Goal: Communication & Community: Answer question/provide support

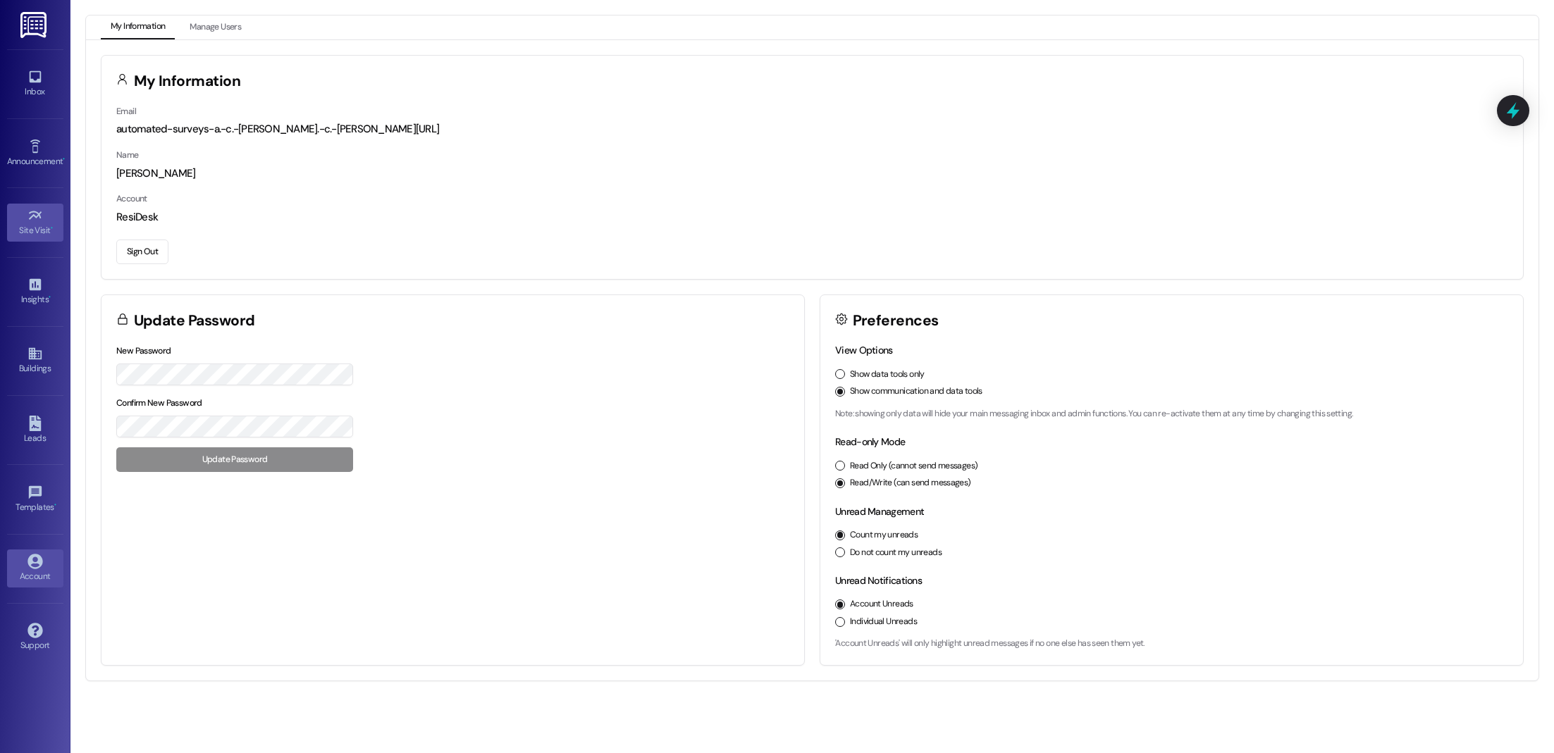
click at [37, 204] on link "Site Visit •" at bounding box center [35, 223] width 56 height 38
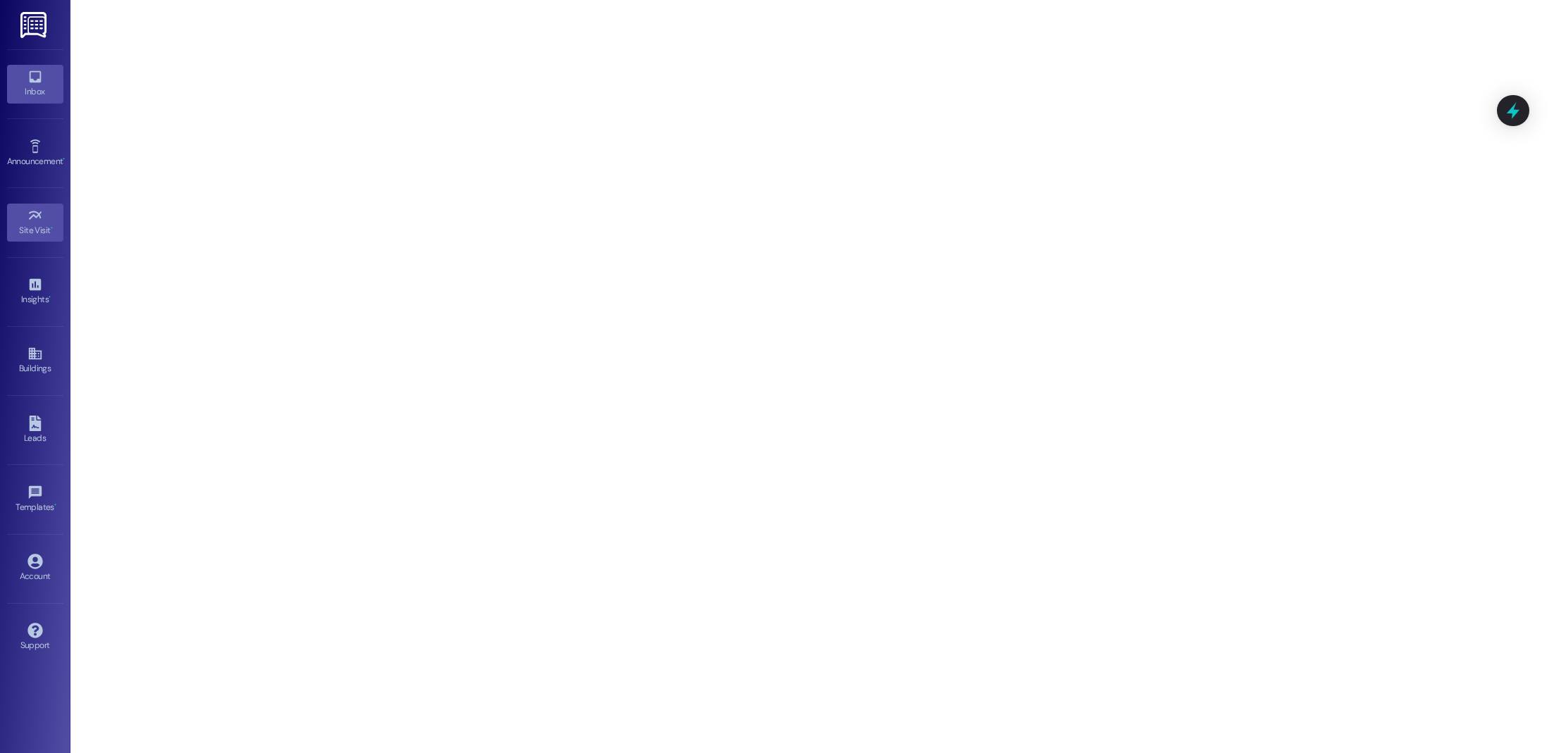
click at [34, 94] on div "Inbox" at bounding box center [35, 92] width 70 height 14
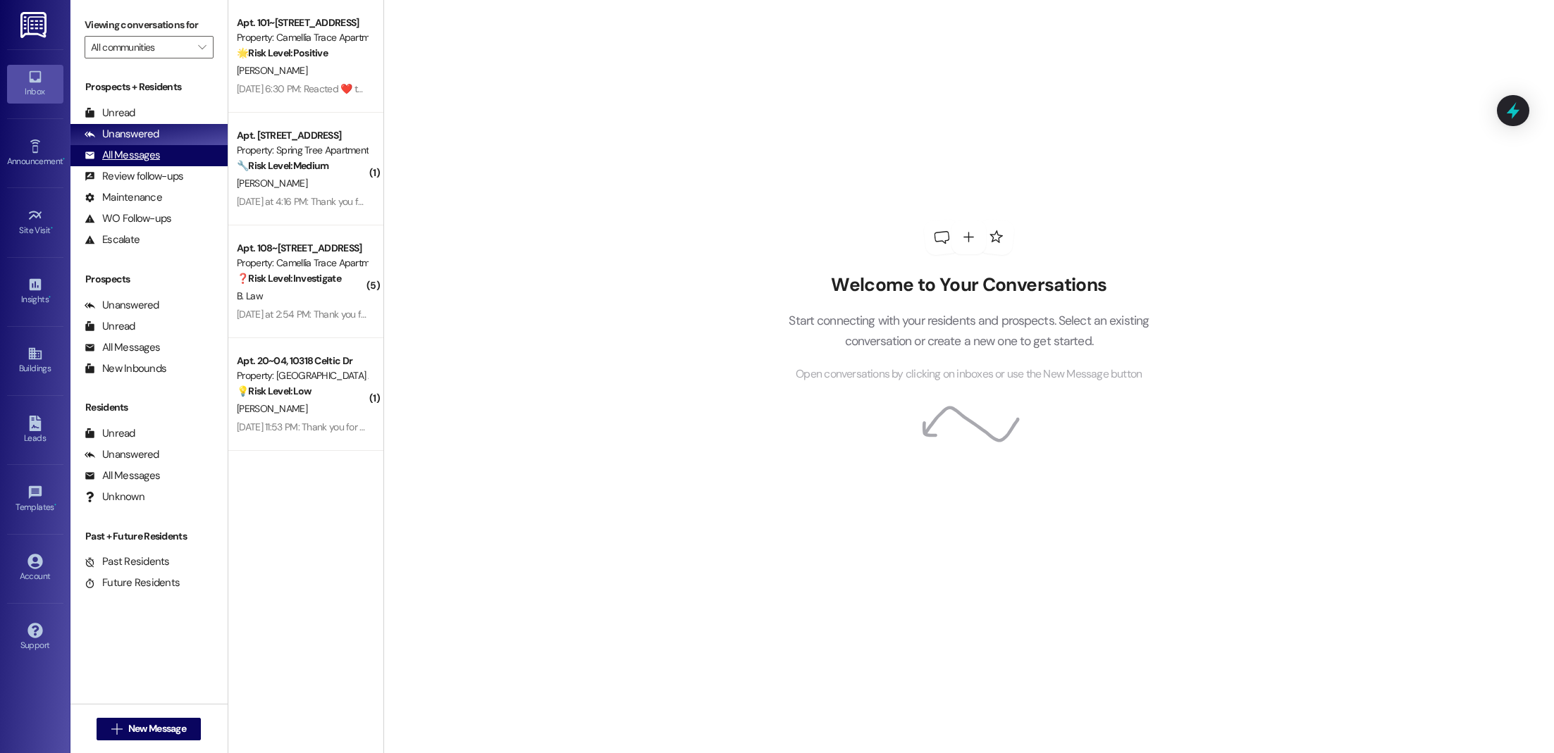
click at [163, 153] on div "All Messages (undefined)" at bounding box center [148, 155] width 157 height 21
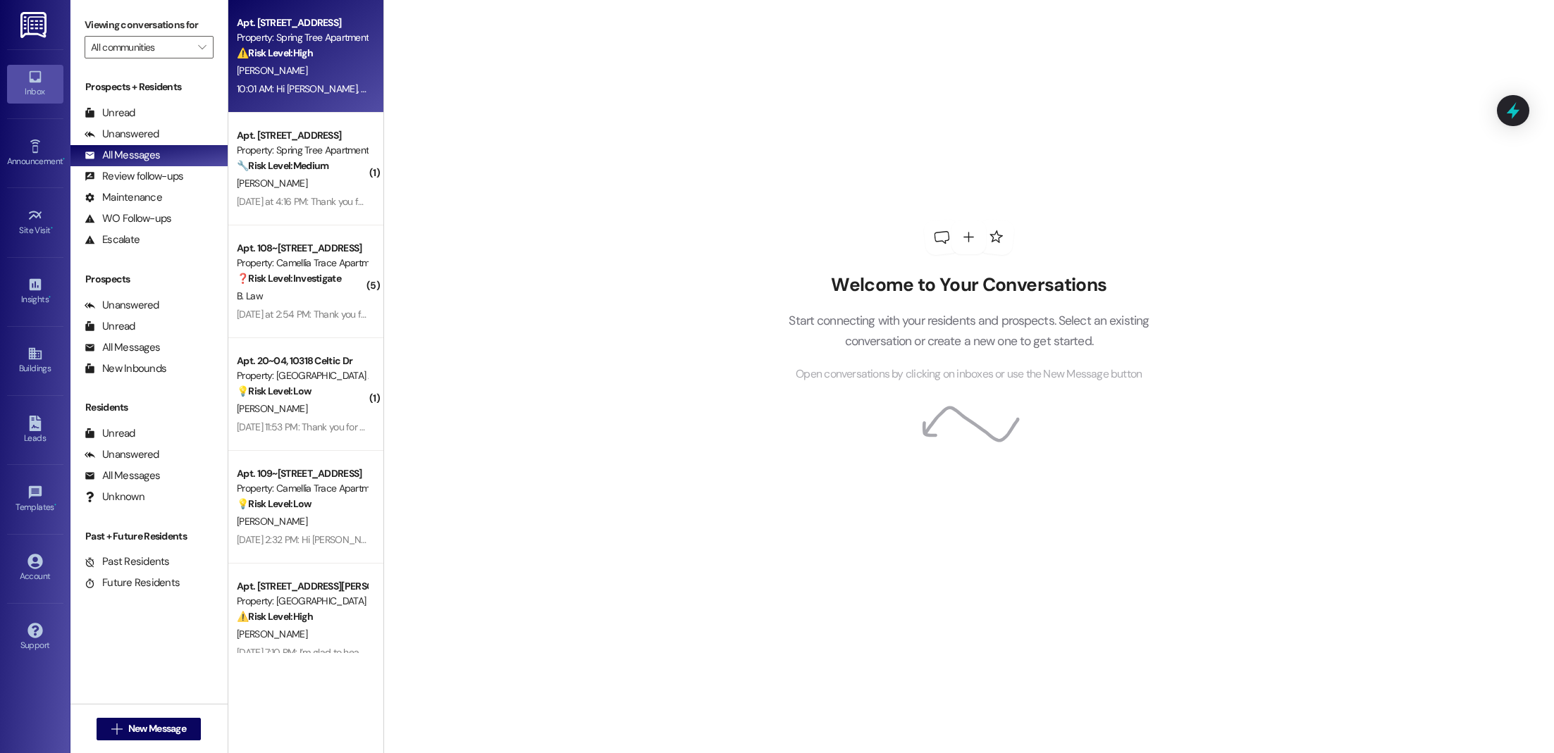
click at [293, 56] on strong "⚠️ Risk Level: High" at bounding box center [275, 53] width 76 height 13
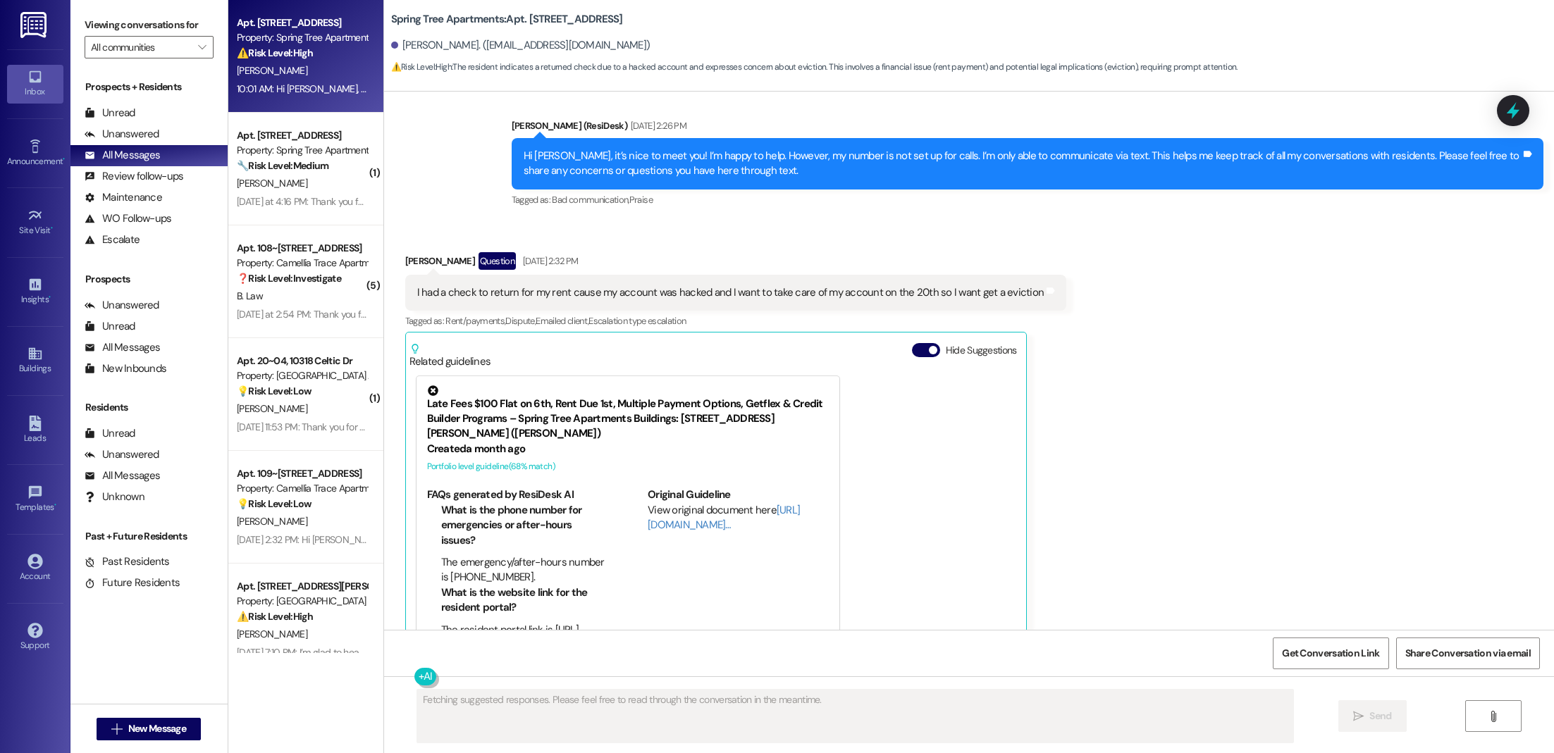
scroll to position [400, 0]
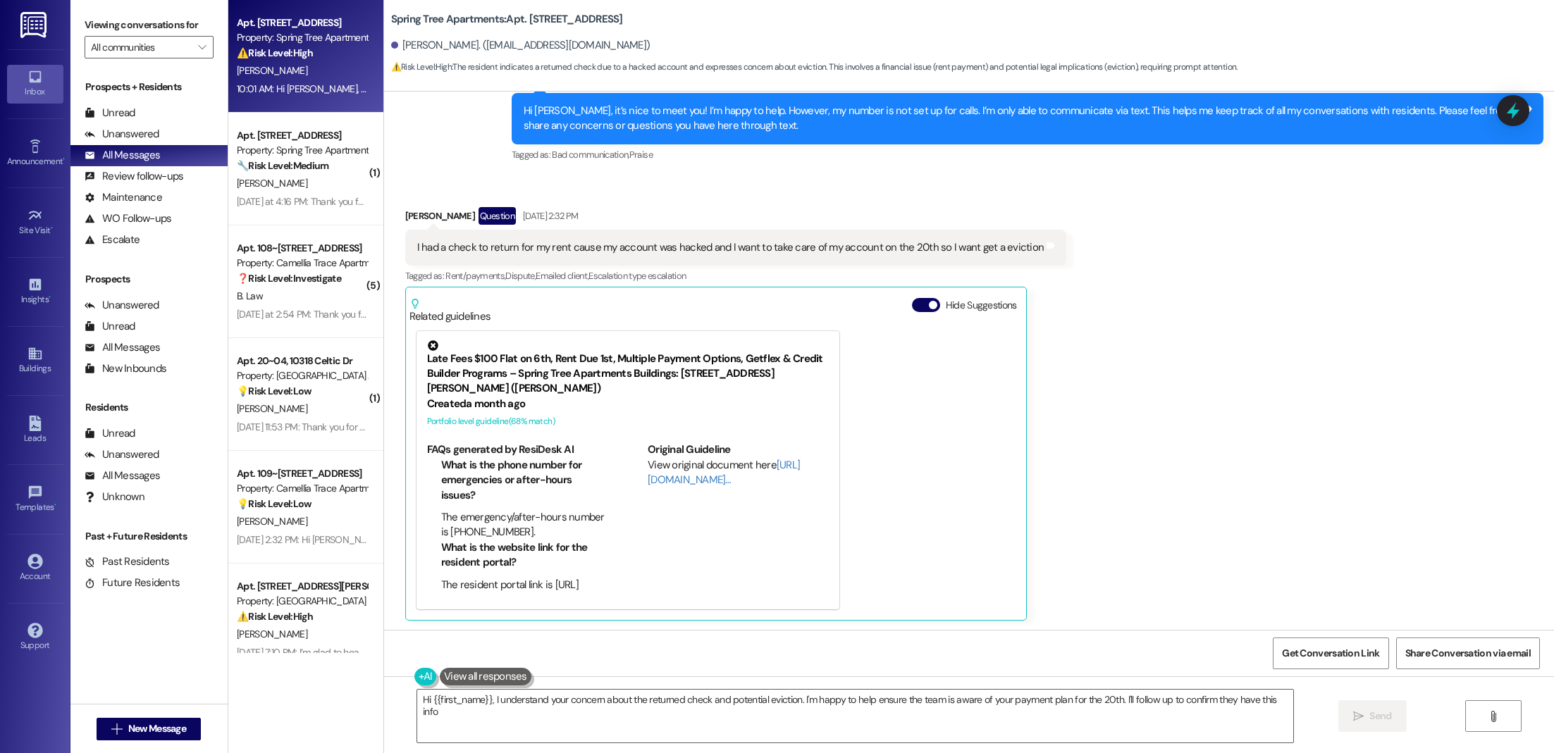
type textarea "Hi {{first_name}}, I understand your concern about the returned check and poten…"
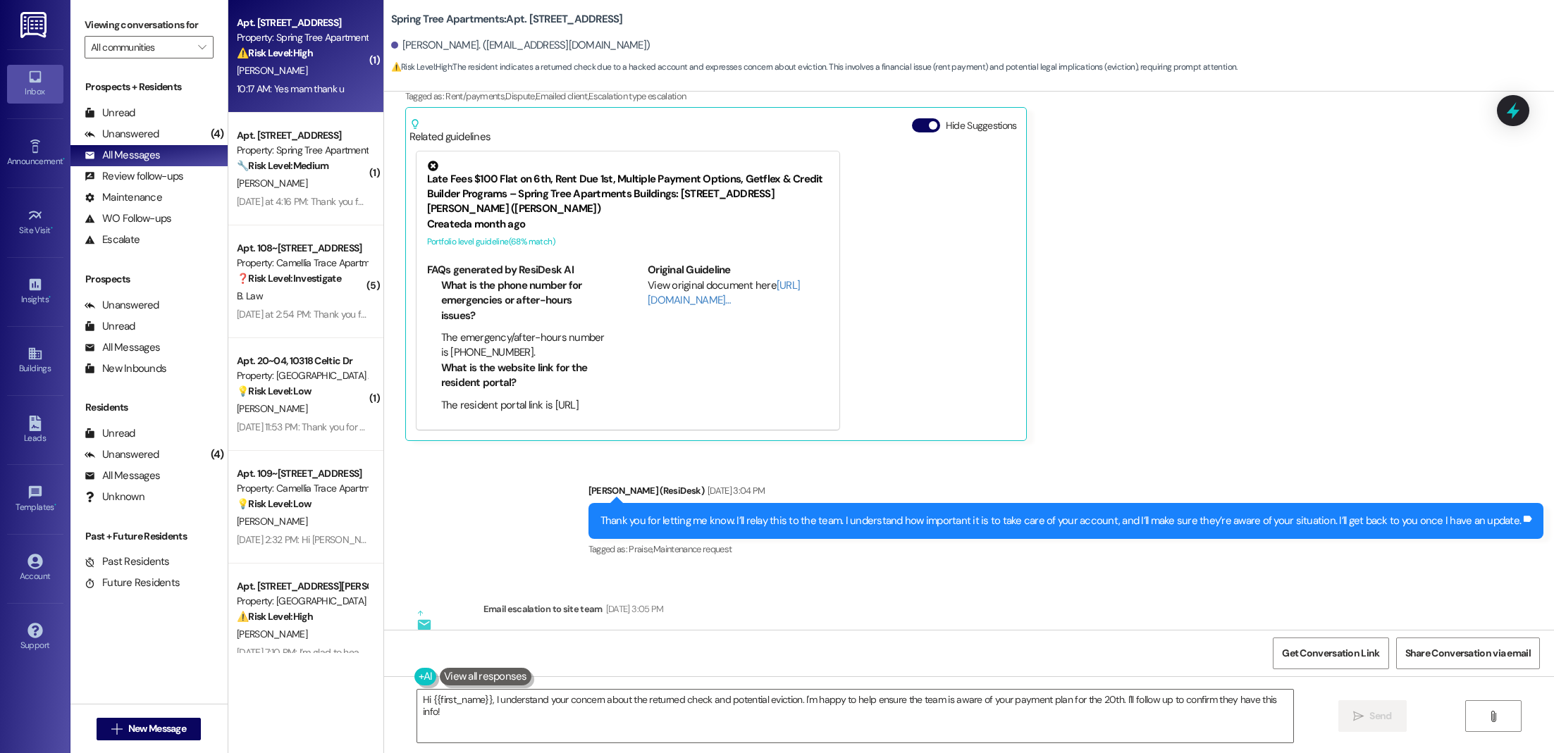
scroll to position [1022, 0]
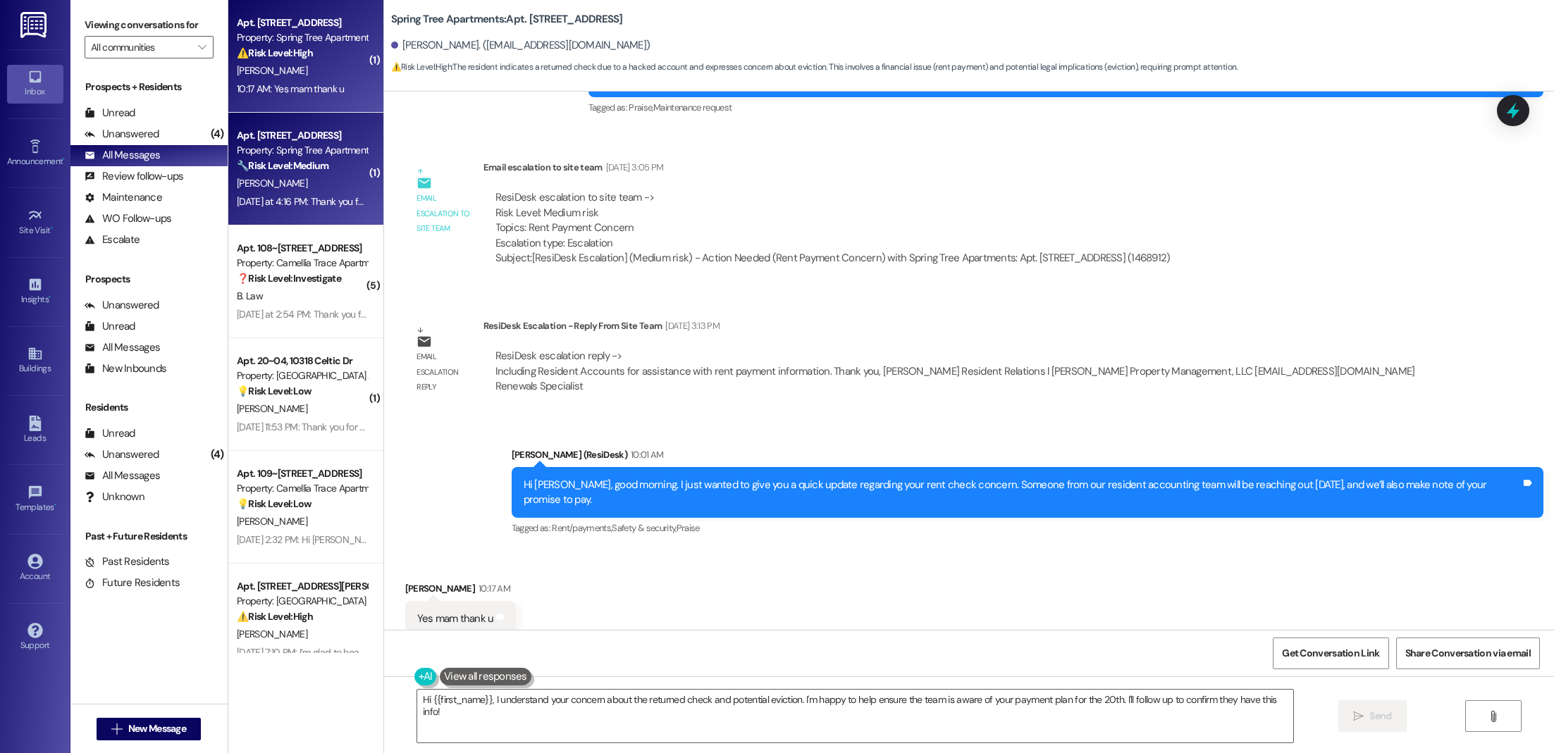
click at [242, 147] on div "Property: Spring Tree Apartments" at bounding box center [302, 150] width 130 height 15
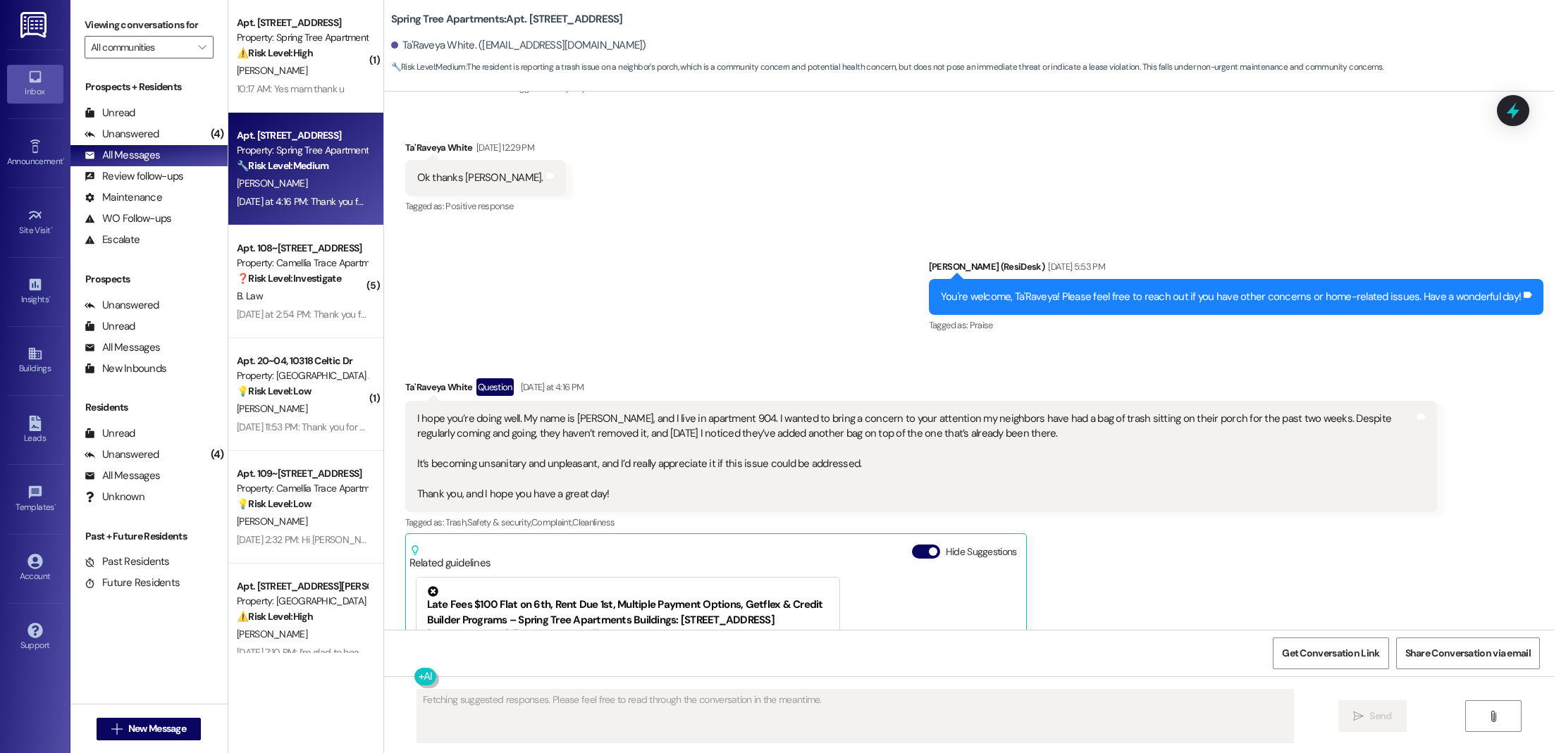
scroll to position [209, 0]
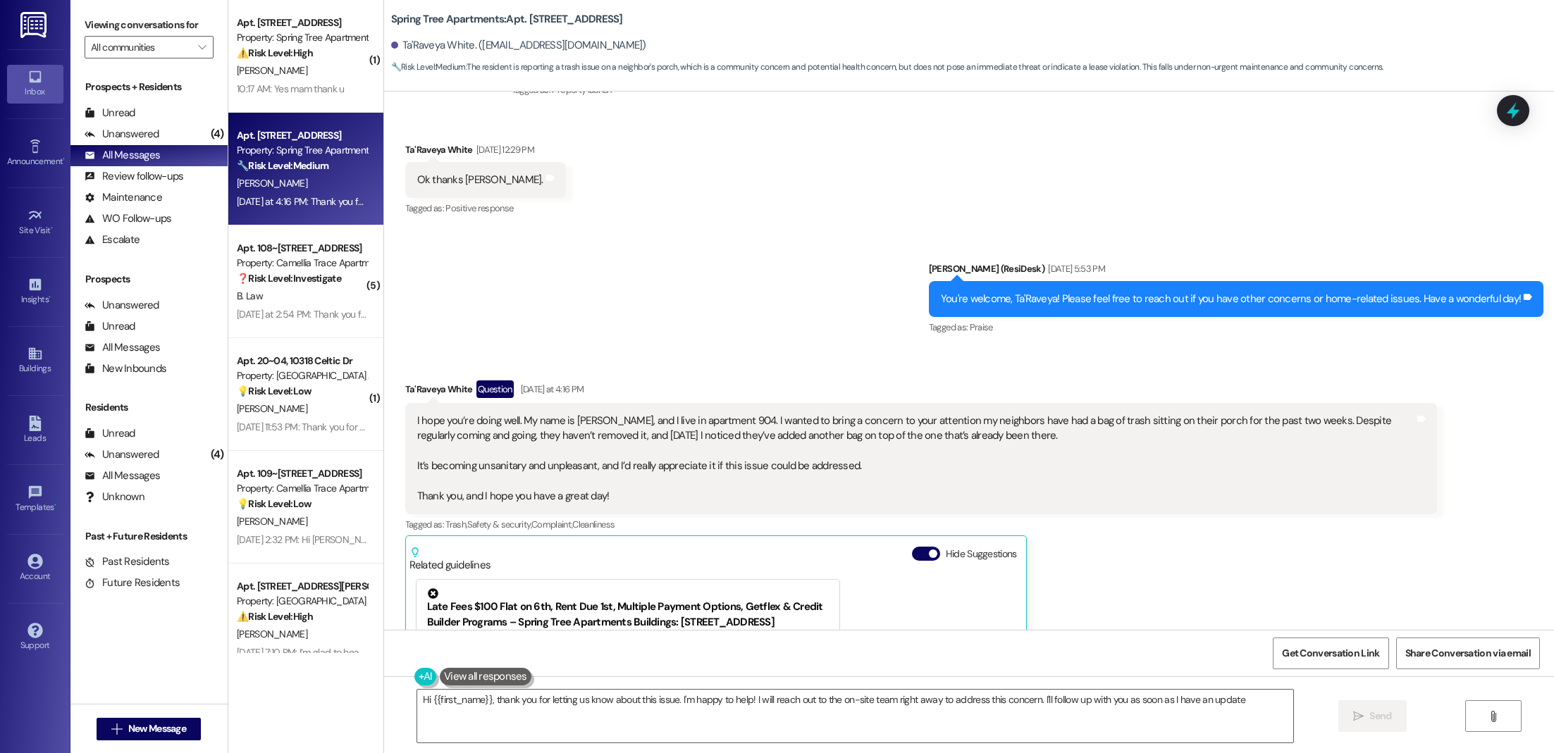
type textarea "Hi {{first_name}}, thank you for letting us know about this issue. I'm happy to…"
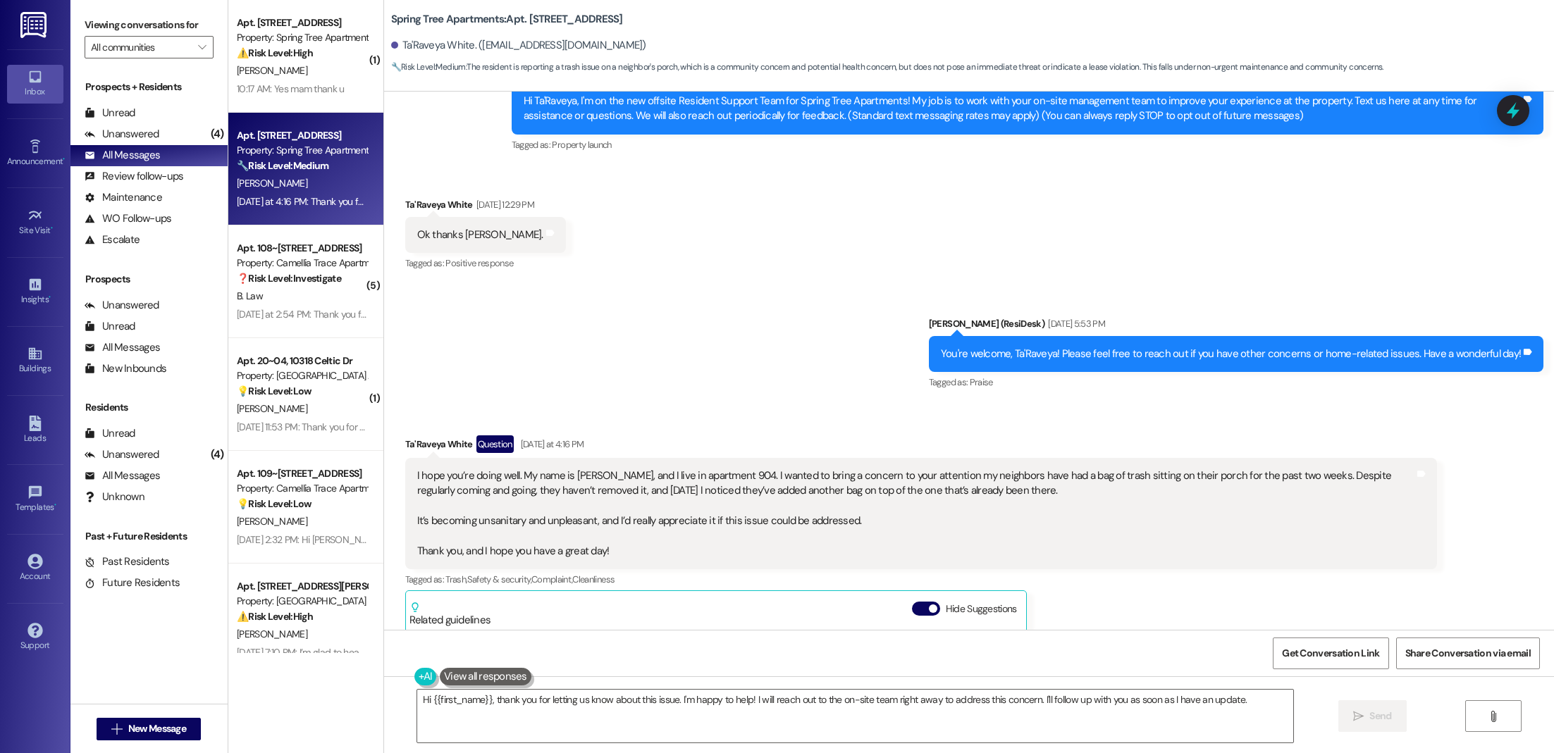
scroll to position [440, 0]
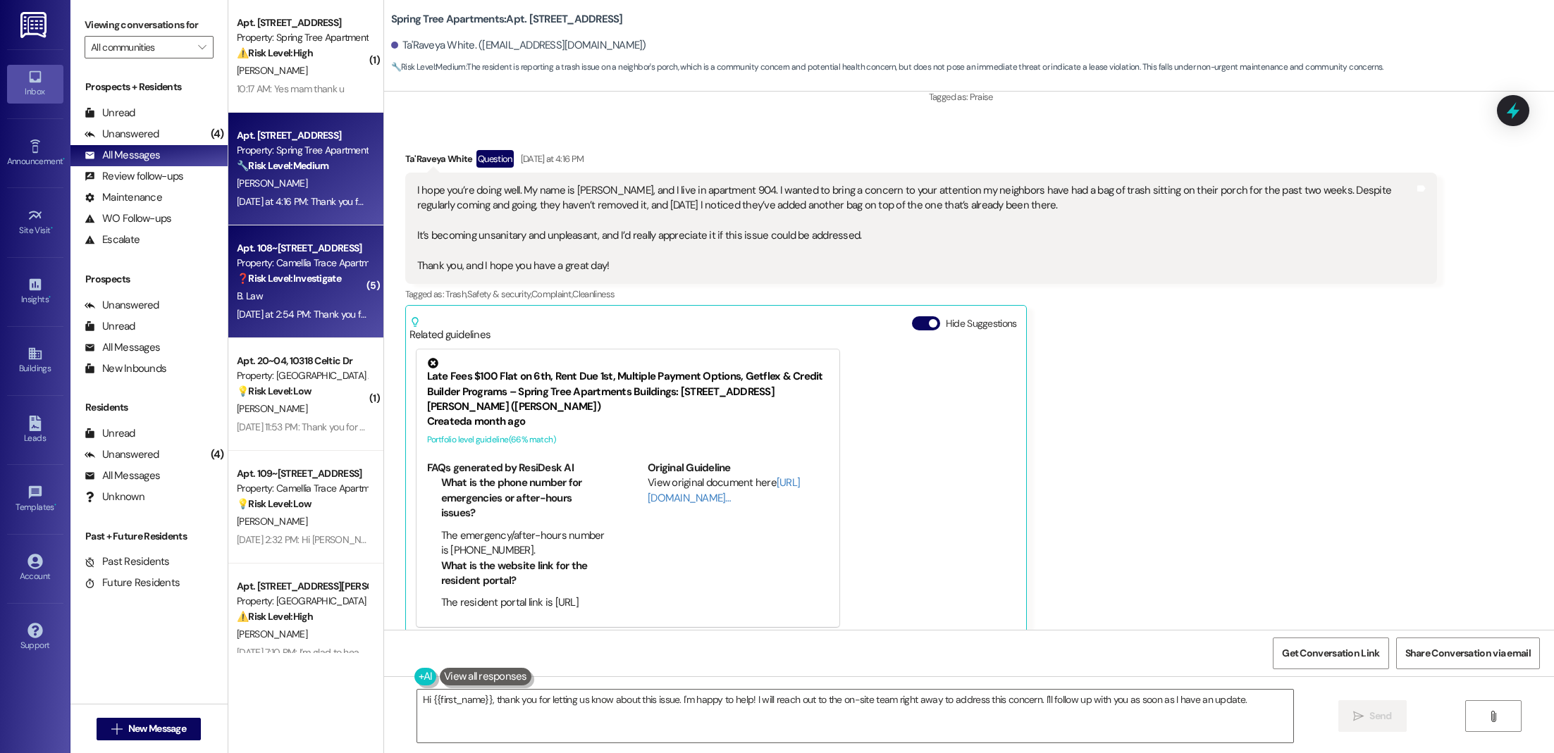
click at [285, 273] on strong "❓ Risk Level: Investigate" at bounding box center [289, 278] width 104 height 13
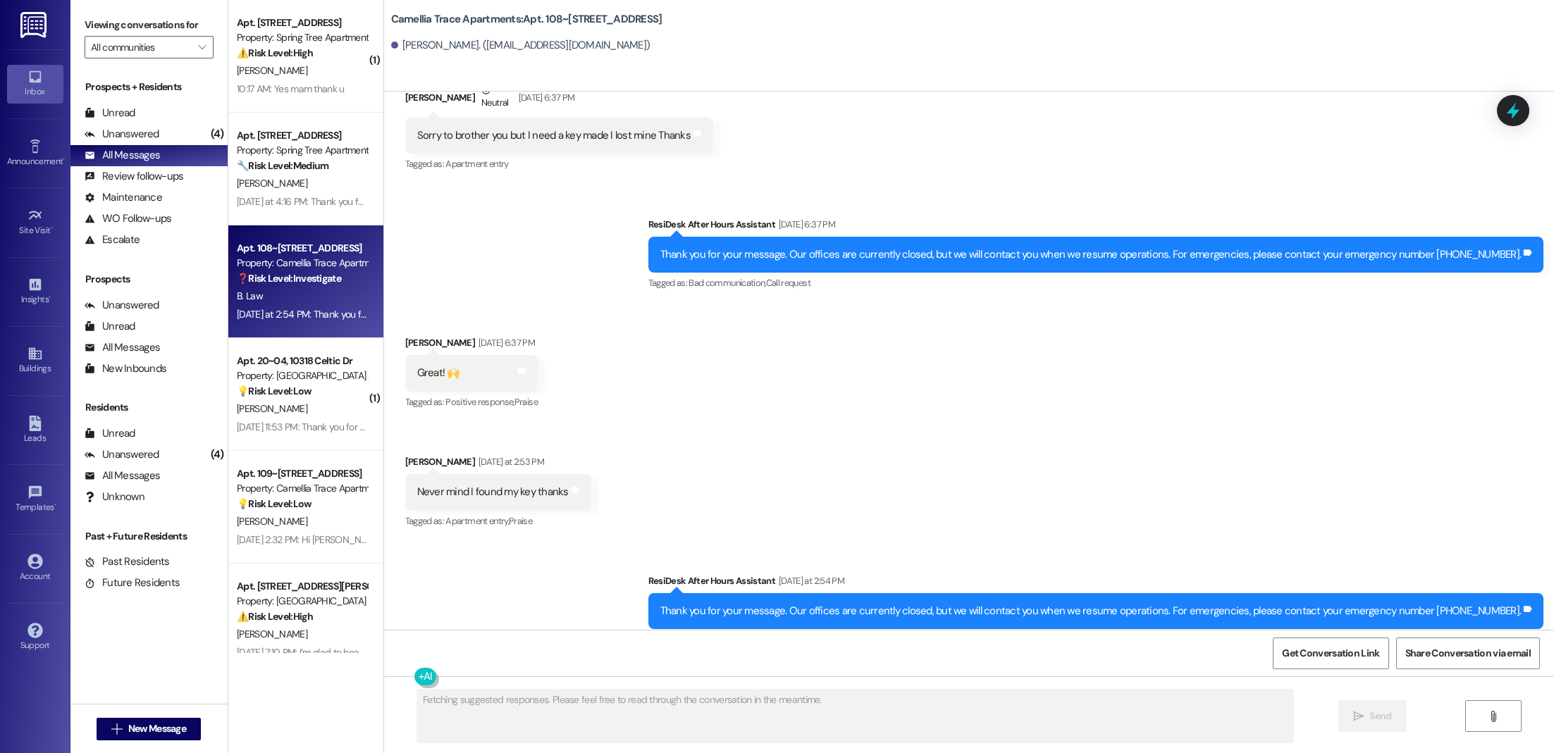
scroll to position [5216, 0]
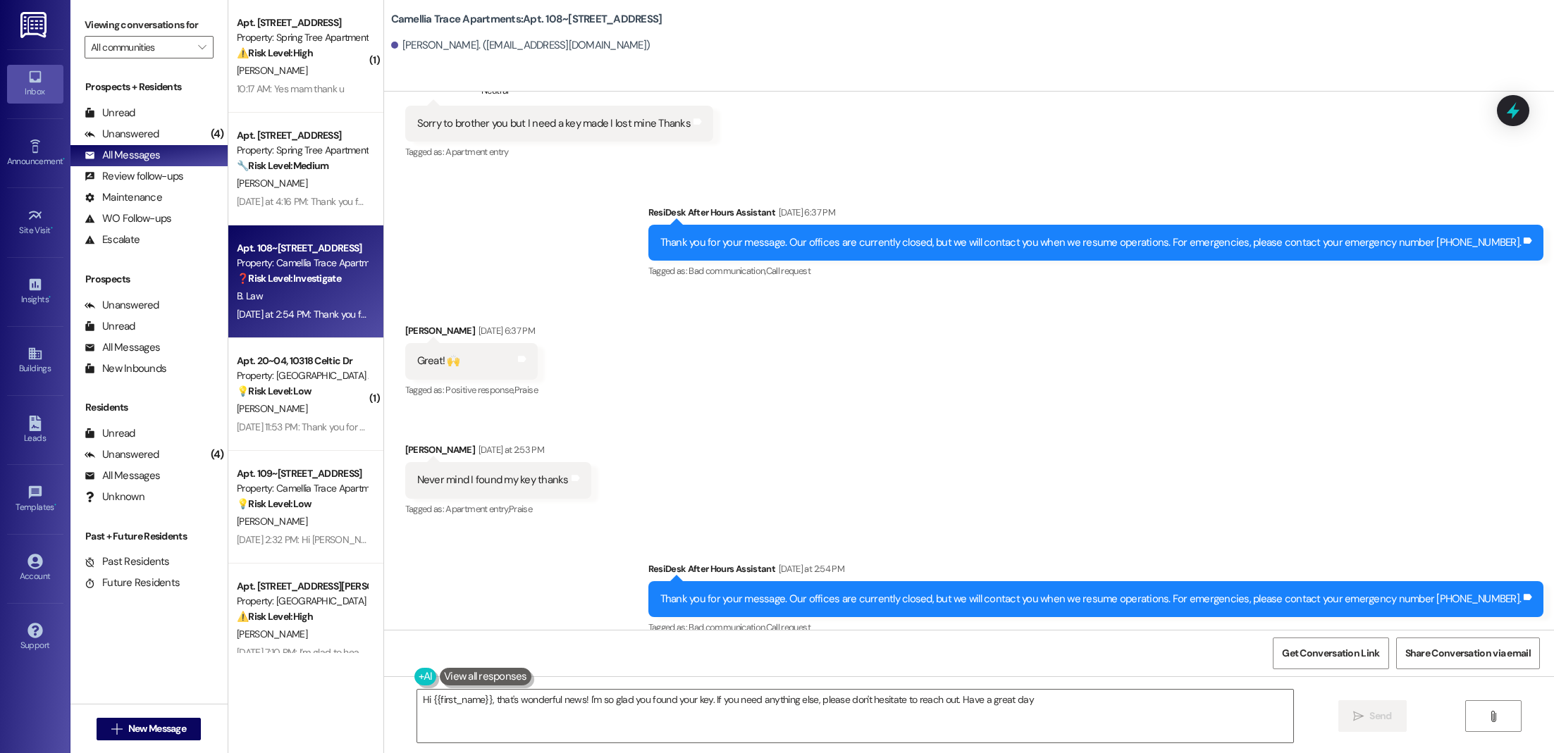
type textarea "Hi {{first_name}}, that's wonderful news! I'm so glad you found your key. If yo…"
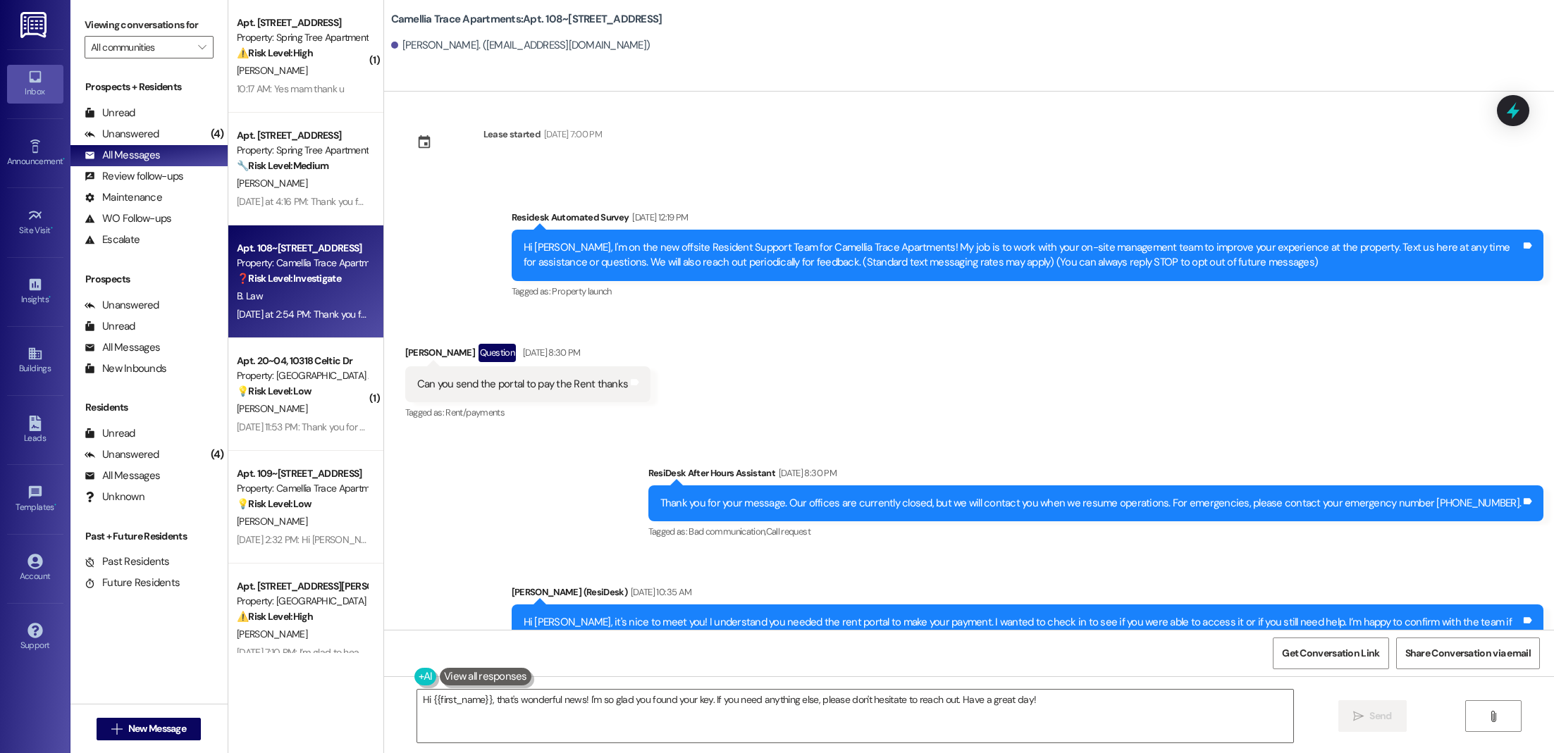
scroll to position [0, 0]
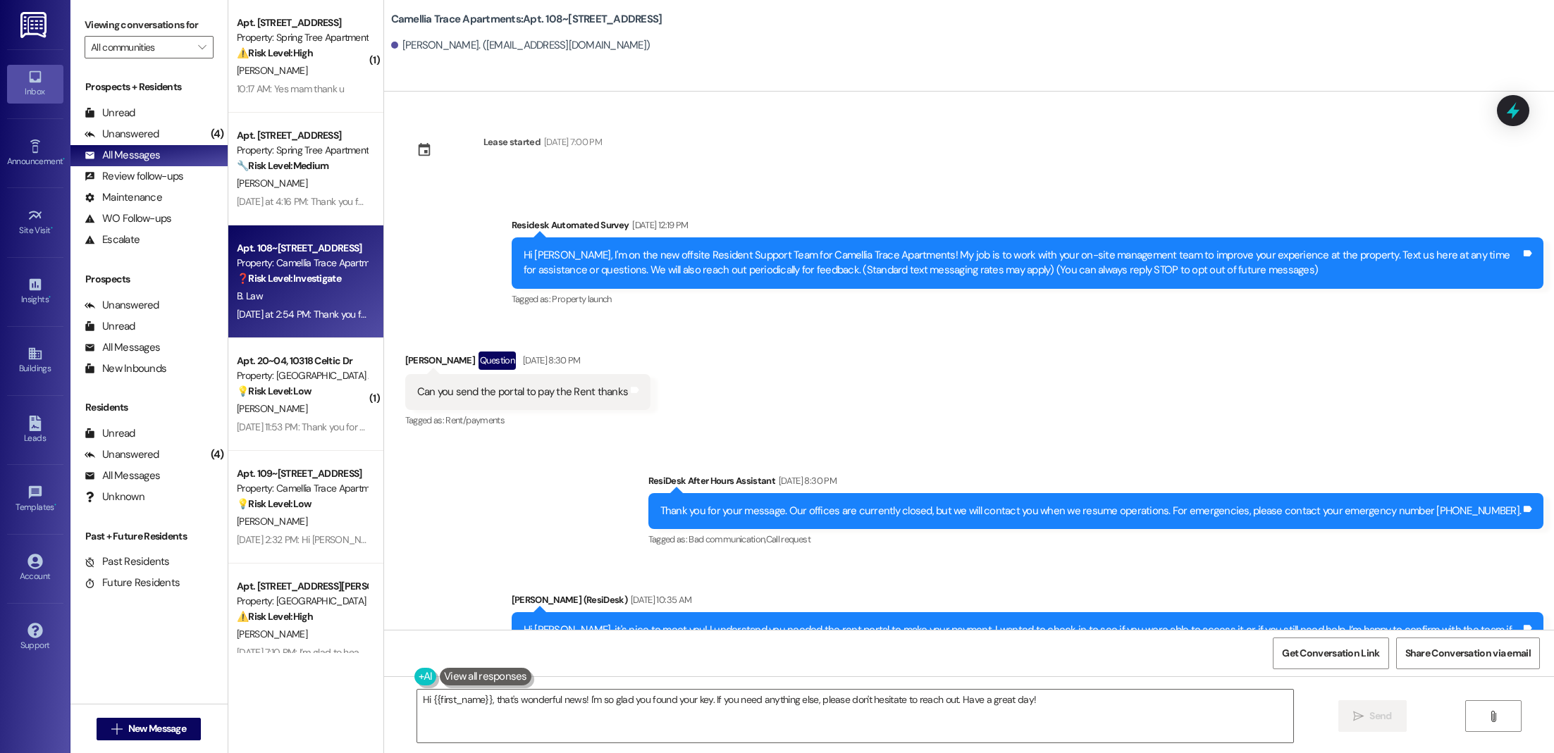
click at [874, 422] on div "Received via SMS [PERSON_NAME] Question [DATE] 8:30 PM Can you send the portal …" at bounding box center [969, 381] width 1170 height 122
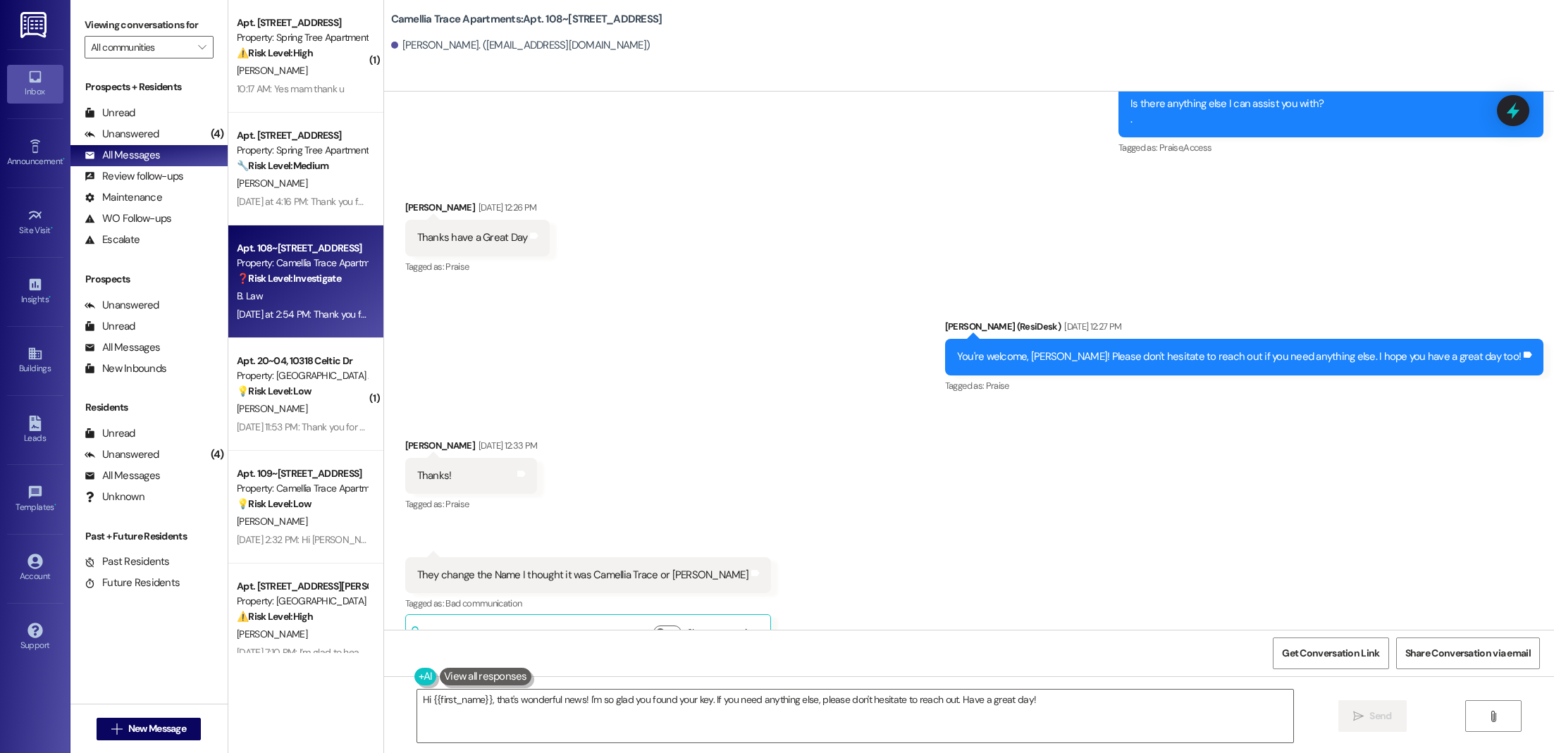
scroll to position [944, 0]
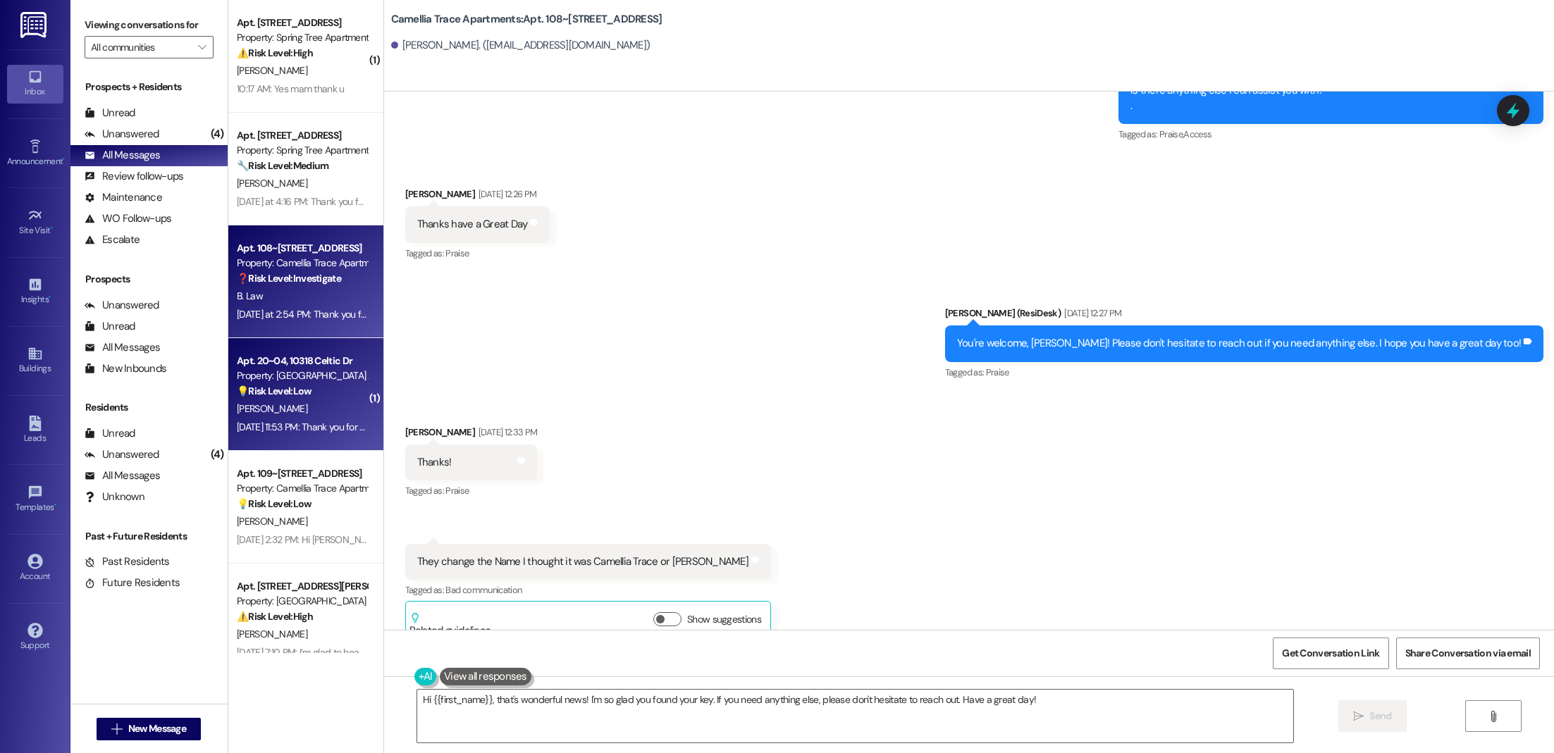
click at [304, 388] on div "💡 Risk Level: Low The resident is inquiring about transferring to a different u…" at bounding box center [302, 391] width 130 height 15
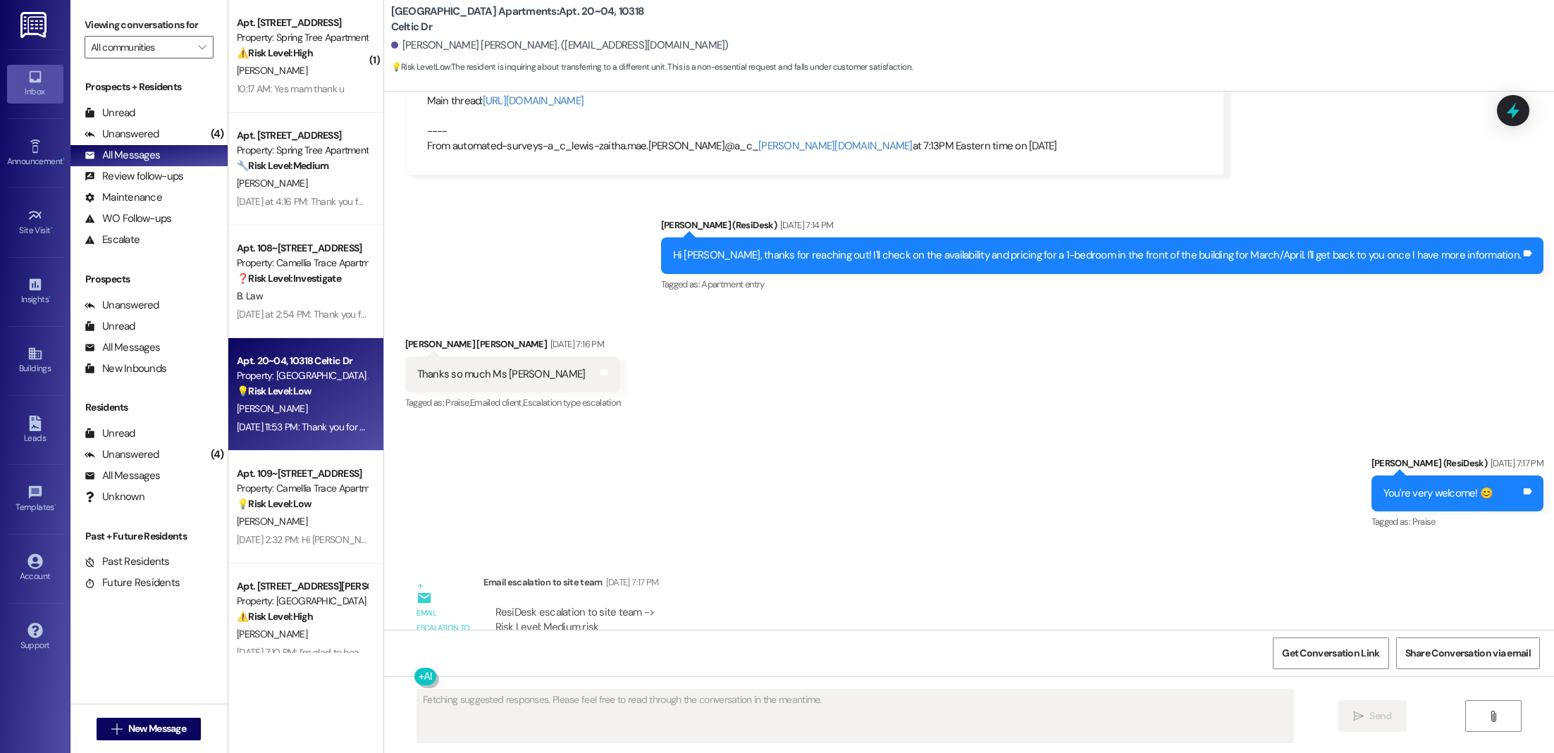
scroll to position [0, 0]
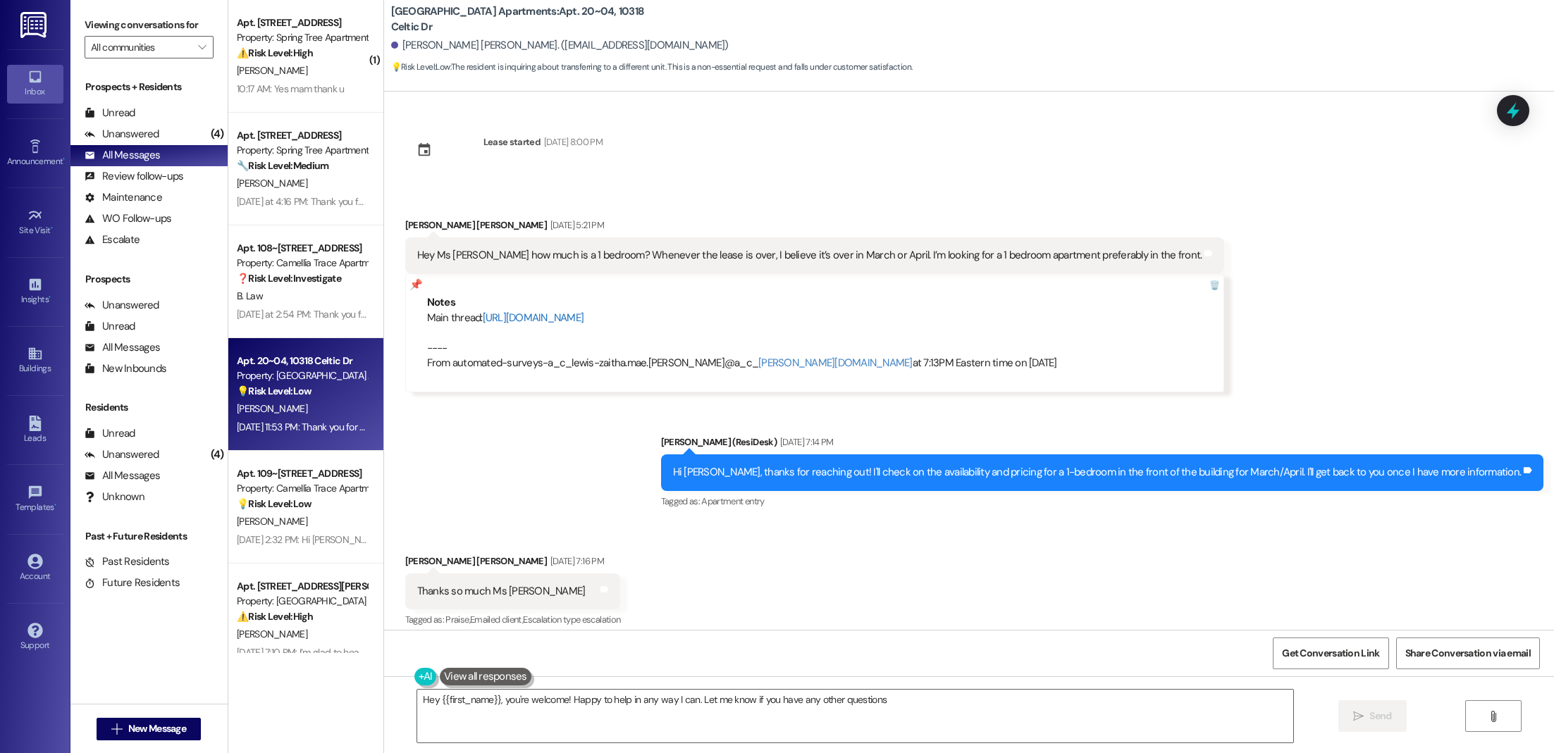
type textarea "Hey {{first_name}}, you're welcome! Happy to help in any way I can. Let me know…"
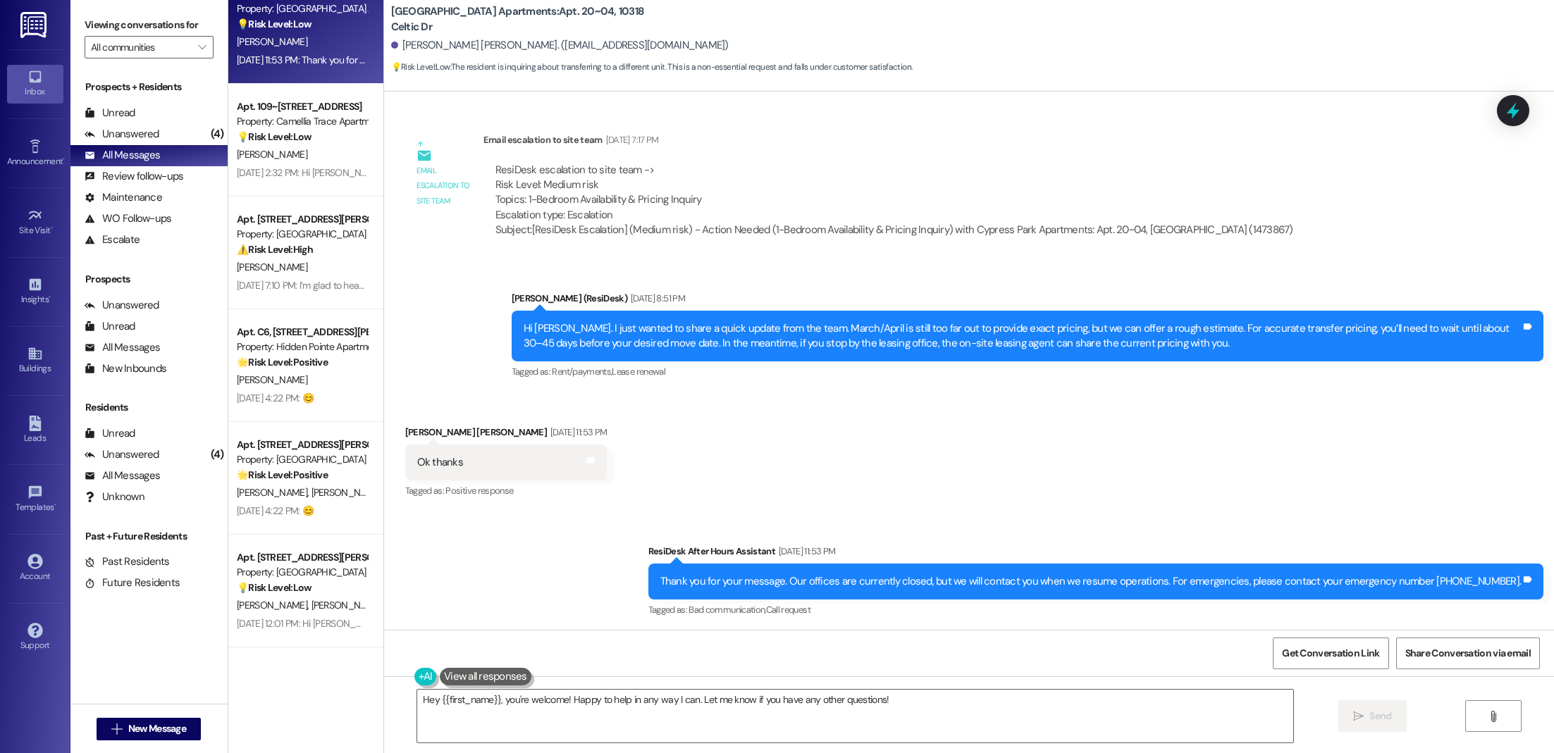
scroll to position [402, 0]
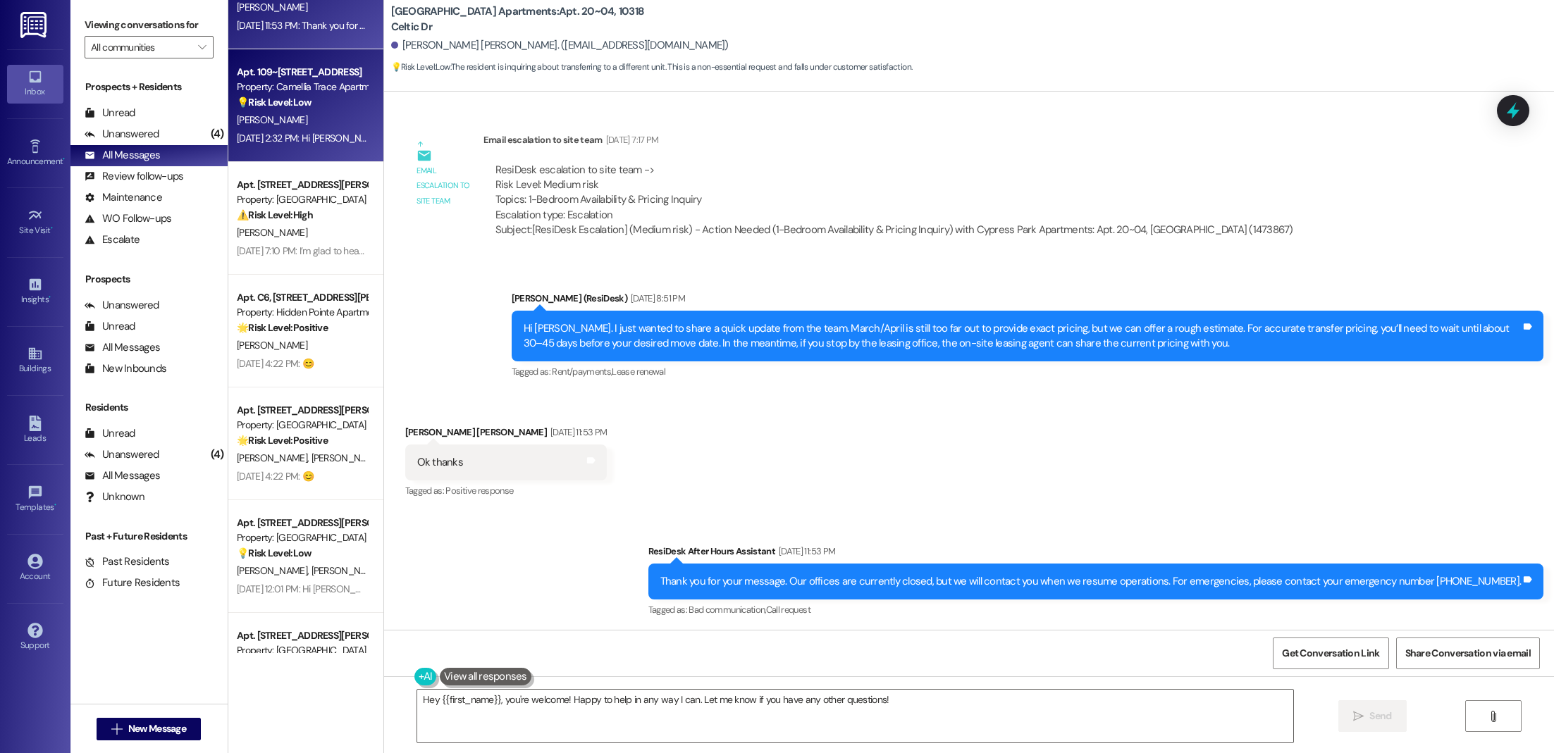
click at [287, 138] on div "[DATE] 2:32 PM: Hi [PERSON_NAME], thanks for asking! I’ll check in with the tea…" at bounding box center [703, 138] width 932 height 13
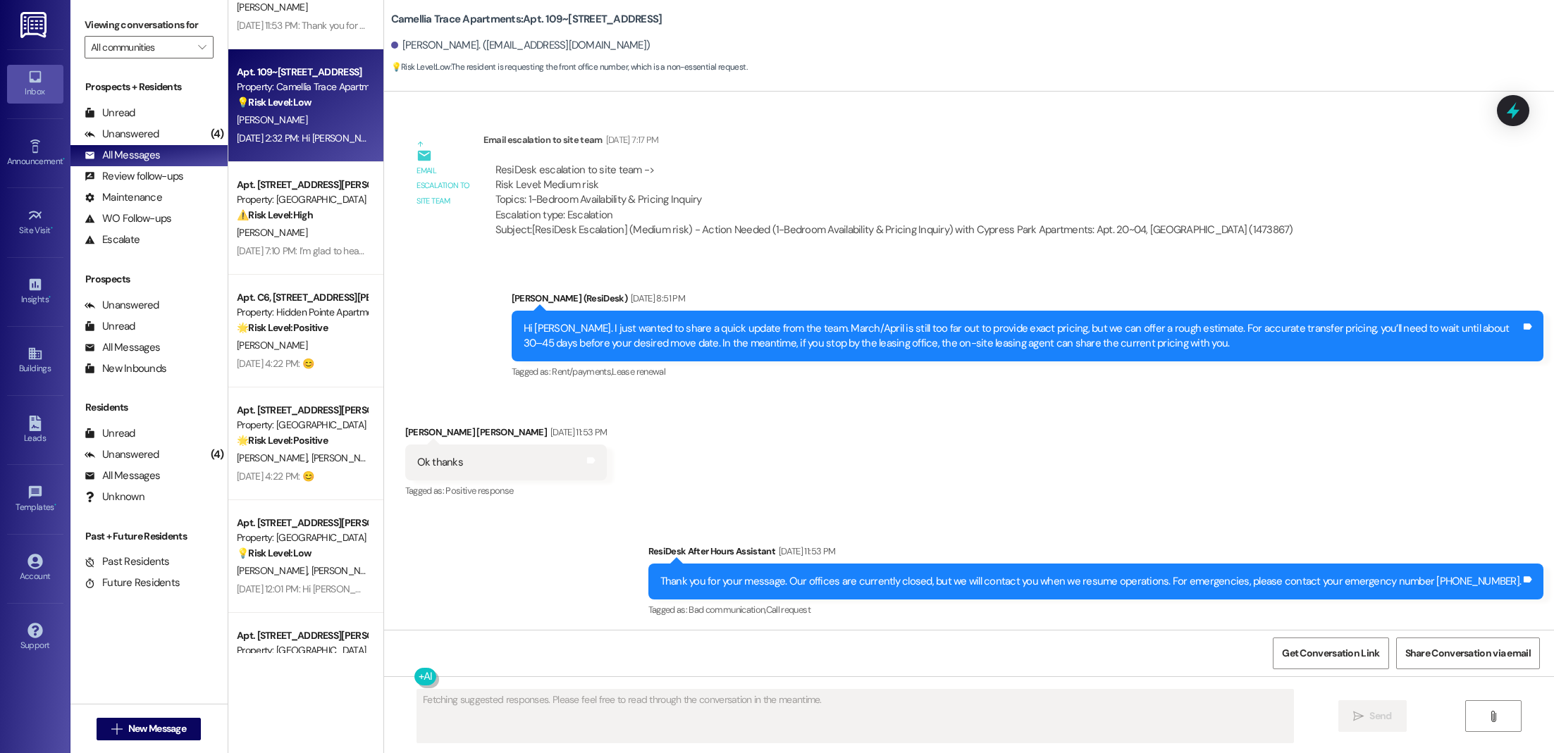
scroll to position [0, 0]
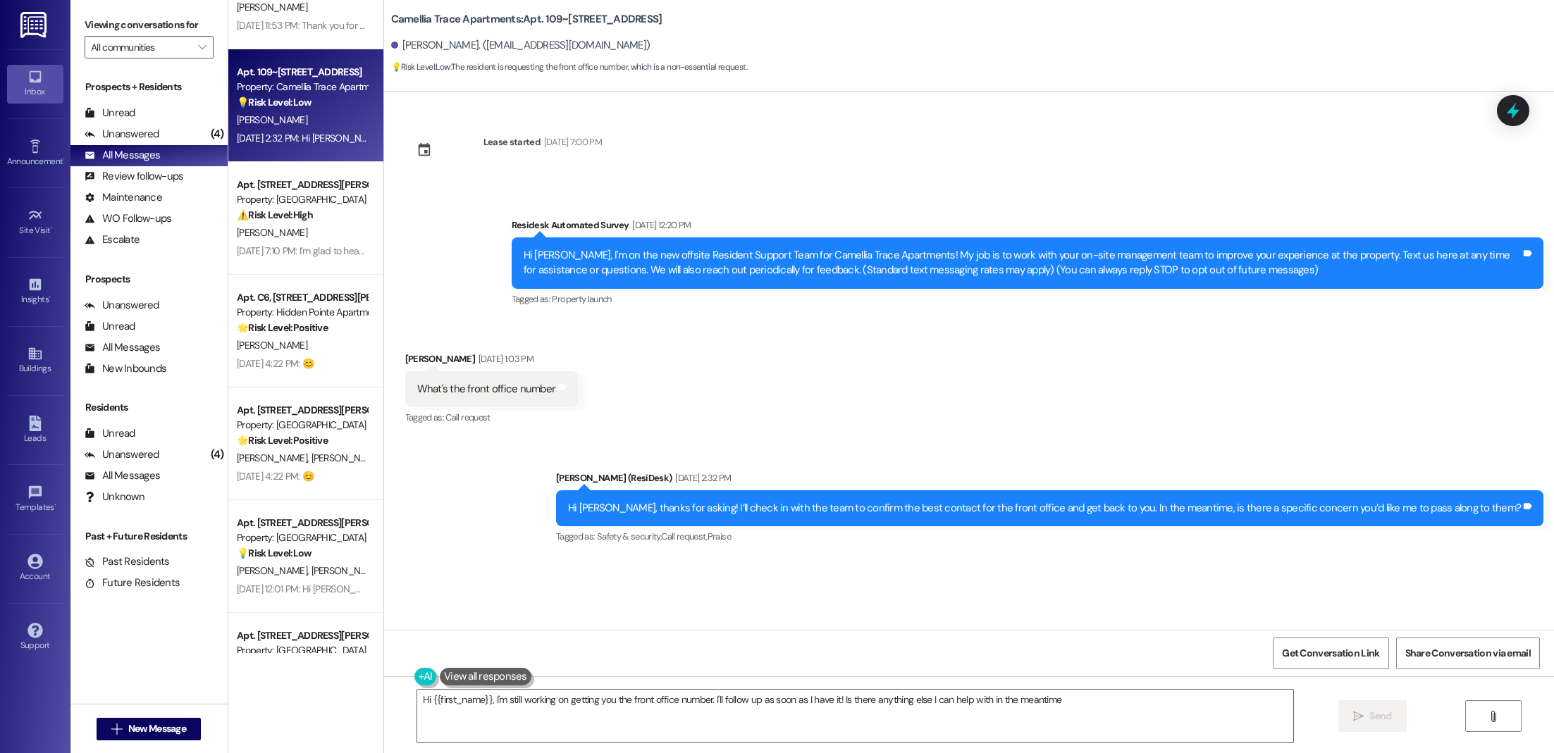
type textarea "Hi {{first_name}}, I'm still working on getting you the front office number. I'…"
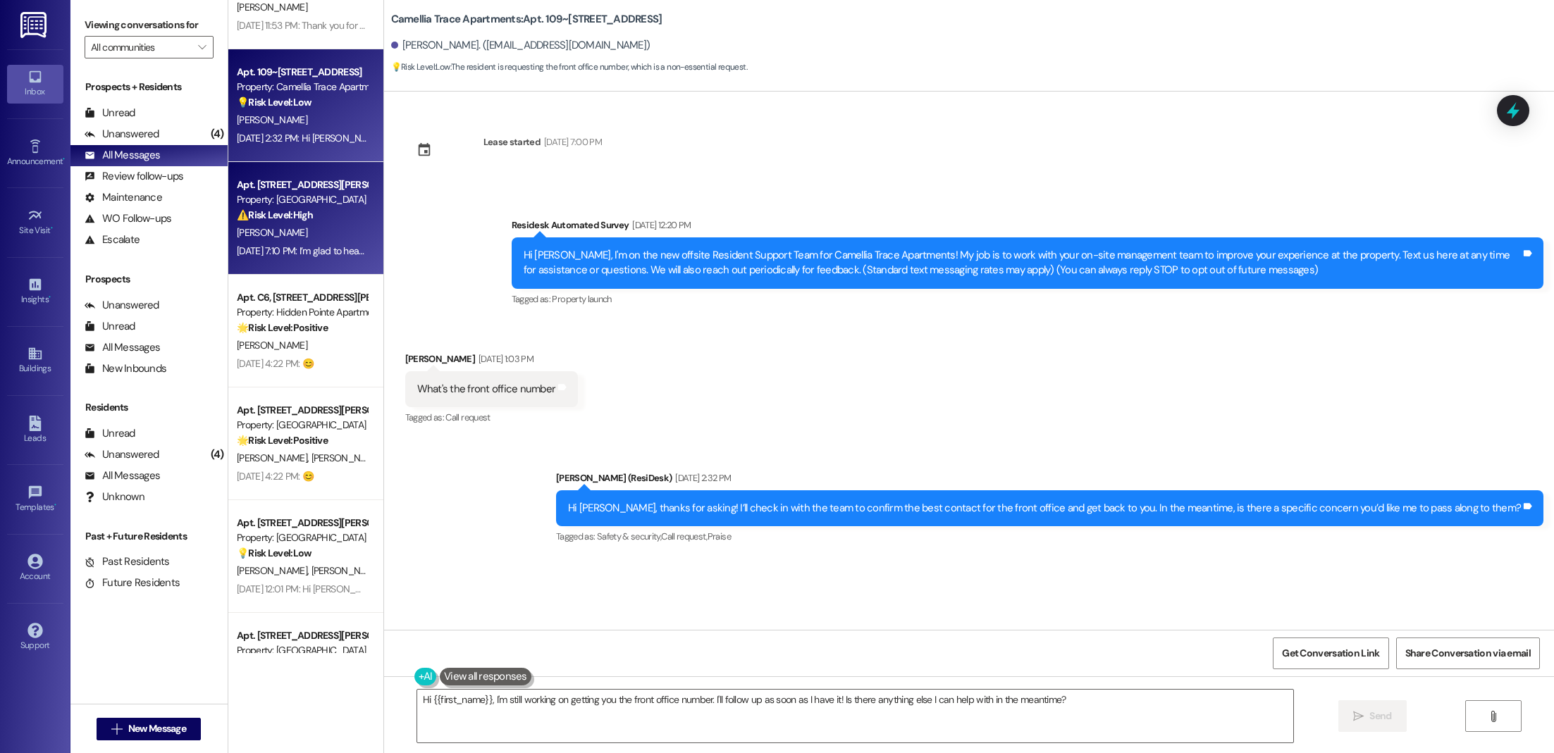
click at [288, 240] on div "[PERSON_NAME]" at bounding box center [301, 233] width 133 height 18
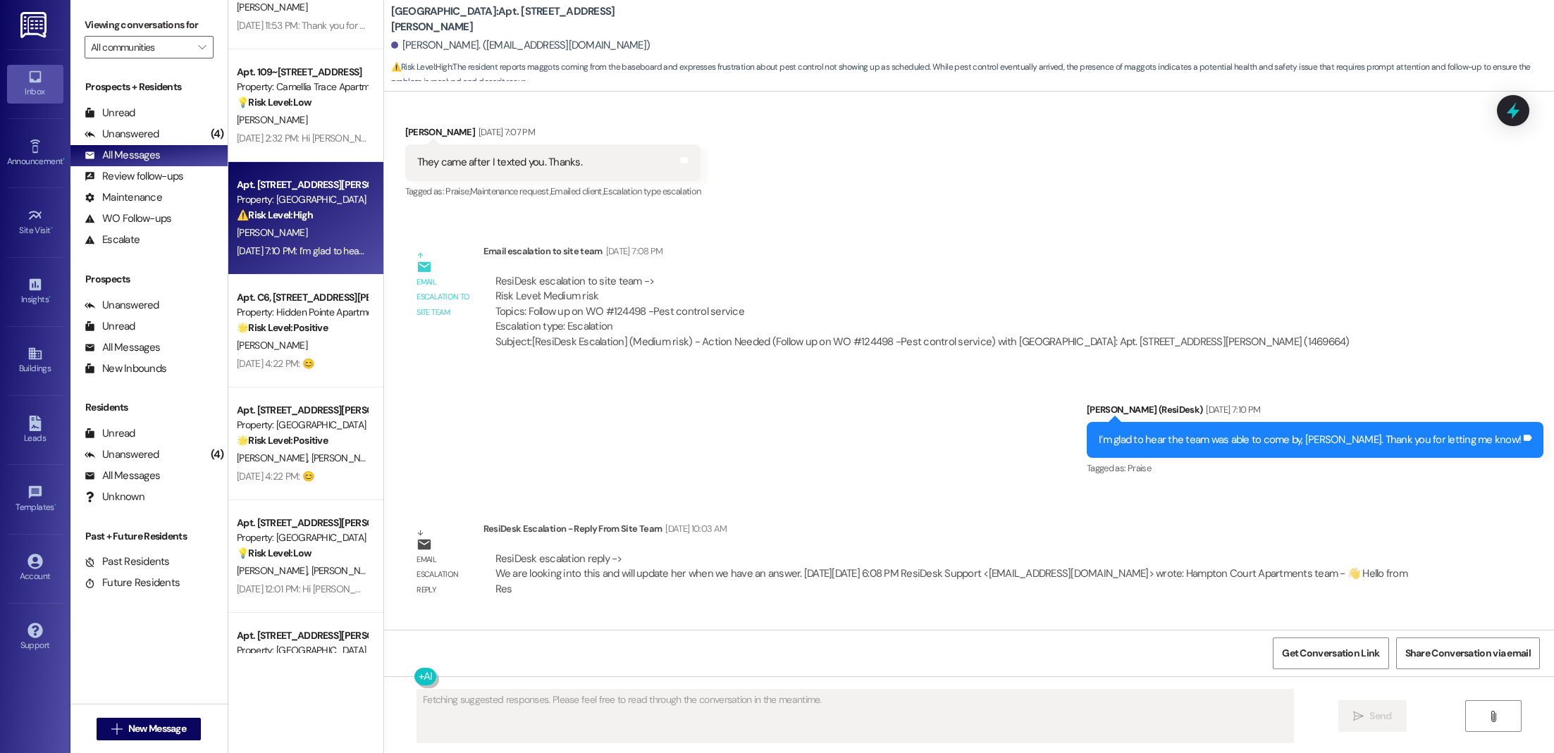
scroll to position [1142, 0]
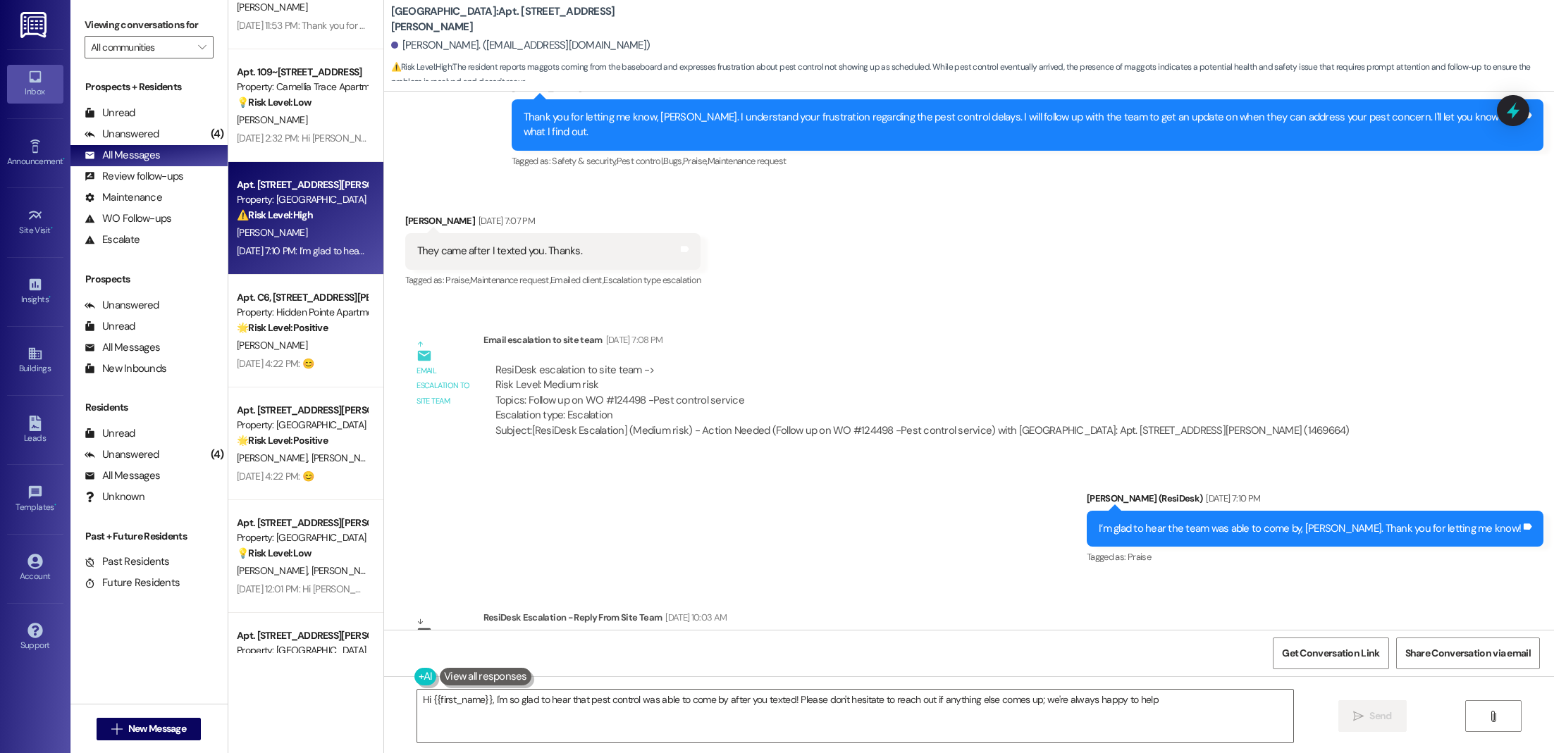
type textarea "Hi {{first_name}}, I'm so glad to hear that pest control was able to come by af…"
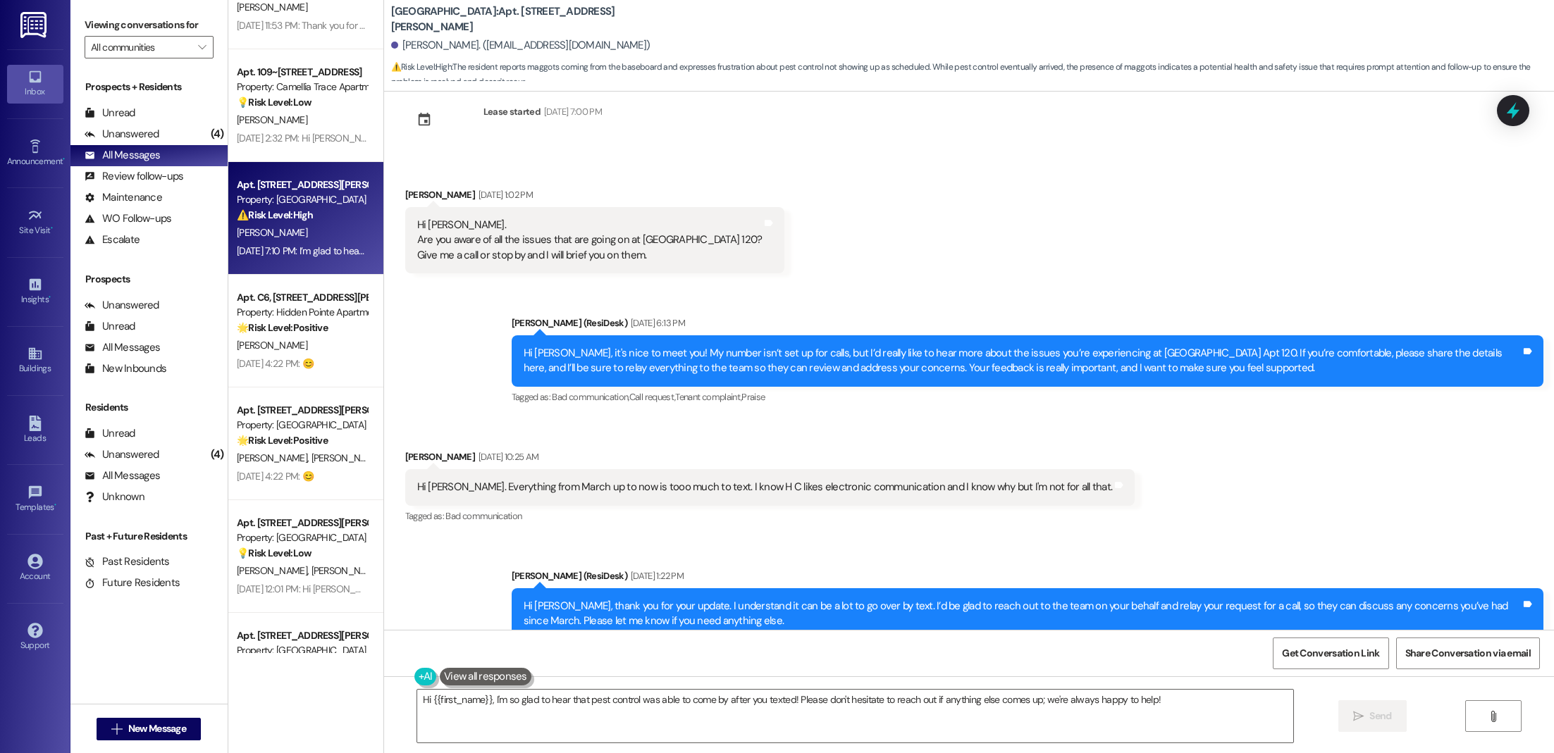
scroll to position [0, 0]
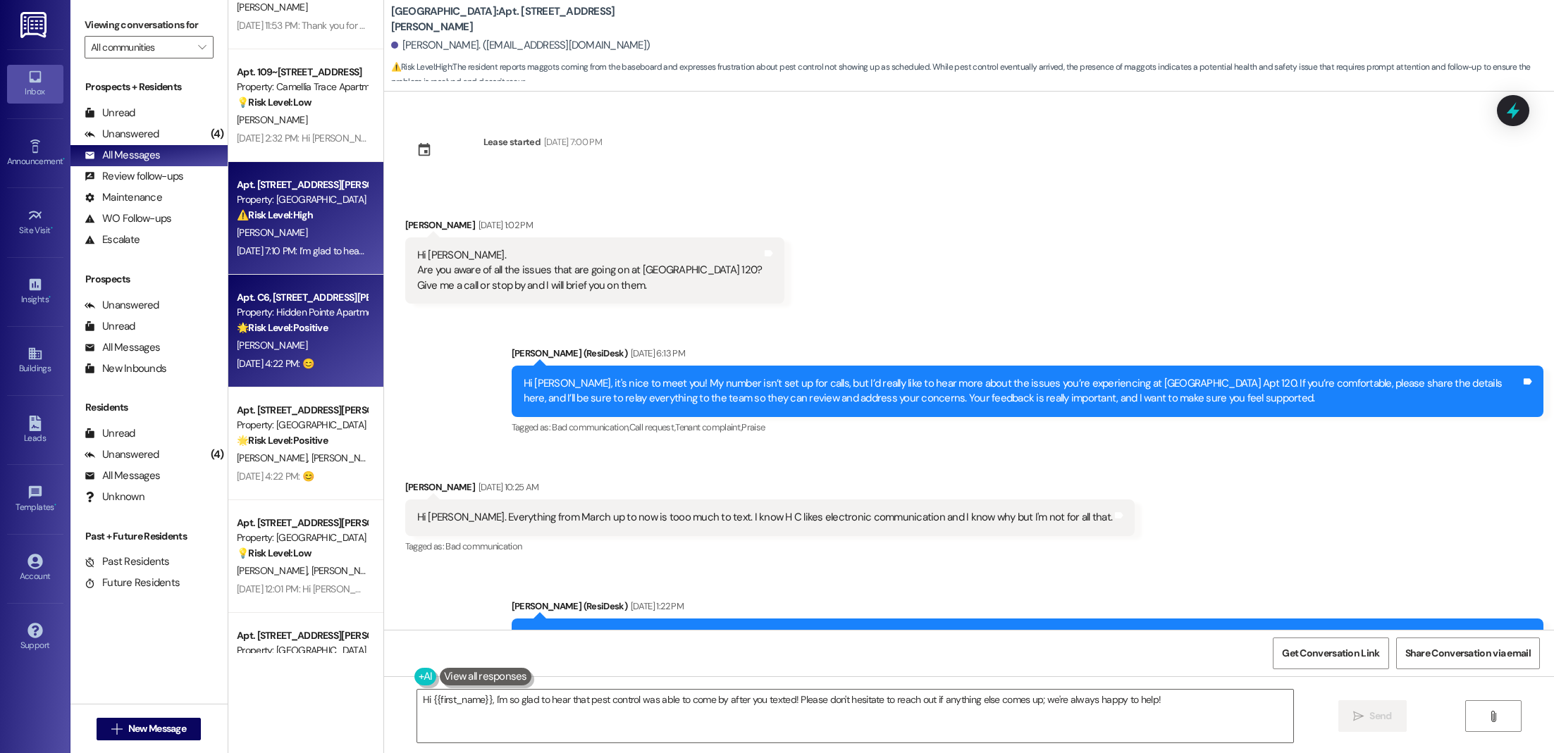
click at [293, 328] on strong "🌟 Risk Level: Positive" at bounding box center [282, 327] width 91 height 13
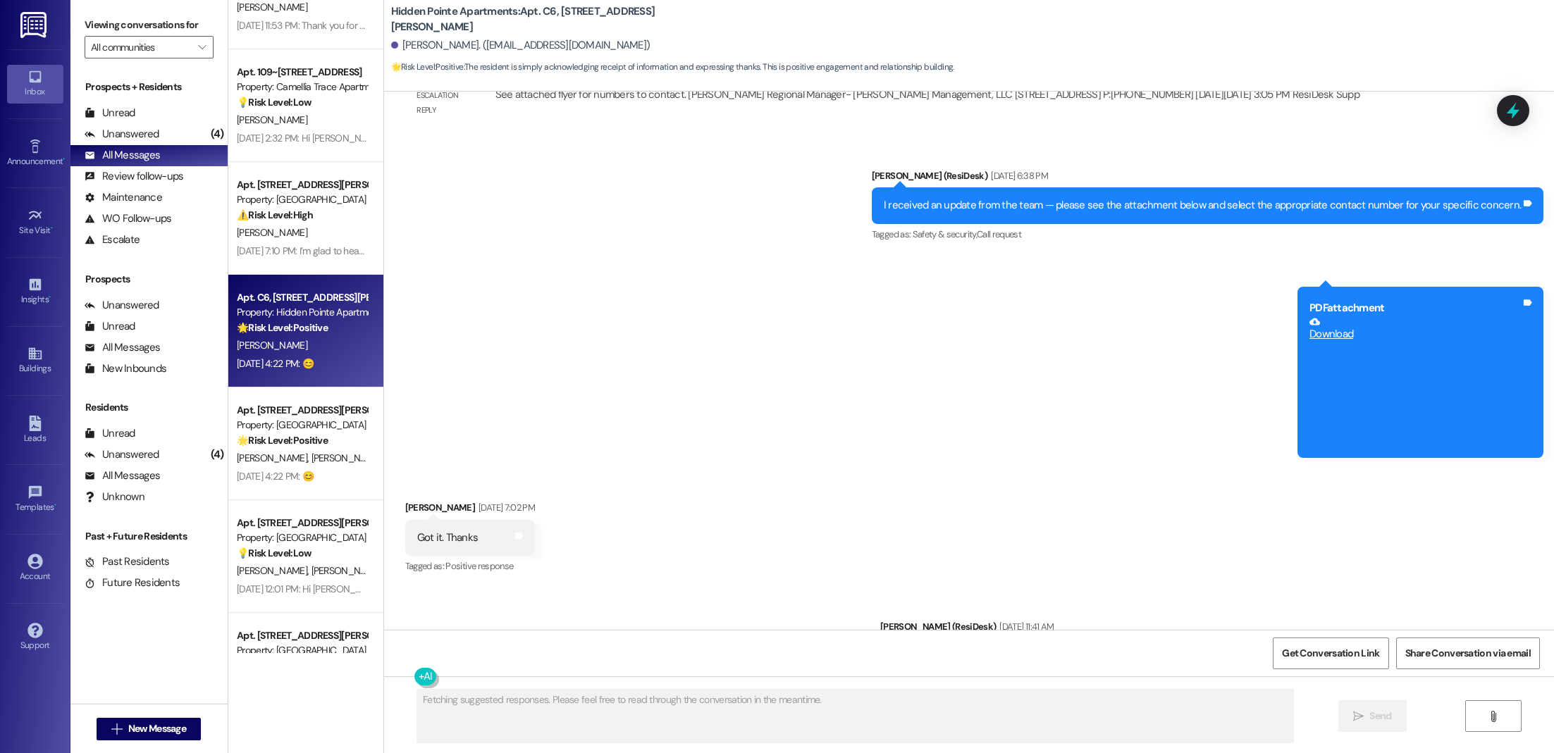
scroll to position [3490, 0]
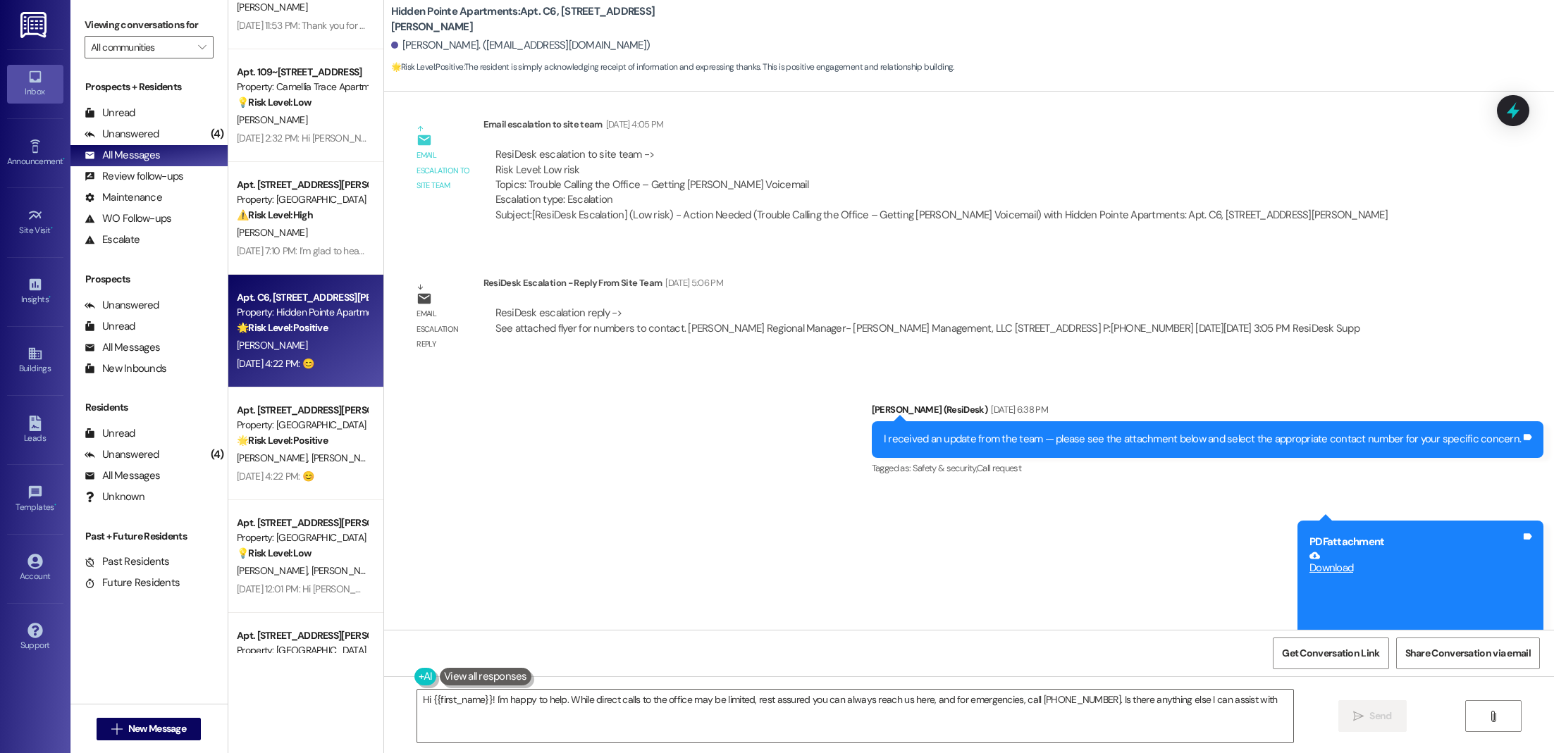
type textarea "Hi {{first_name}}! I'm happy to help. While direct calls to the office may be l…"
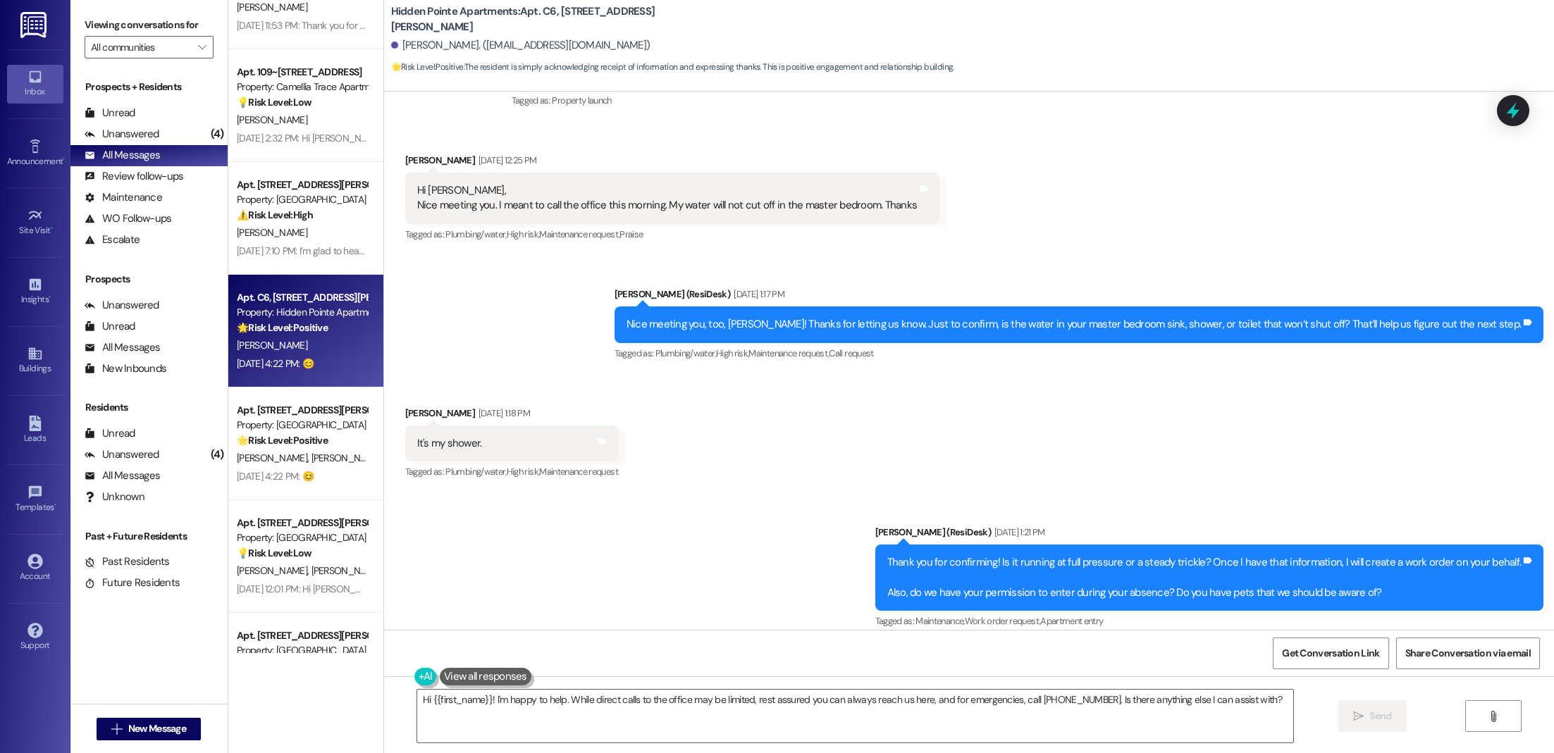
scroll to position [0, 0]
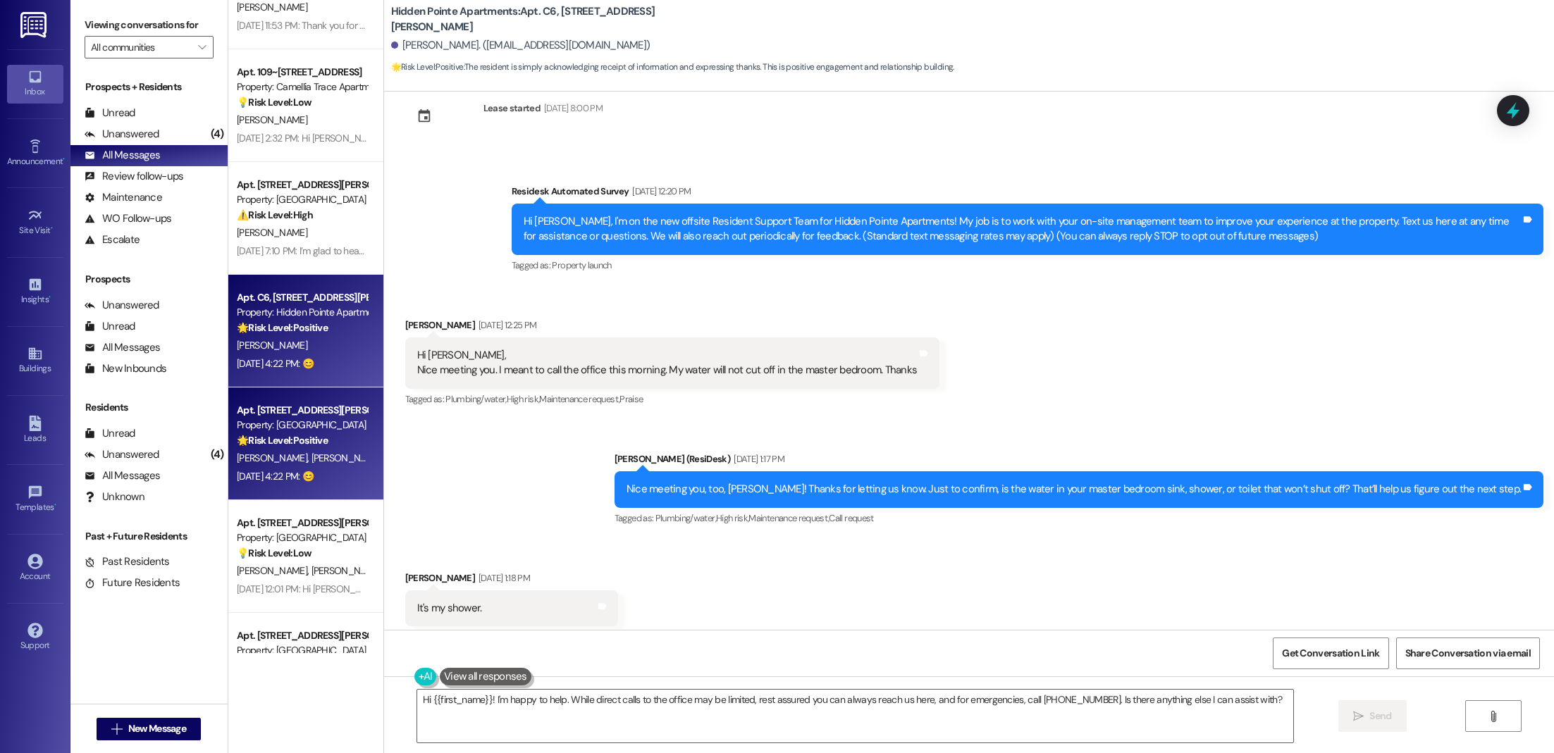
click at [256, 431] on div "Property: [GEOGRAPHIC_DATA]" at bounding box center [302, 425] width 130 height 15
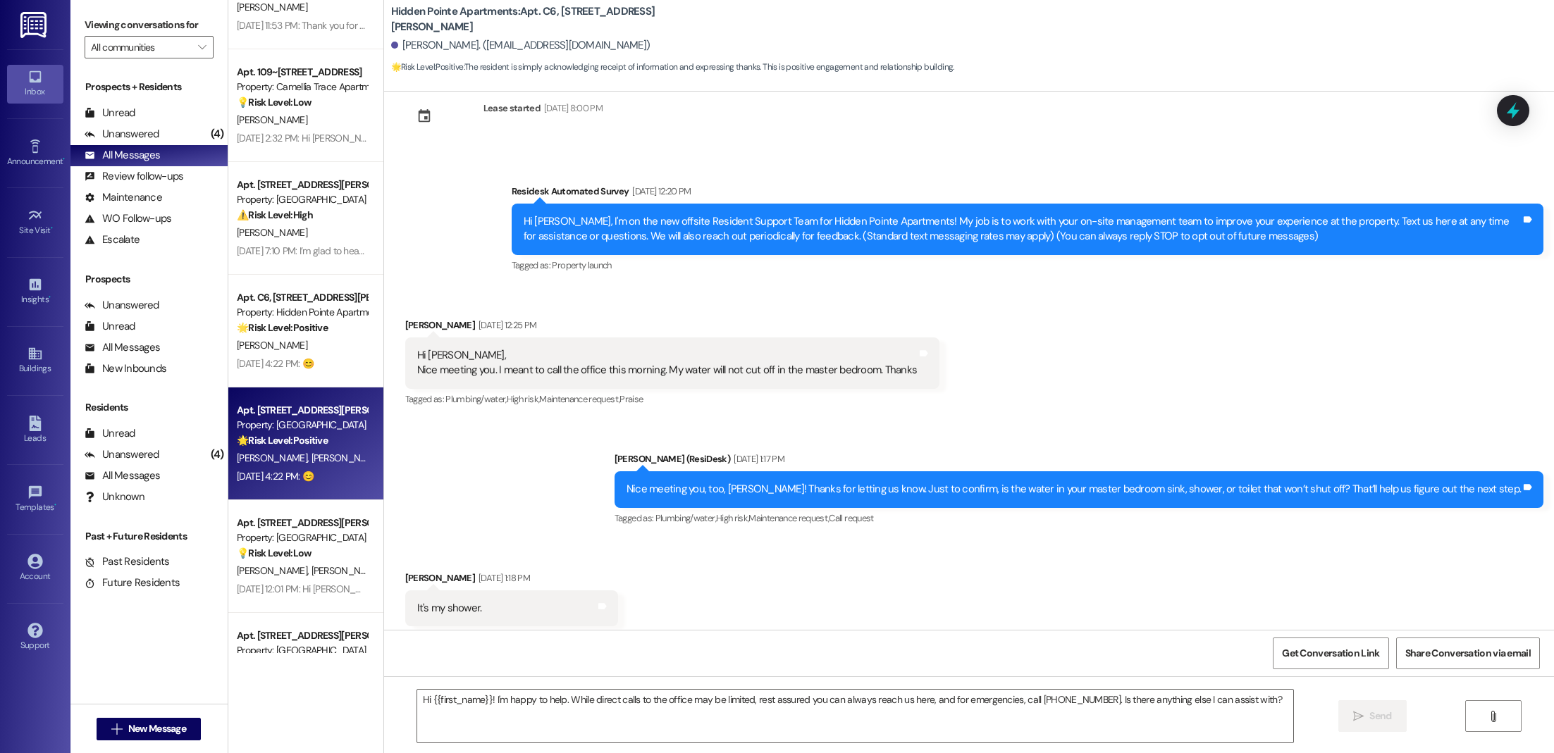
type textarea "Fetching suggested responses. Please feel free to read through the conversation…"
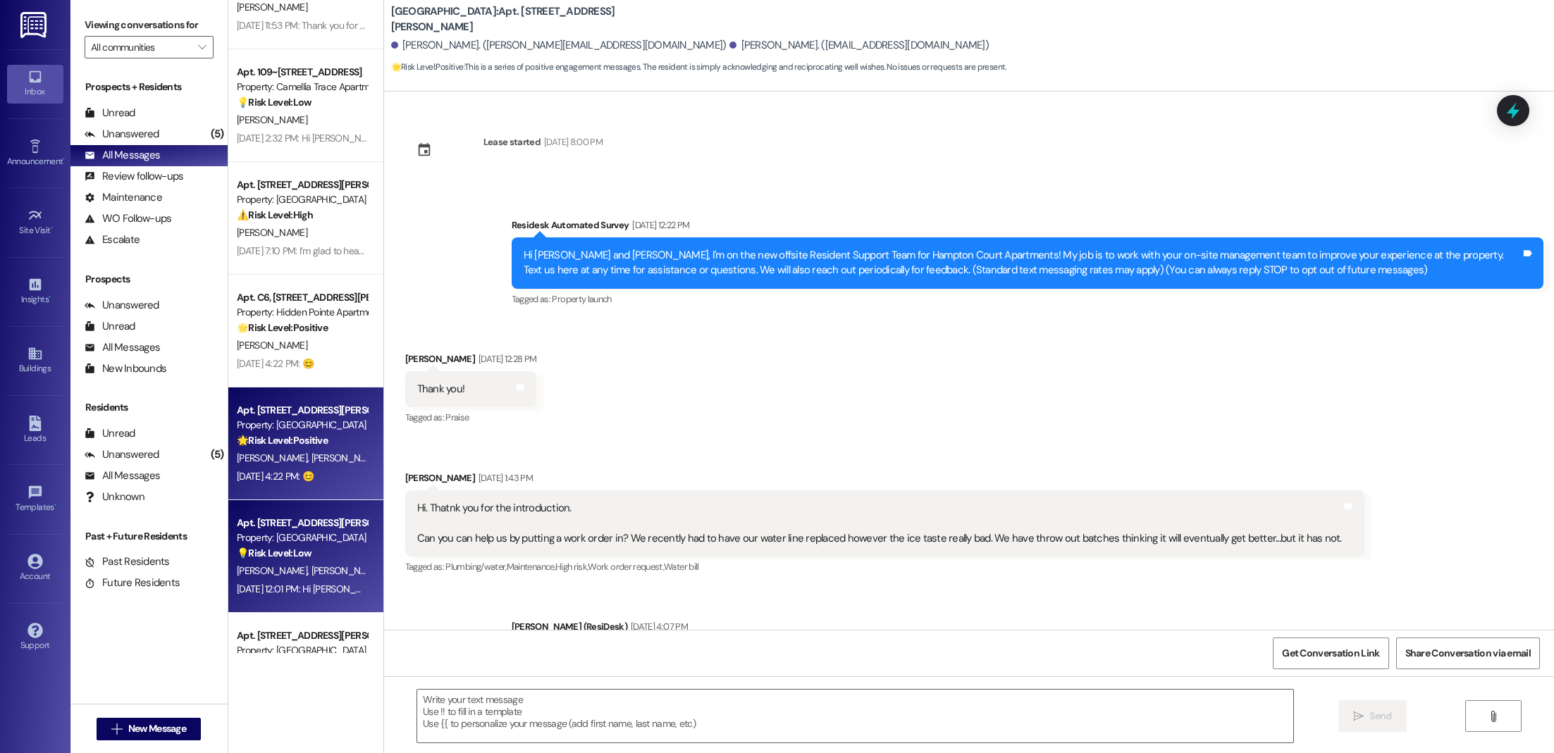
click at [311, 569] on span "[PERSON_NAME]" at bounding box center [346, 570] width 70 height 13
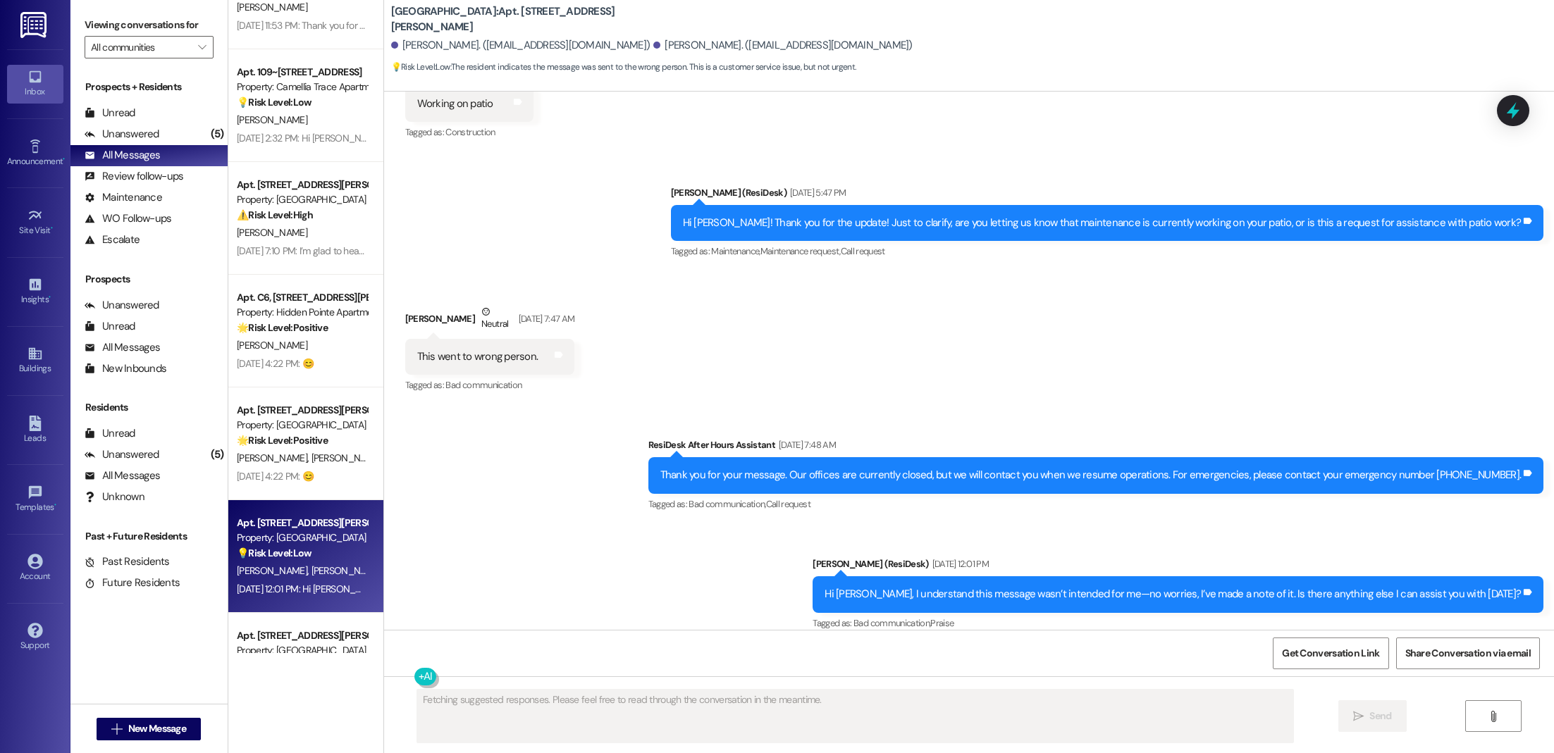
scroll to position [300, 0]
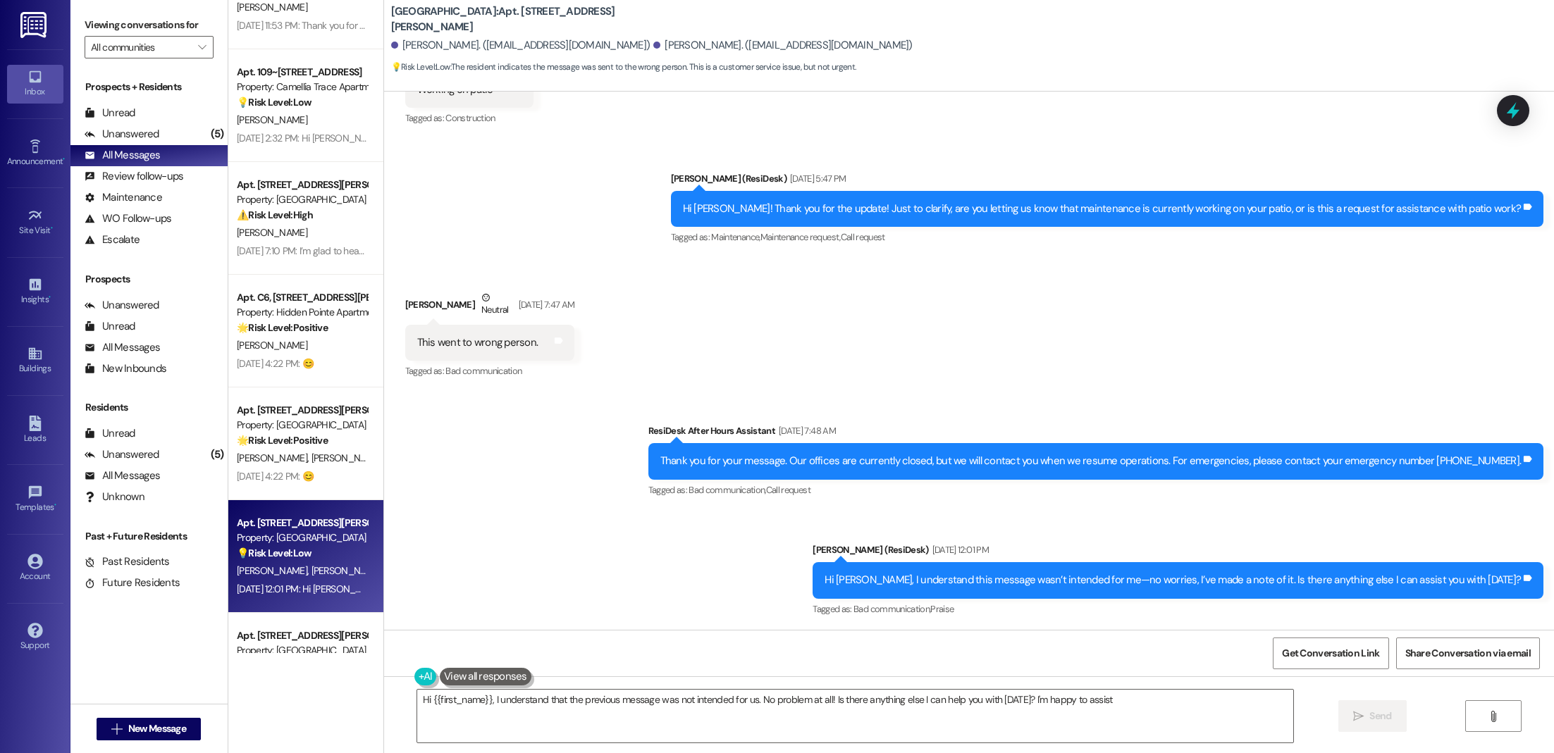
type textarea "Hi {{first_name}}, I understand that the previous message was not intended for …"
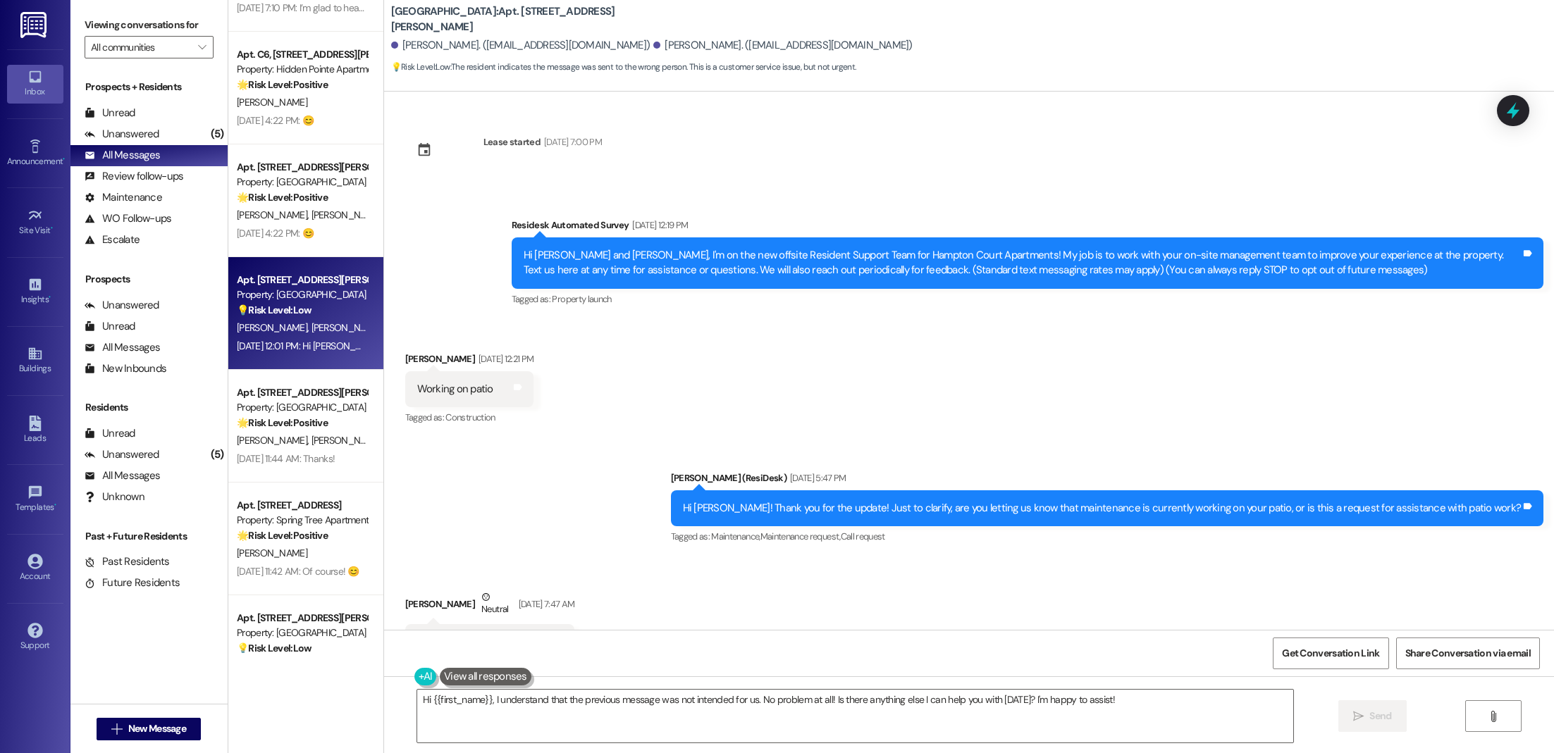
scroll to position [670, 0]
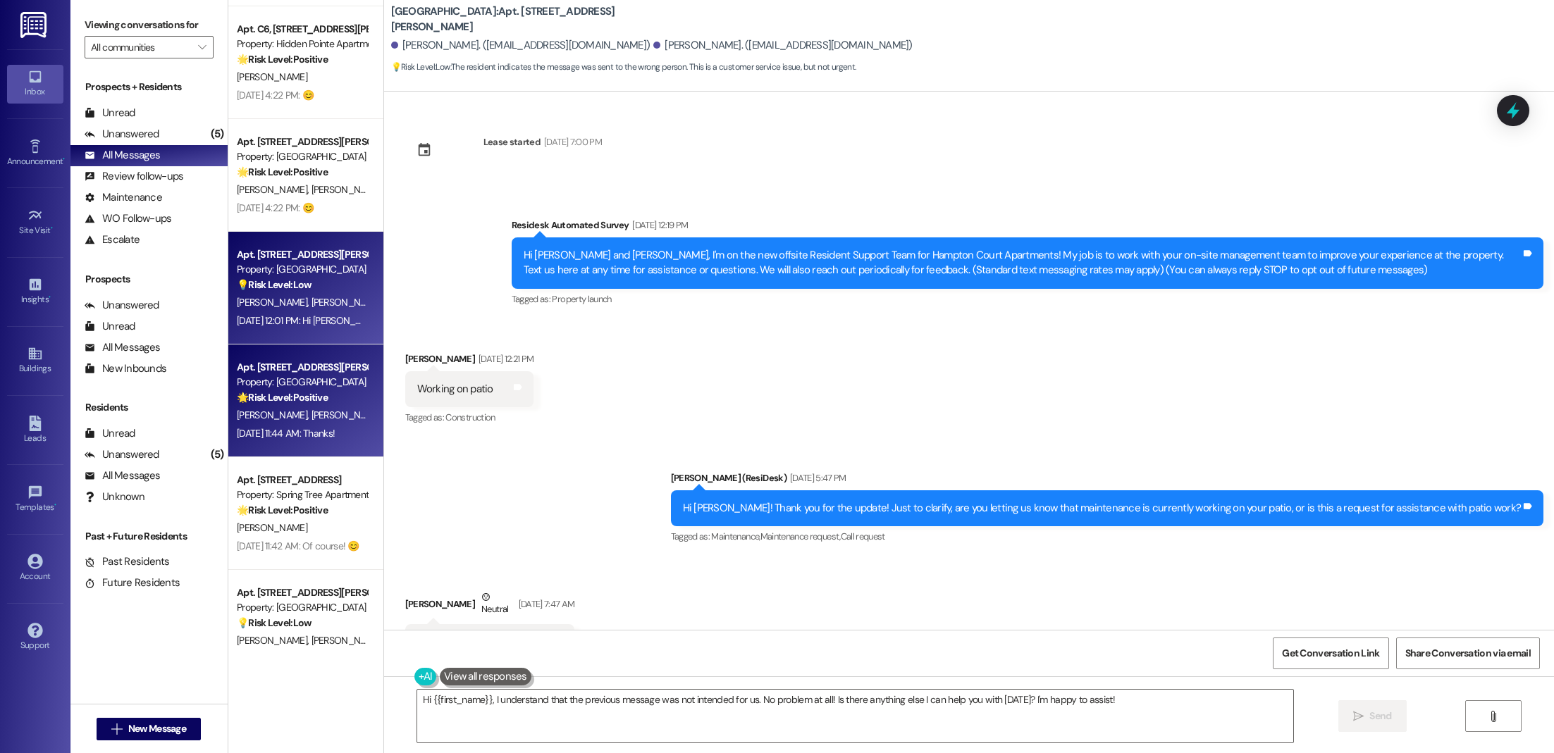
click at [304, 403] on strong "🌟 Risk Level: Positive" at bounding box center [282, 397] width 91 height 13
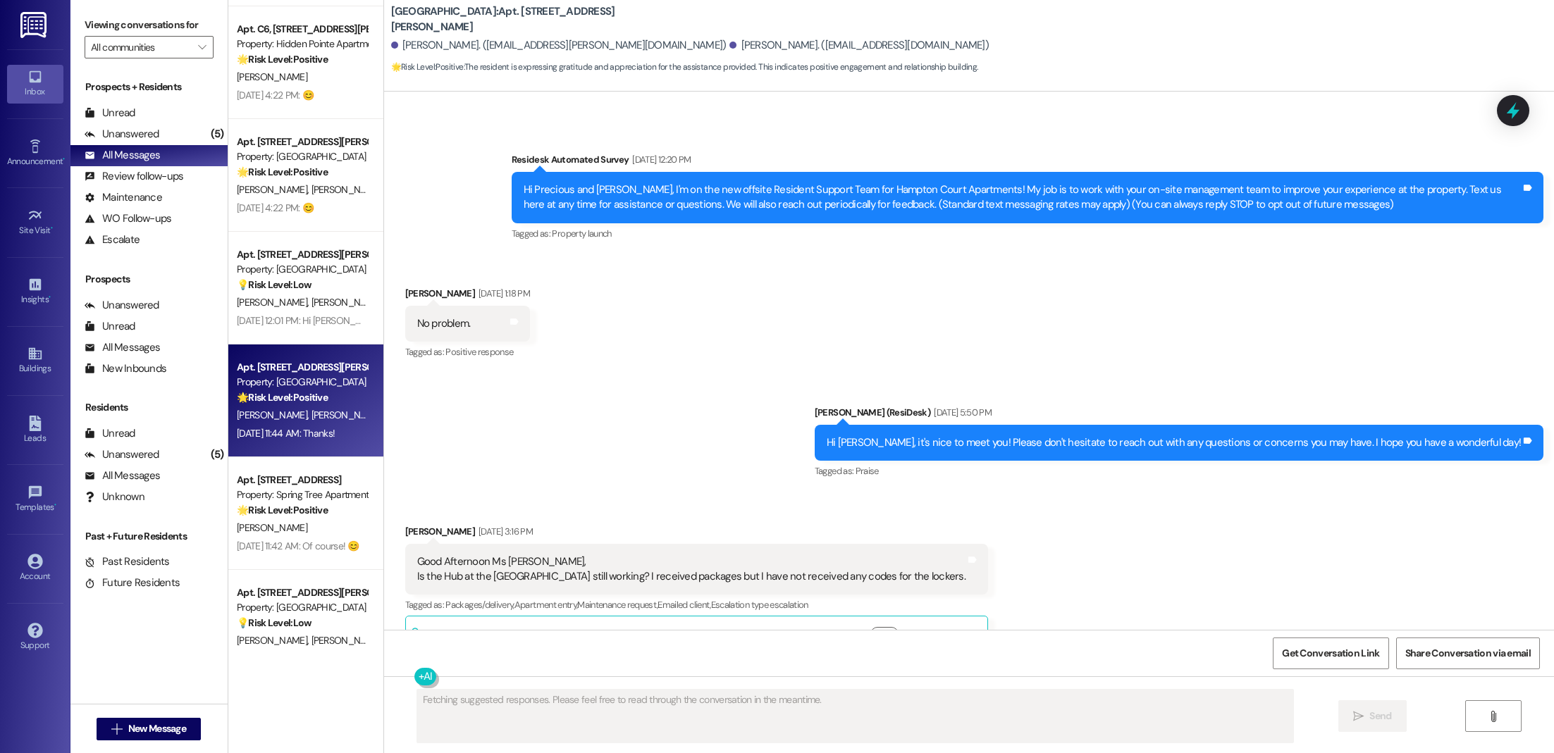
scroll to position [0, 0]
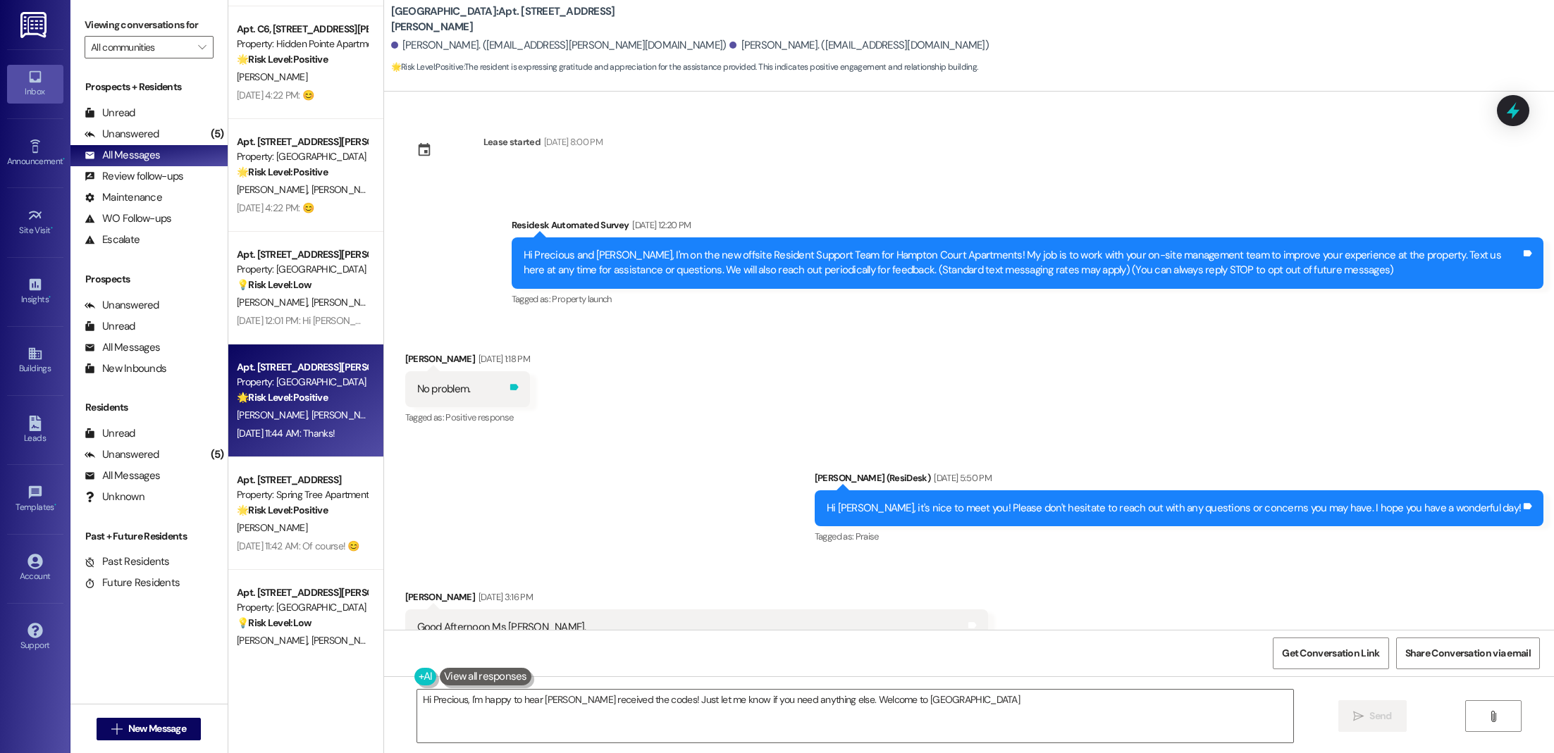
type textarea "Hi Precious, I'm happy to hear [PERSON_NAME] received the codes! Just let me kn…"
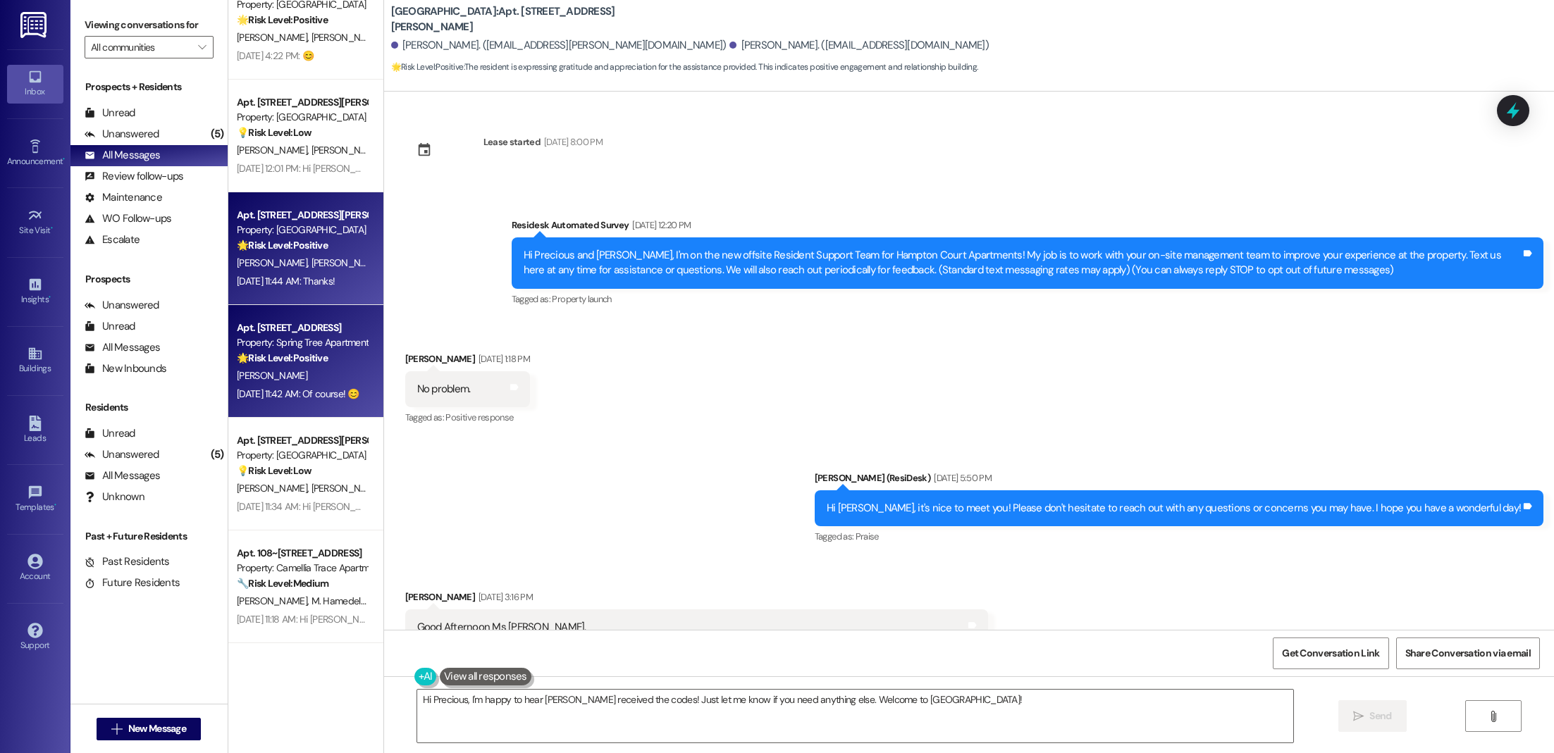
click at [309, 375] on div "[PERSON_NAME]" at bounding box center [301, 376] width 133 height 18
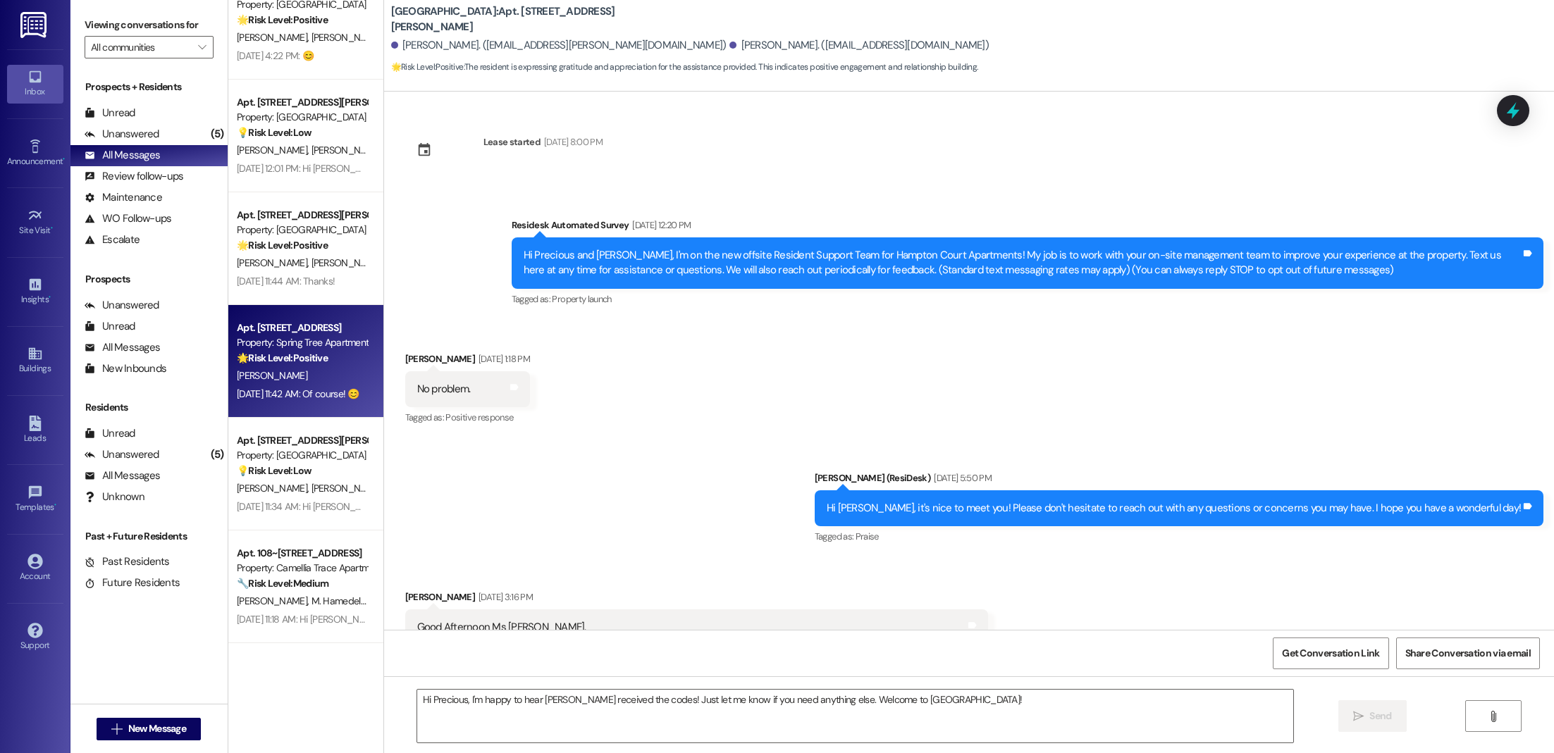
type textarea "Fetching suggested responses. Please feel free to read through the conversation…"
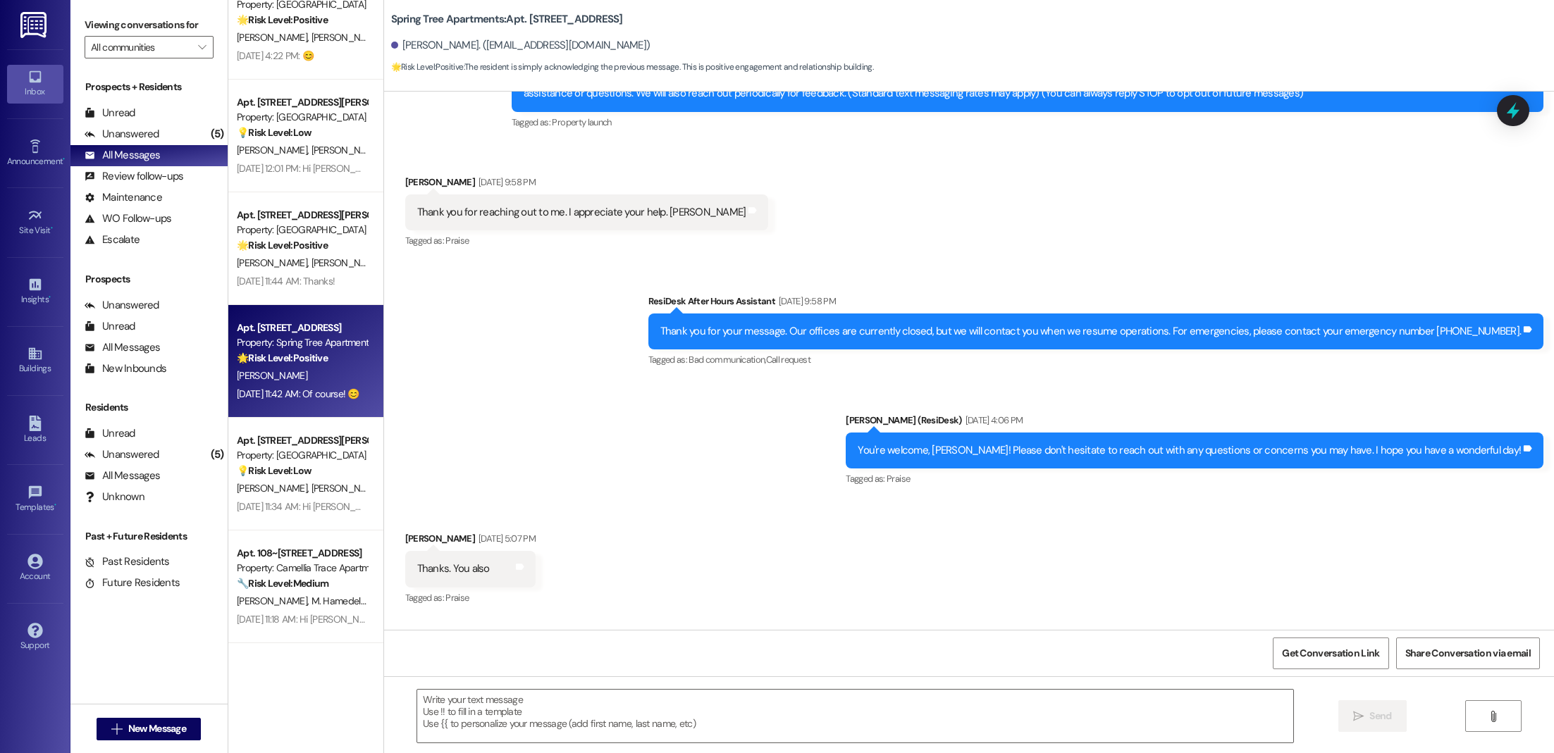
scroll to position [0, 0]
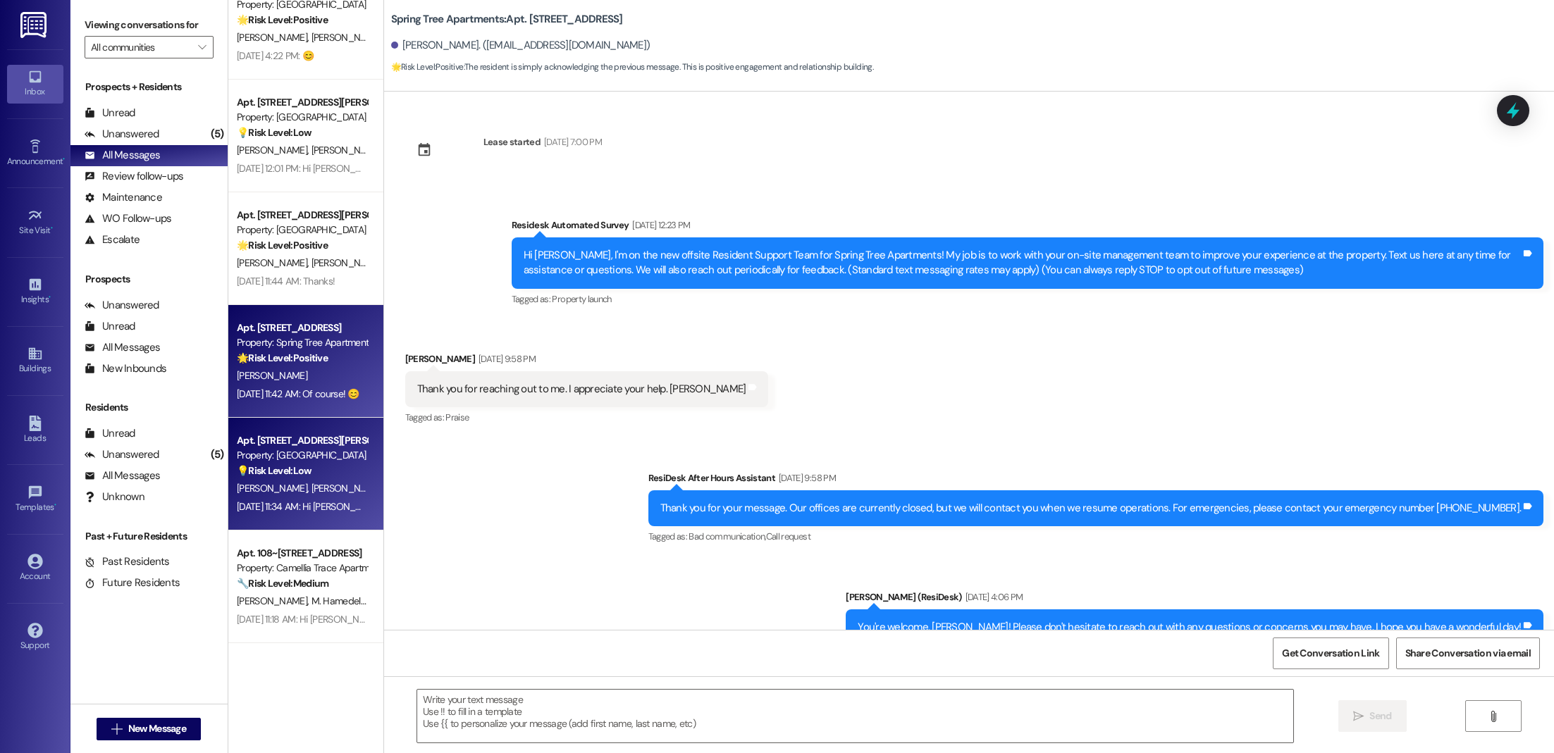
click at [300, 478] on div "Apt. 8, [STREET_ADDRESS][PERSON_NAME] Property: [GEOGRAPHIC_DATA] Apartments 💡 …" at bounding box center [301, 456] width 133 height 48
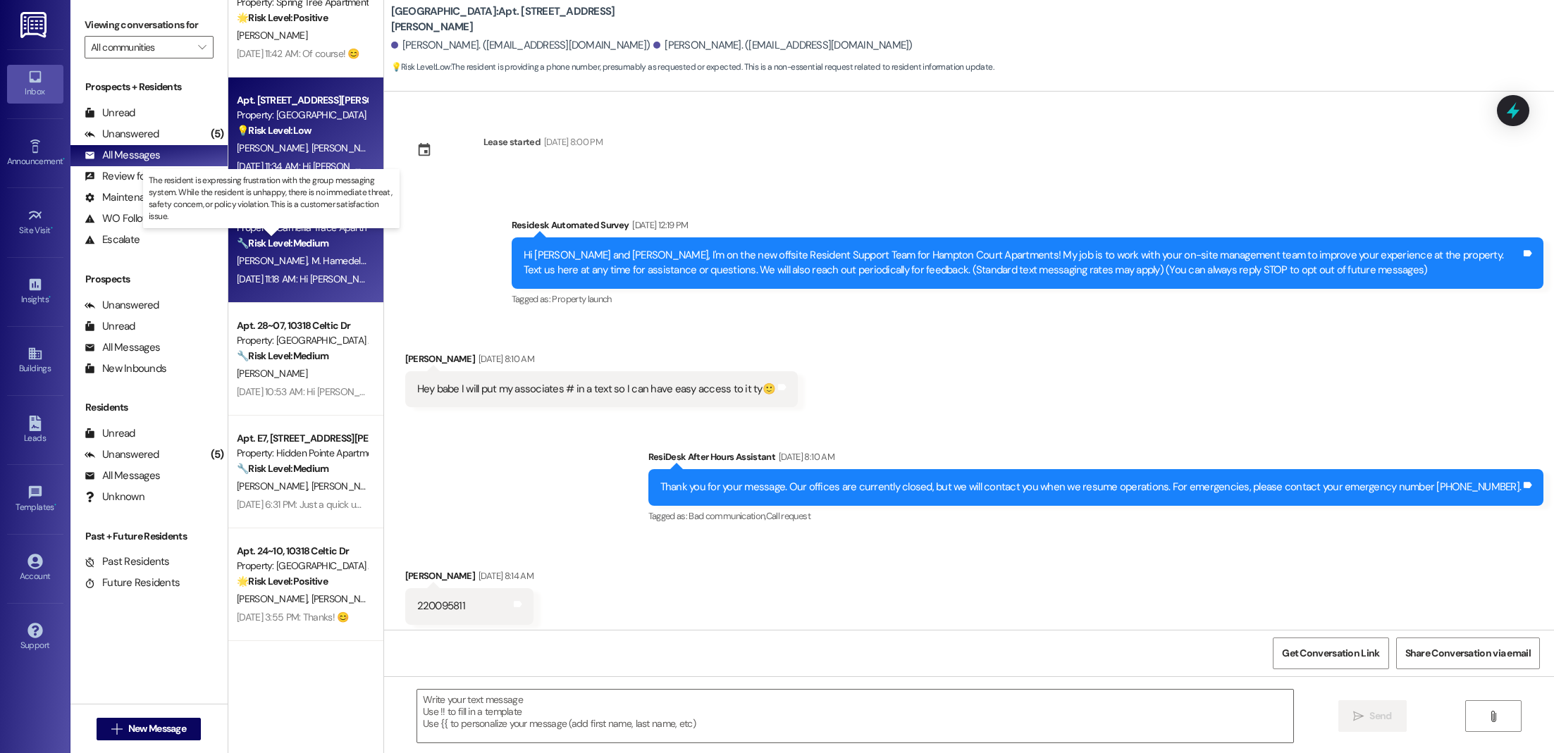
click at [271, 240] on strong "🔧 Risk Level: Medium" at bounding box center [283, 243] width 92 height 13
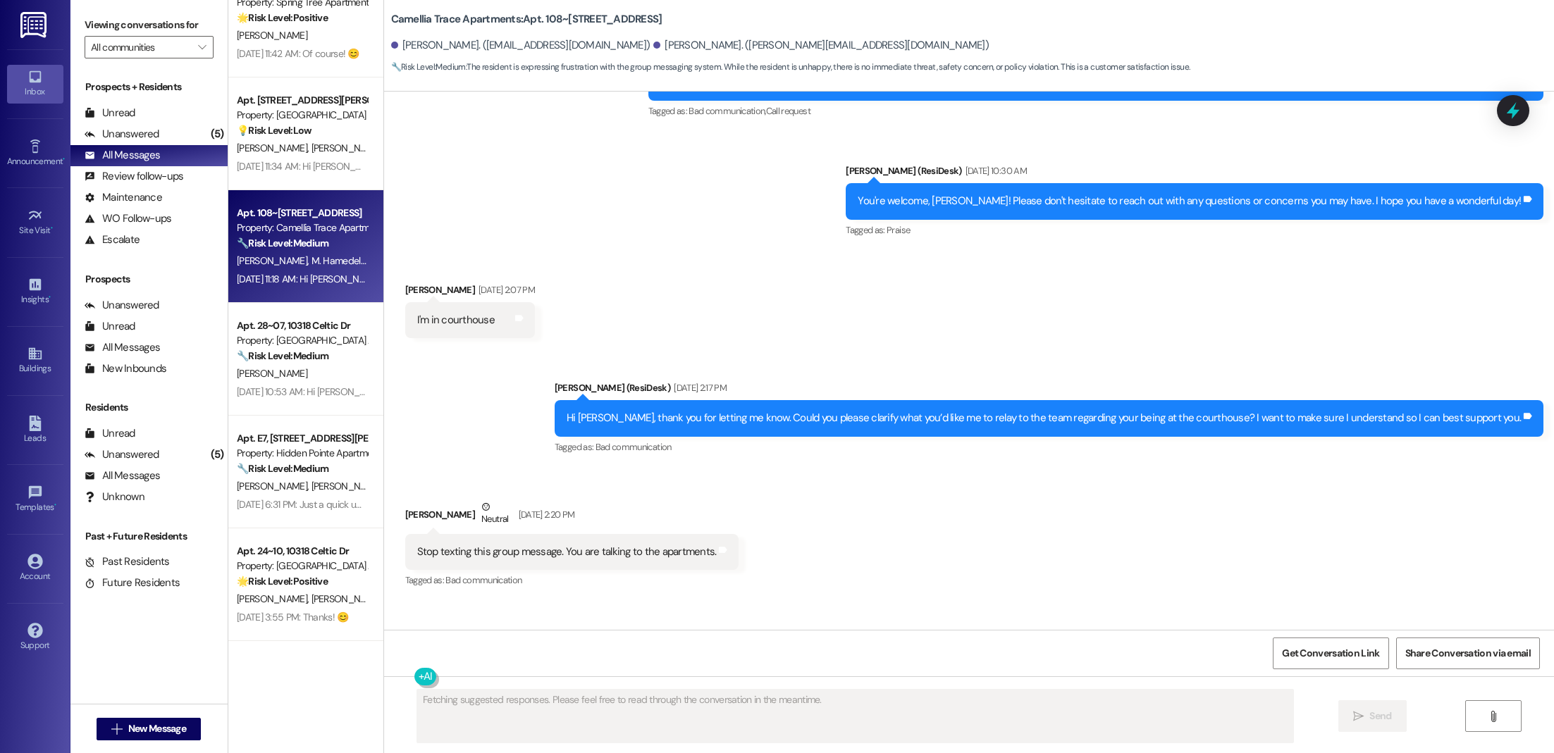
scroll to position [495, 0]
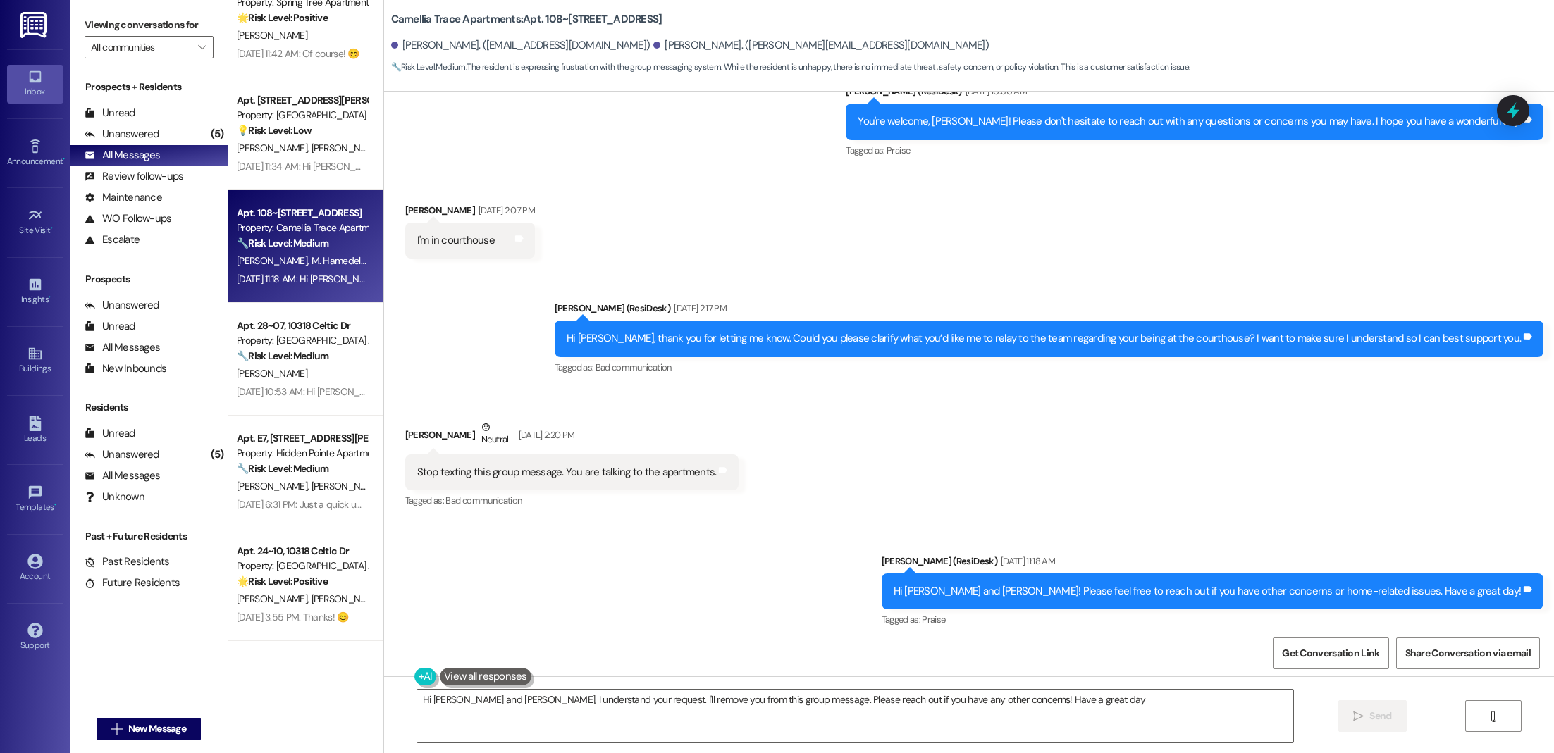
type textarea "Hi [PERSON_NAME] and [PERSON_NAME], I understand your request. I'll remove you …"
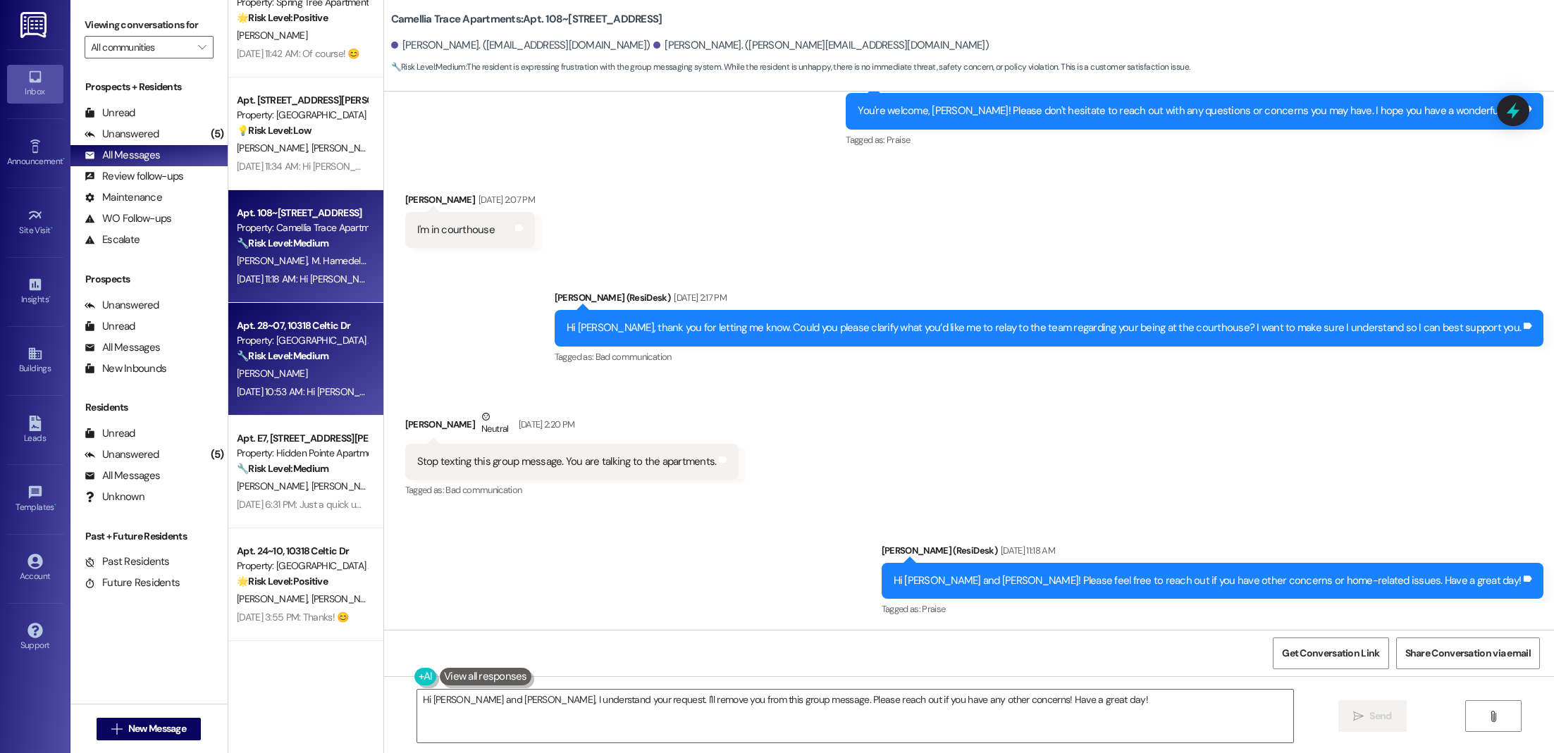
click at [251, 395] on div "[DATE] 10:53 AM: Hi [PERSON_NAME], thanks for letting us know about the sports …" at bounding box center [771, 391] width 1068 height 13
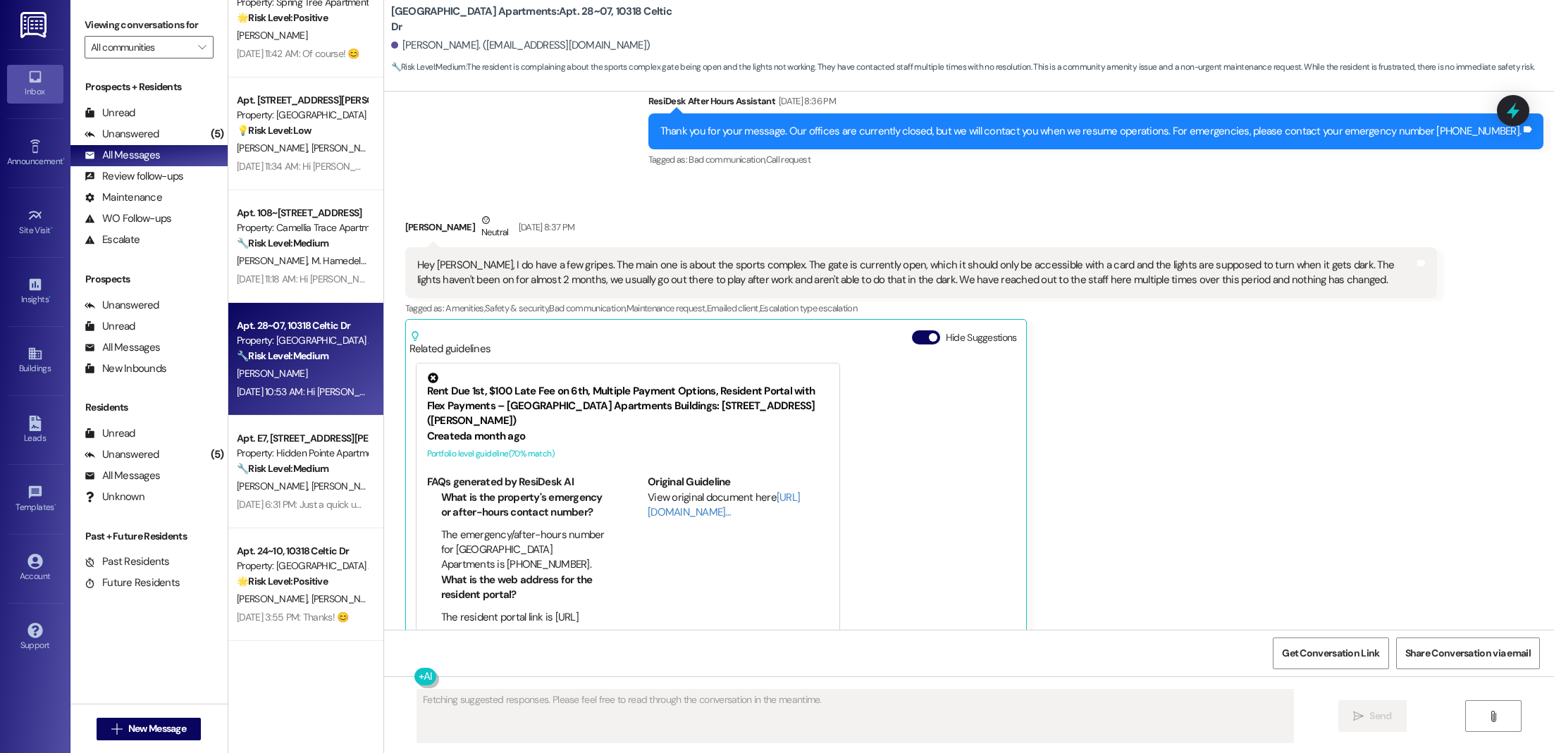
scroll to position [376, 0]
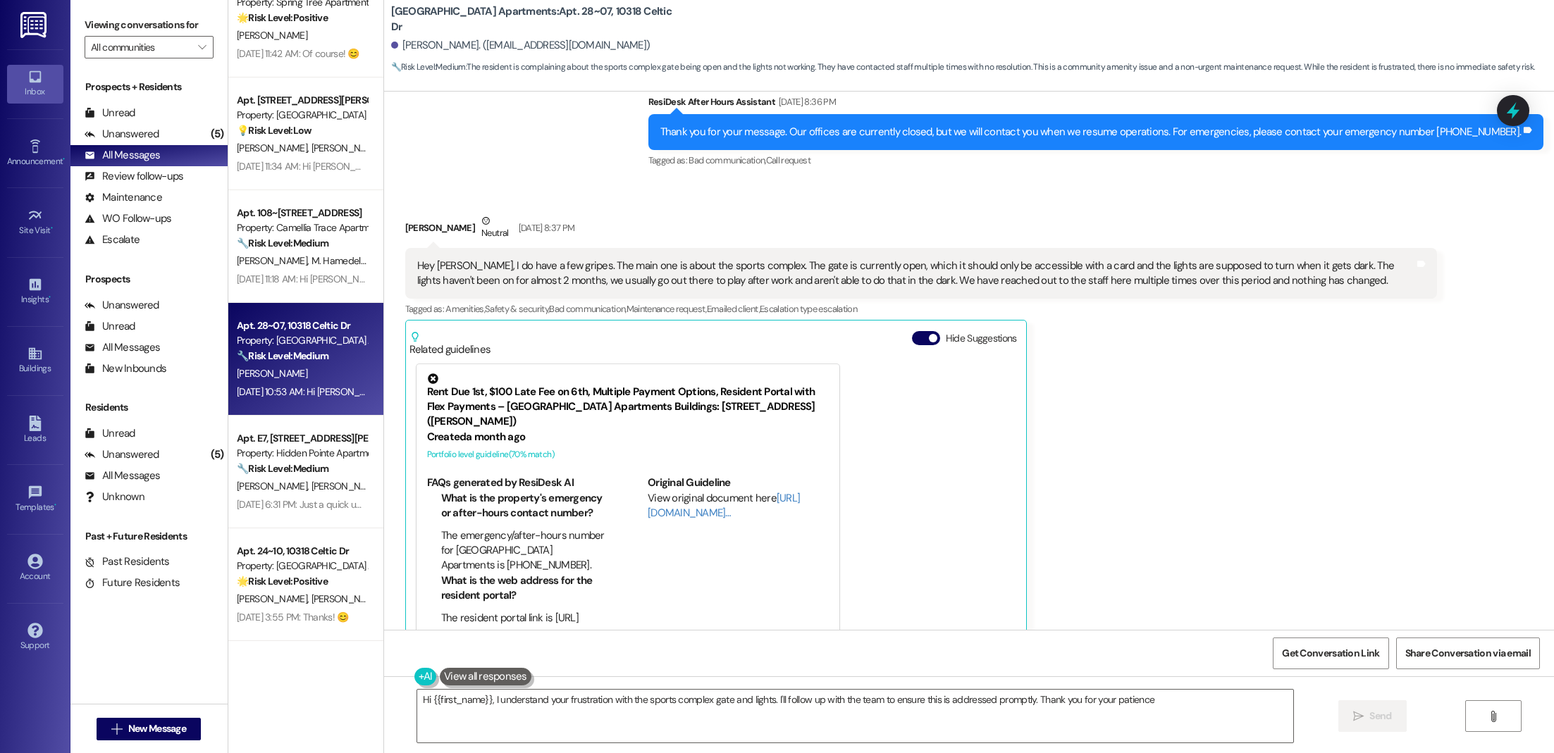
type textarea "Hi {{first_name}}, I understand your frustration with the sports complex gate a…"
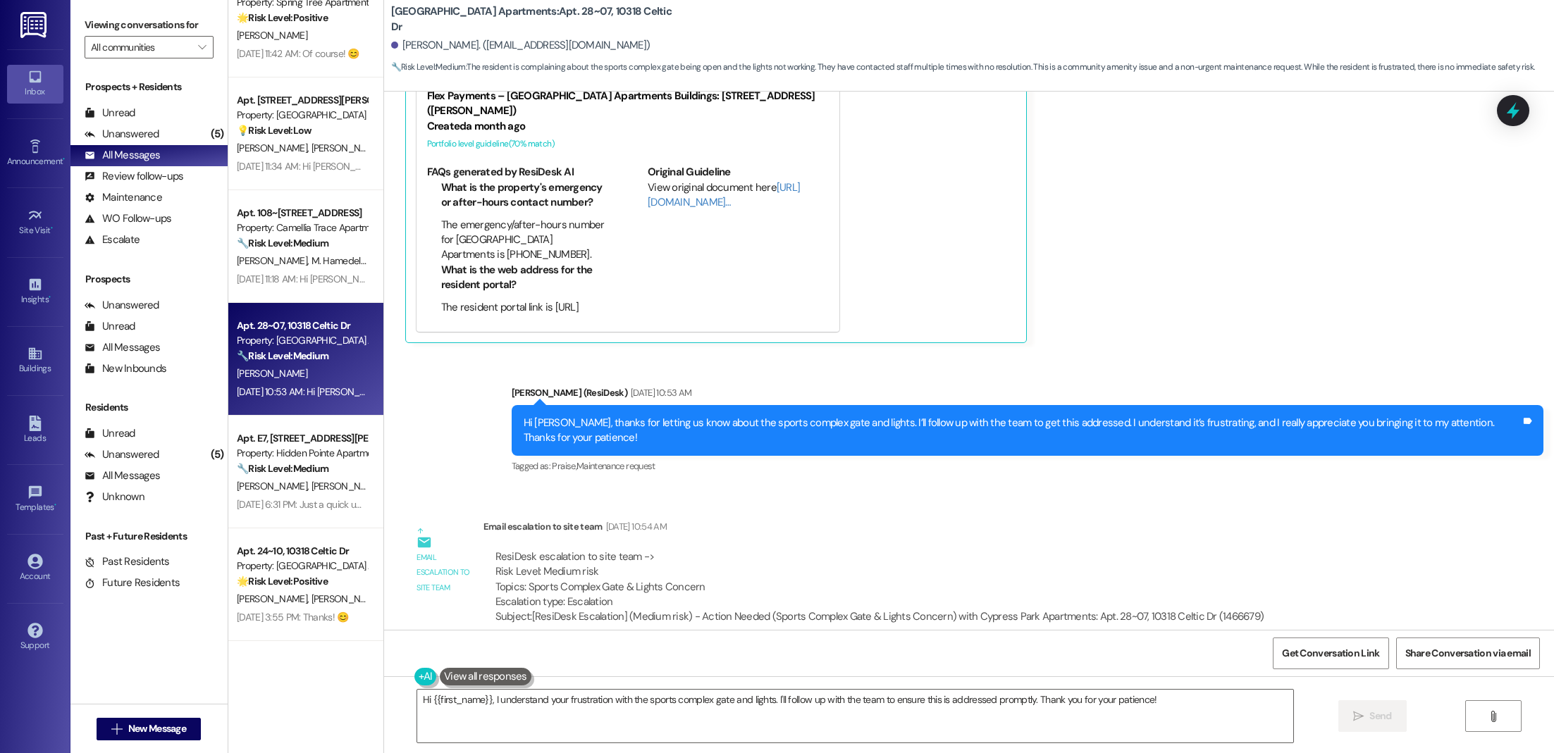
scroll to position [703, 0]
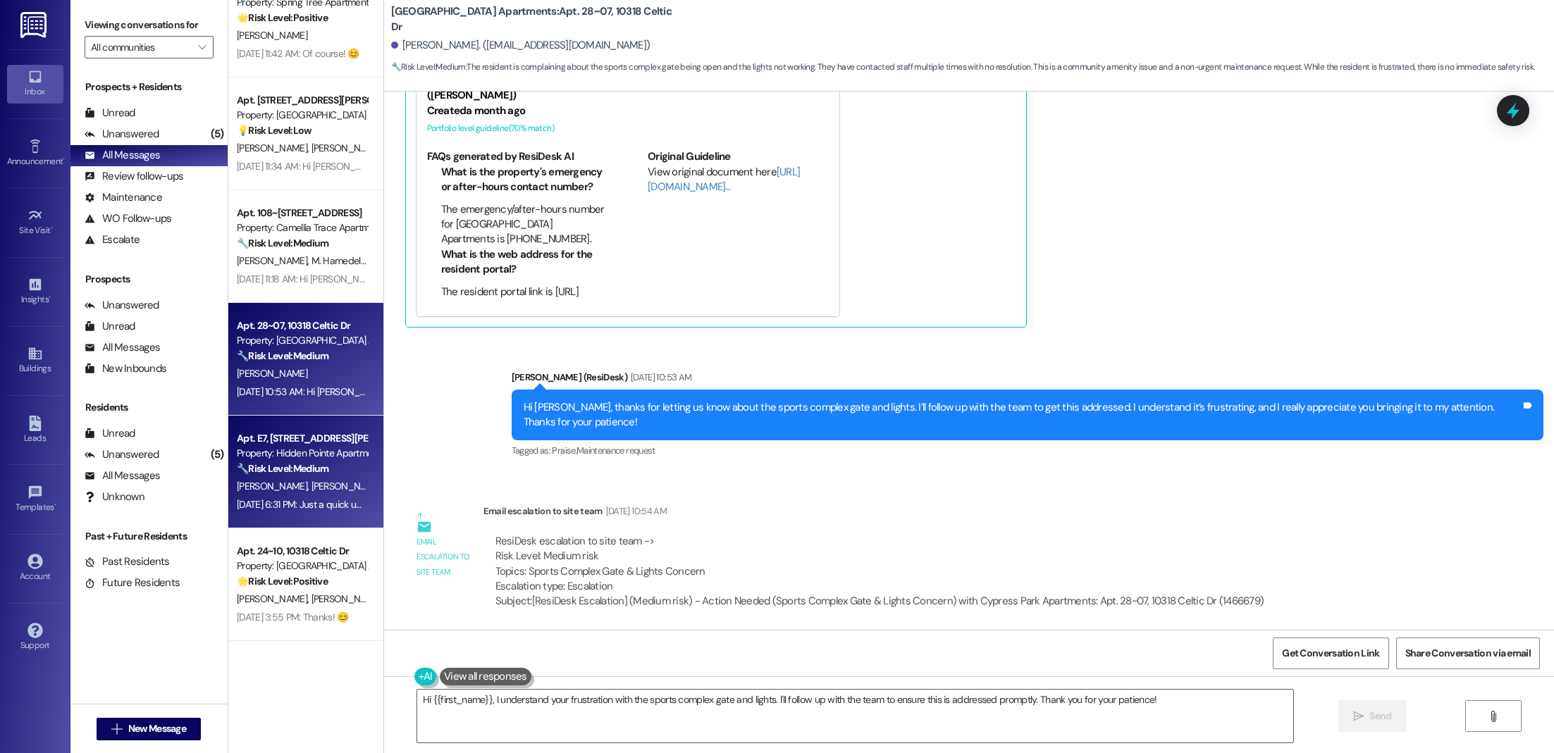
click at [262, 435] on div "Apt. E7, [STREET_ADDRESS][PERSON_NAME]" at bounding box center [302, 438] width 130 height 15
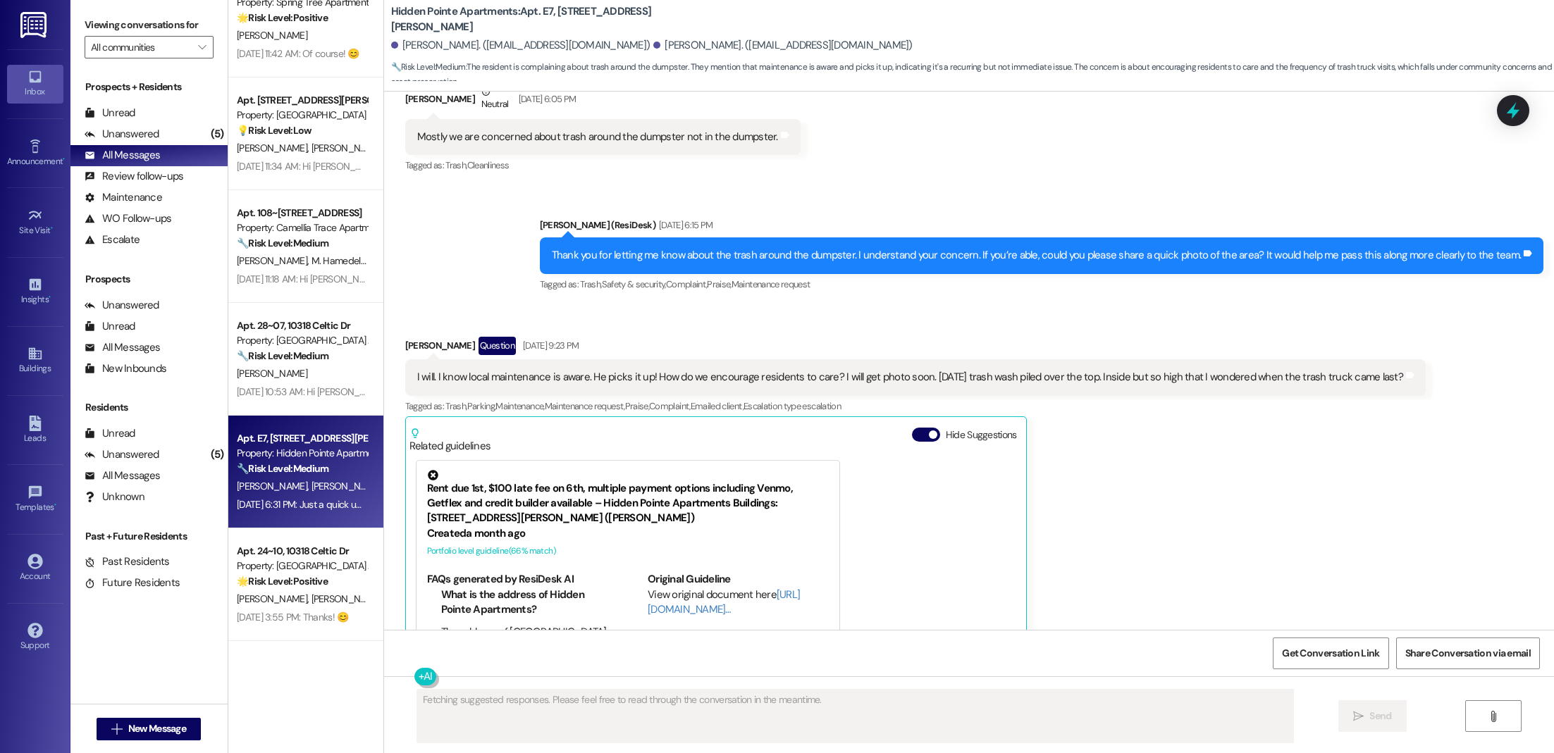
scroll to position [501, 0]
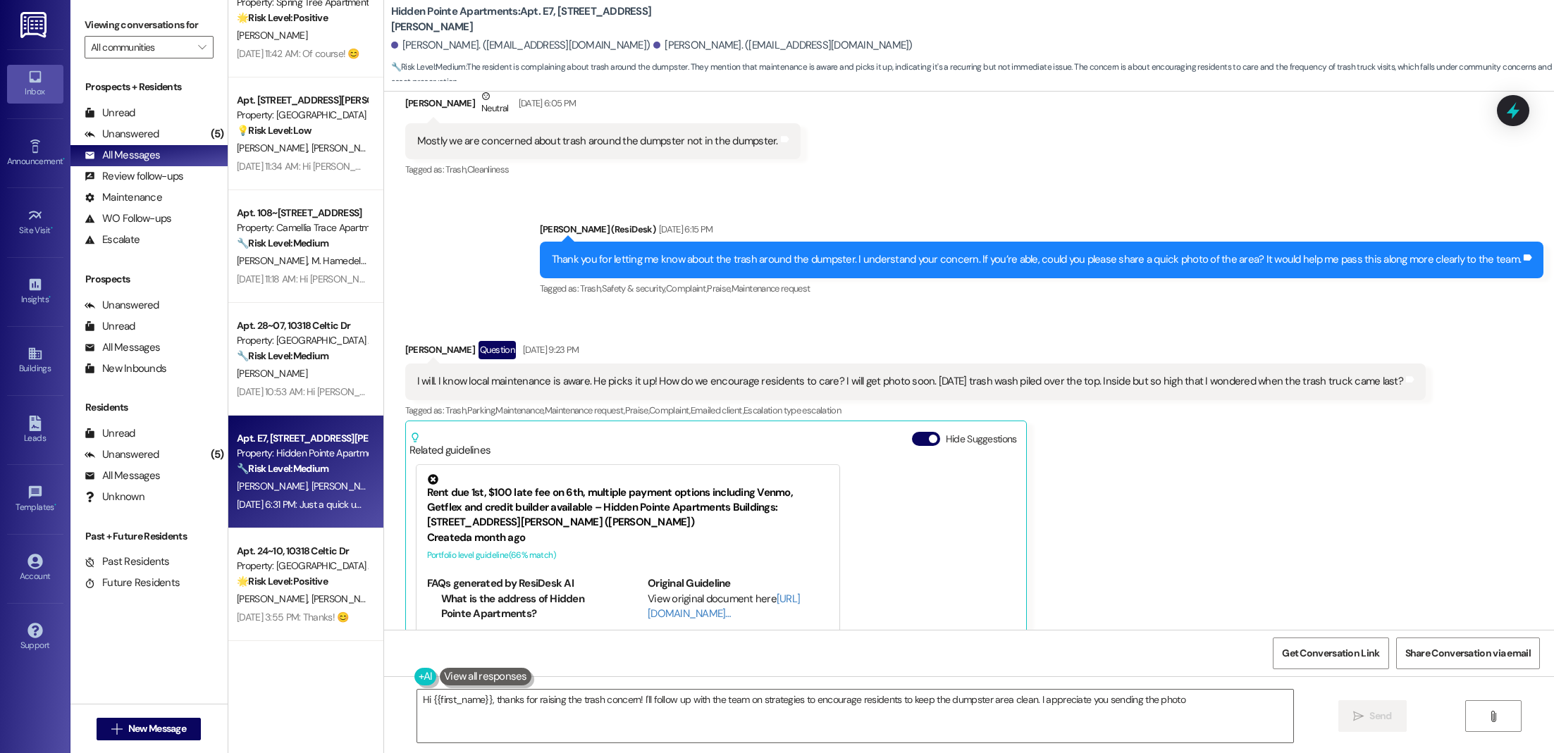
type textarea "Hi {{first_name}}, thanks for raising the trash concern! I'll follow up with th…"
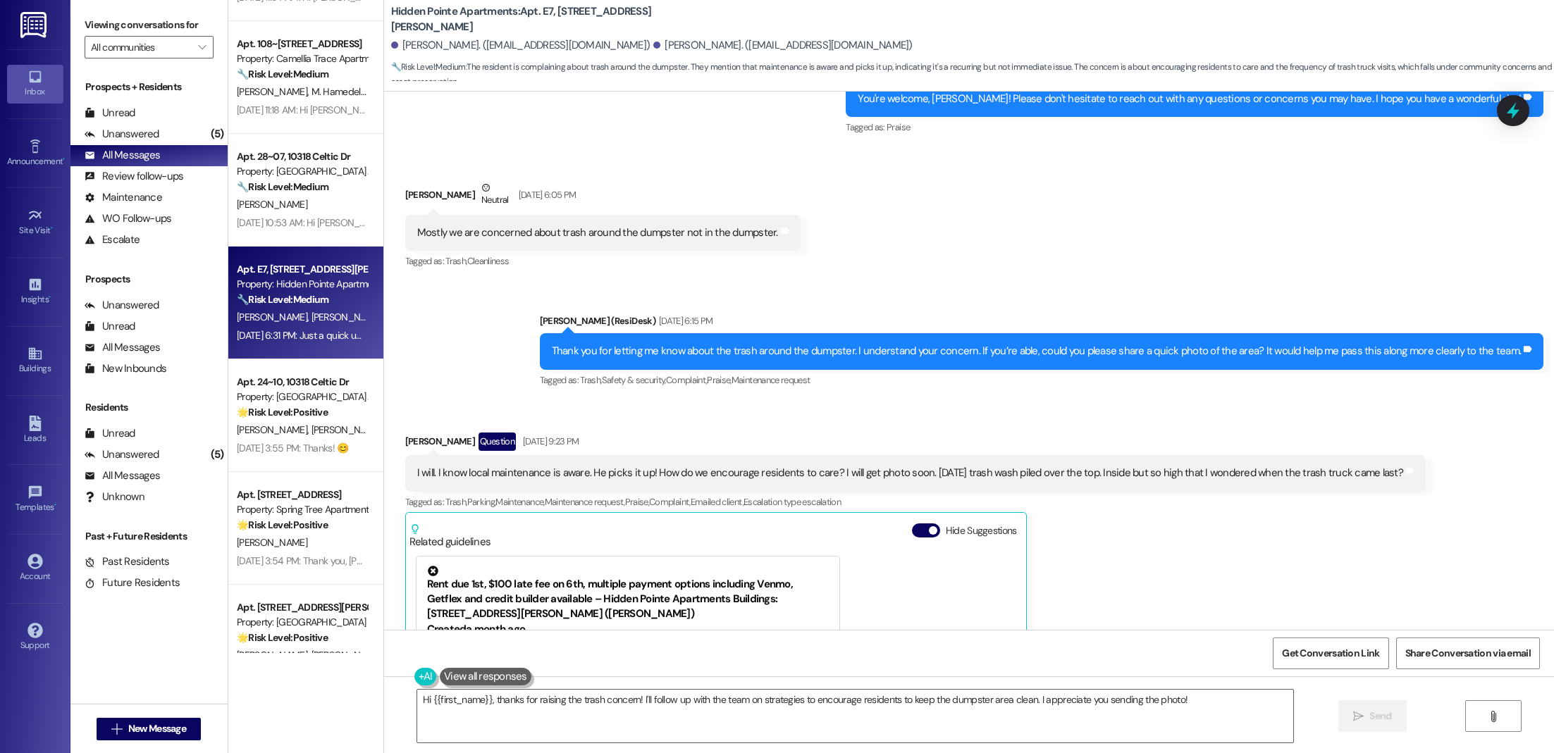
scroll to position [1416, 0]
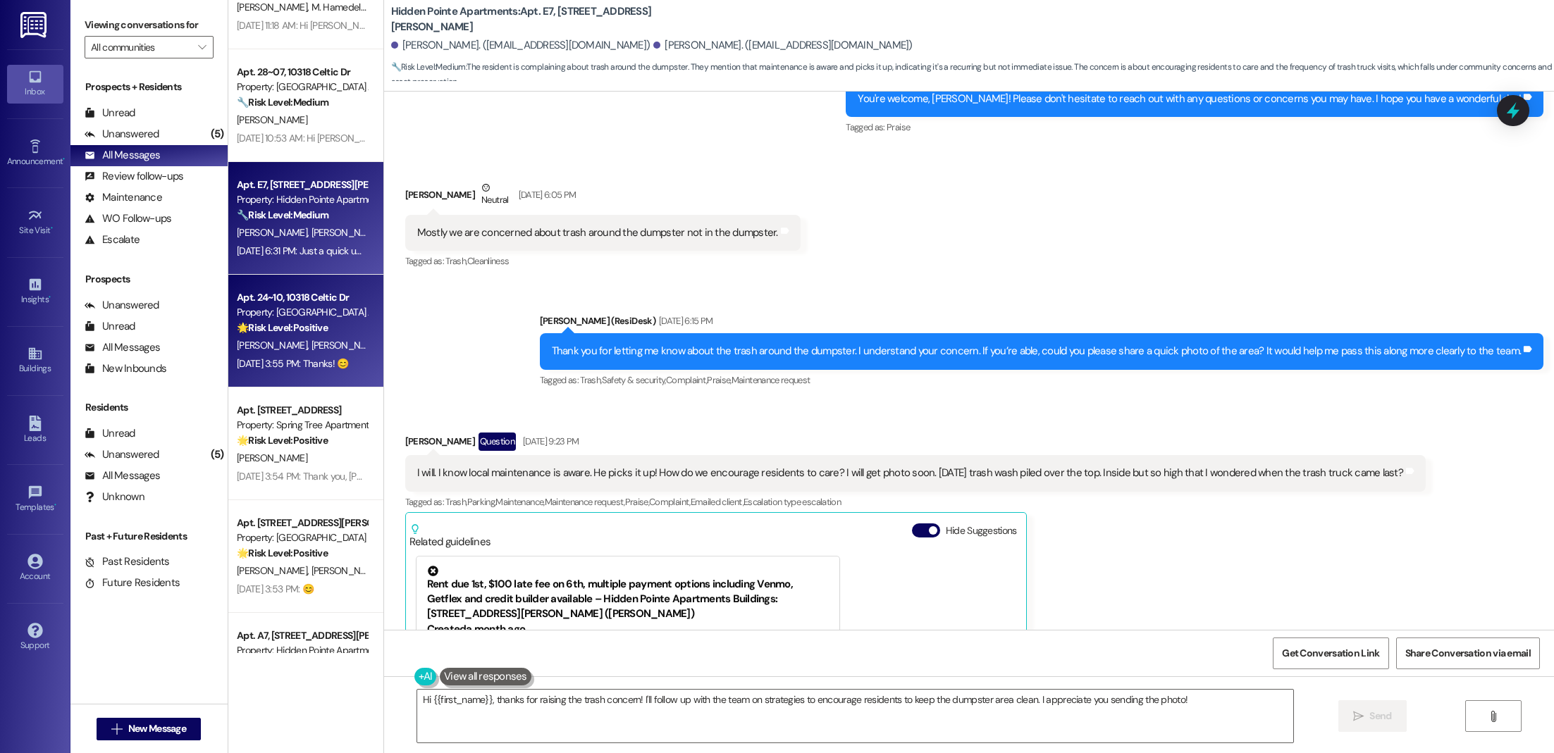
click at [307, 367] on div "[DATE] 3:55 PM: Thanks! 😊 [DATE] 3:55 PM: Thanks! 😊" at bounding box center [293, 363] width 112 height 13
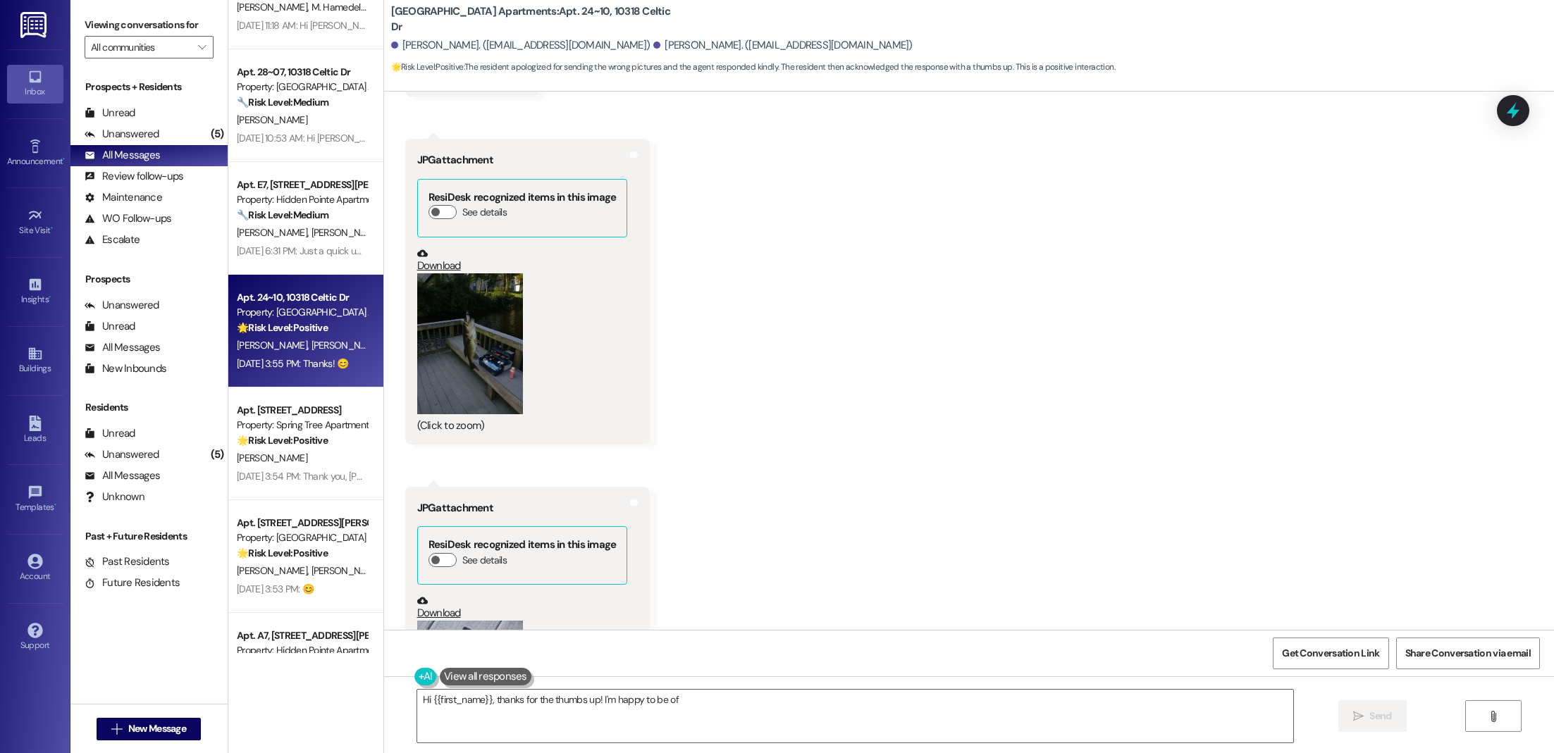
scroll to position [421, 0]
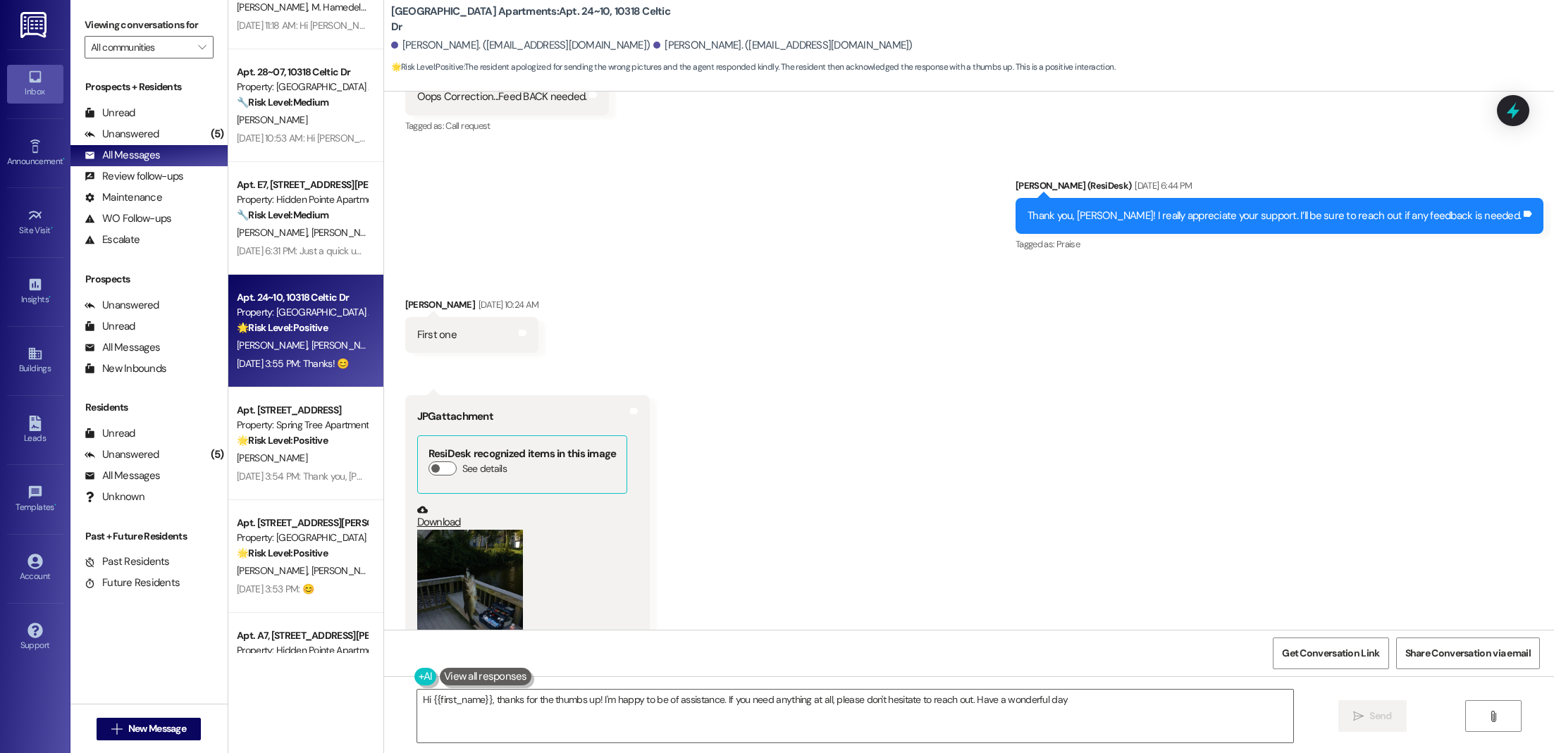
type textarea "Hi {{first_name}}, thanks for the thumbs up! I'm happy to be of assistance. If …"
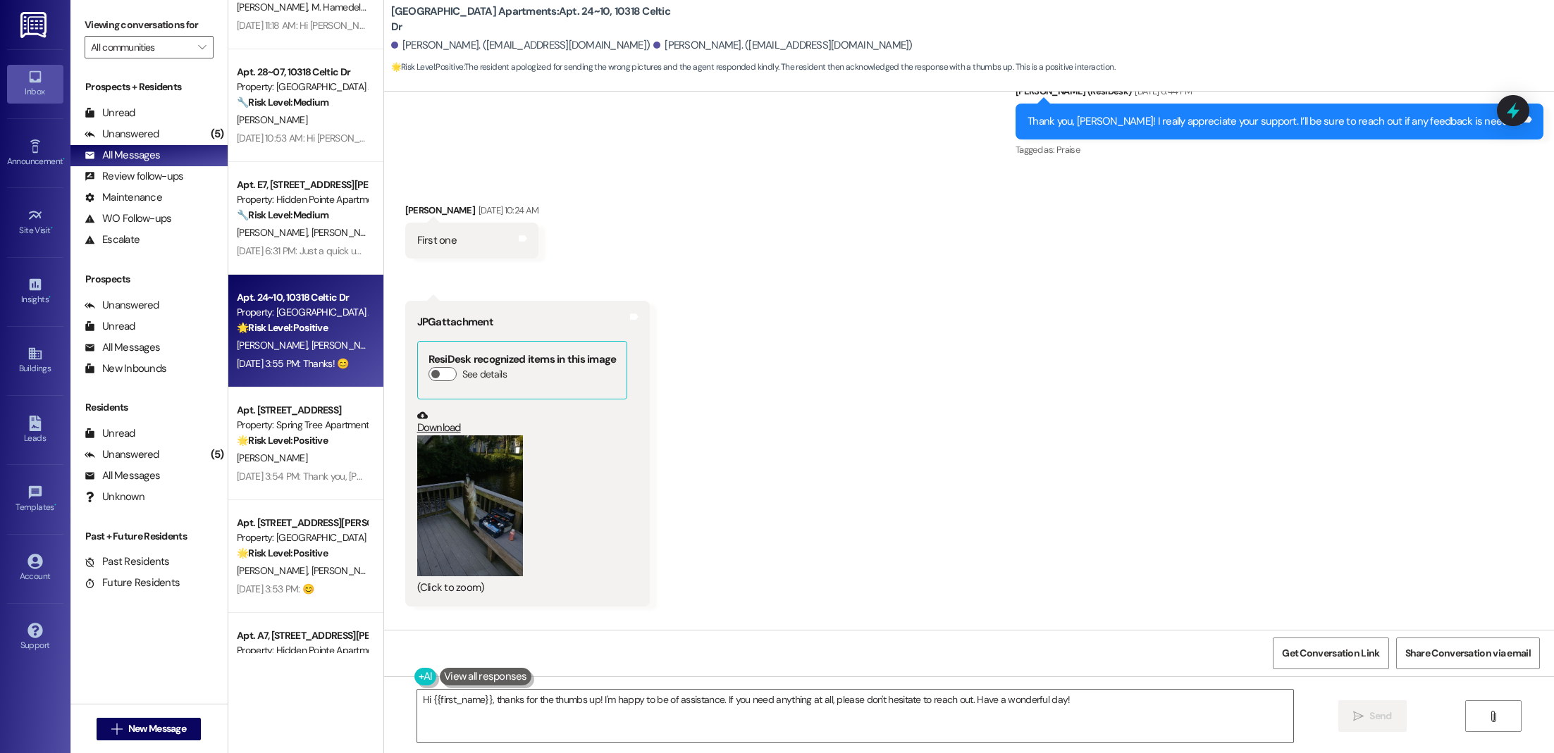
scroll to position [694, 0]
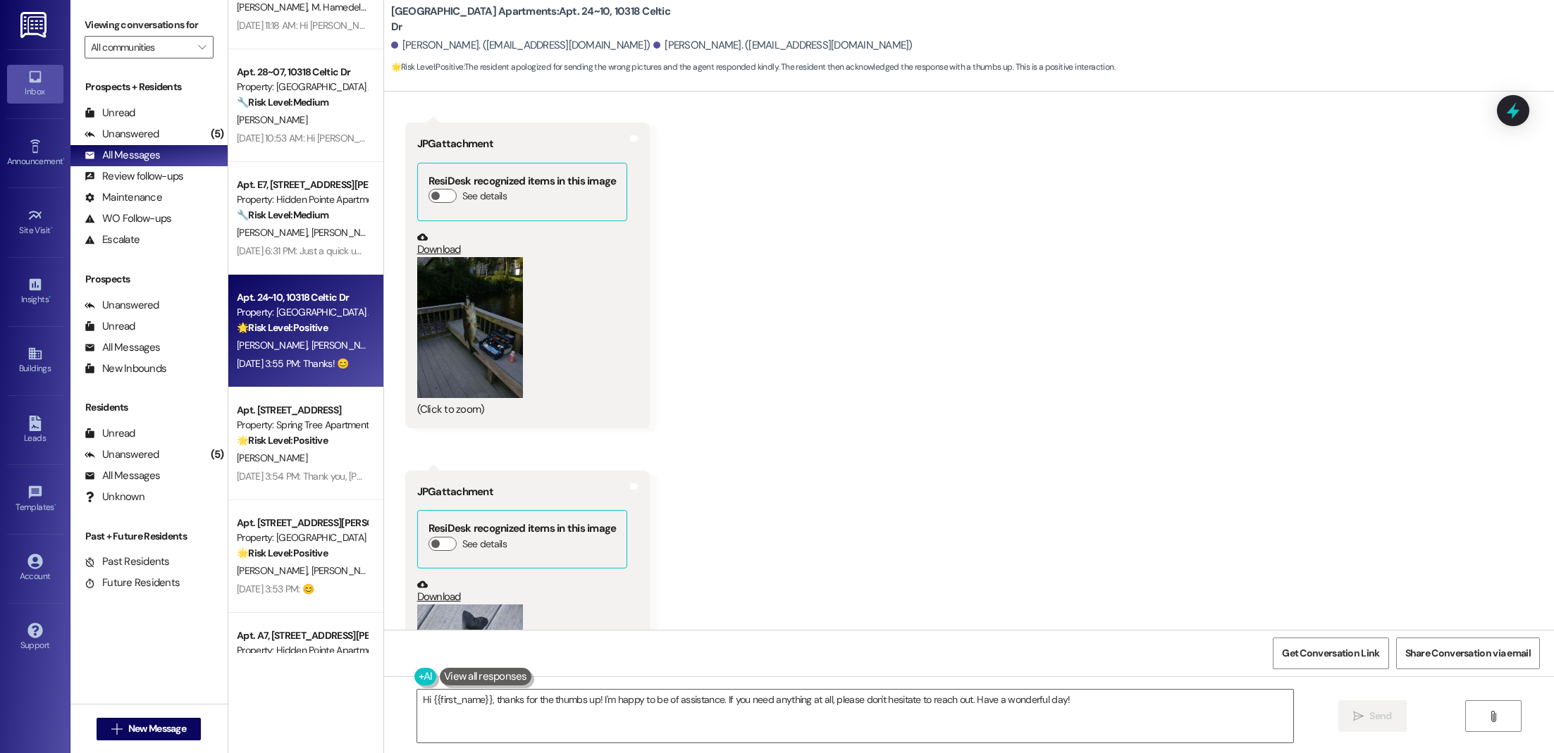
click at [446, 354] on button "Zoom image" at bounding box center [470, 327] width 106 height 141
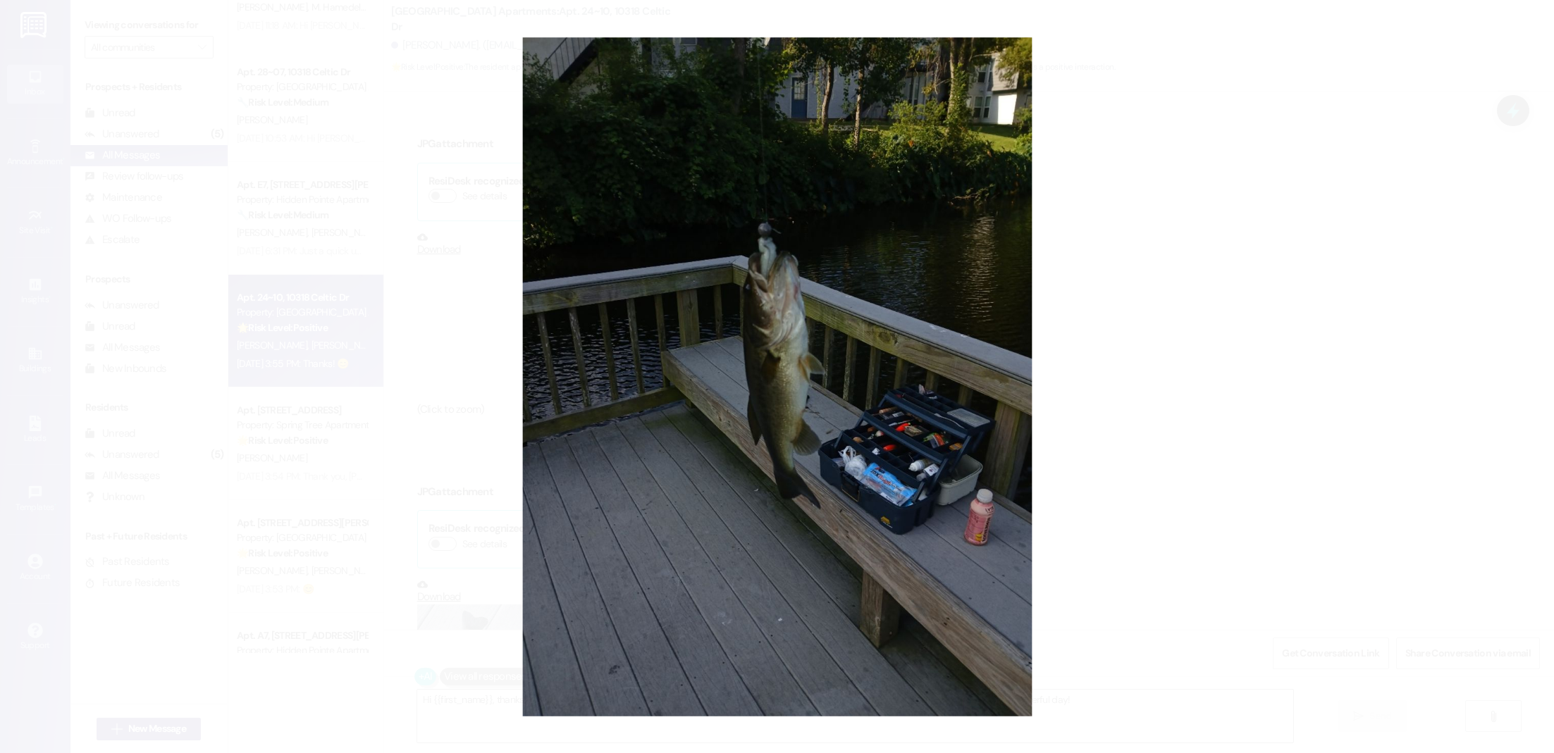
click at [1240, 322] on button "Unzoom image" at bounding box center [777, 376] width 1554 height 753
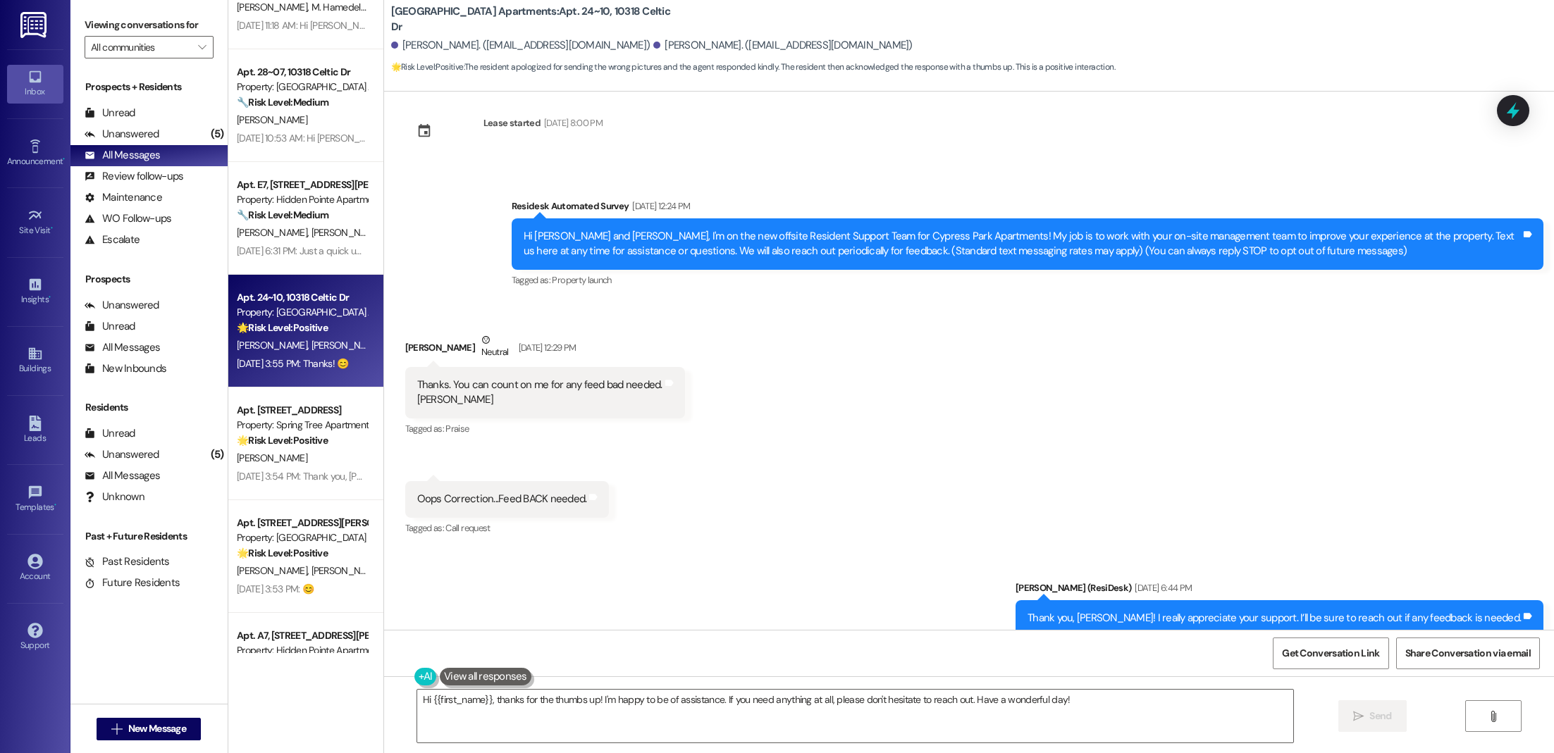
scroll to position [0, 0]
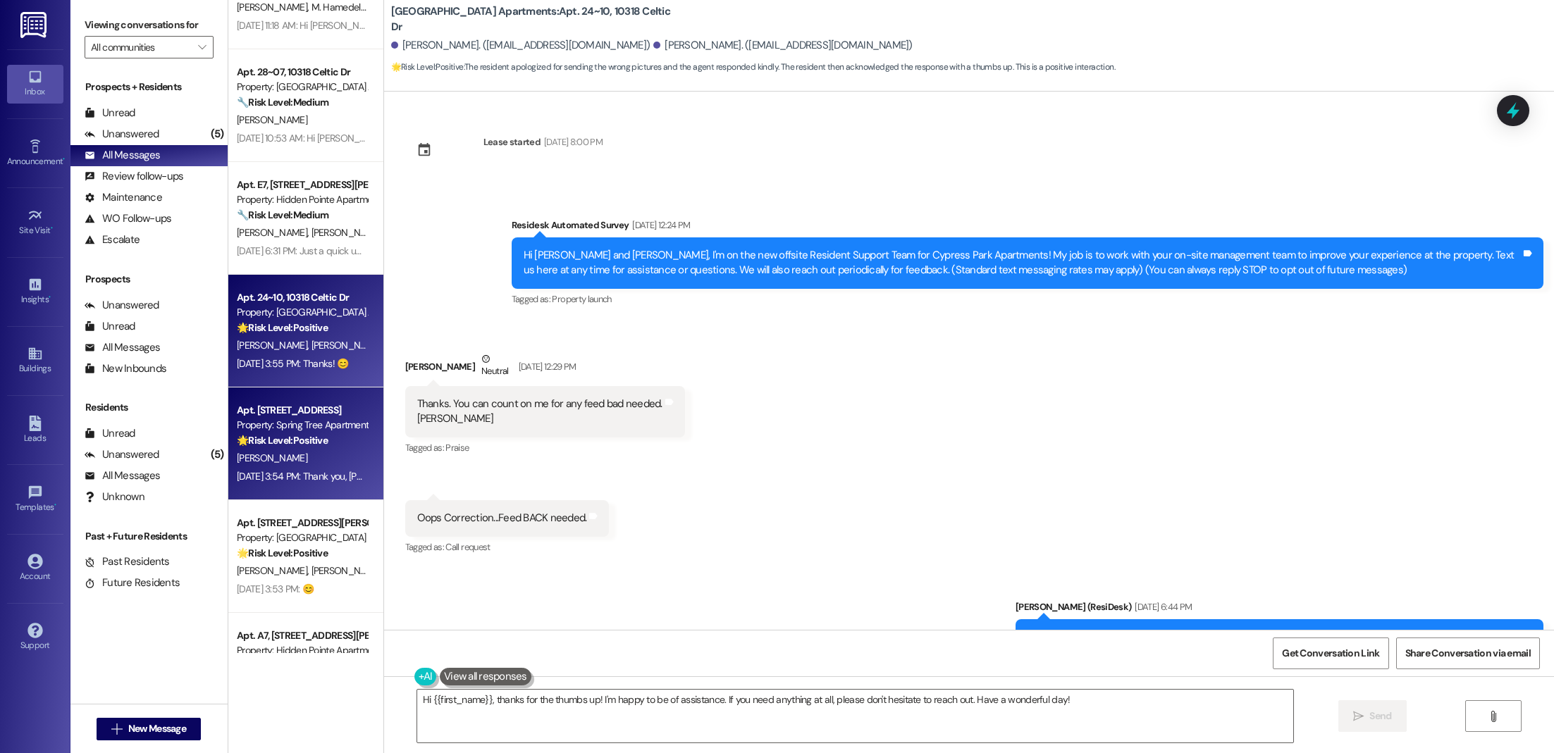
click at [300, 439] on strong "🌟 Risk Level: Positive" at bounding box center [282, 440] width 91 height 13
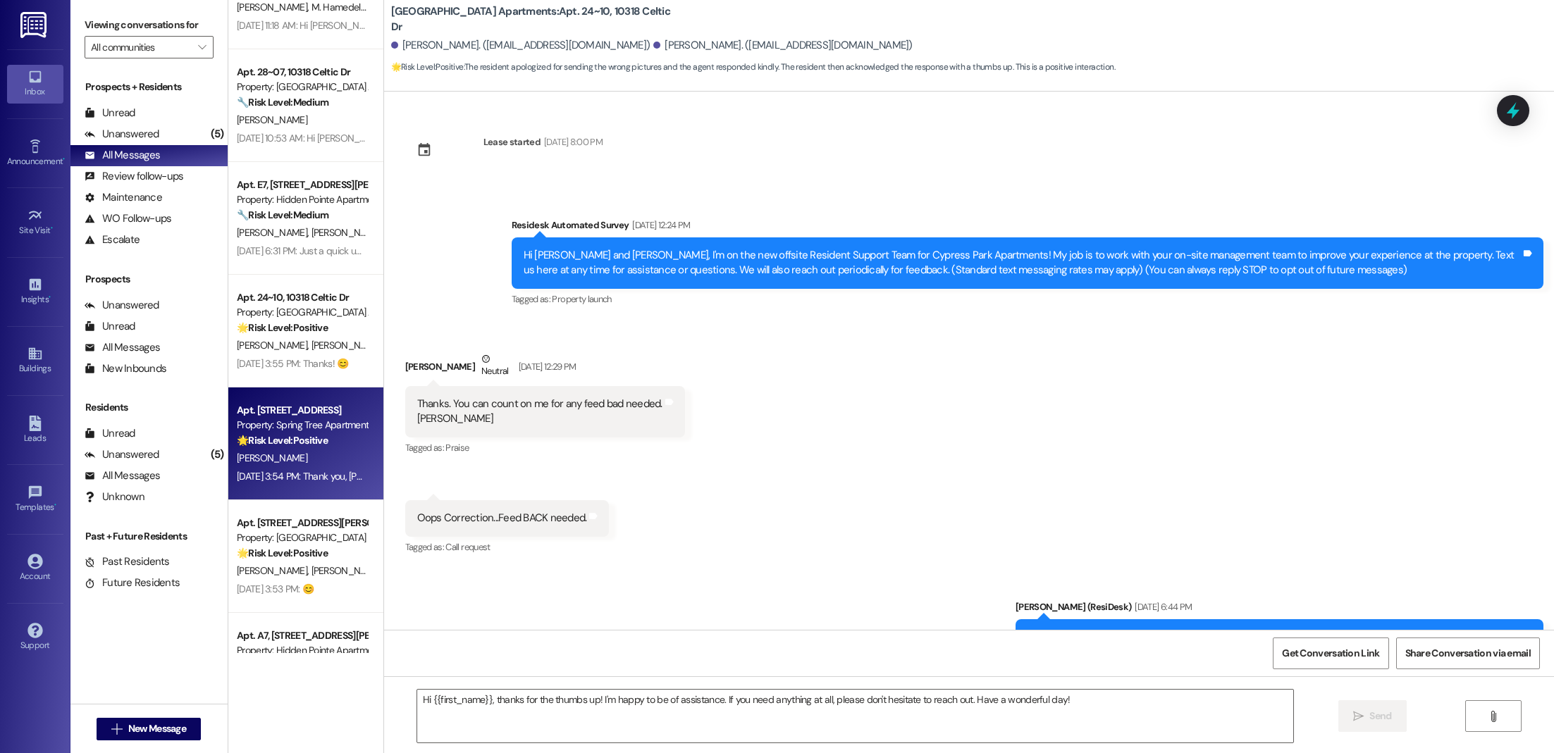
type textarea "Fetching suggested responses. Please feel free to read through the conversation…"
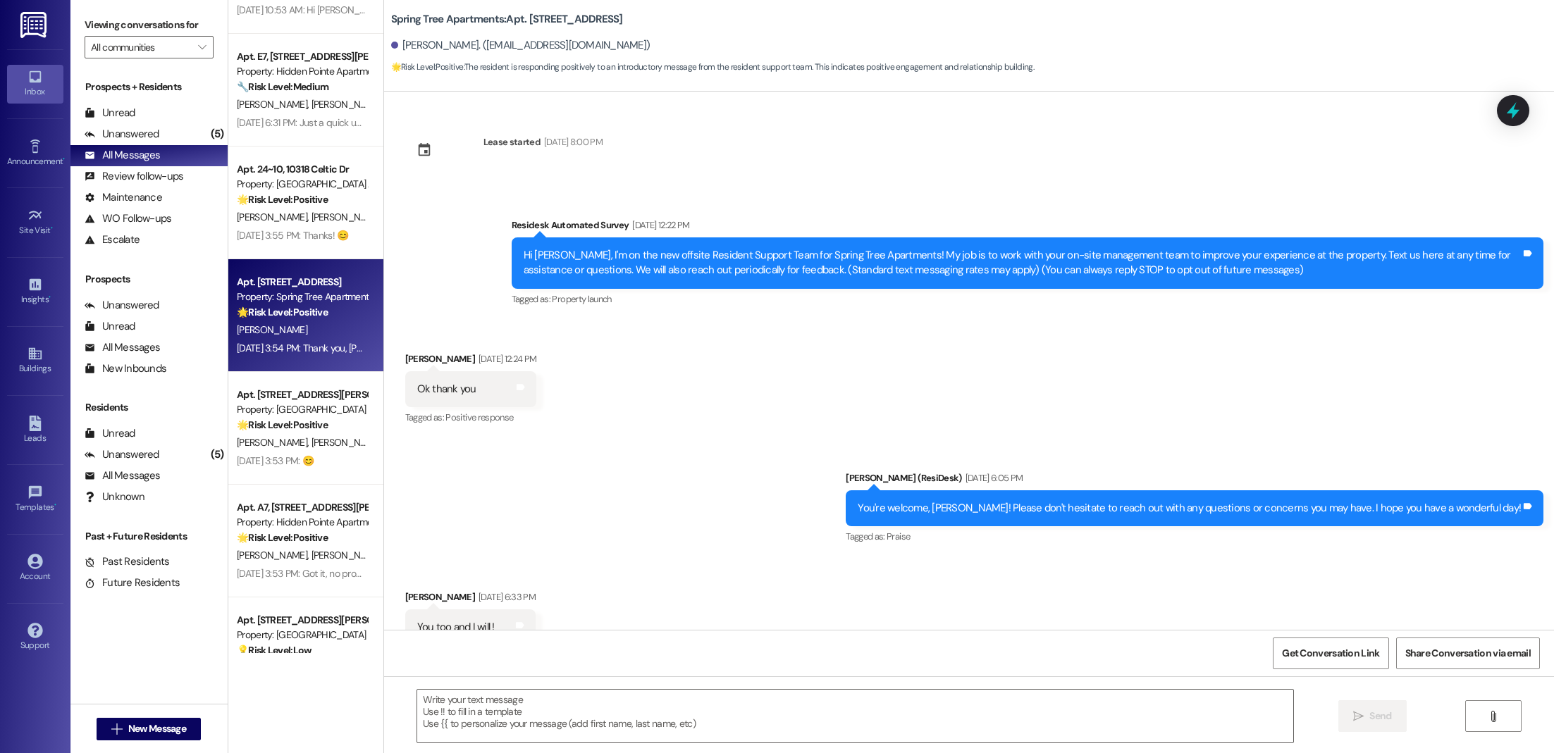
scroll to position [1548, 0]
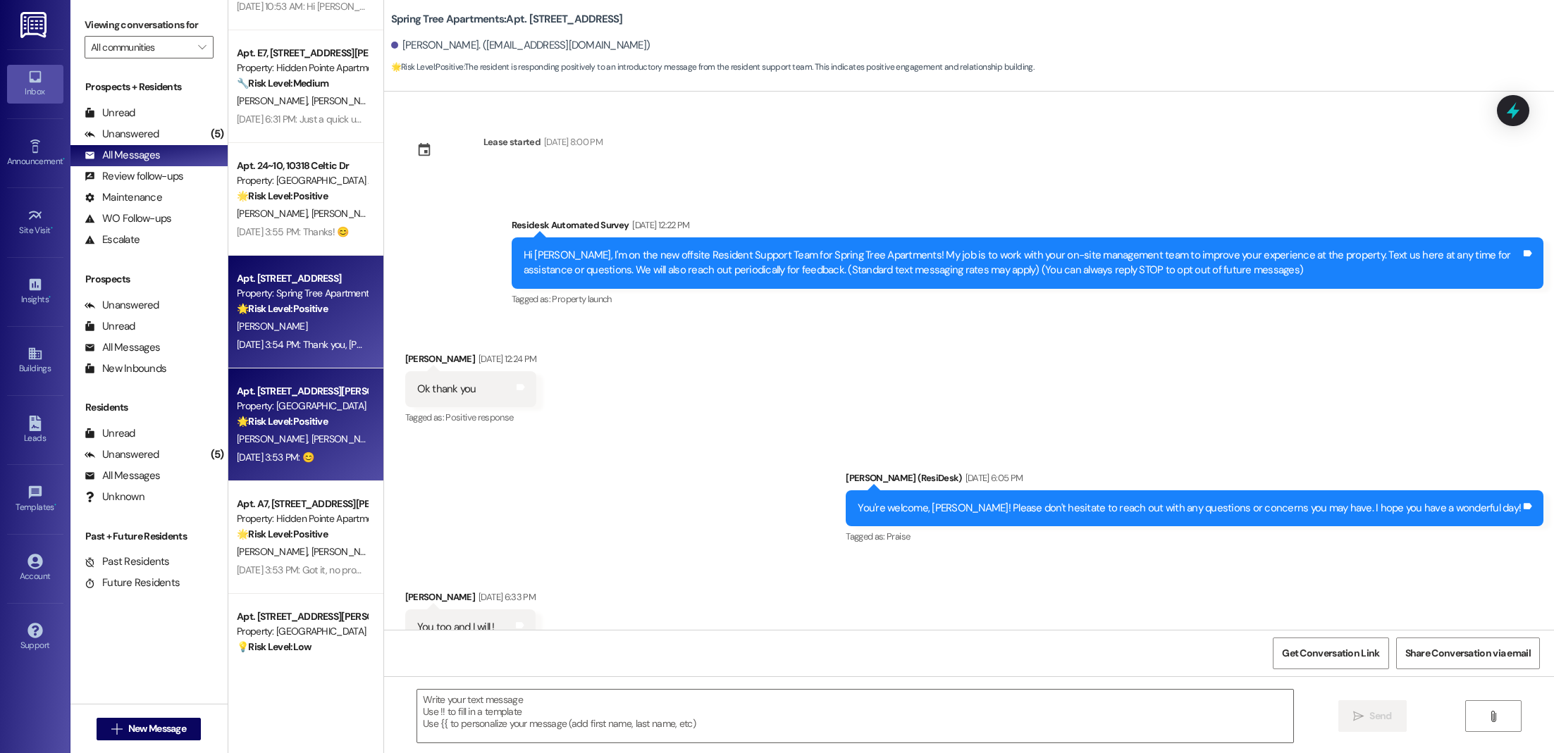
click at [284, 385] on div "Apt. [STREET_ADDRESS][PERSON_NAME]" at bounding box center [302, 391] width 130 height 15
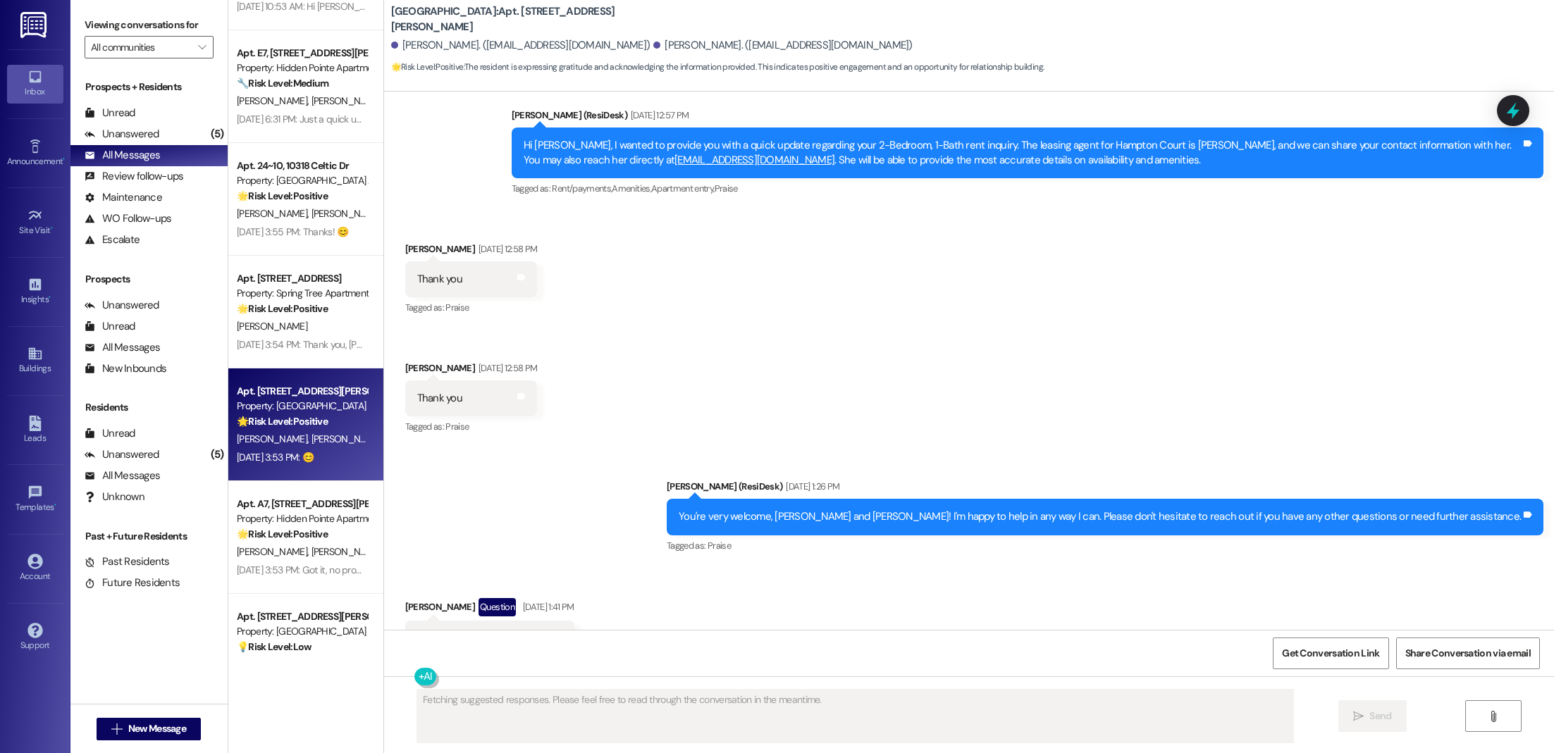
scroll to position [1854, 0]
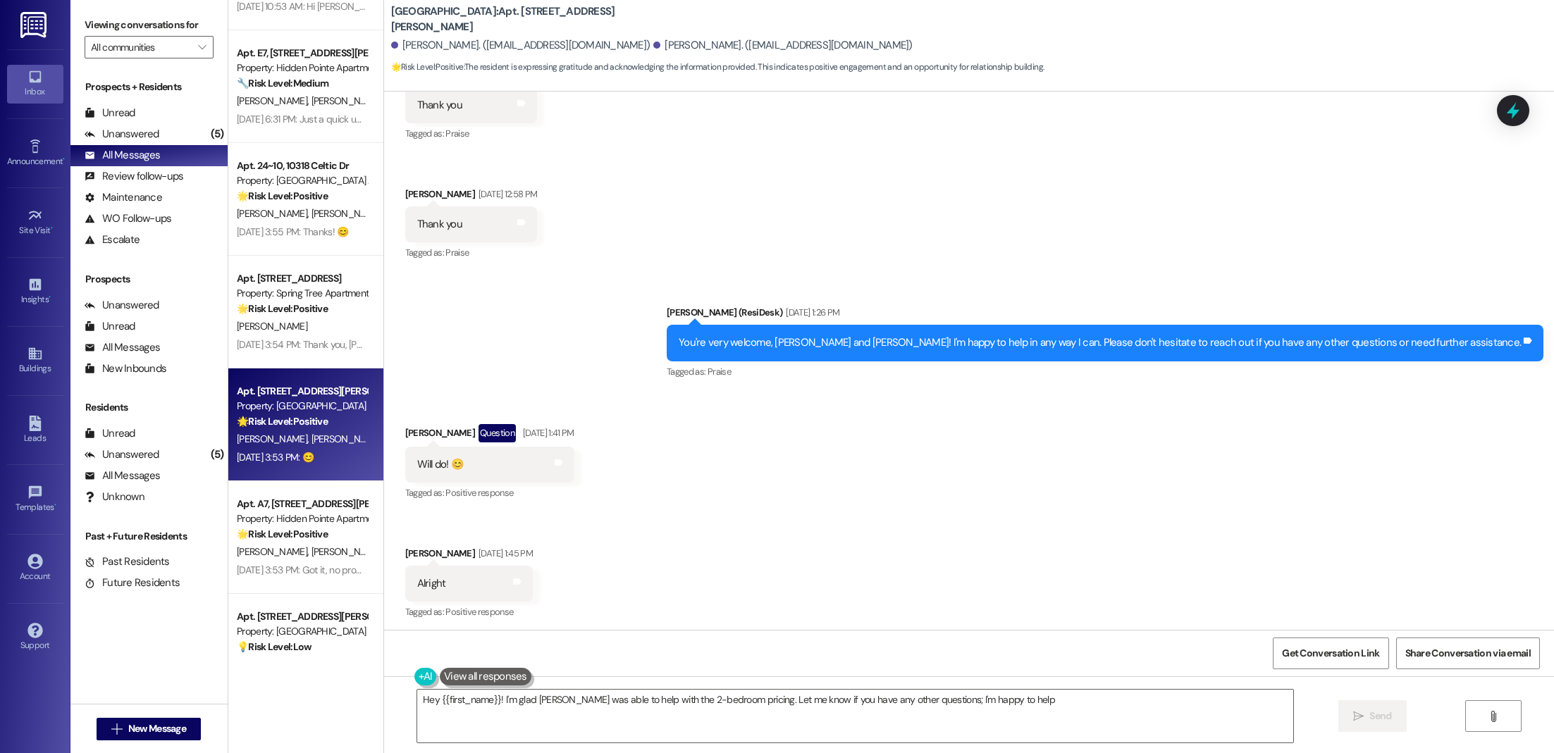
type textarea "Hey {{first_name}}! I'm glad [PERSON_NAME] was able to help with the 2-bedroom …"
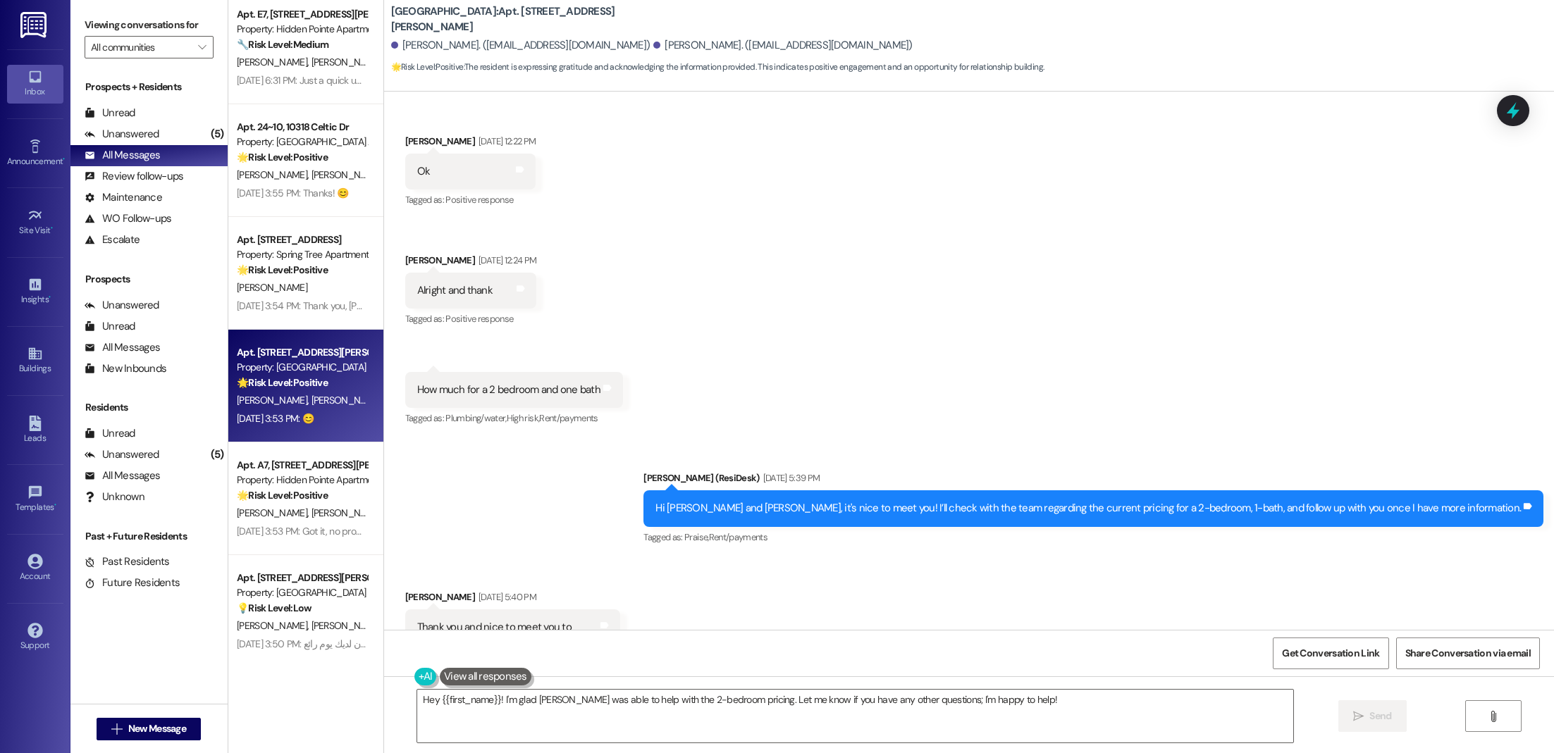
scroll to position [1647, 0]
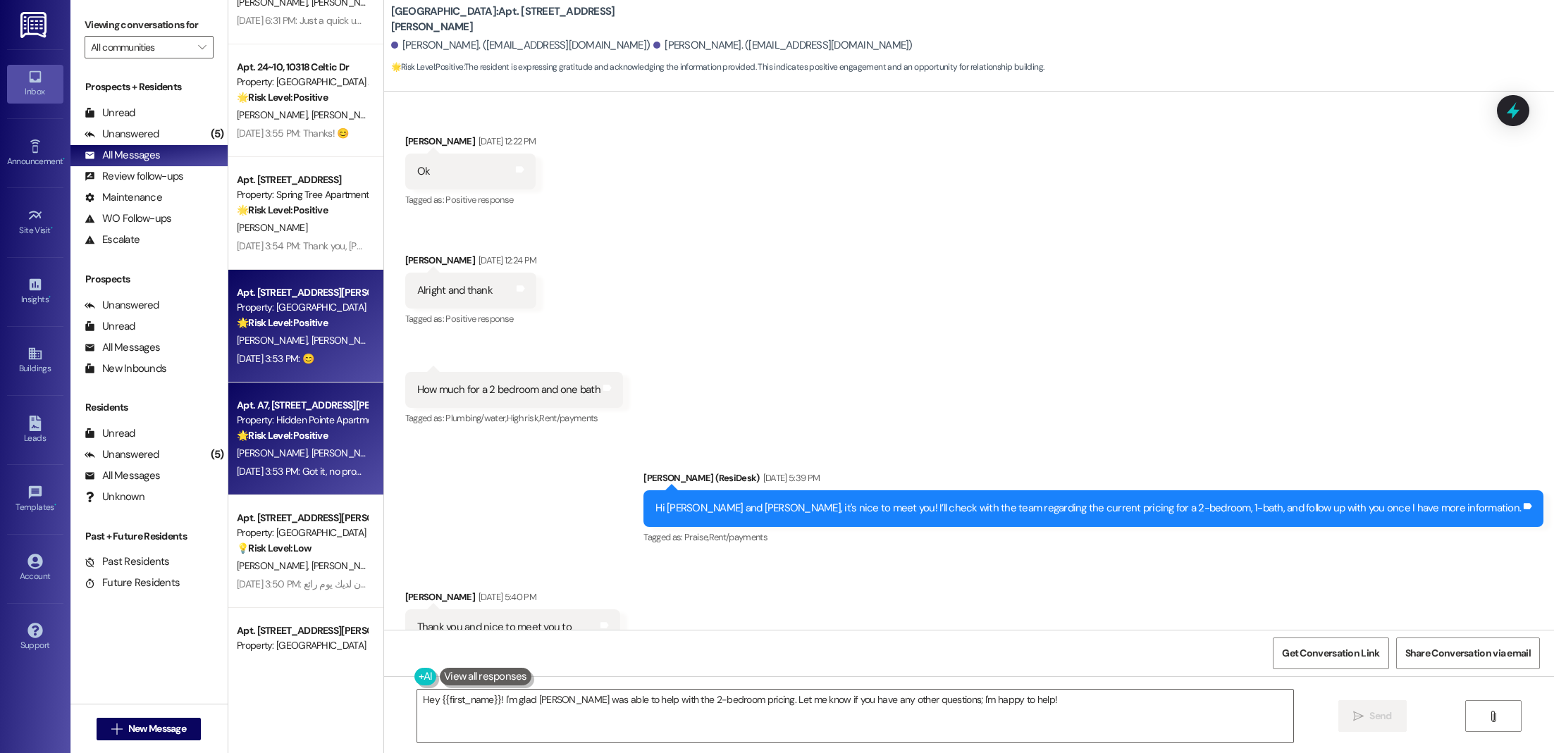
click at [285, 437] on strong "🌟 Risk Level: Positive" at bounding box center [282, 435] width 91 height 13
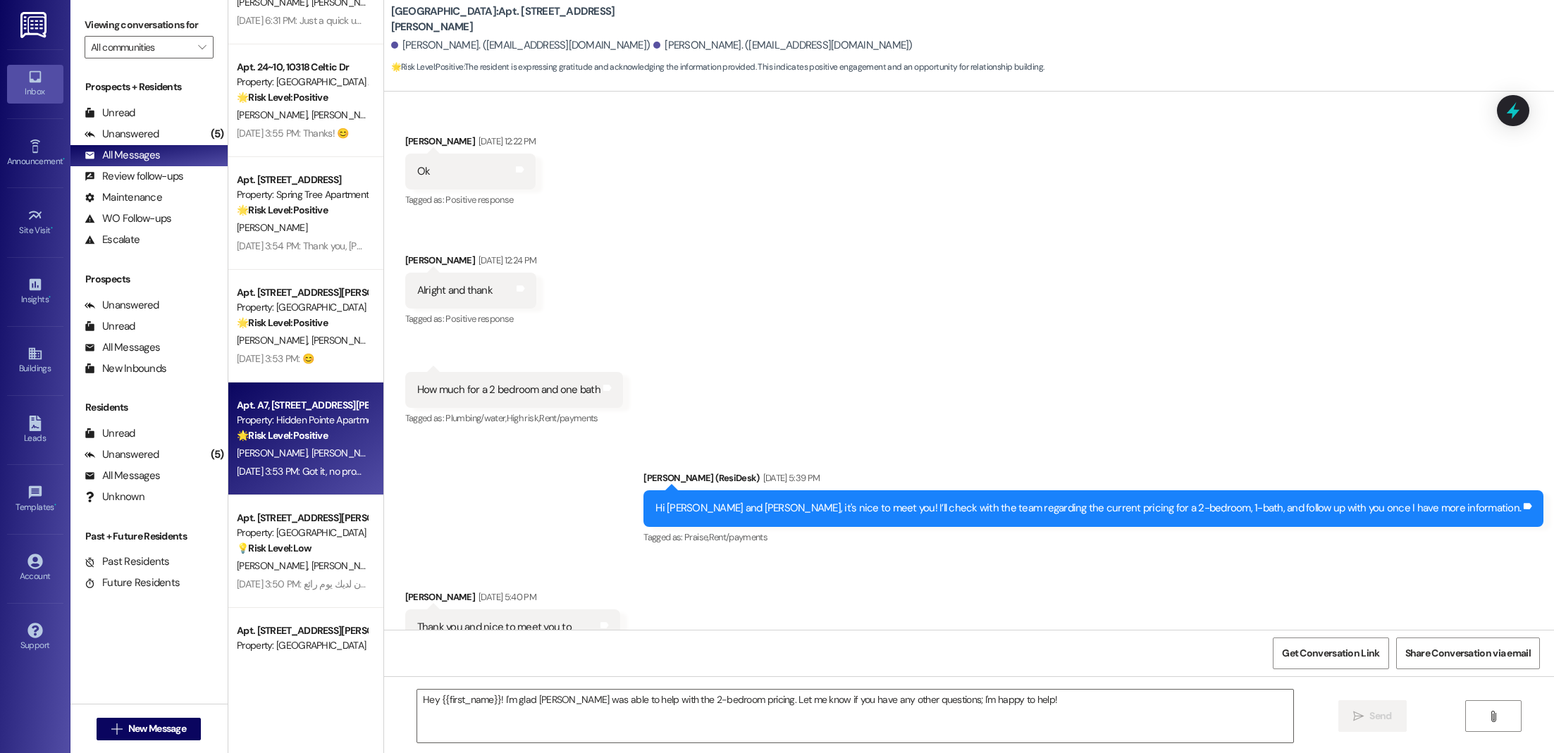
type textarea "Fetching suggested responses. Please feel free to read through the conversation…"
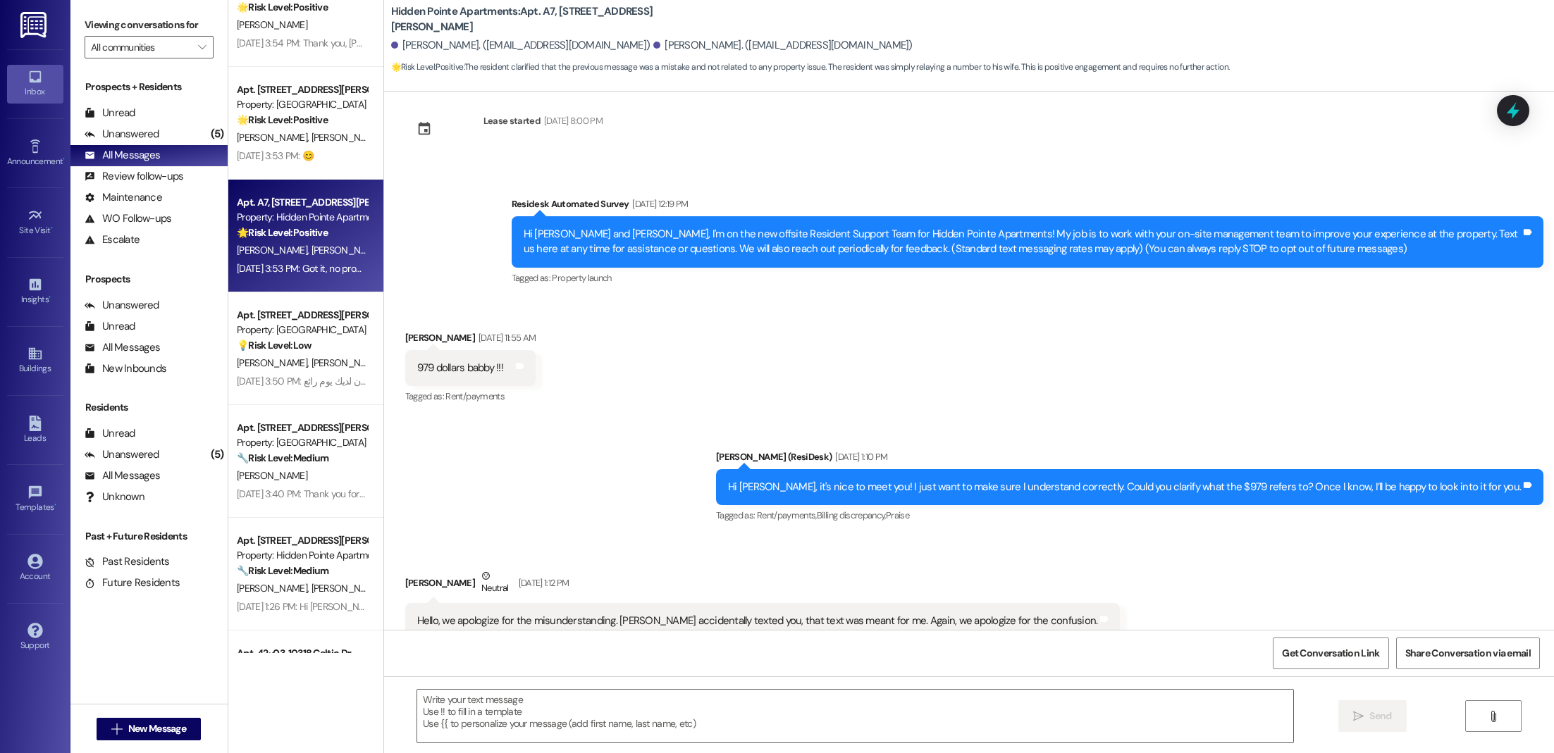
scroll to position [1853, 0]
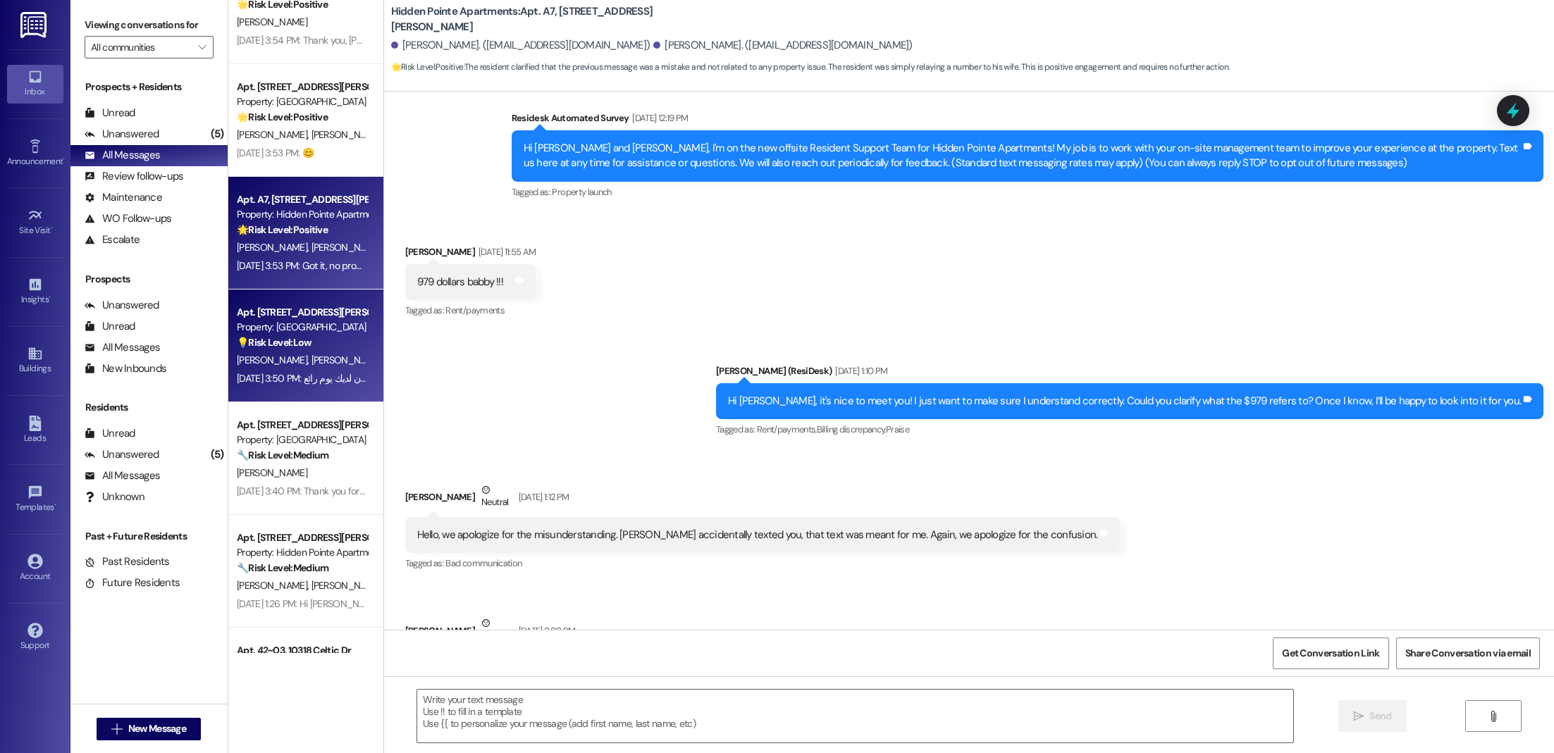
click at [280, 370] on div "[DATE] 3:50 PM: مرحباً! من السار أن أقابلك! يرجى ألا تتردد في التواصل معنا إذا …" at bounding box center [301, 379] width 133 height 18
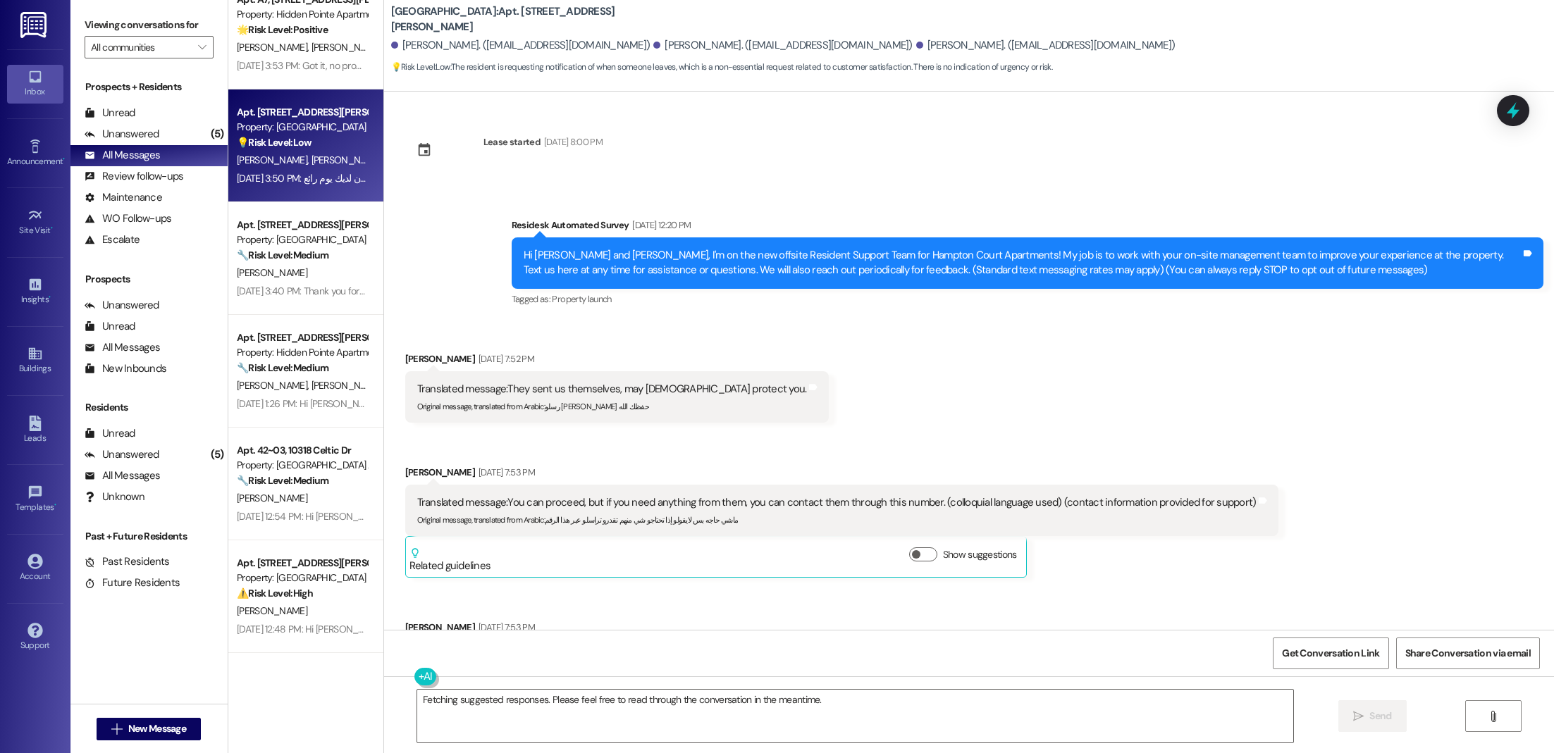
scroll to position [2056, 0]
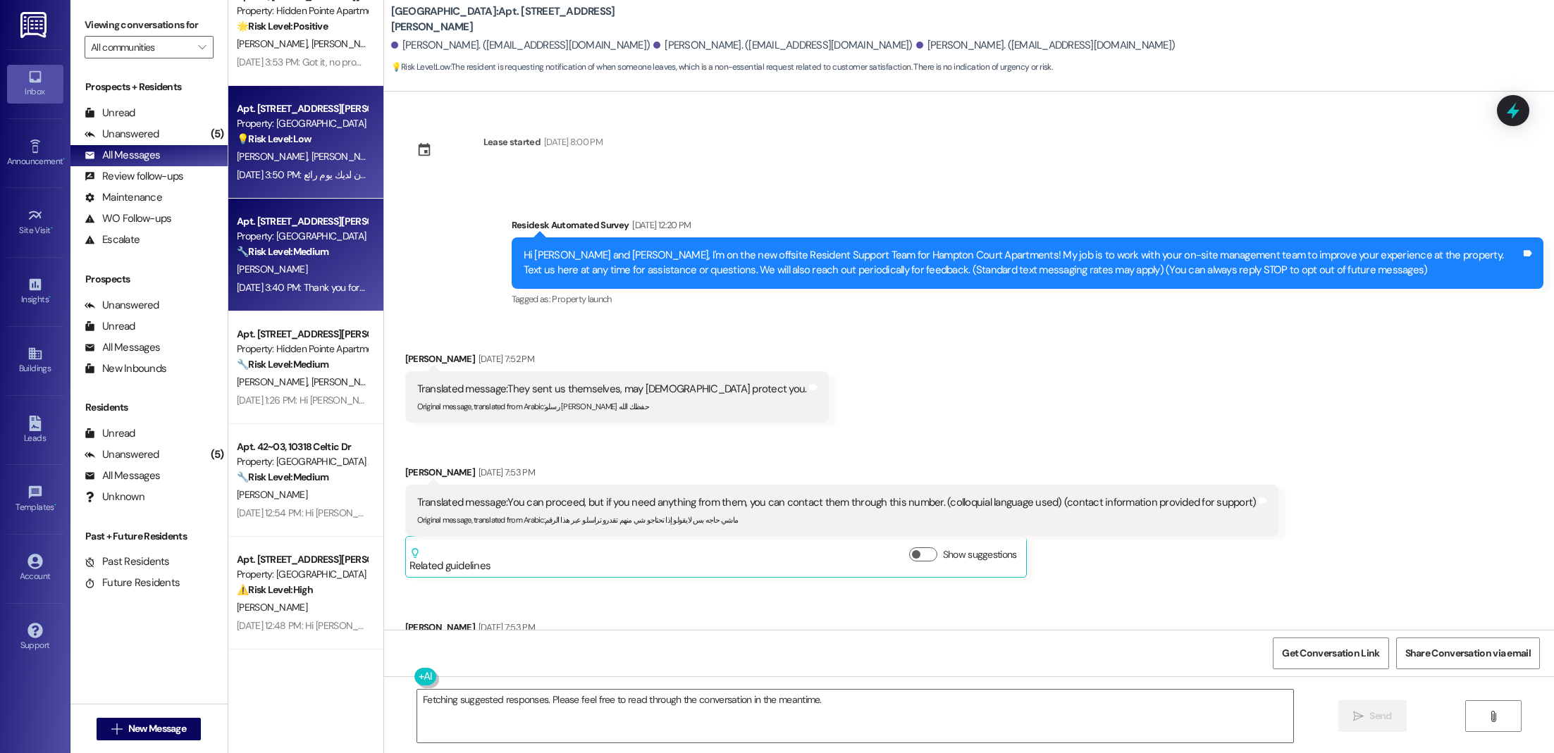
click at [286, 271] on div "[PERSON_NAME]" at bounding box center [301, 270] width 133 height 18
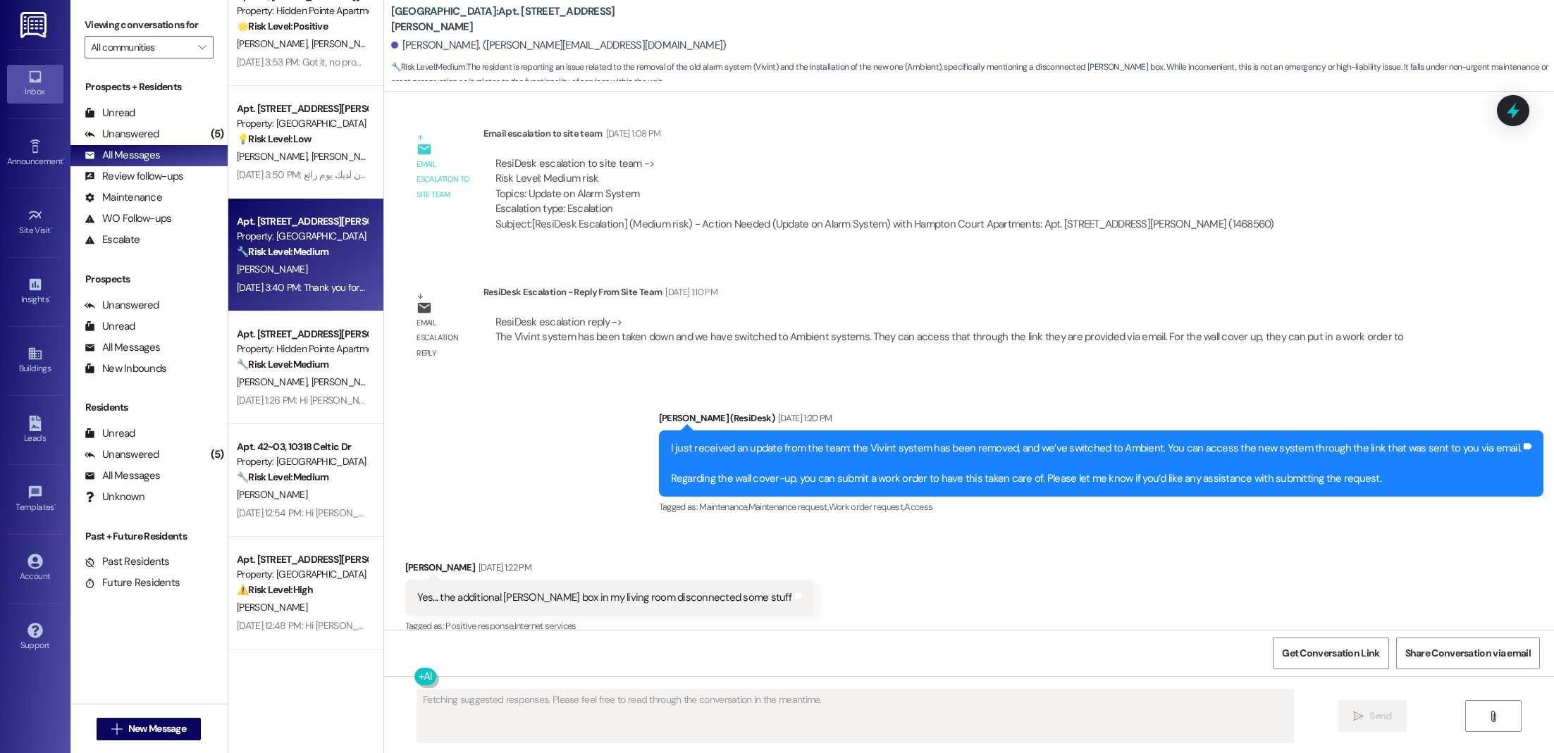
scroll to position [1010, 0]
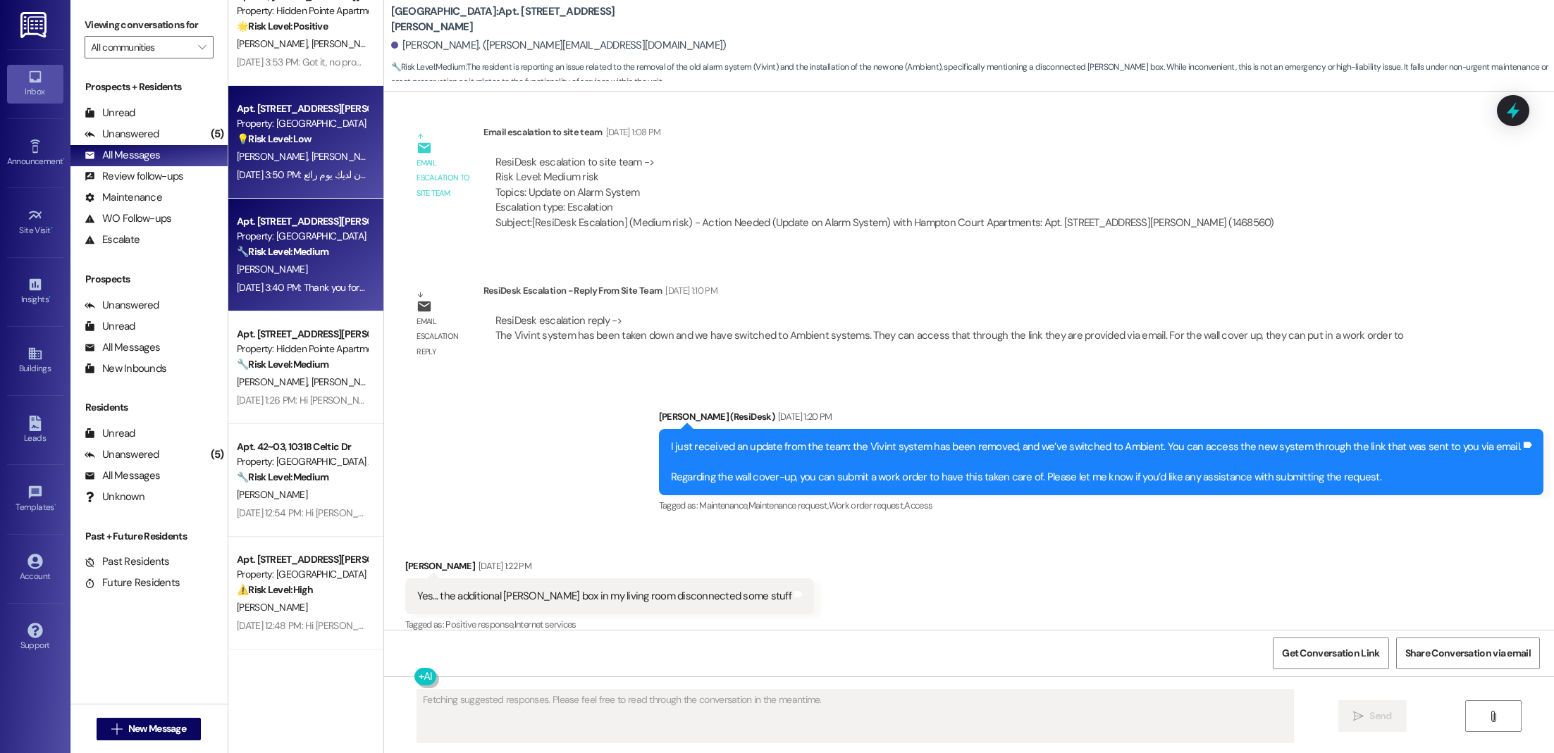
click at [311, 159] on span "[PERSON_NAME]" at bounding box center [348, 156] width 75 height 13
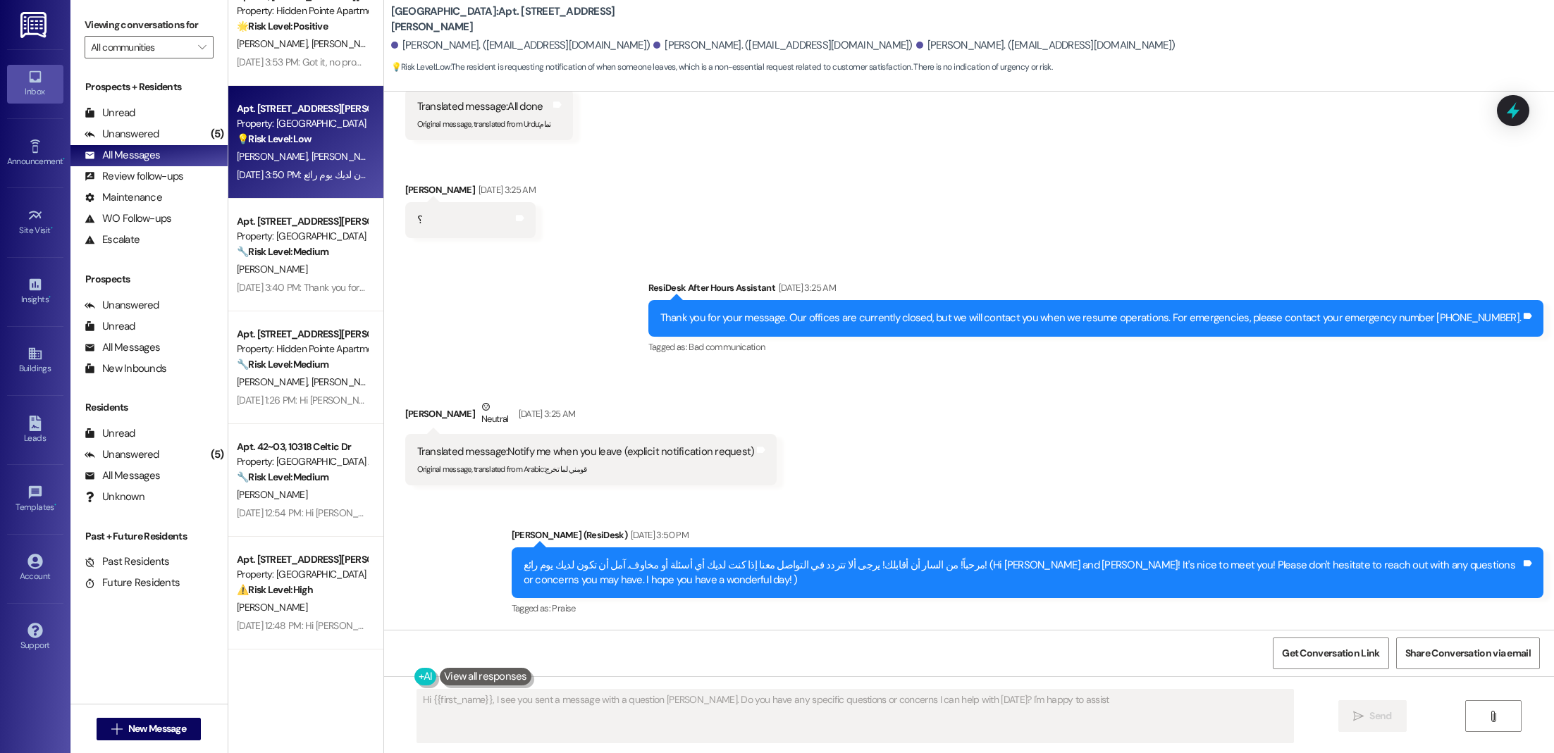
type textarea "Hi {{first_name}}, I see you sent a message with a question [PERSON_NAME]. Do y…"
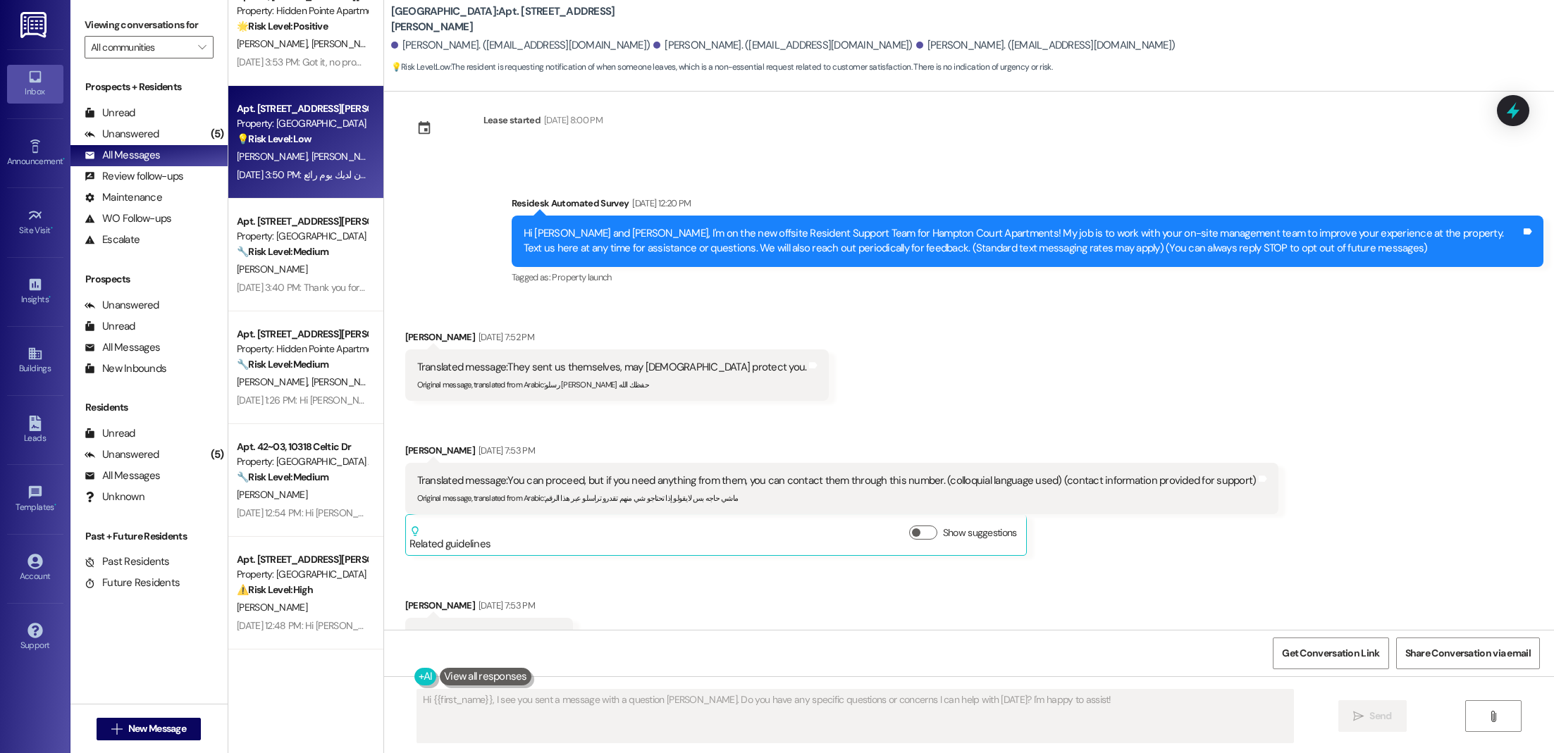
scroll to position [0, 0]
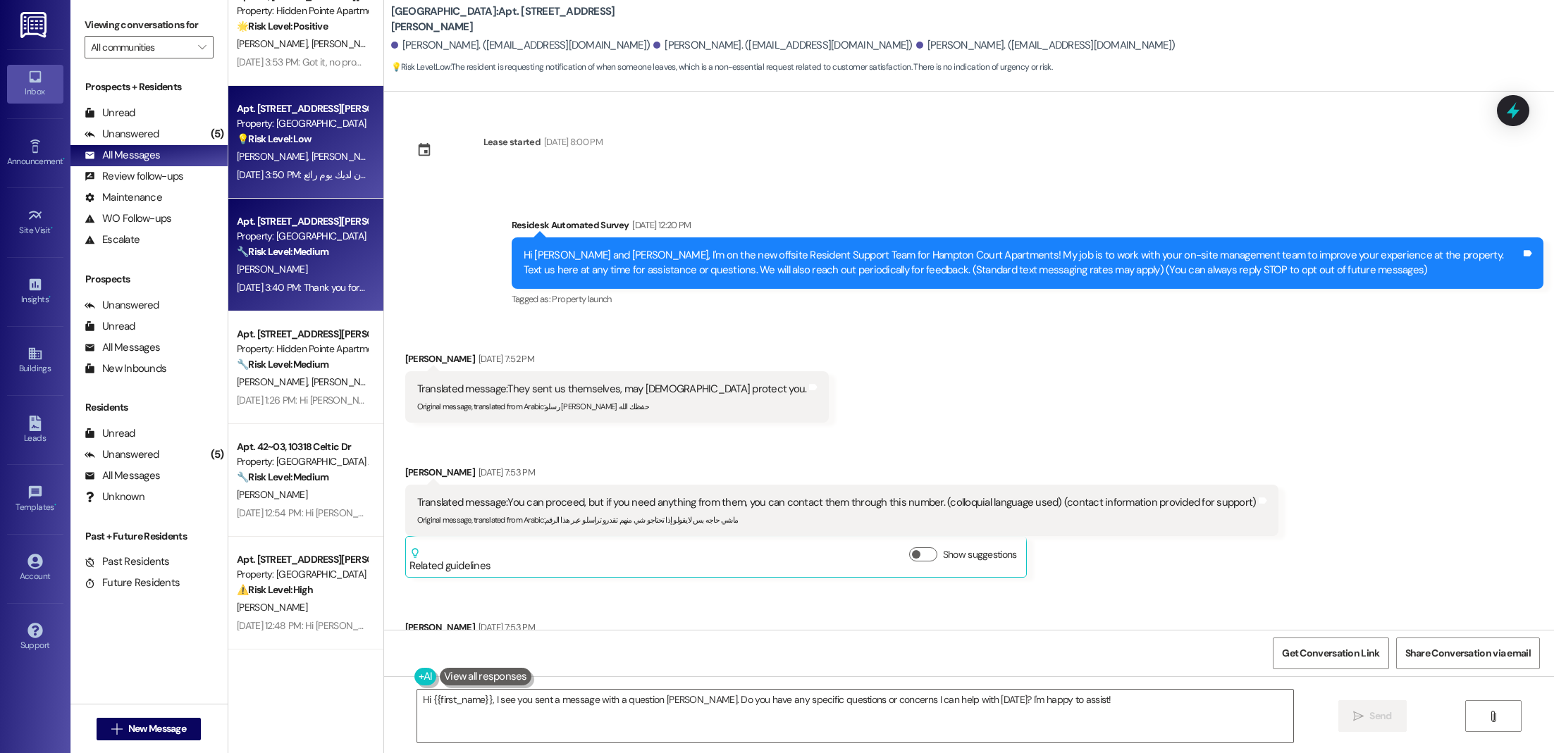
click at [228, 254] on div "Apt. 103, [STREET_ADDRESS][PERSON_NAME] Property: [GEOGRAPHIC_DATA] Apartments …" at bounding box center [305, 255] width 155 height 113
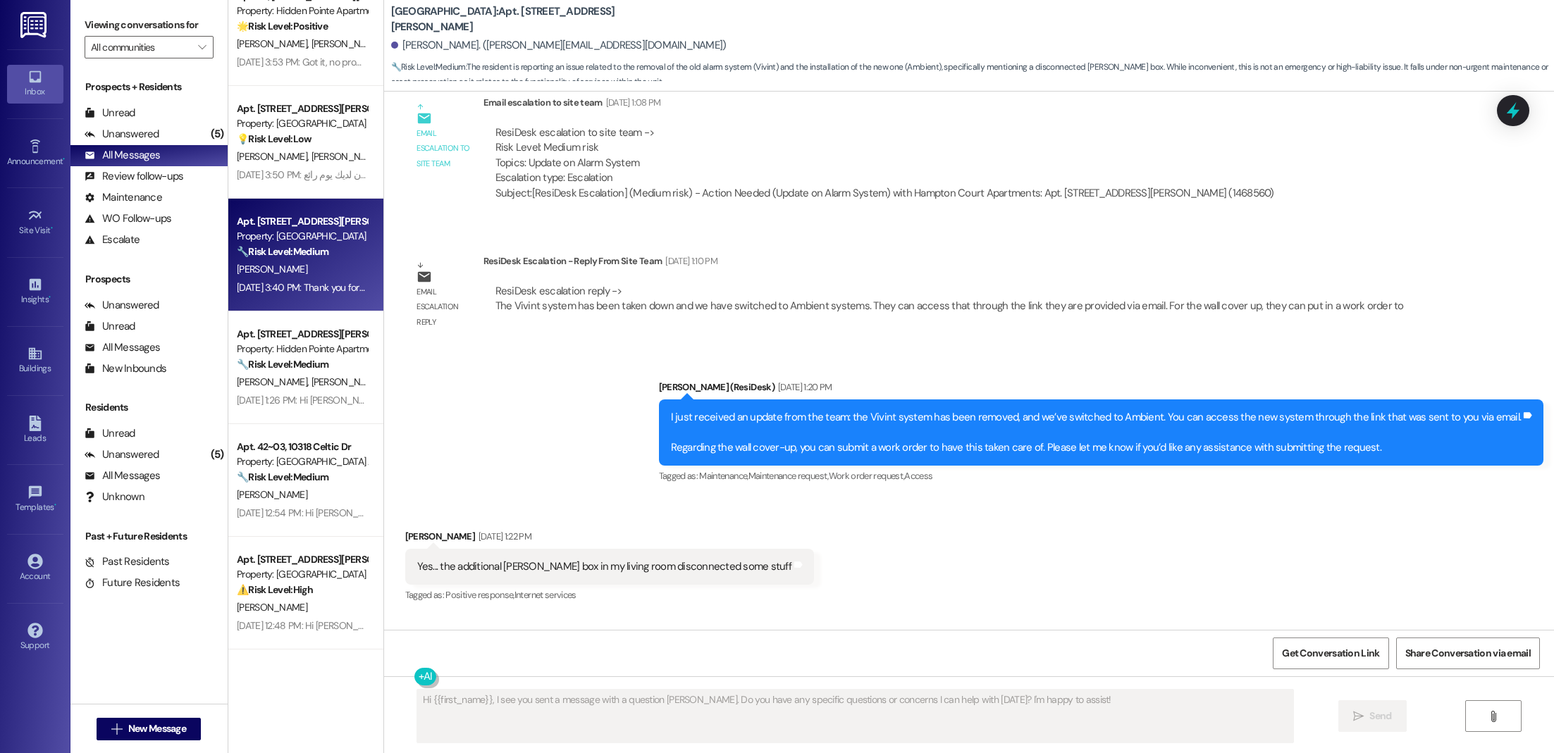
scroll to position [1289, 0]
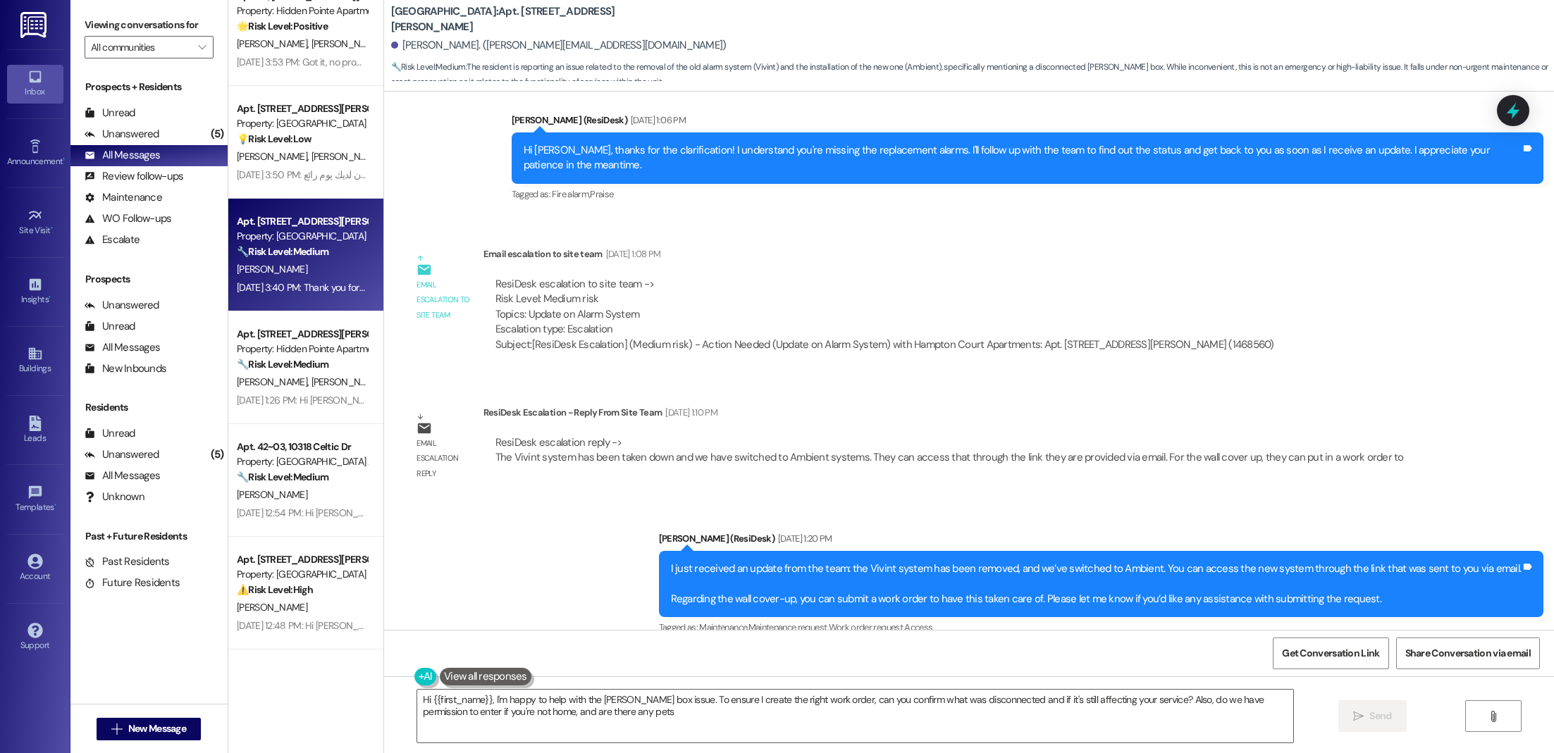
type textarea "Hi {{first_name}}, I'm happy to help with the [PERSON_NAME] box issue. To ensur…"
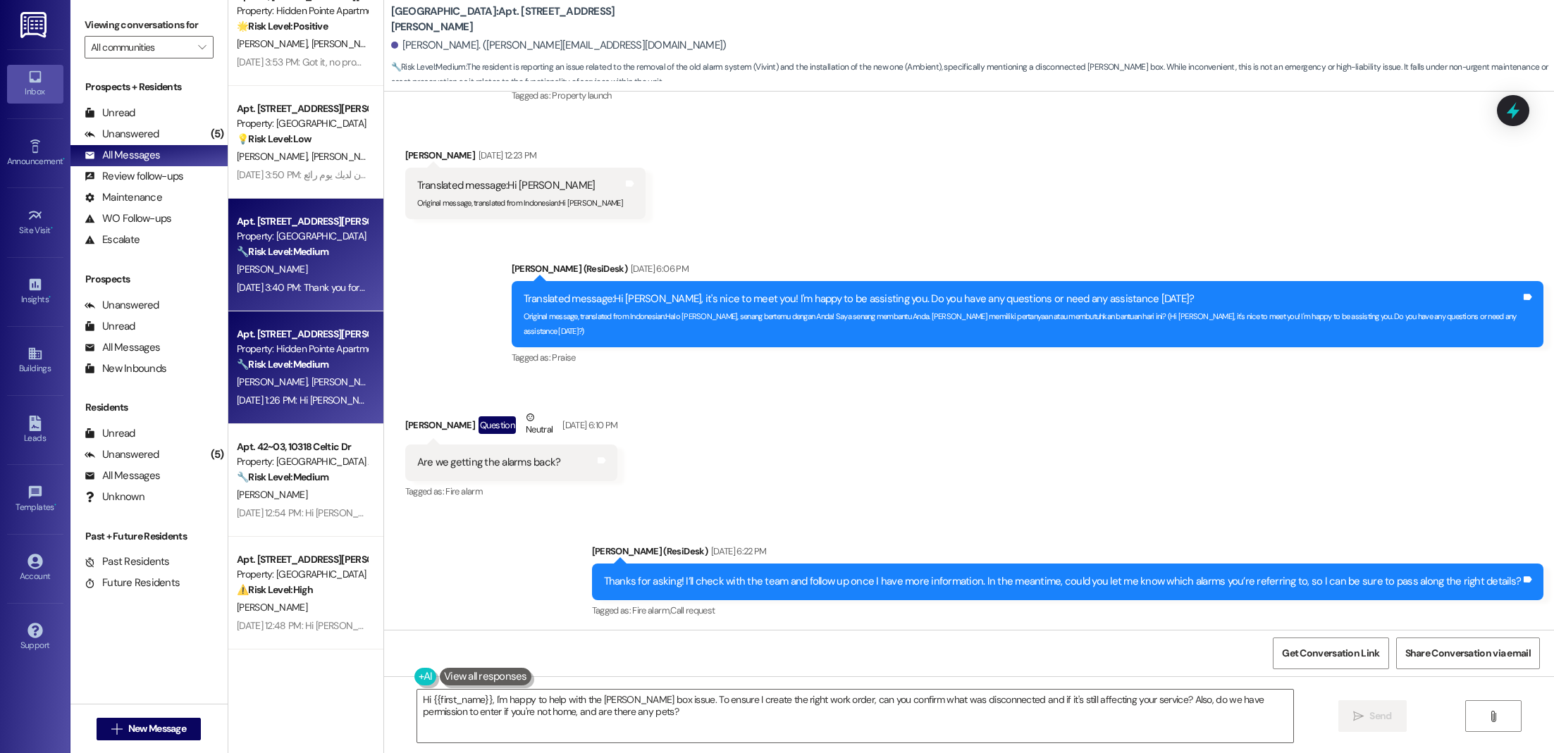
click at [306, 370] on strong "🔧 Risk Level: Medium" at bounding box center [283, 364] width 92 height 13
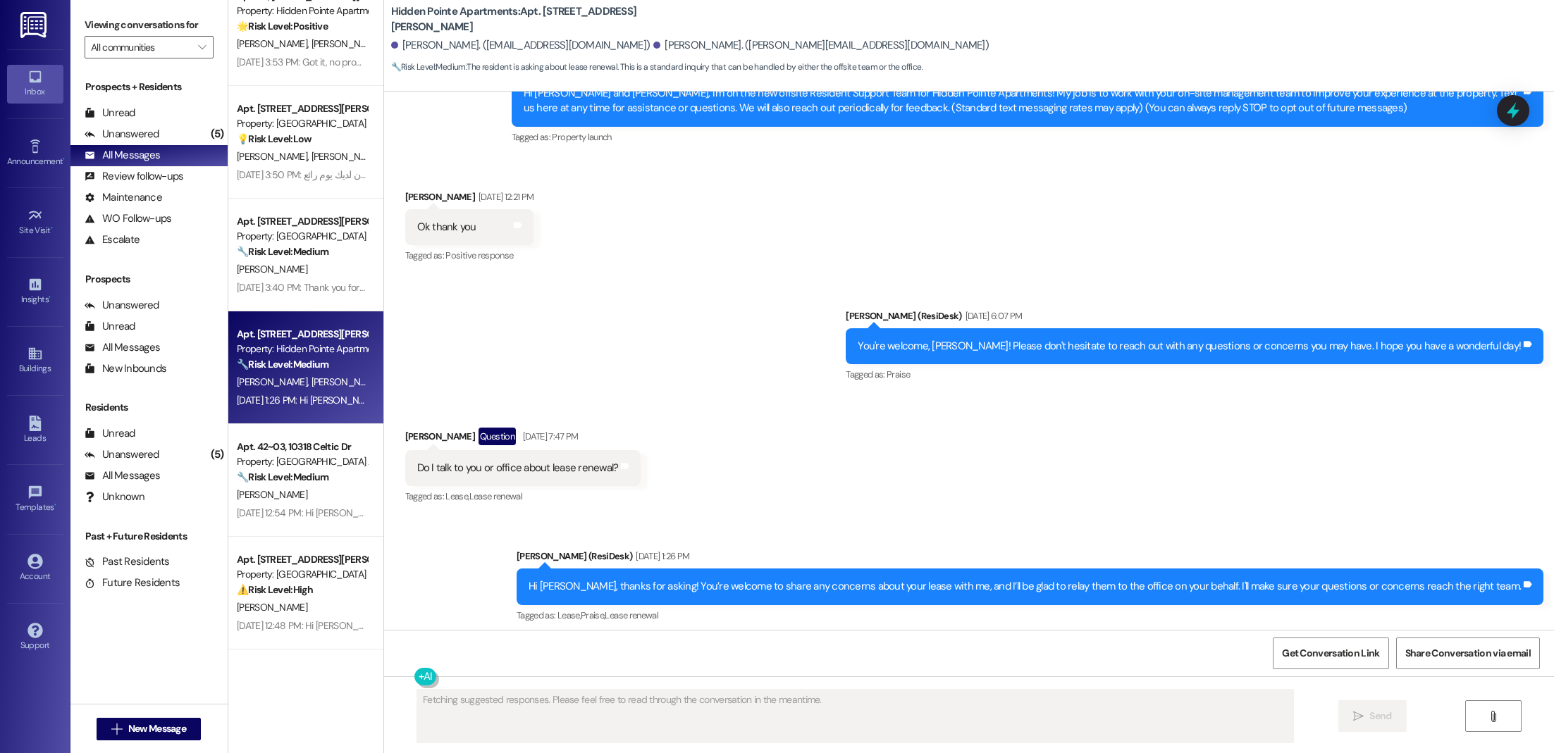
scroll to position [156, 0]
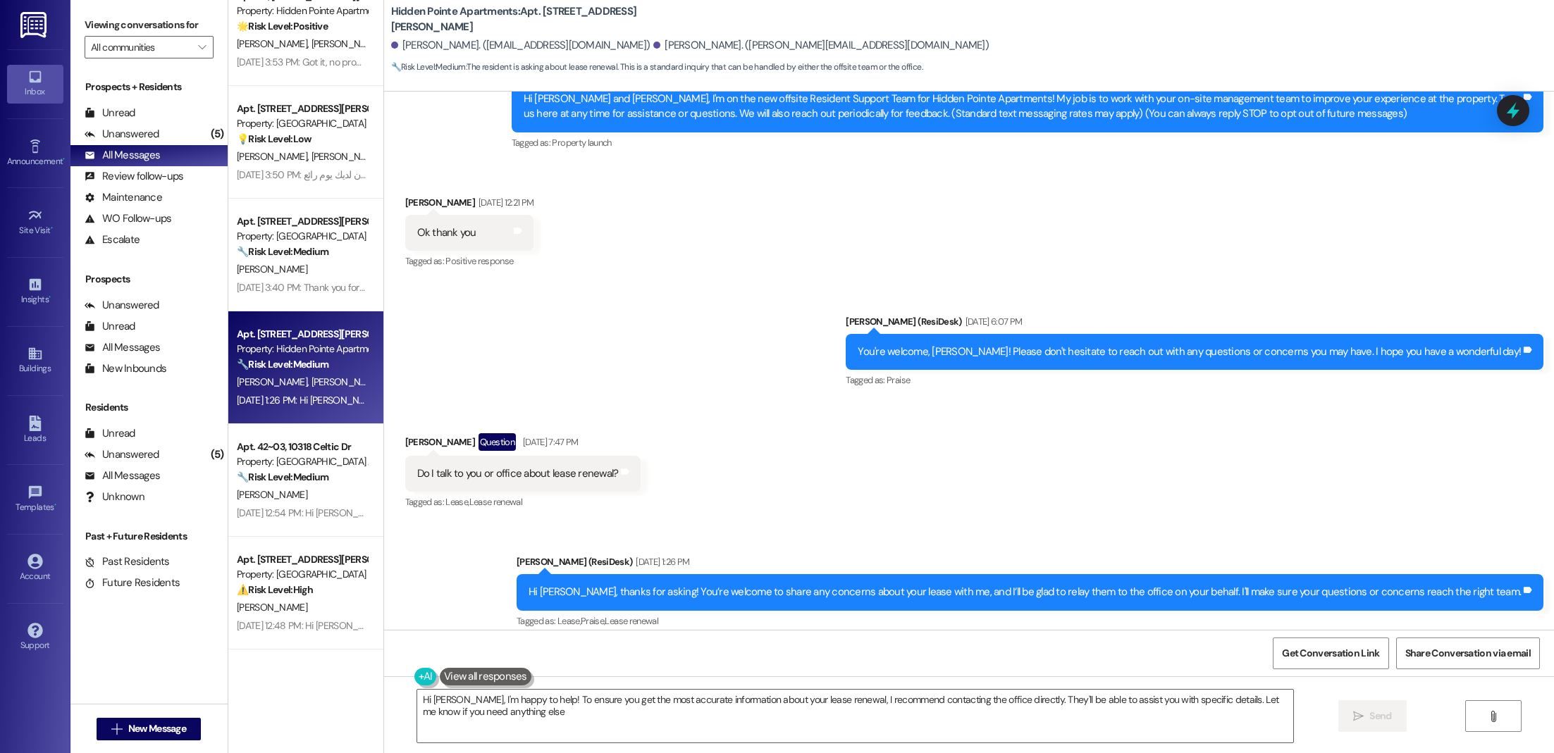
type textarea "Hi [PERSON_NAME], I'm happy to help! To ensure you get the most accurate inform…"
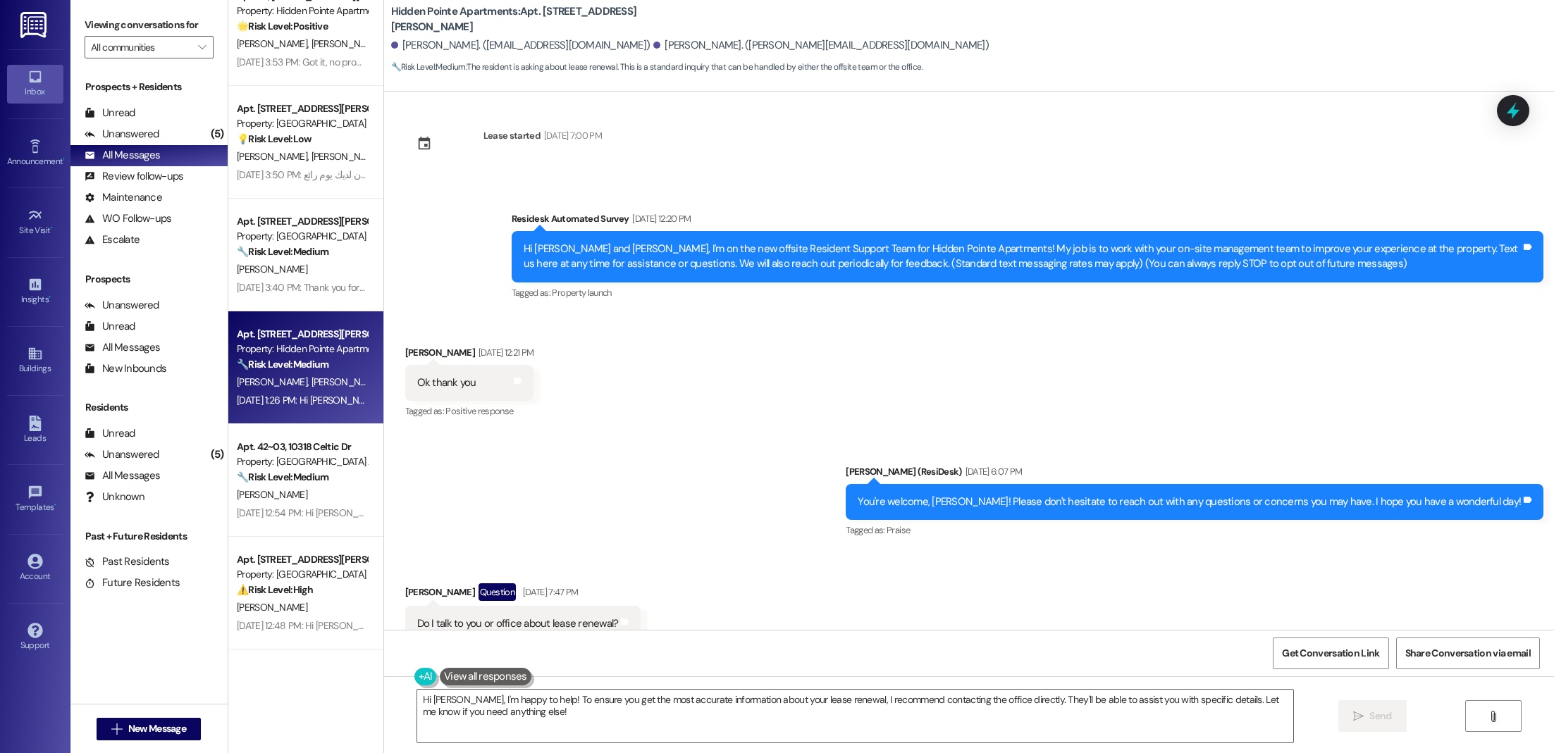
scroll to position [0, 0]
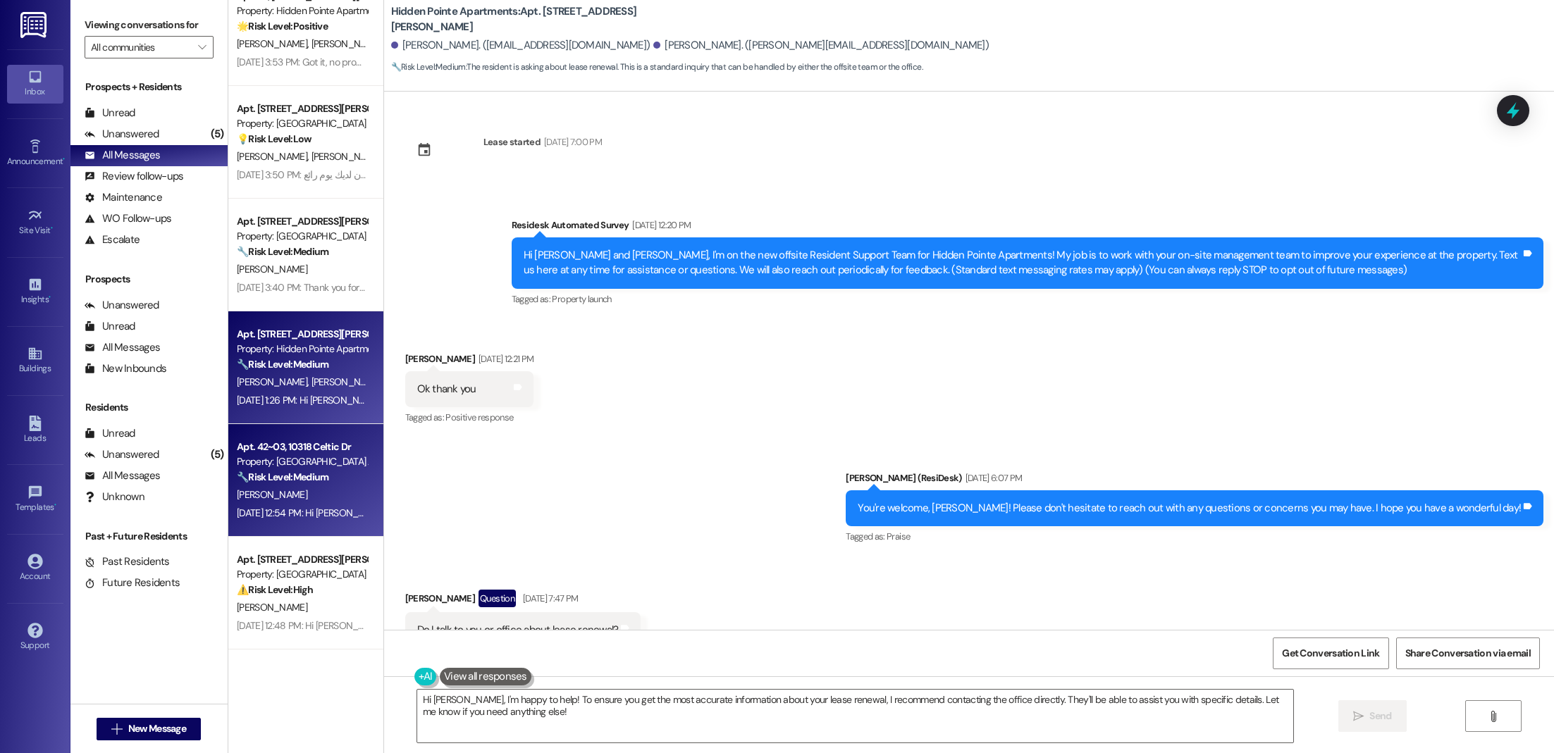
click at [292, 485] on div "Apt. 42~03, [STREET_ADDRESS] Property: [GEOGRAPHIC_DATA] Apartments 🔧 Risk Leve…" at bounding box center [301, 462] width 133 height 48
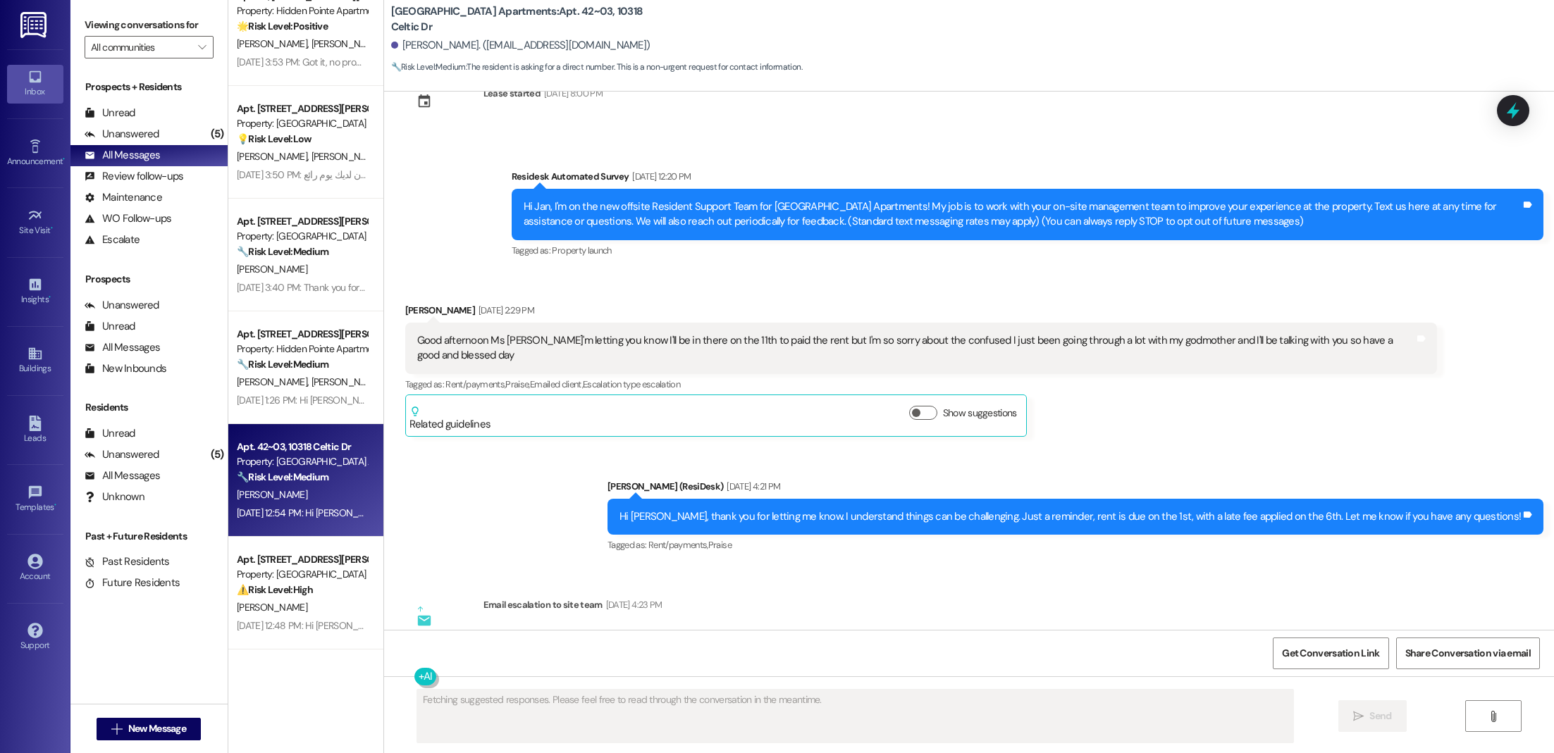
scroll to position [667, 0]
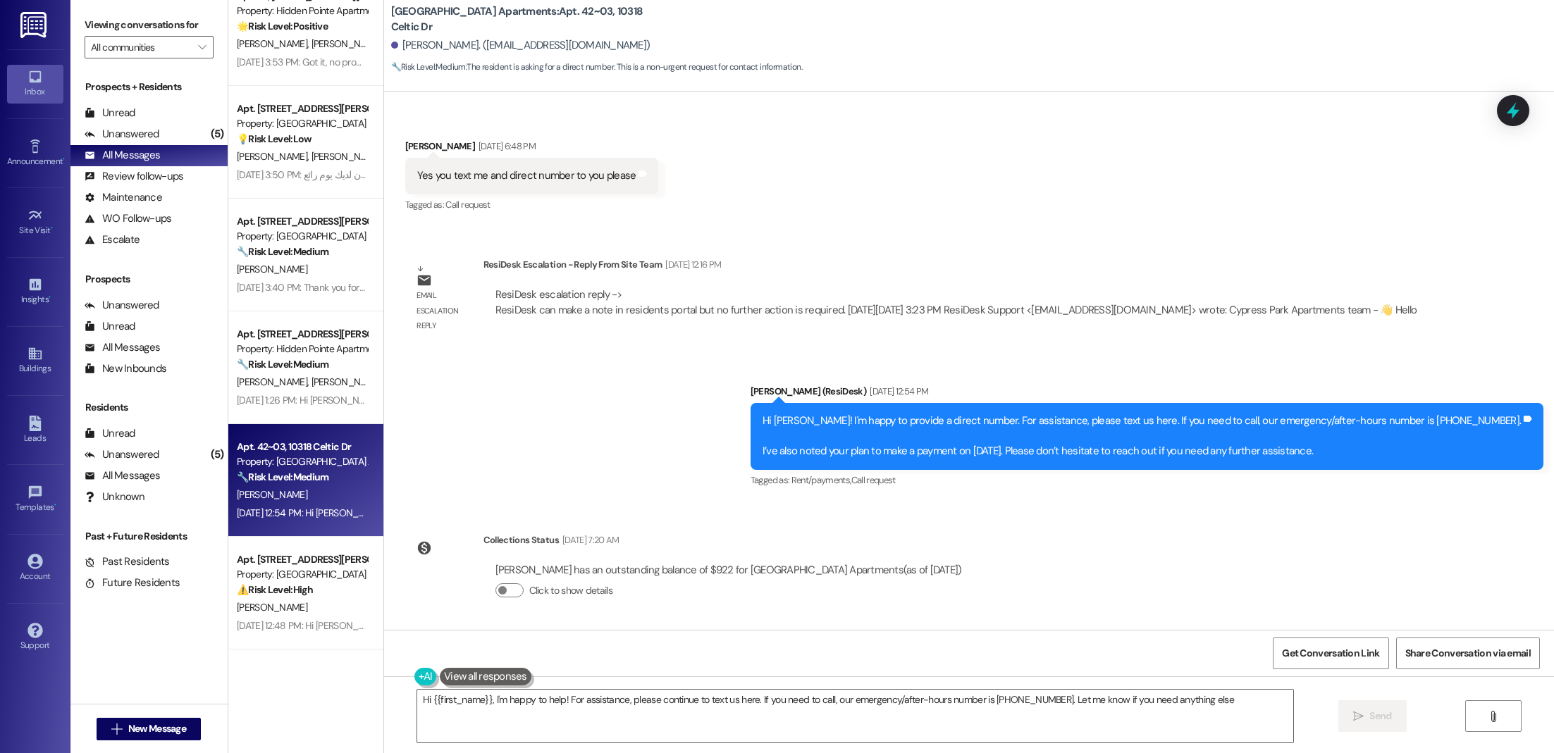
type textarea "Hi {{first_name}}, I'm happy to help! For assistance, please continue to text u…"
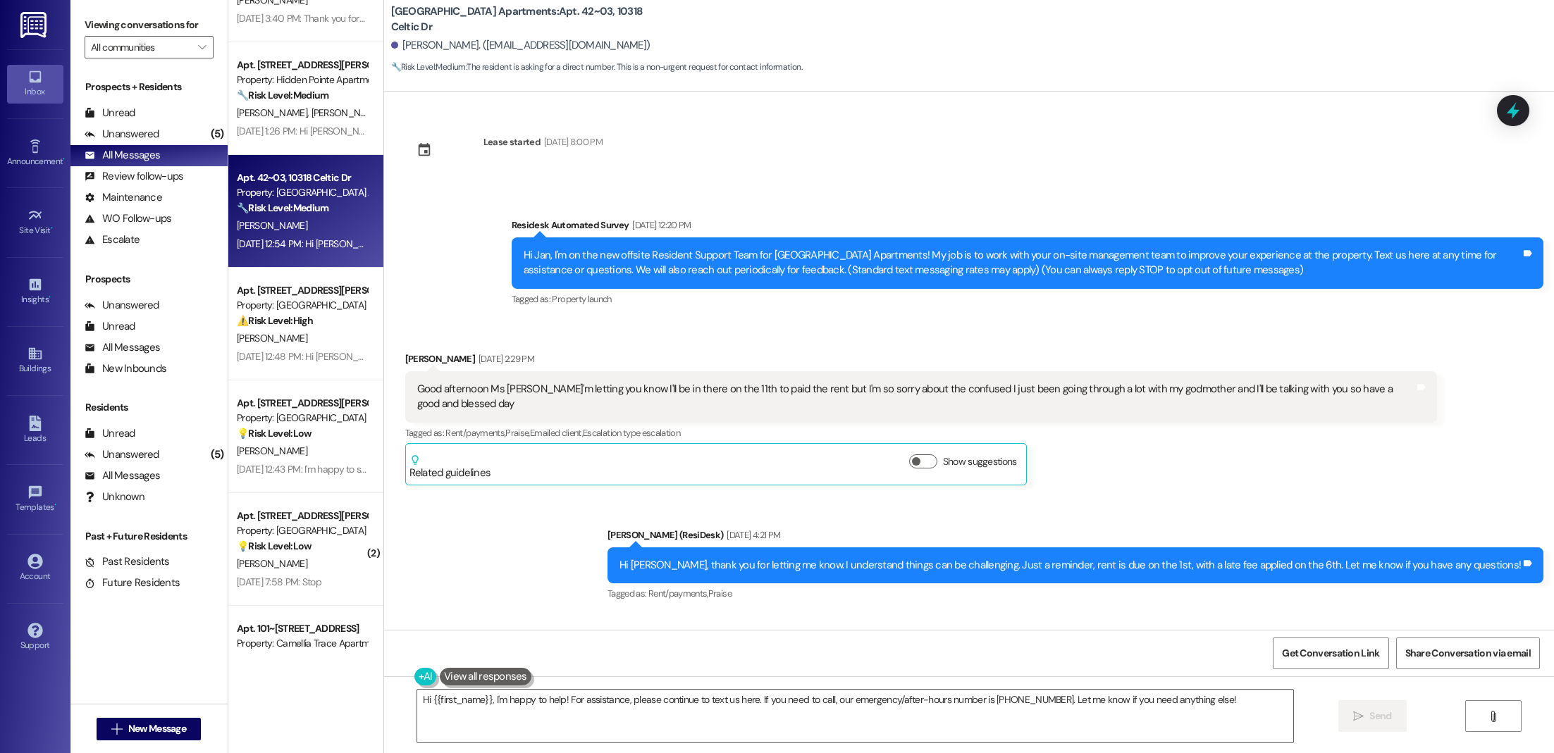
scroll to position [2354, 0]
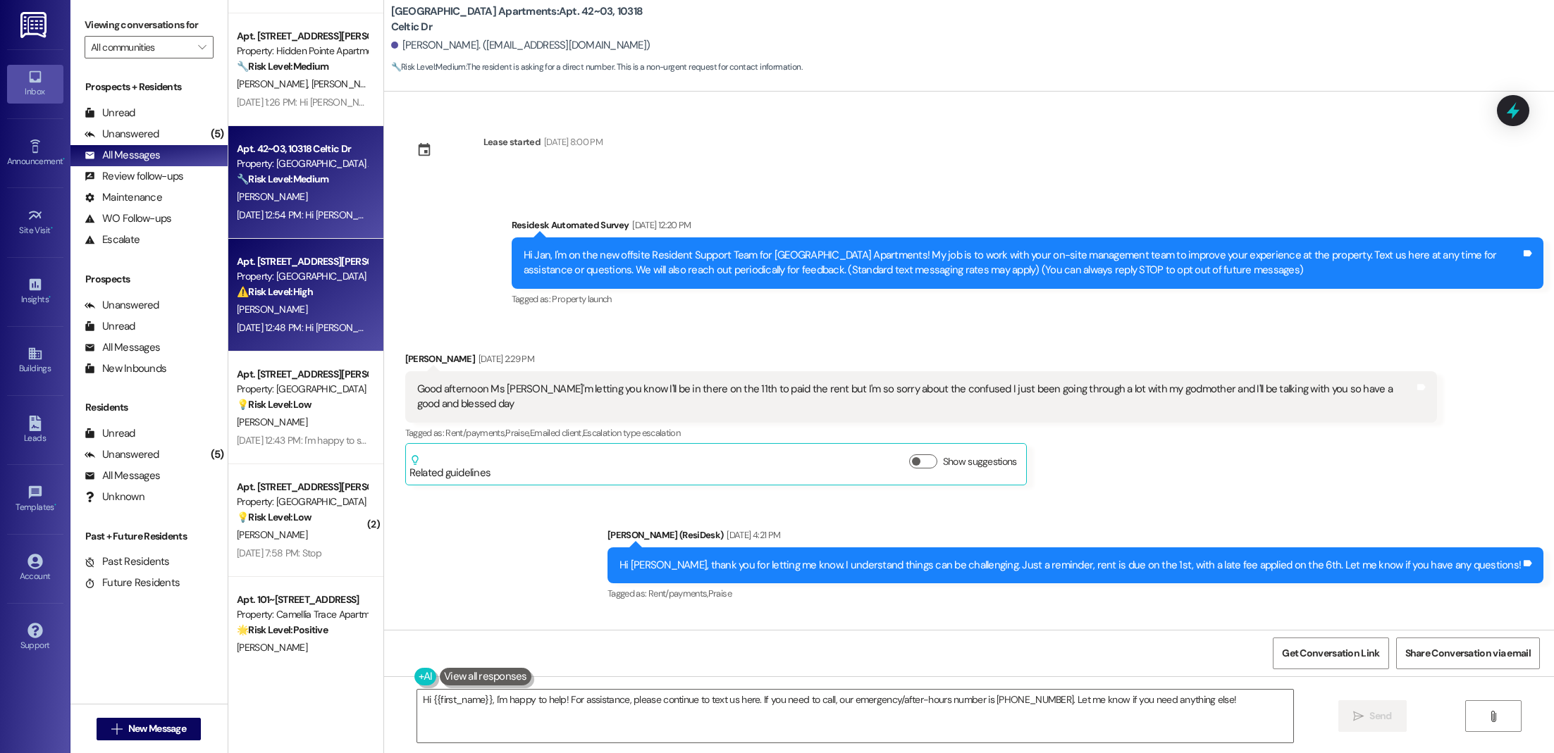
click at [295, 309] on div "[PERSON_NAME]" at bounding box center [301, 310] width 133 height 18
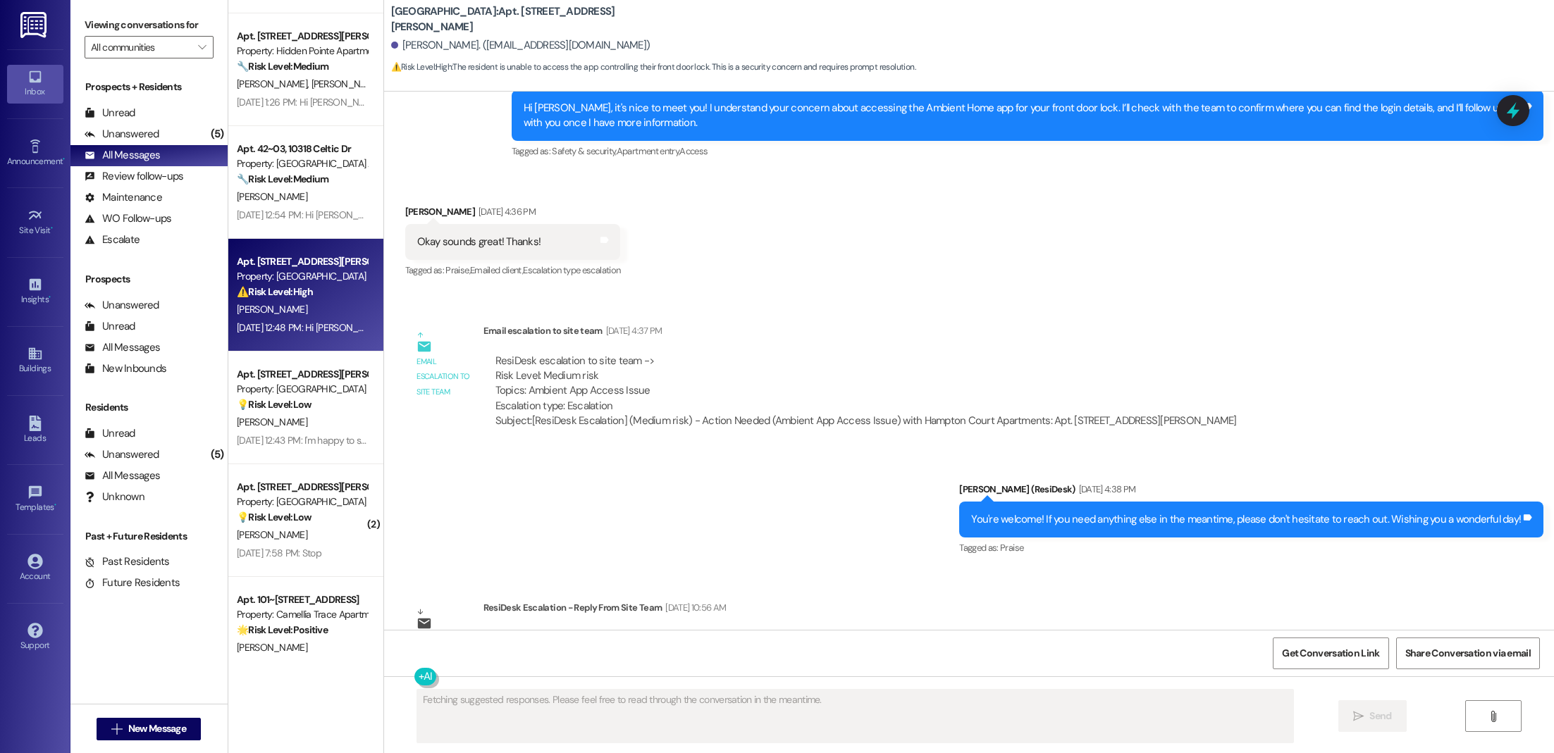
scroll to position [671, 0]
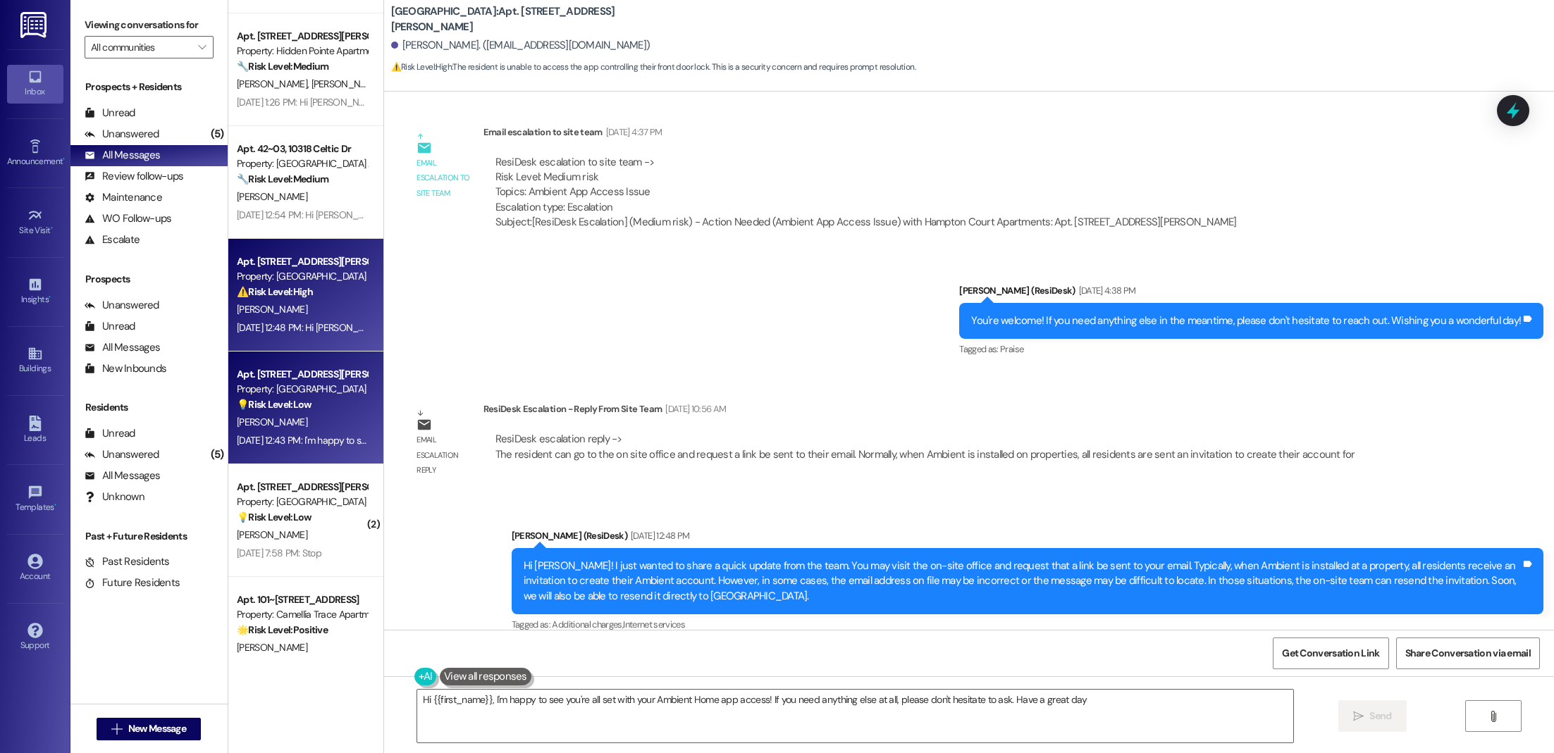
type textarea "Hi {{first_name}}, I'm happy to see you're all set with your Ambient Home app a…"
click at [271, 412] on div "💡 Risk Level: Low The resident is requesting assistance with their Vivint alarm…" at bounding box center [302, 404] width 130 height 15
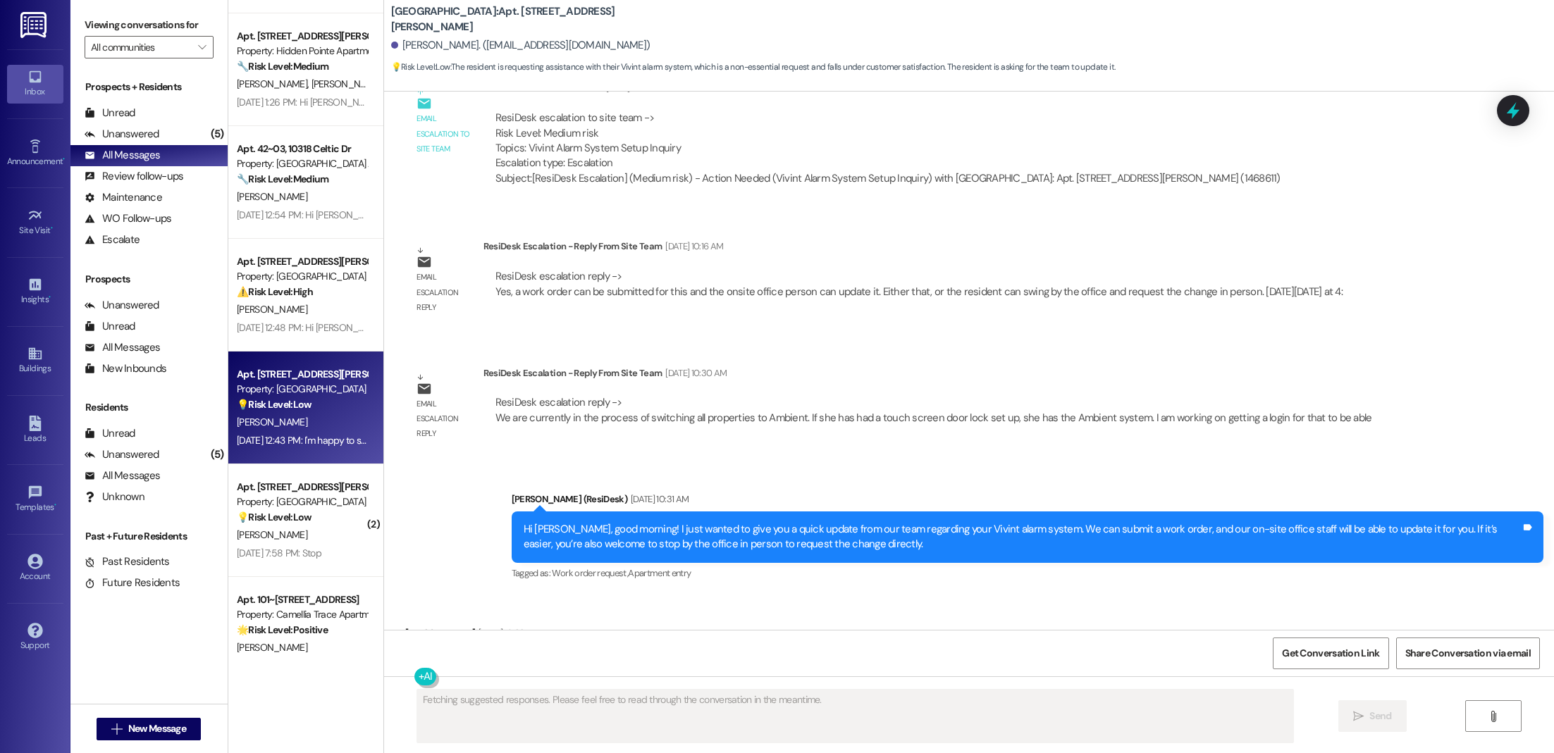
scroll to position [1541, 0]
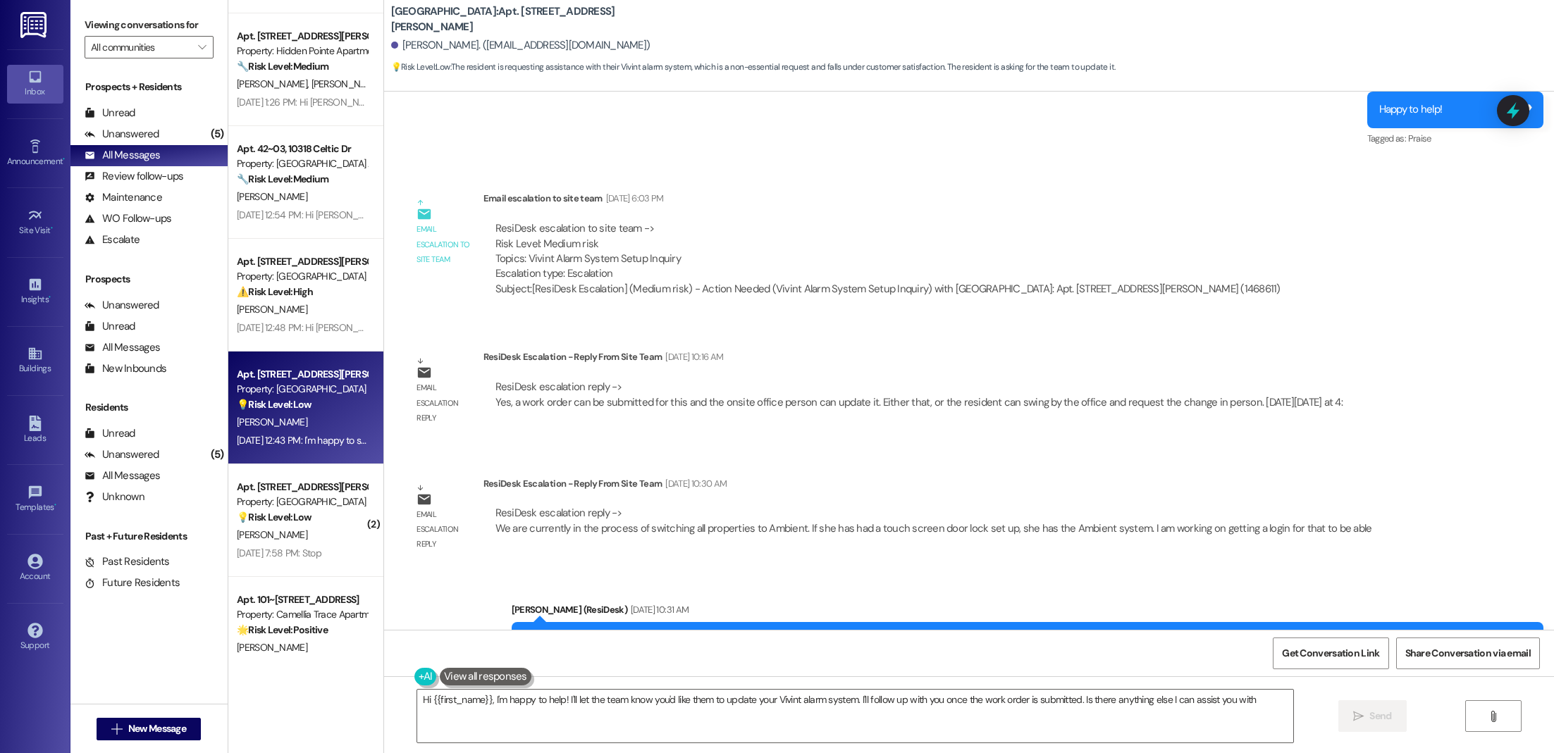
type textarea "Hi {{first_name}}, I'm happy to help! I'll let the team know you'd like them to…"
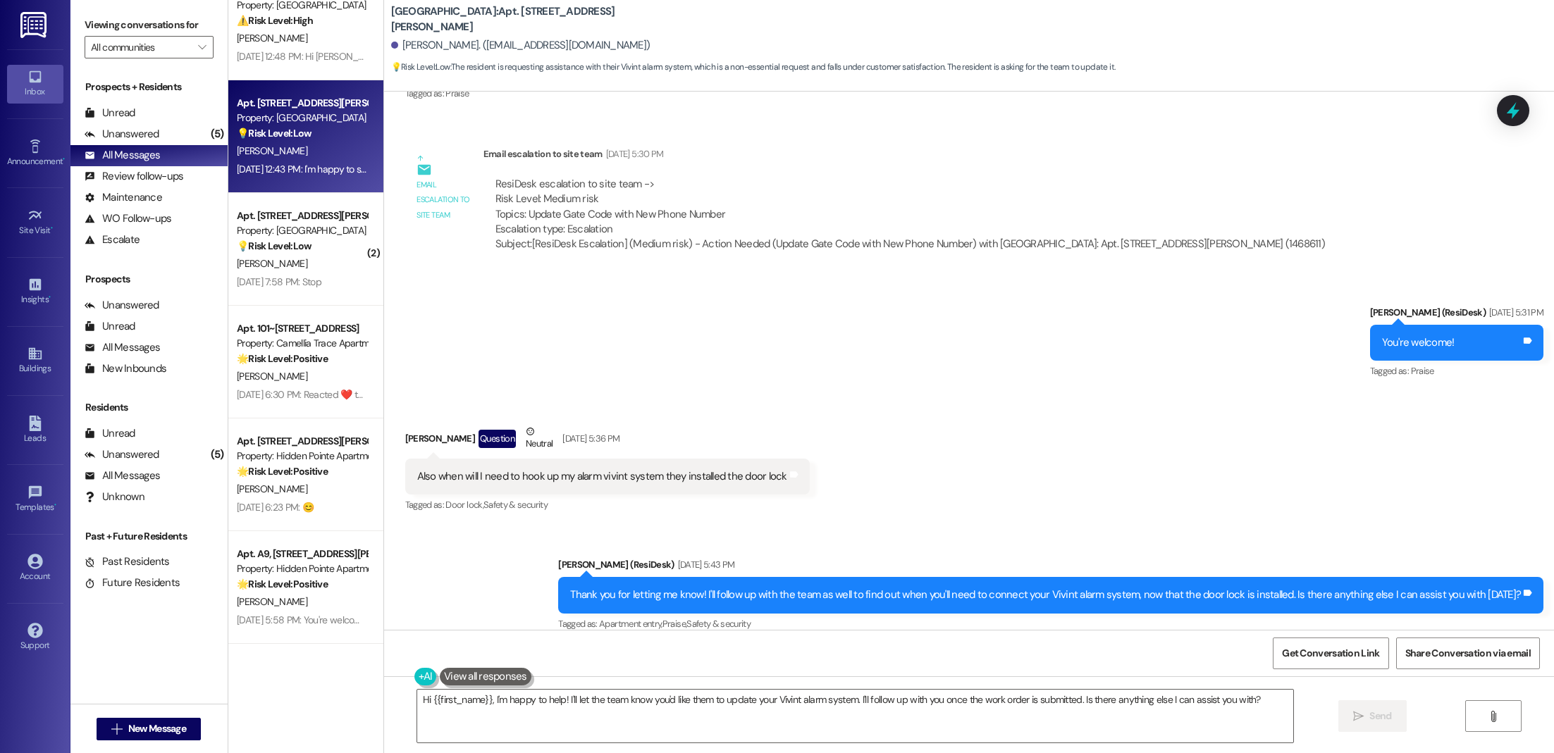
scroll to position [2626, 0]
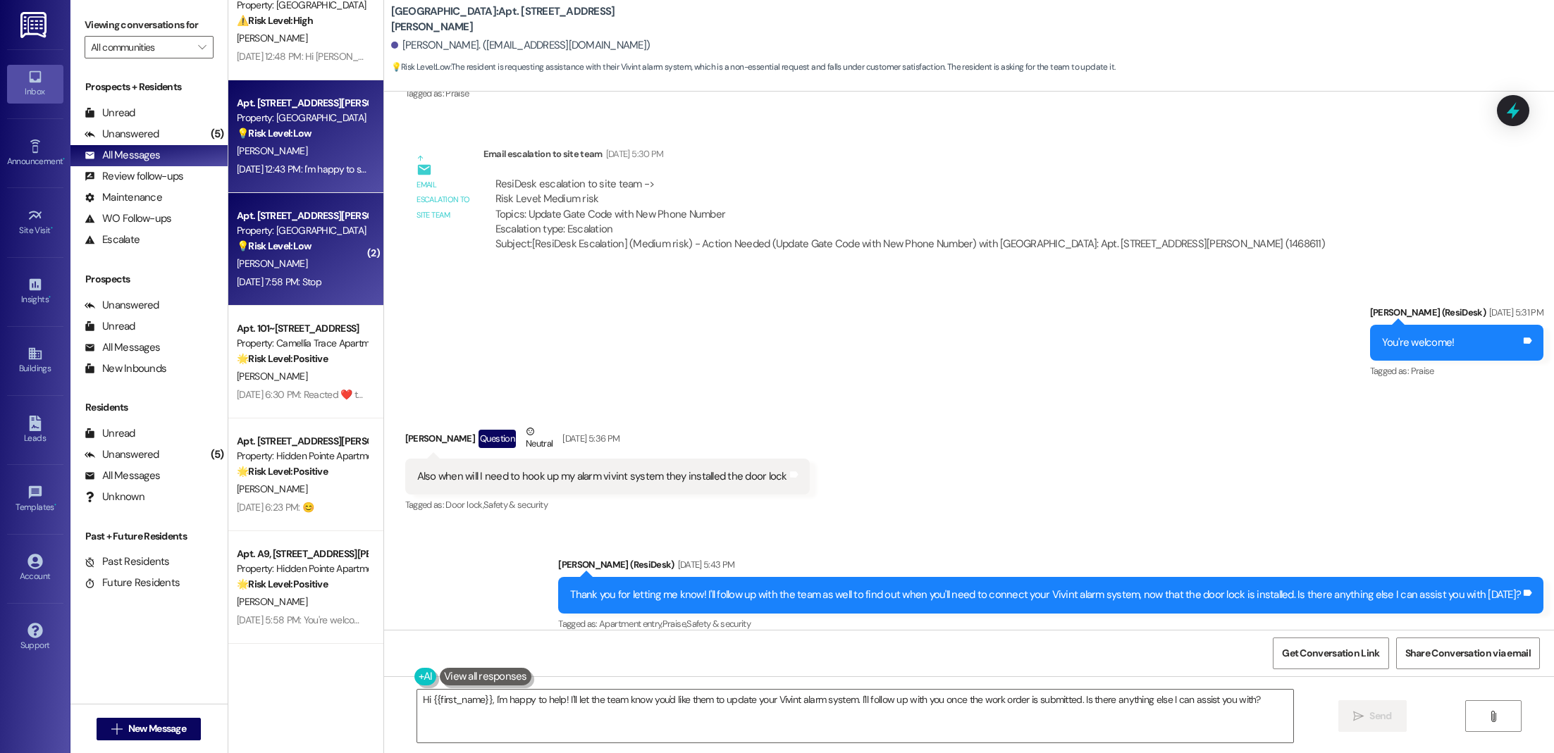
click at [328, 252] on div "💡 Risk Level: Low The resident is opting out of receiving messages. This is a s…" at bounding box center [302, 246] width 130 height 15
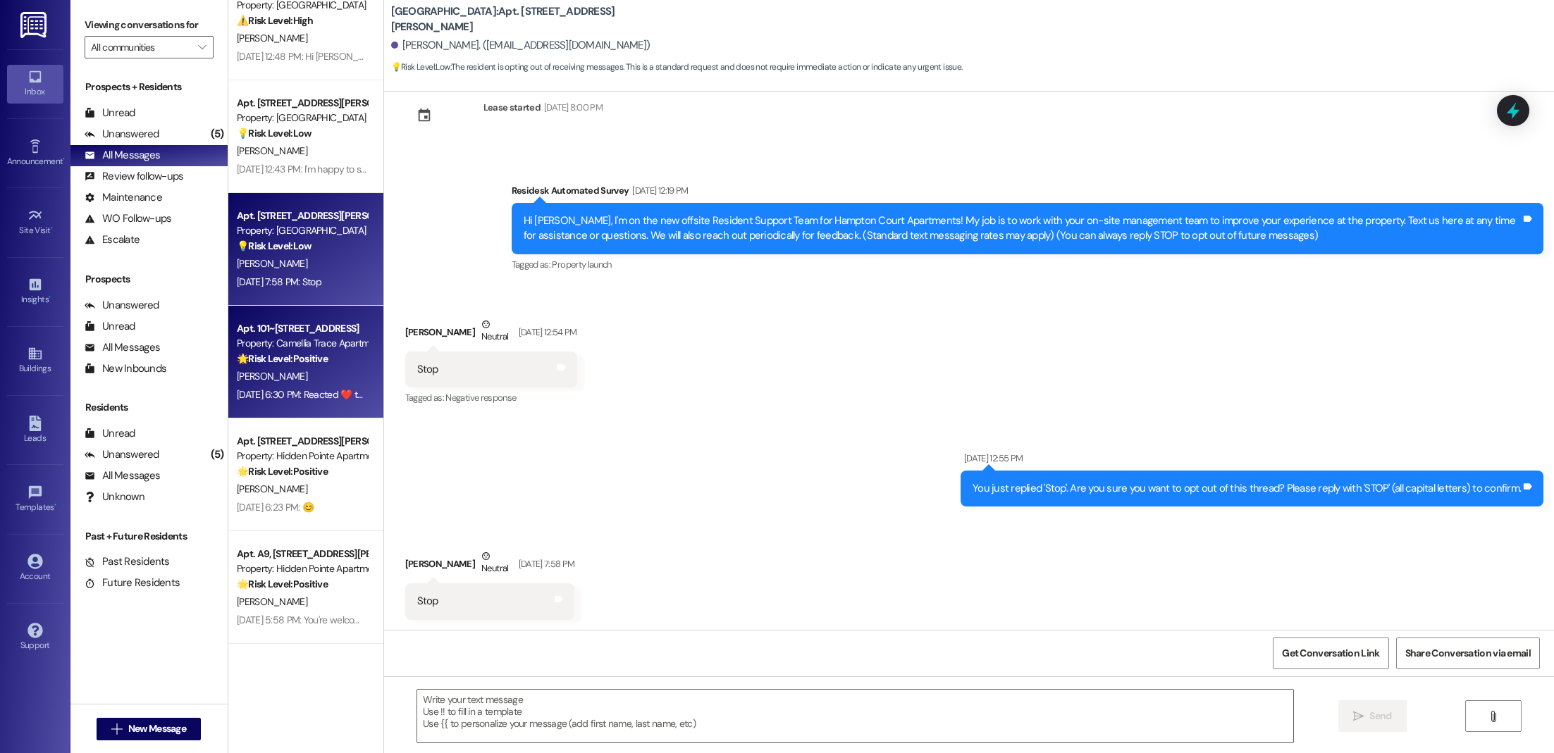
scroll to position [2652, 0]
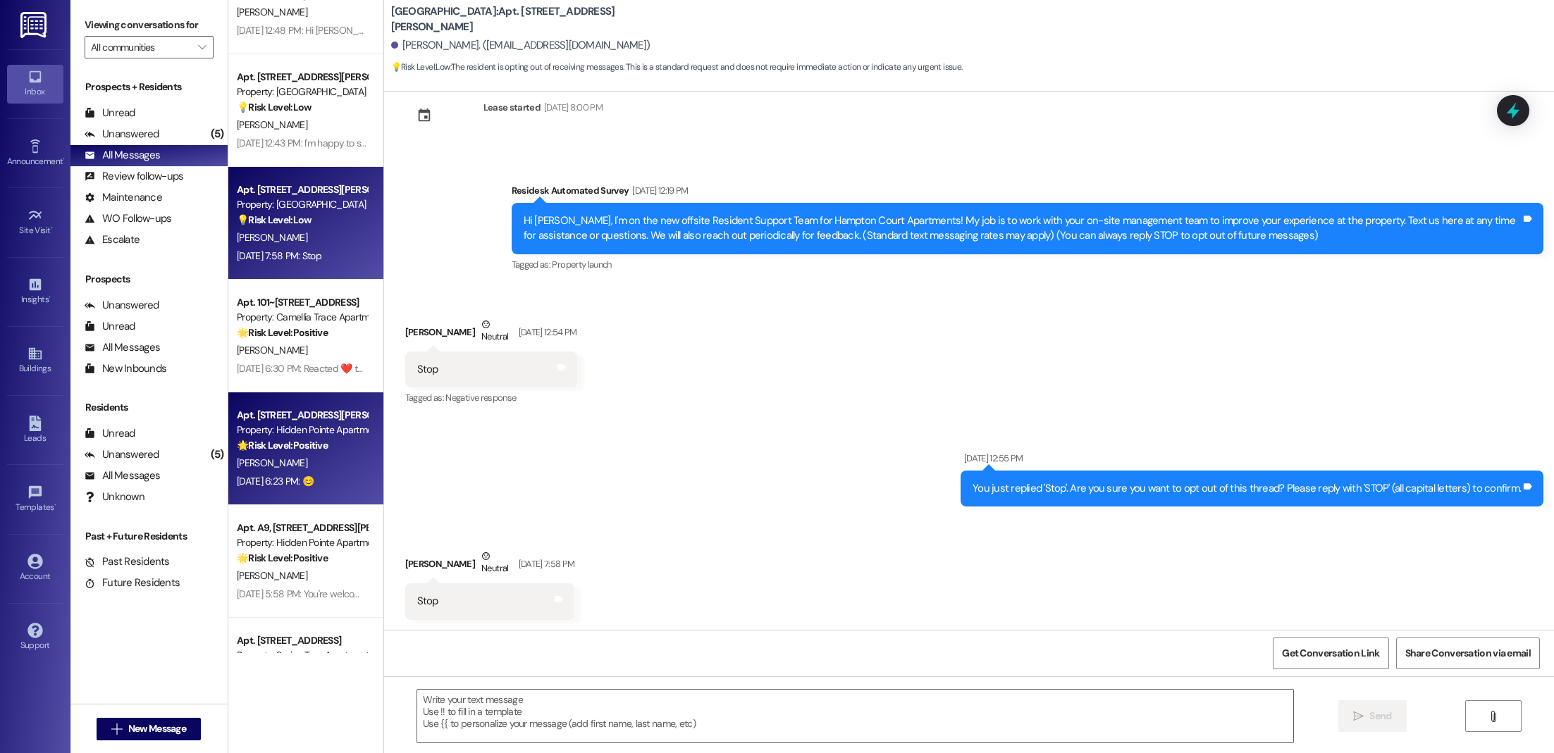
click at [295, 462] on div "[PERSON_NAME]" at bounding box center [301, 464] width 133 height 18
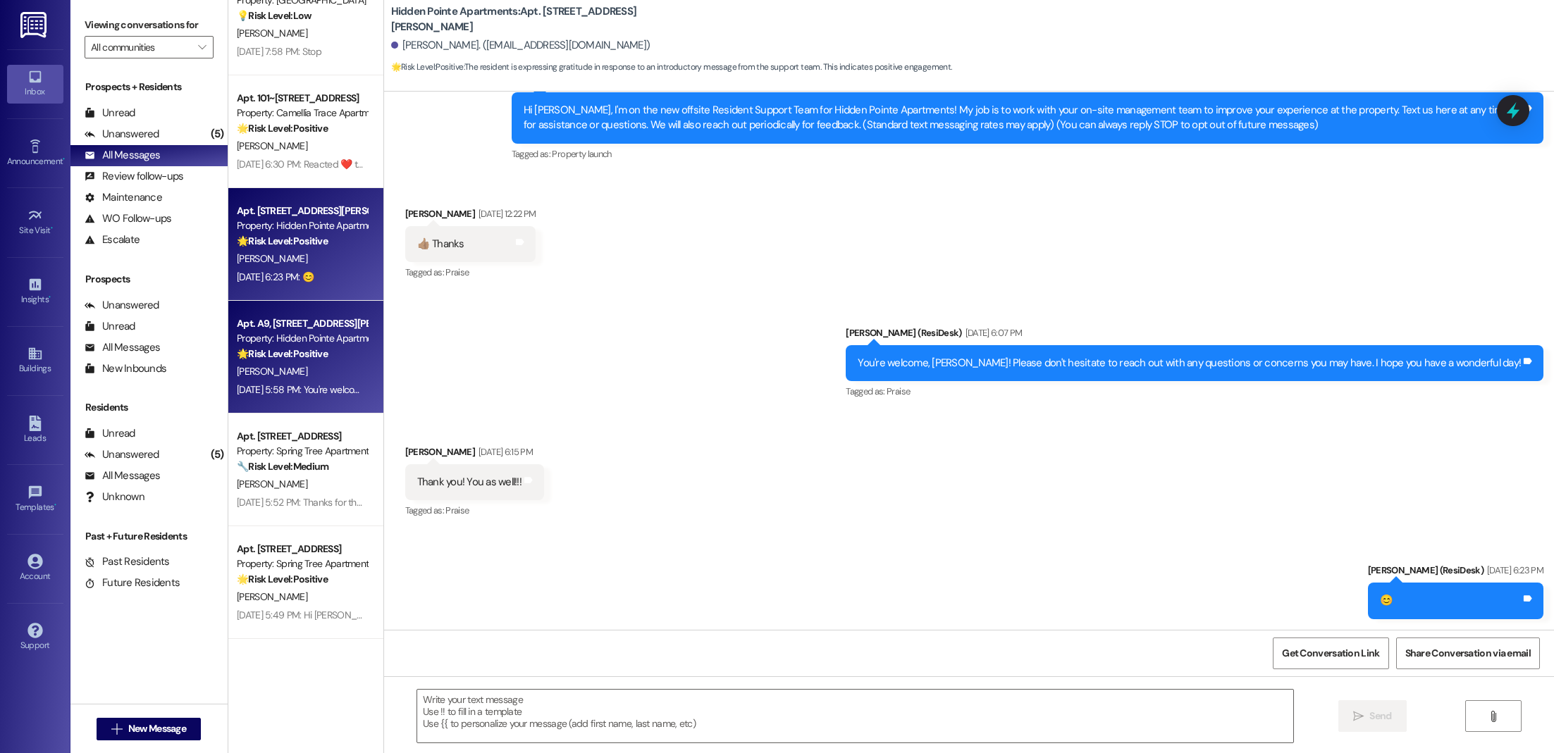
scroll to position [2894, 0]
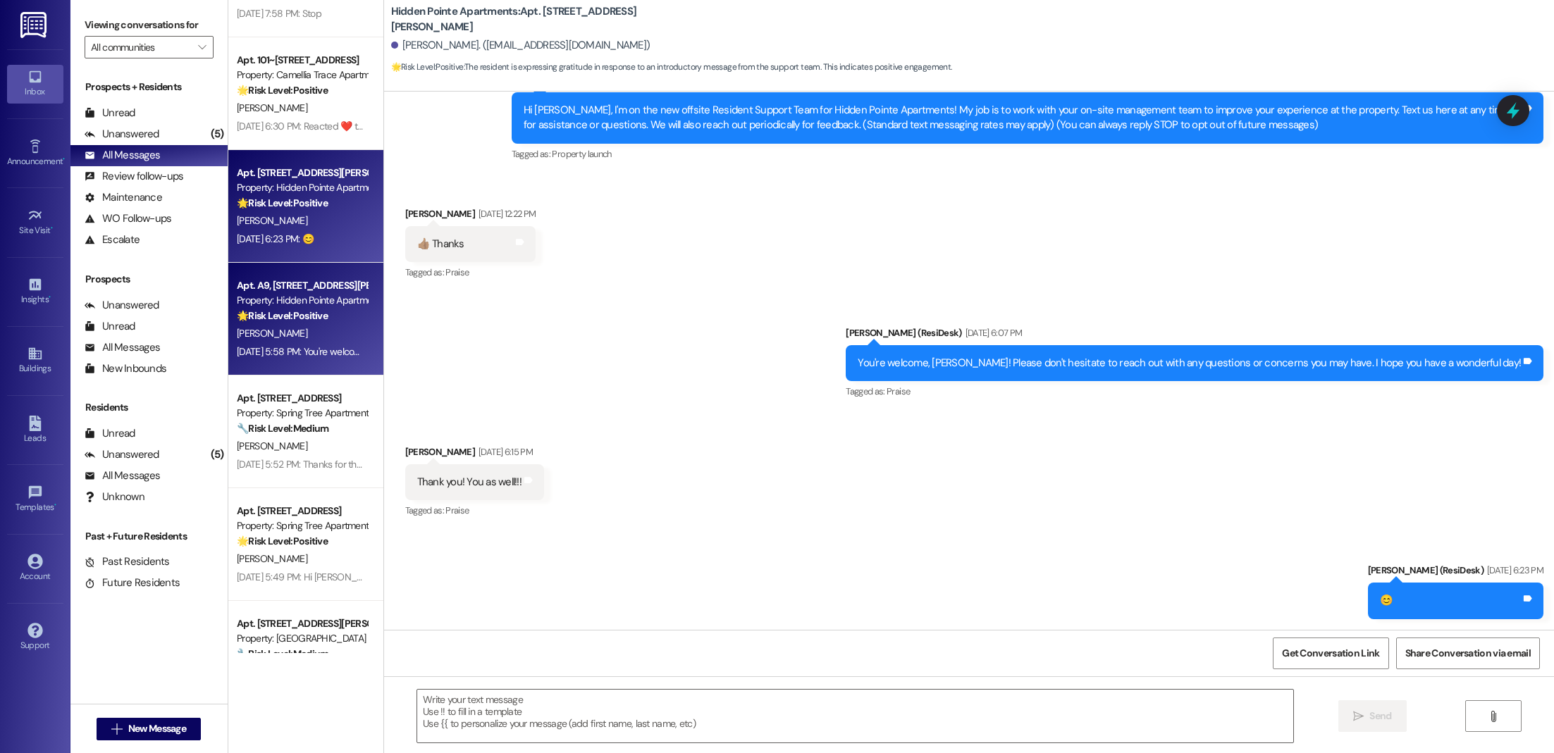
click at [292, 351] on div "[DATE] 5:58 PM: You're welcome, [PERSON_NAME]! Please don't hesitate to reach o…" at bounding box center [575, 351] width 676 height 13
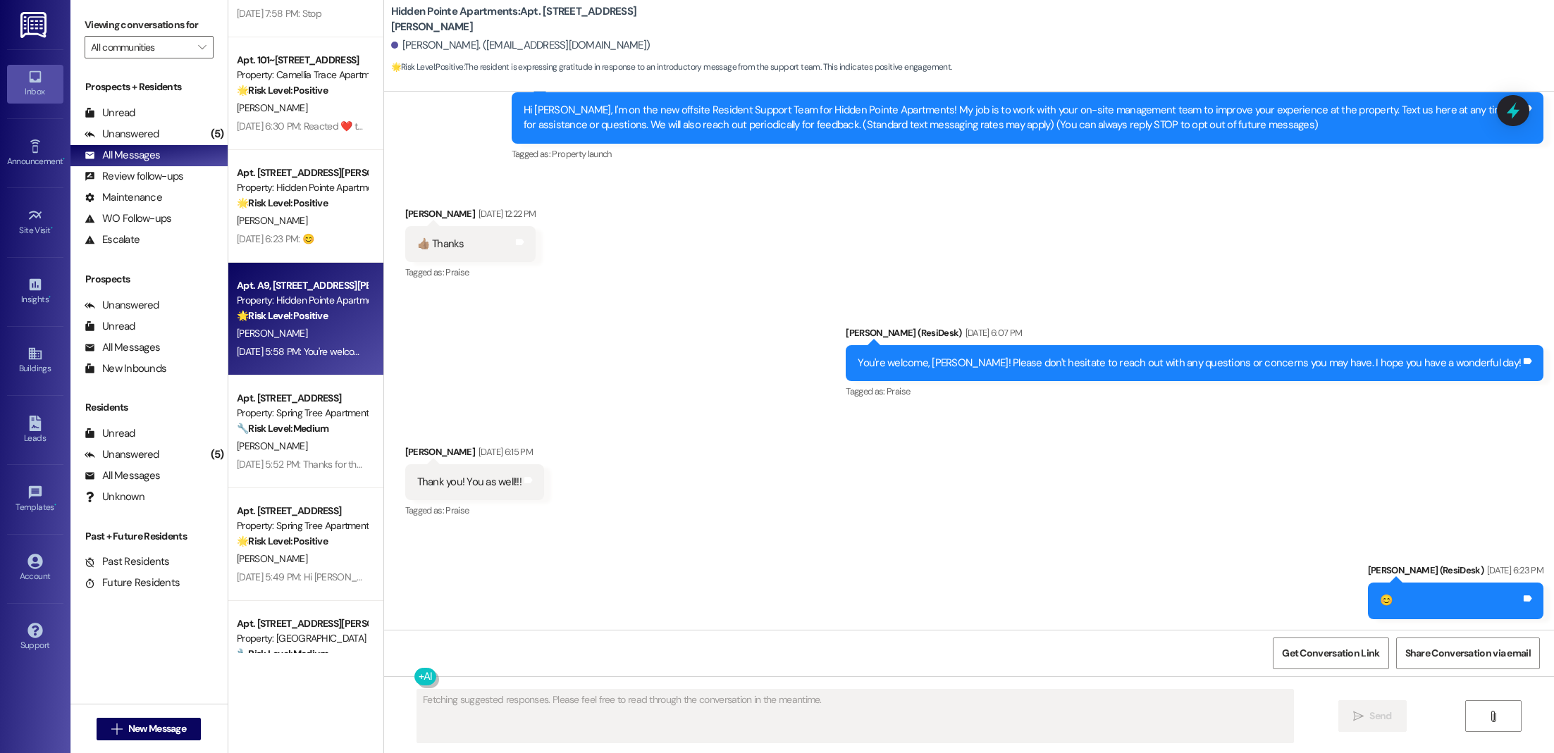
scroll to position [0, 0]
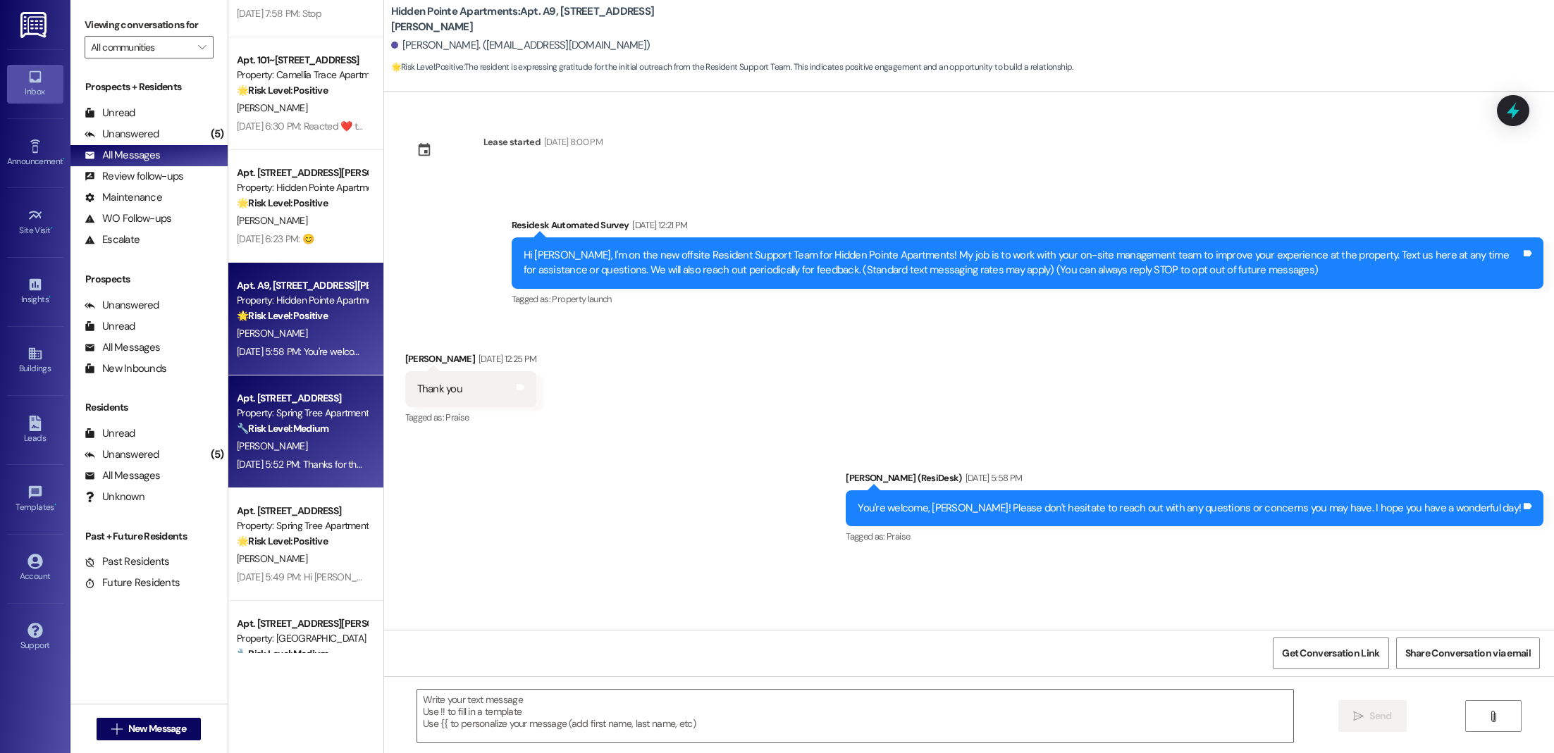
click at [258, 464] on div "[DATE] 5:52 PM: Thanks for the update. Let me follow up with the team about the…" at bounding box center [549, 464] width 624 height 13
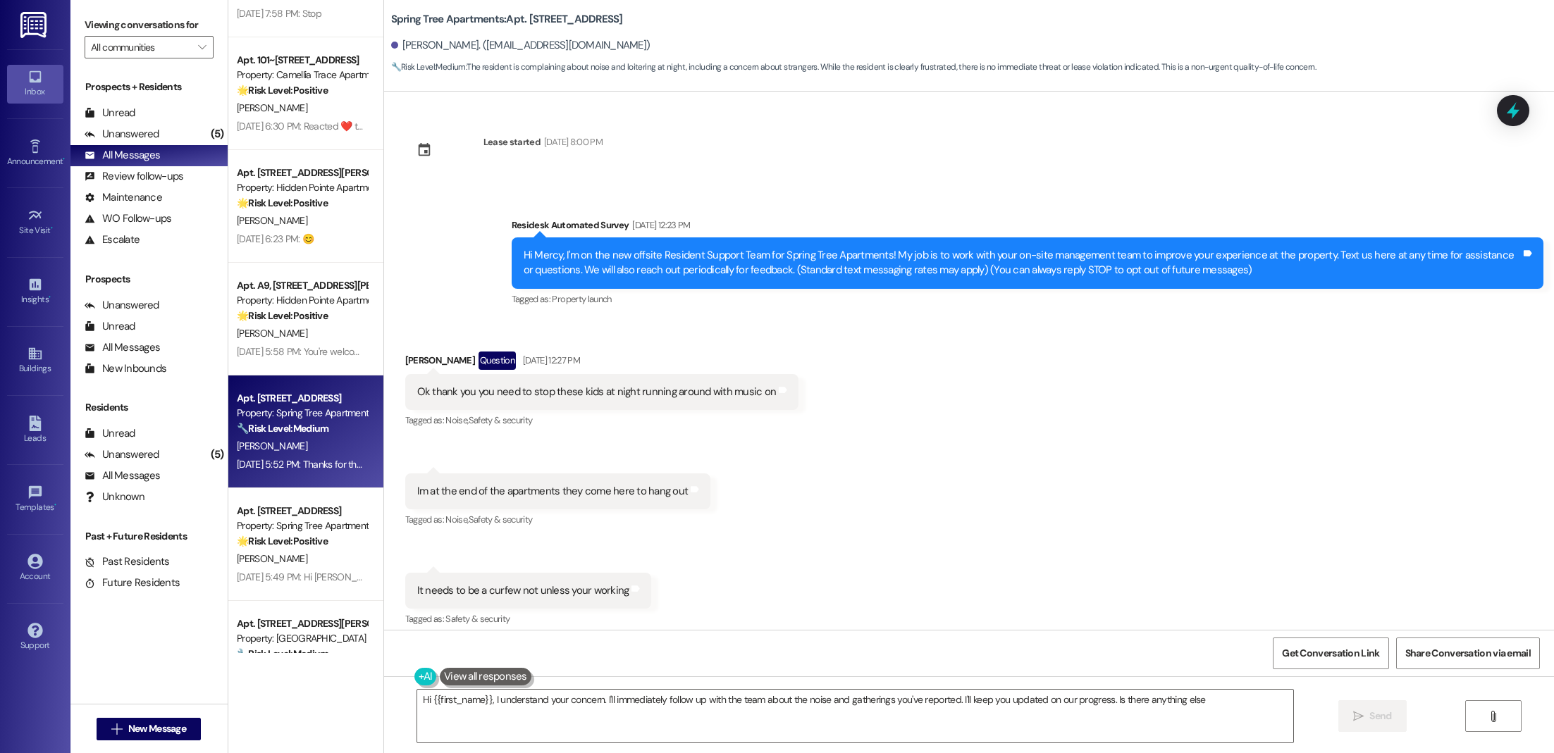
type textarea "Hi {{first_name}}, I understand your concern. I'll immediately follow up with t…"
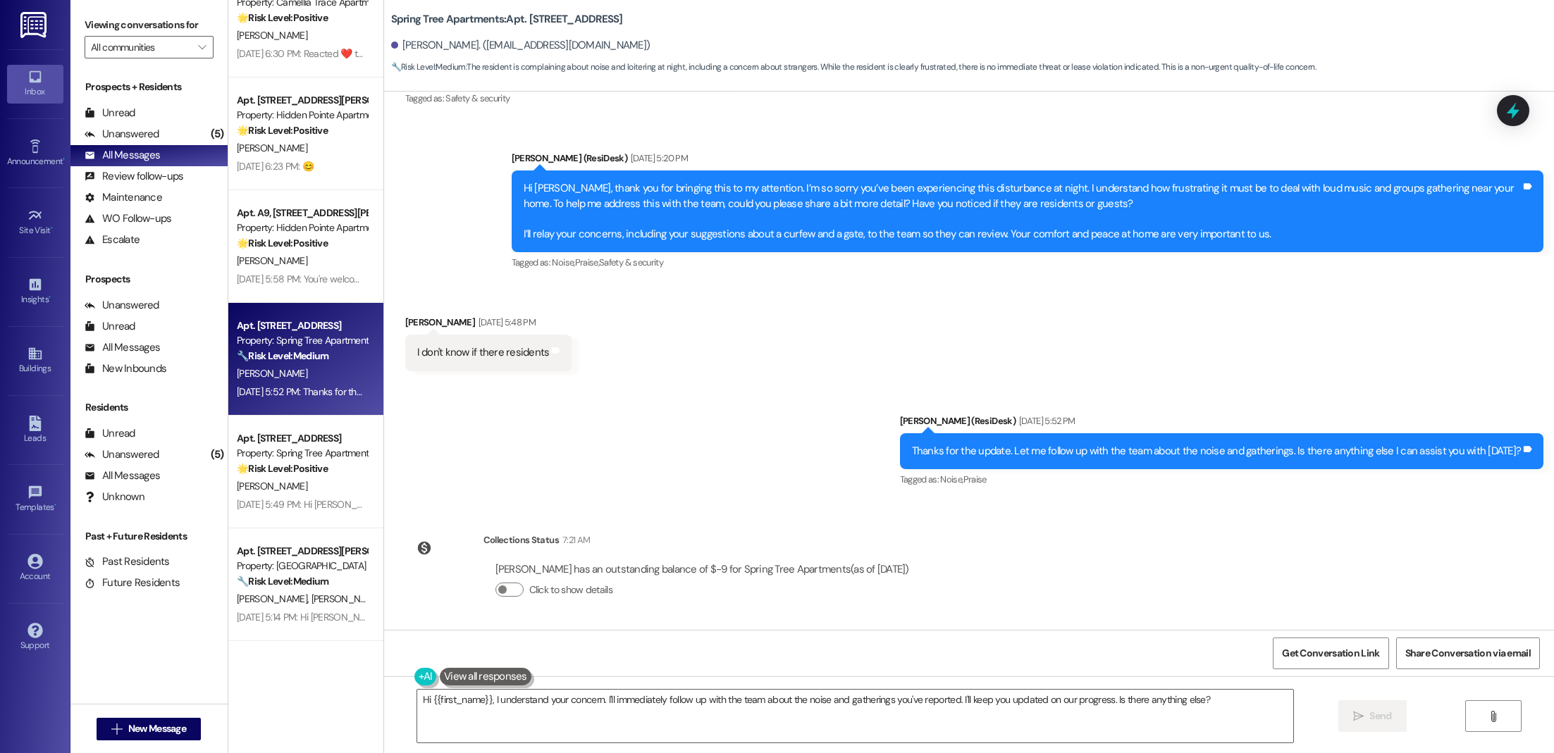
scroll to position [3074, 0]
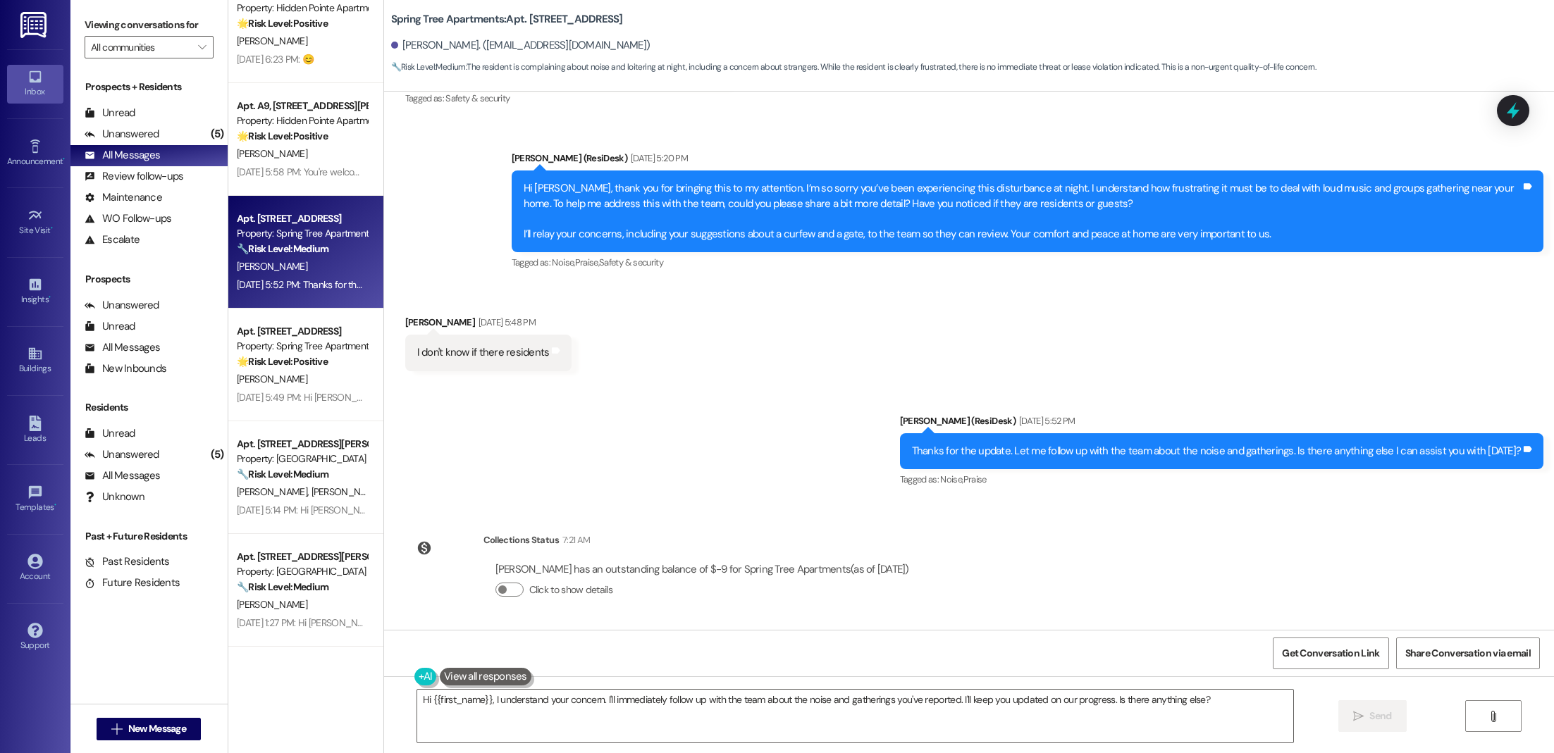
click at [278, 371] on div "[PERSON_NAME]" at bounding box center [301, 380] width 133 height 18
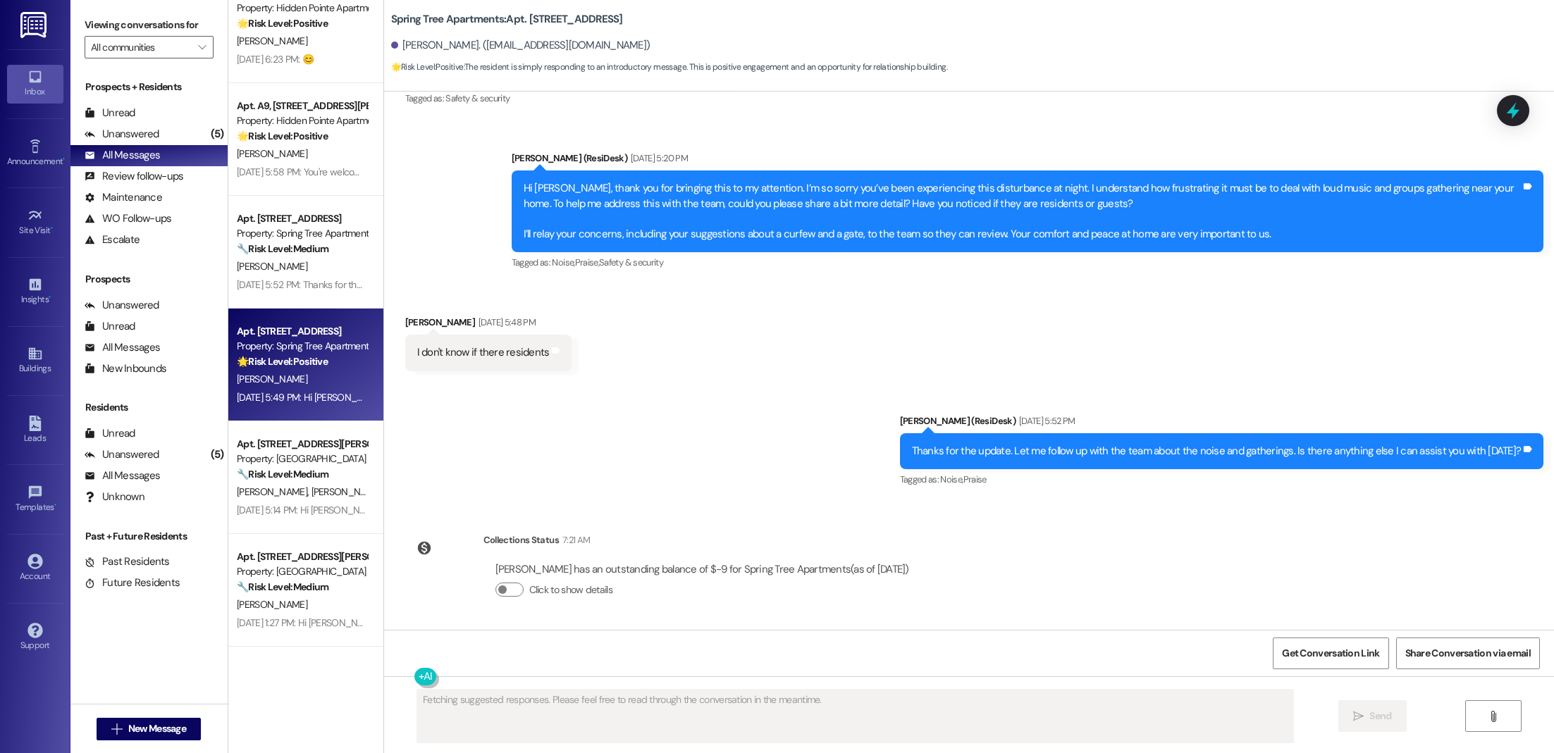
scroll to position [0, 0]
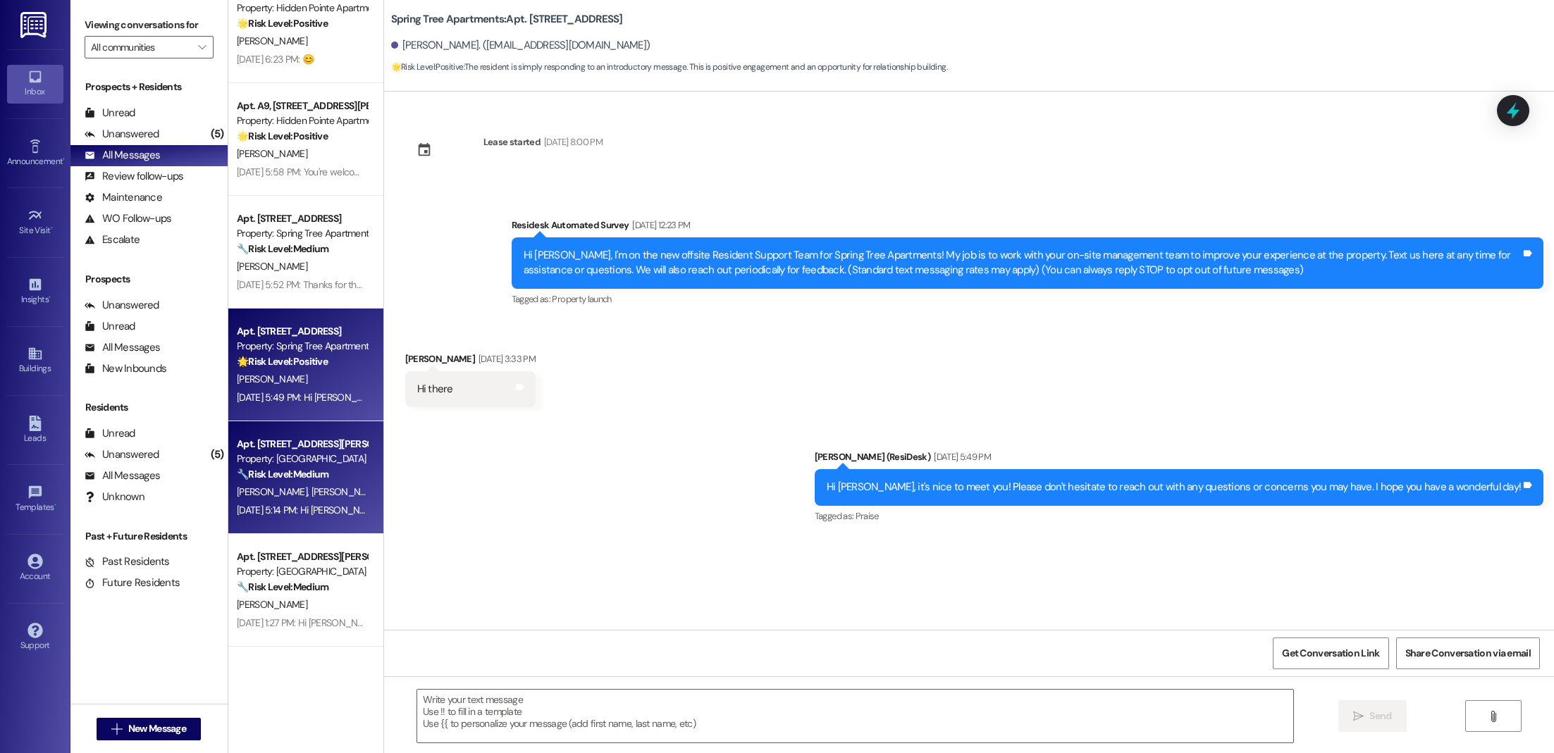
click at [291, 504] on div "[DATE] 5:14 PM: Hi [PERSON_NAME] and [PERSON_NAME], it’s so nice to meet you! I…" at bounding box center [987, 510] width 1501 height 13
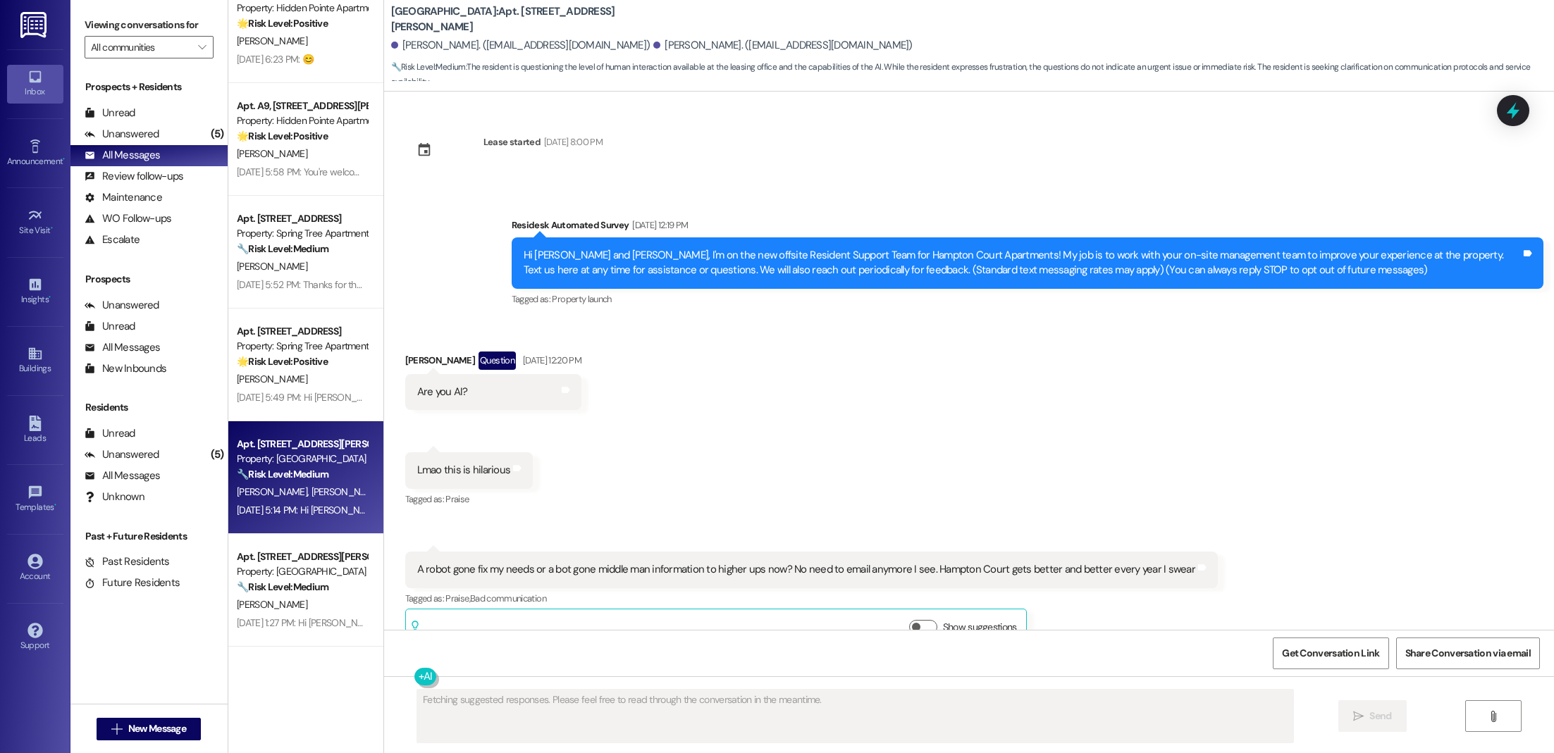
scroll to position [4, 0]
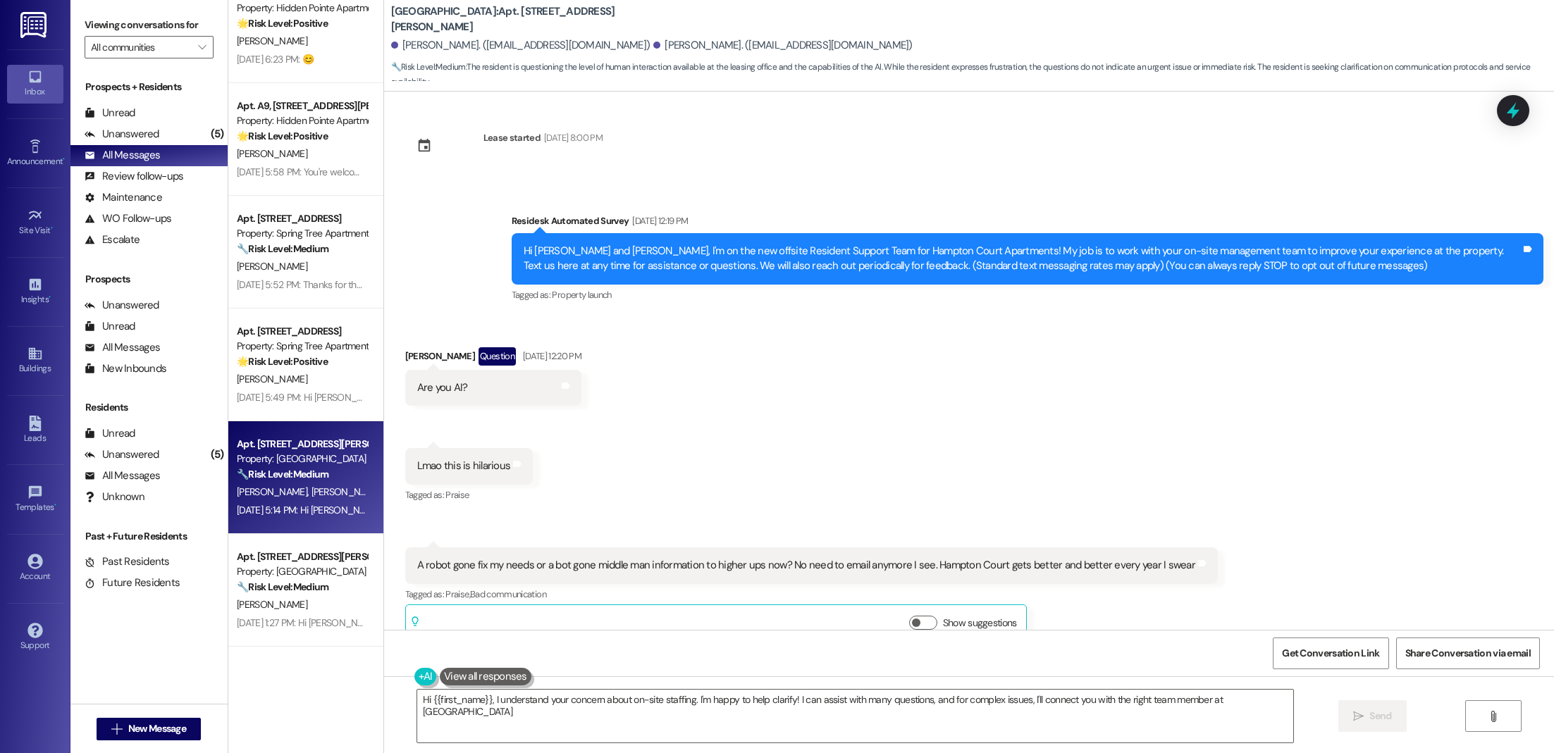
type textarea "Hi {{first_name}}, I understand your concern about on-site staffing. I'm happy …"
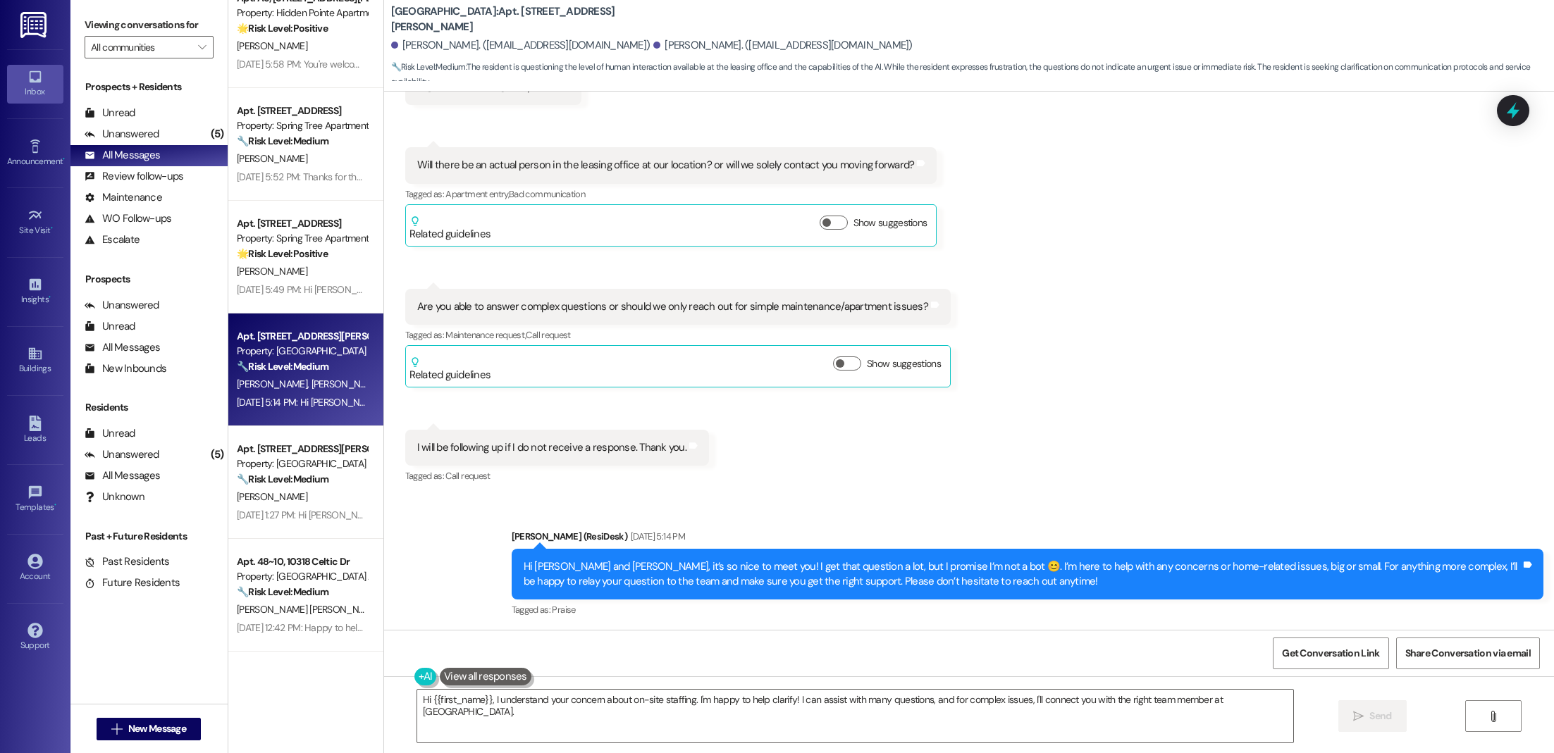
scroll to position [3199, 0]
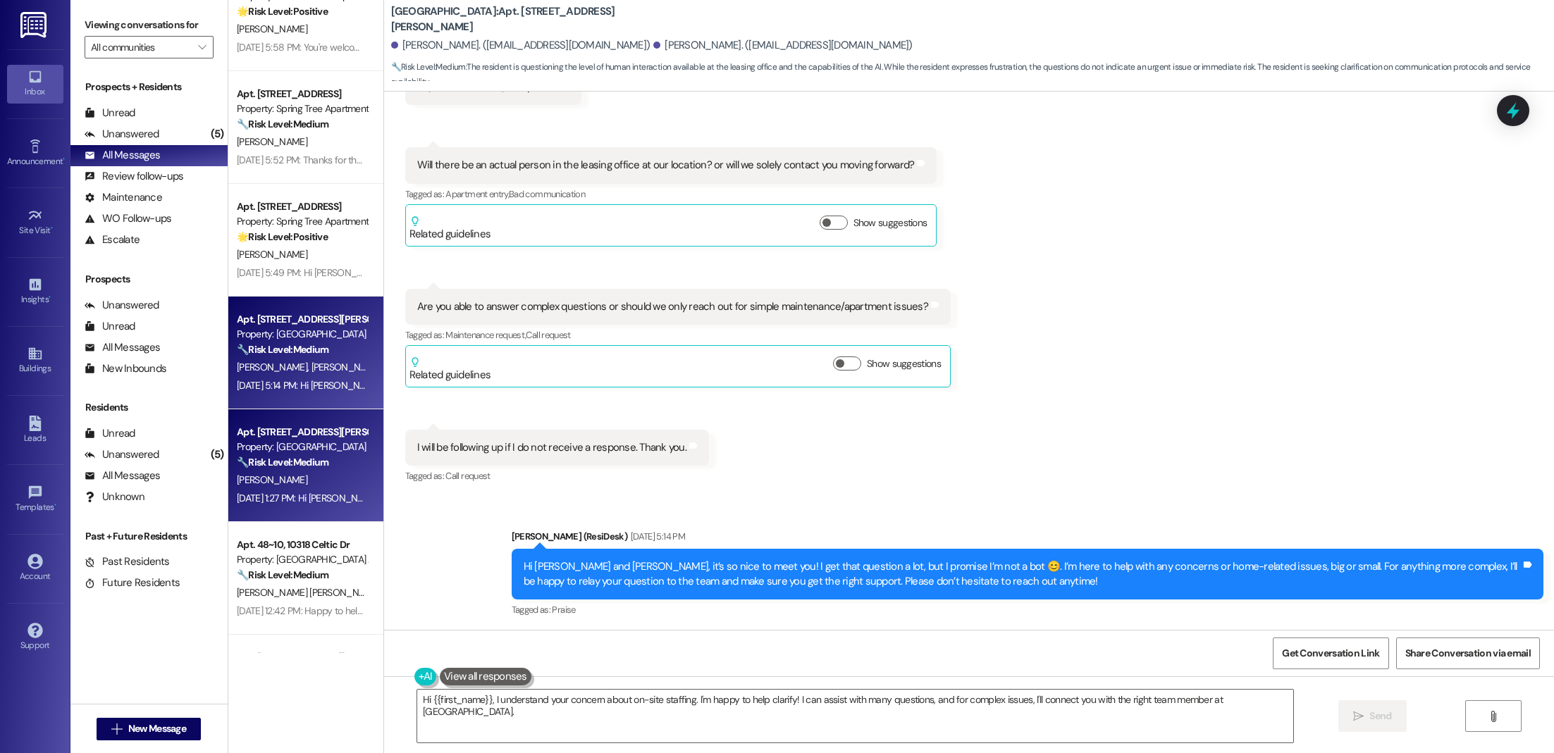
click at [285, 464] on strong "🔧 Risk Level: Medium" at bounding box center [283, 462] width 92 height 13
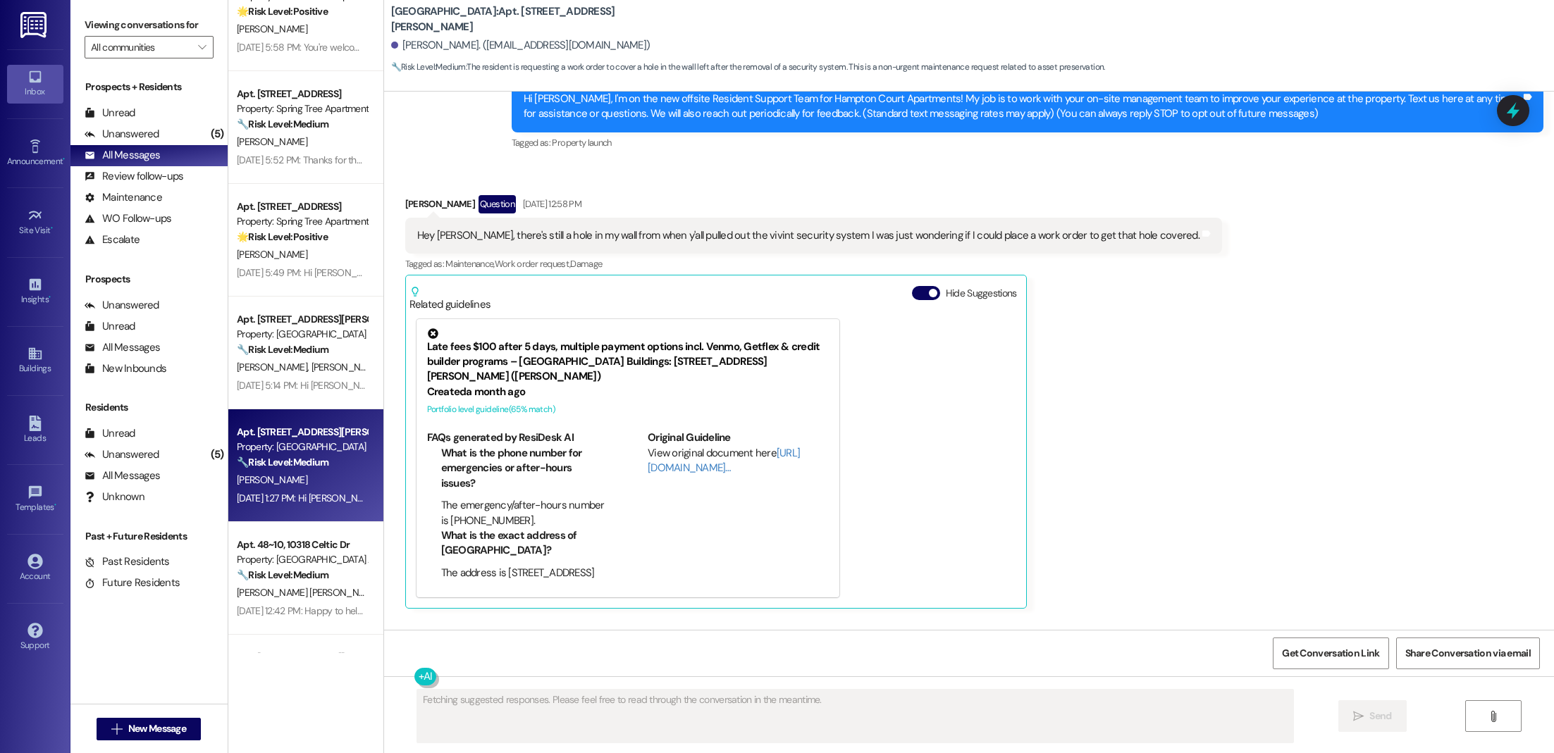
scroll to position [393, 0]
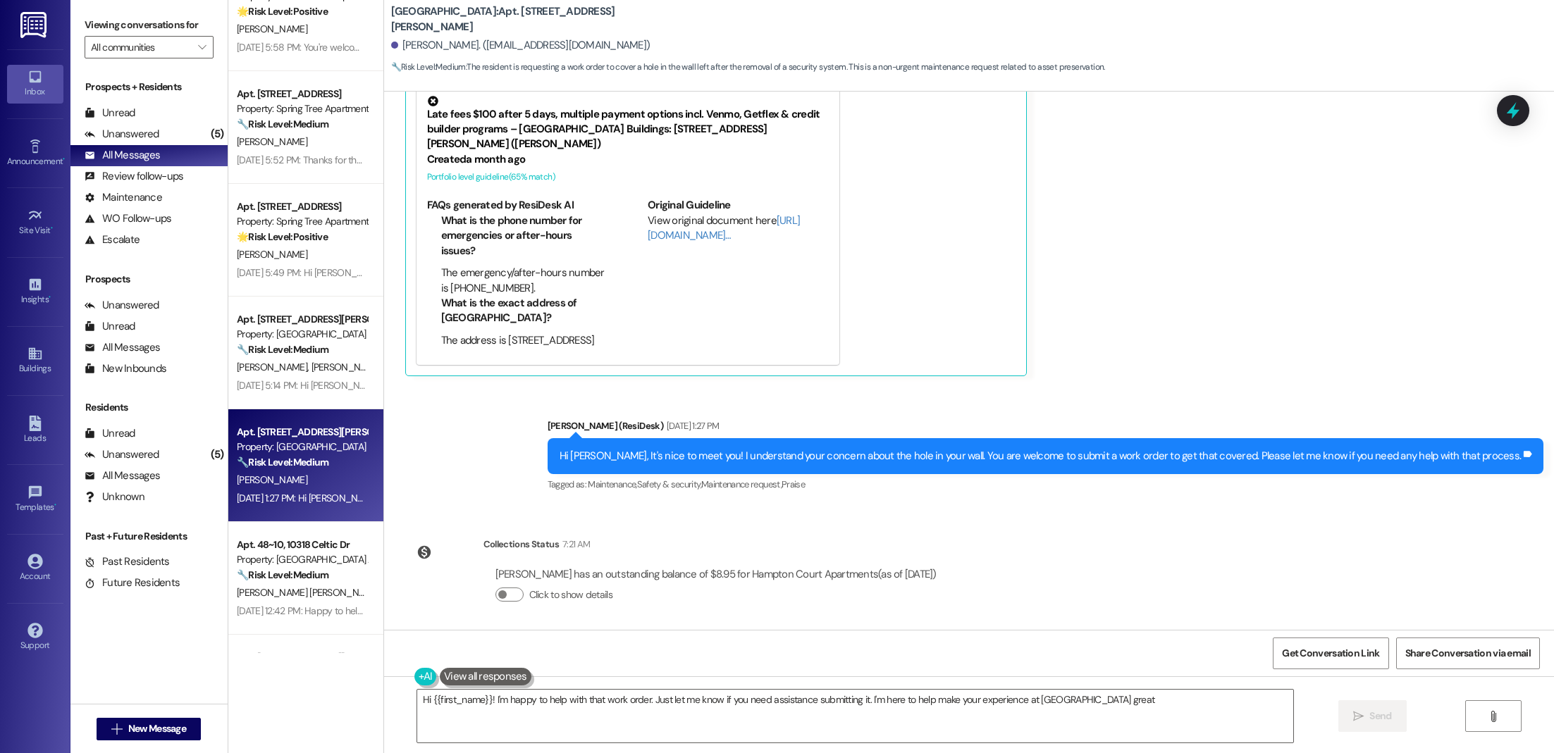
type textarea "Hi {{first_name}}! I'm happy to help with that work order. Just let me know if …"
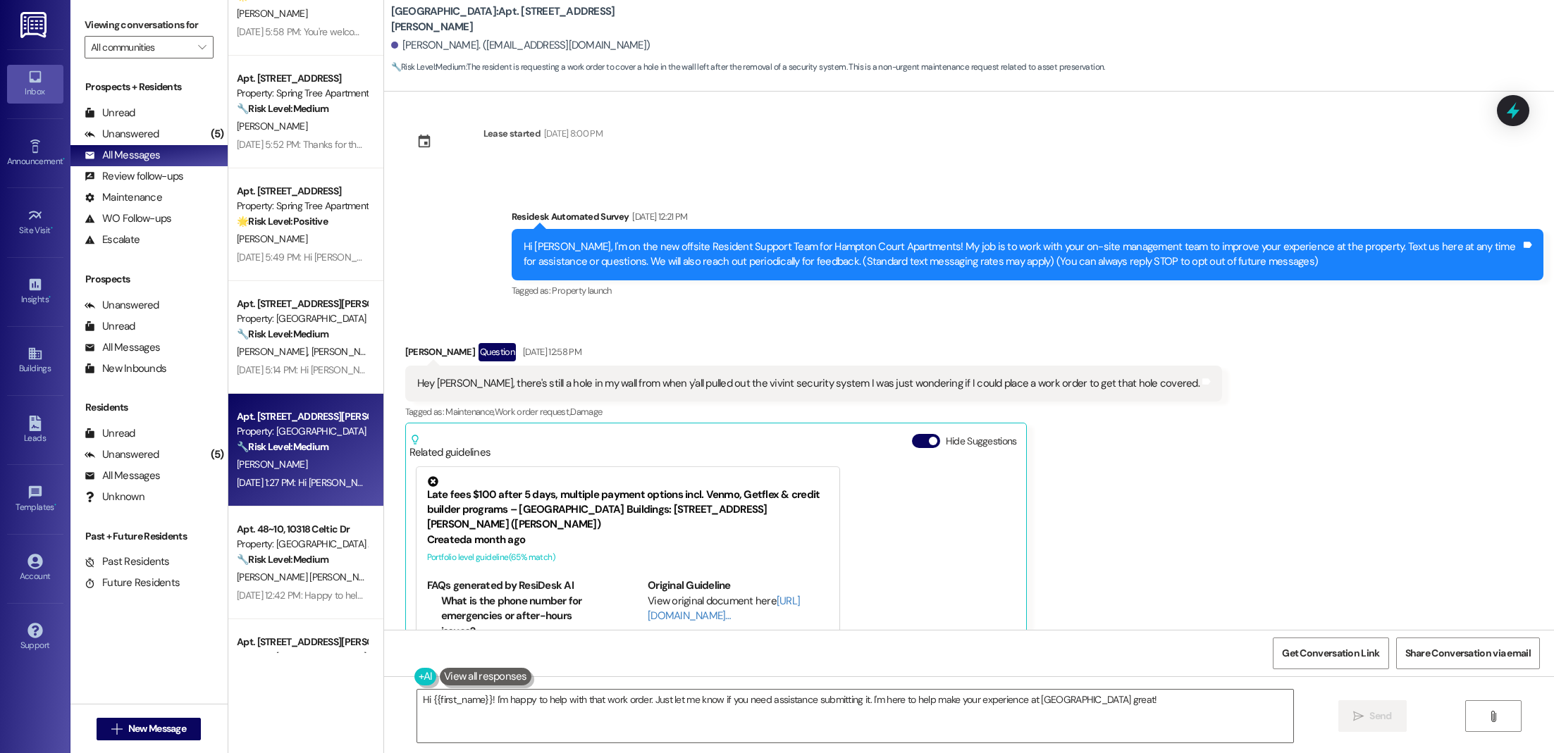
scroll to position [3463, 0]
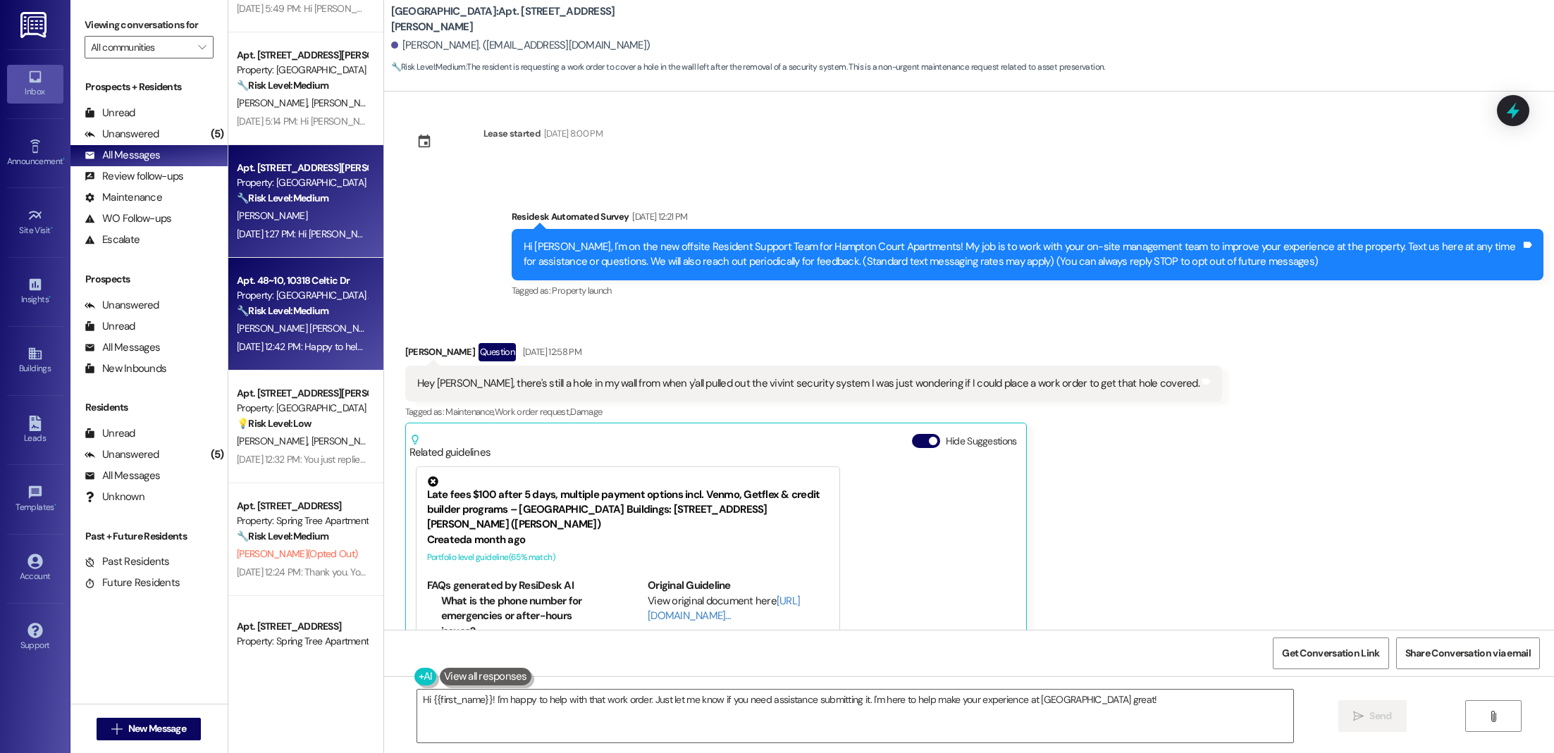
click at [292, 316] on strong "🔧 Risk Level: Medium" at bounding box center [283, 310] width 92 height 13
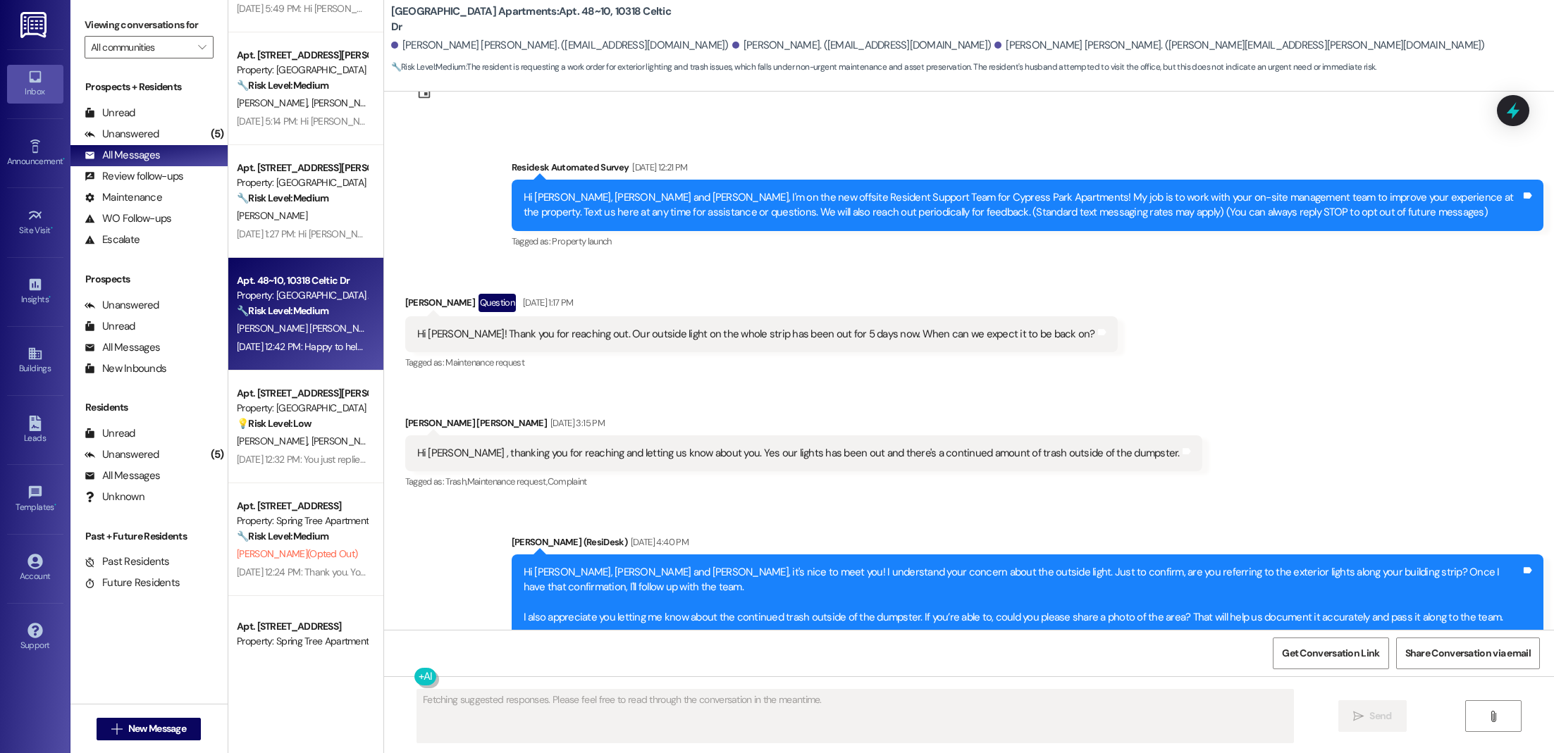
scroll to position [2216, 0]
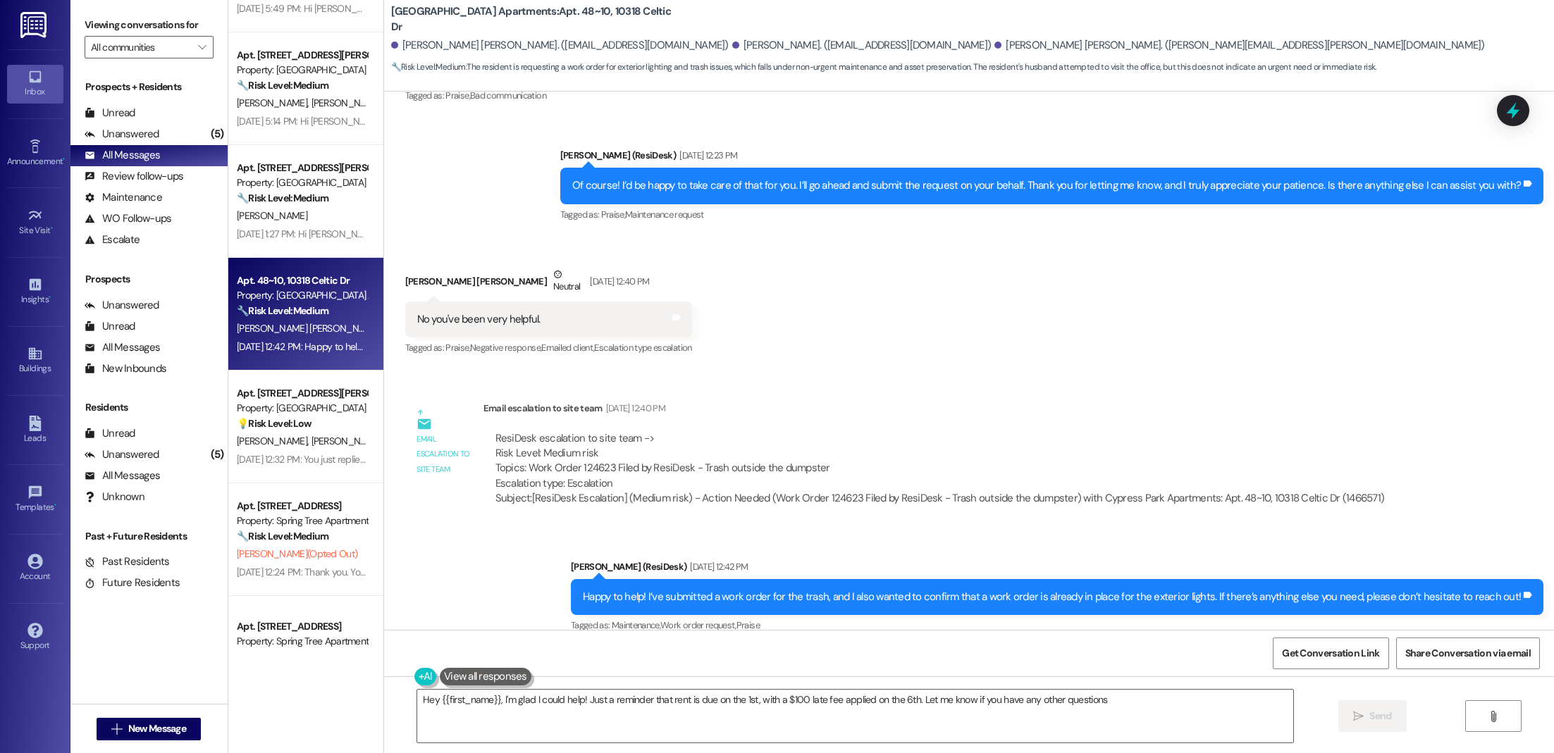
type textarea "Hey {{first_name}}, I'm glad I could help! Just a reminder that rent is due on …"
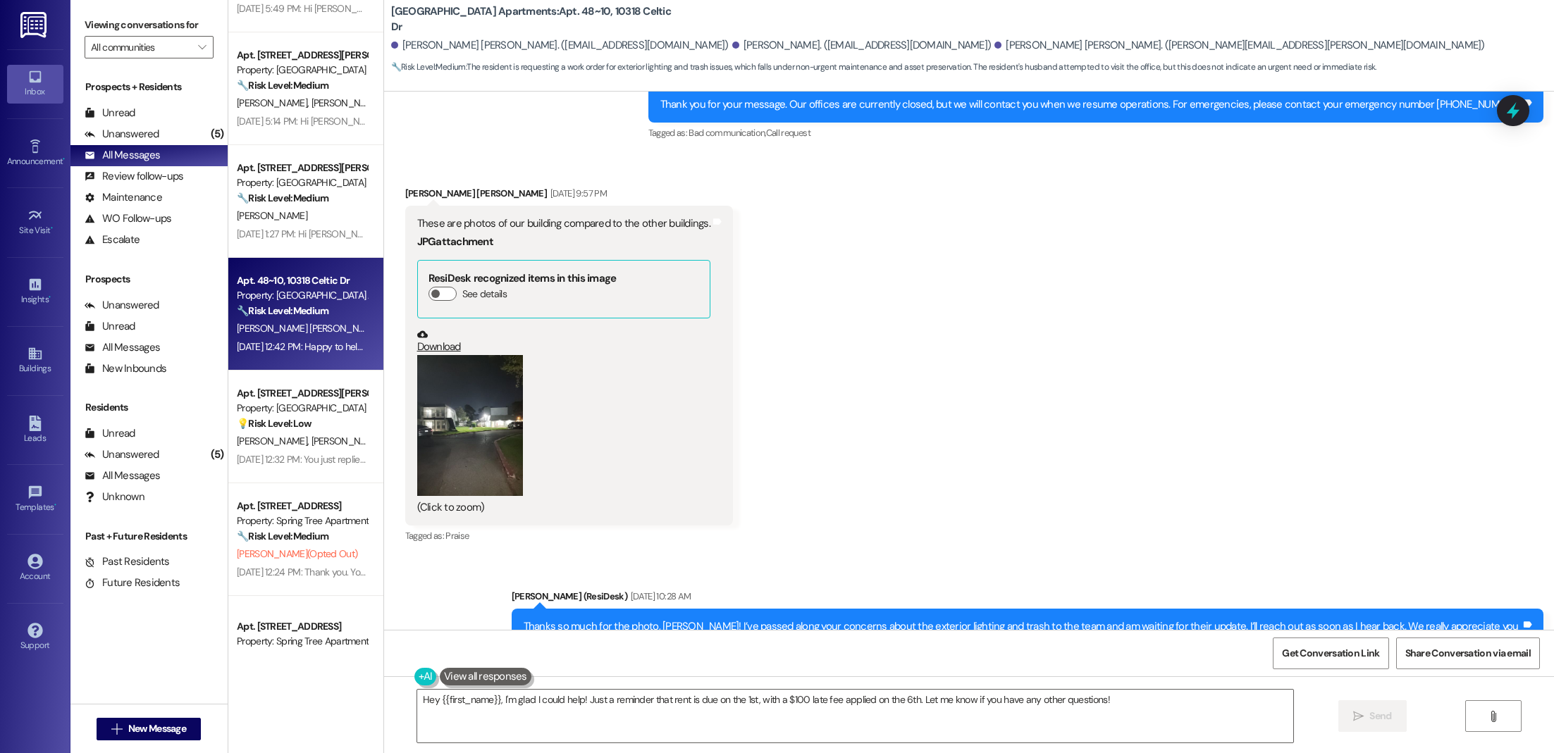
scroll to position [1261, 0]
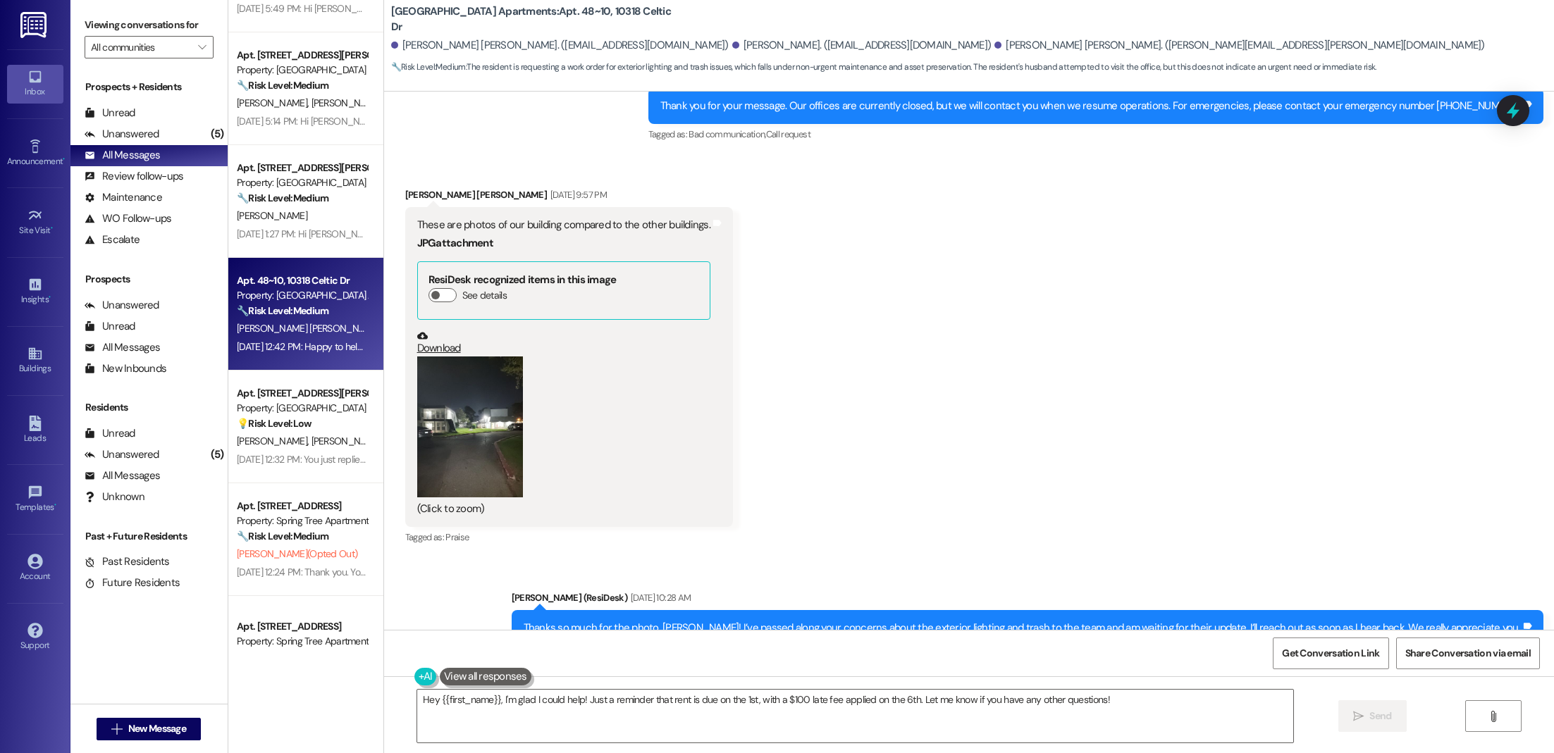
click at [442, 443] on button "Zoom image" at bounding box center [470, 427] width 106 height 141
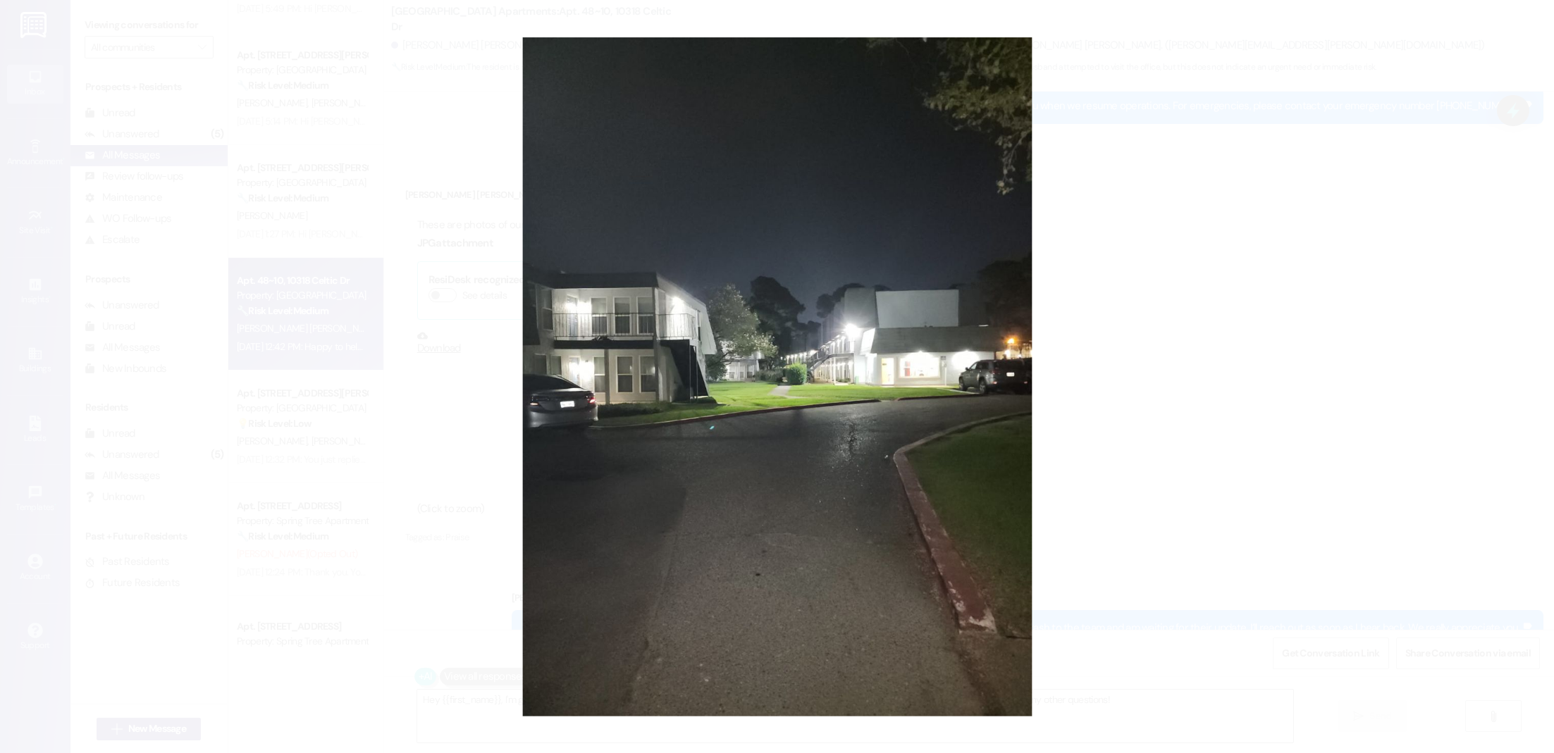
click at [1321, 369] on button "Unzoom image" at bounding box center [777, 376] width 1554 height 753
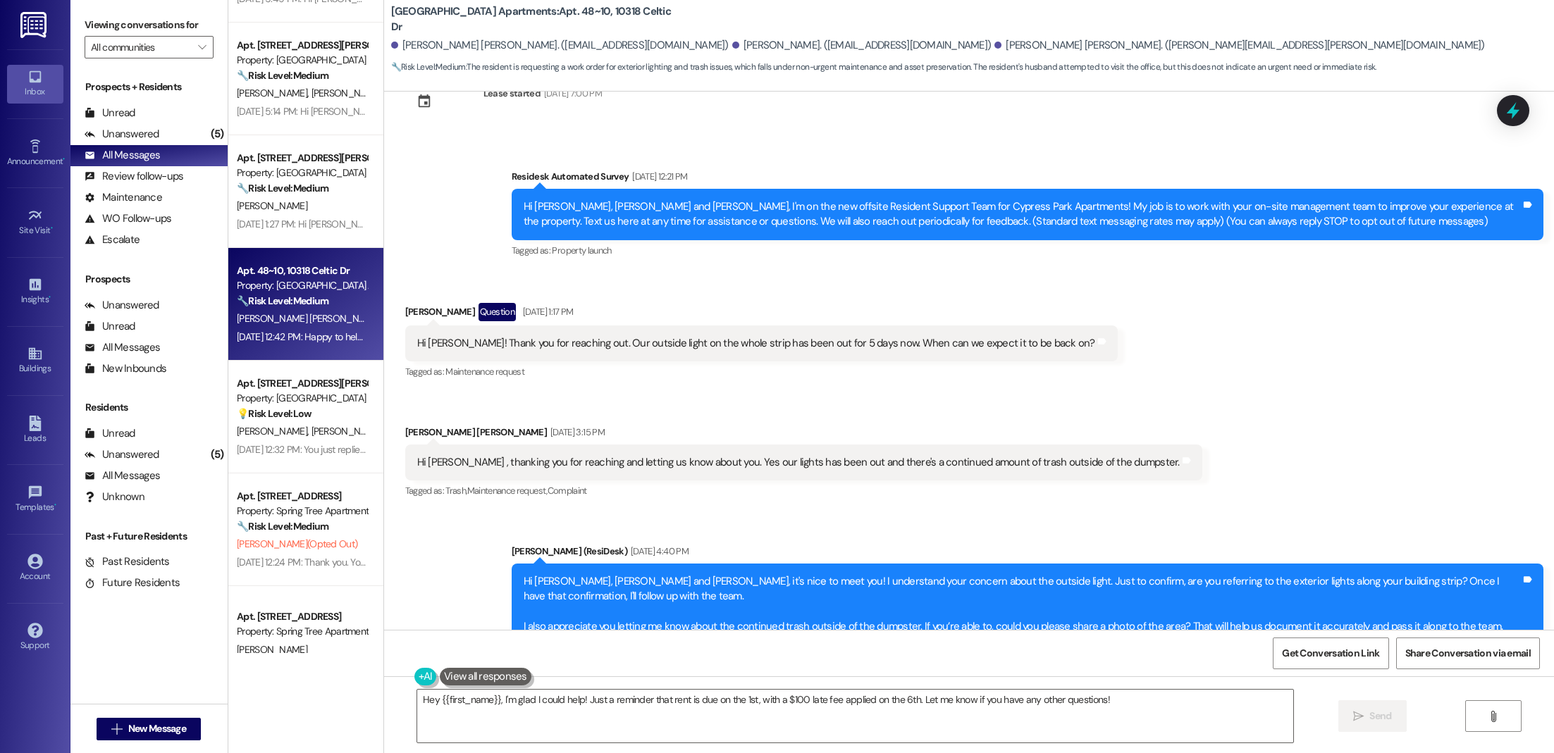
scroll to position [0, 0]
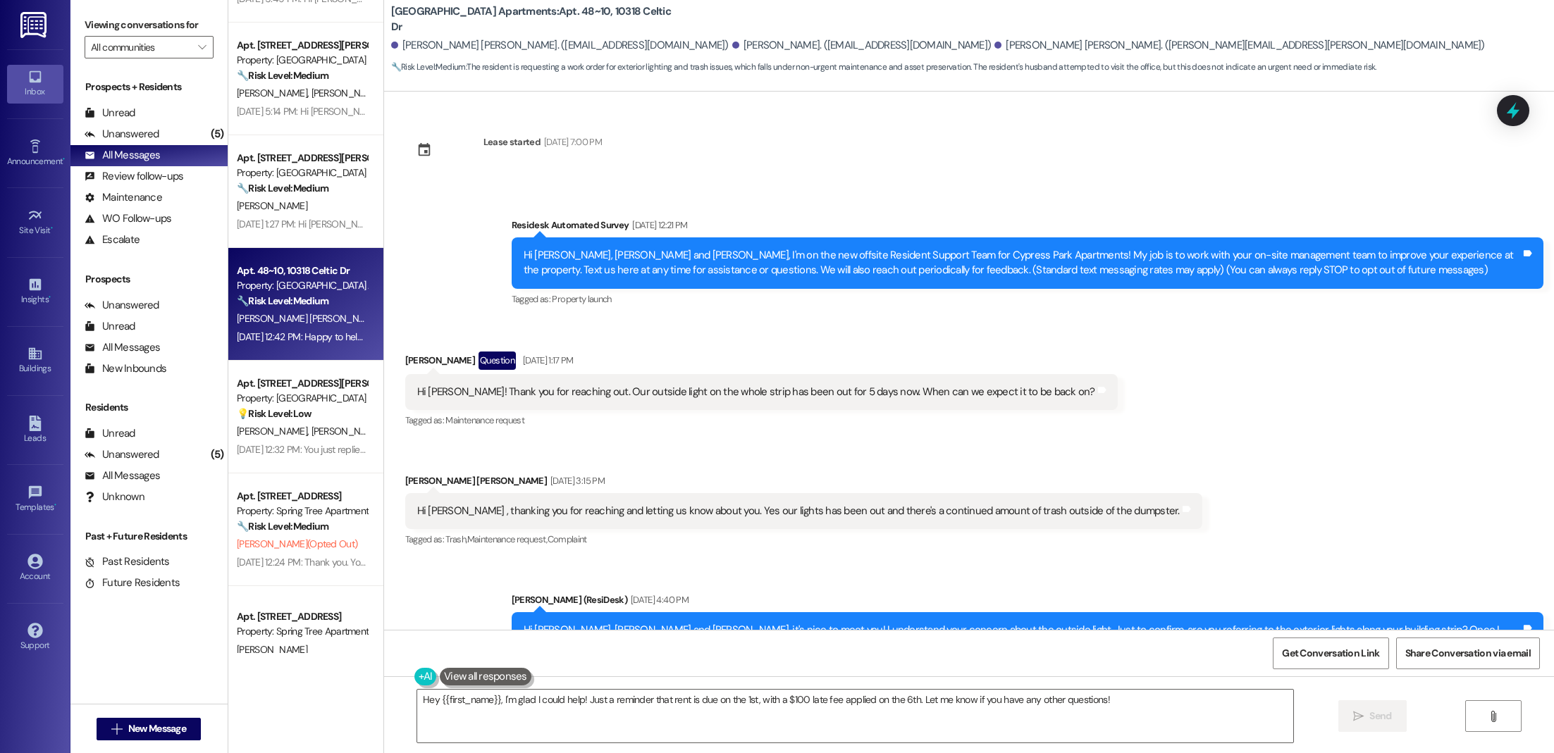
click at [774, 467] on div "Received via SMS [PERSON_NAME] [PERSON_NAME] [DATE] 3:15 PM Hi [PERSON_NAME] , …" at bounding box center [804, 512] width 818 height 98
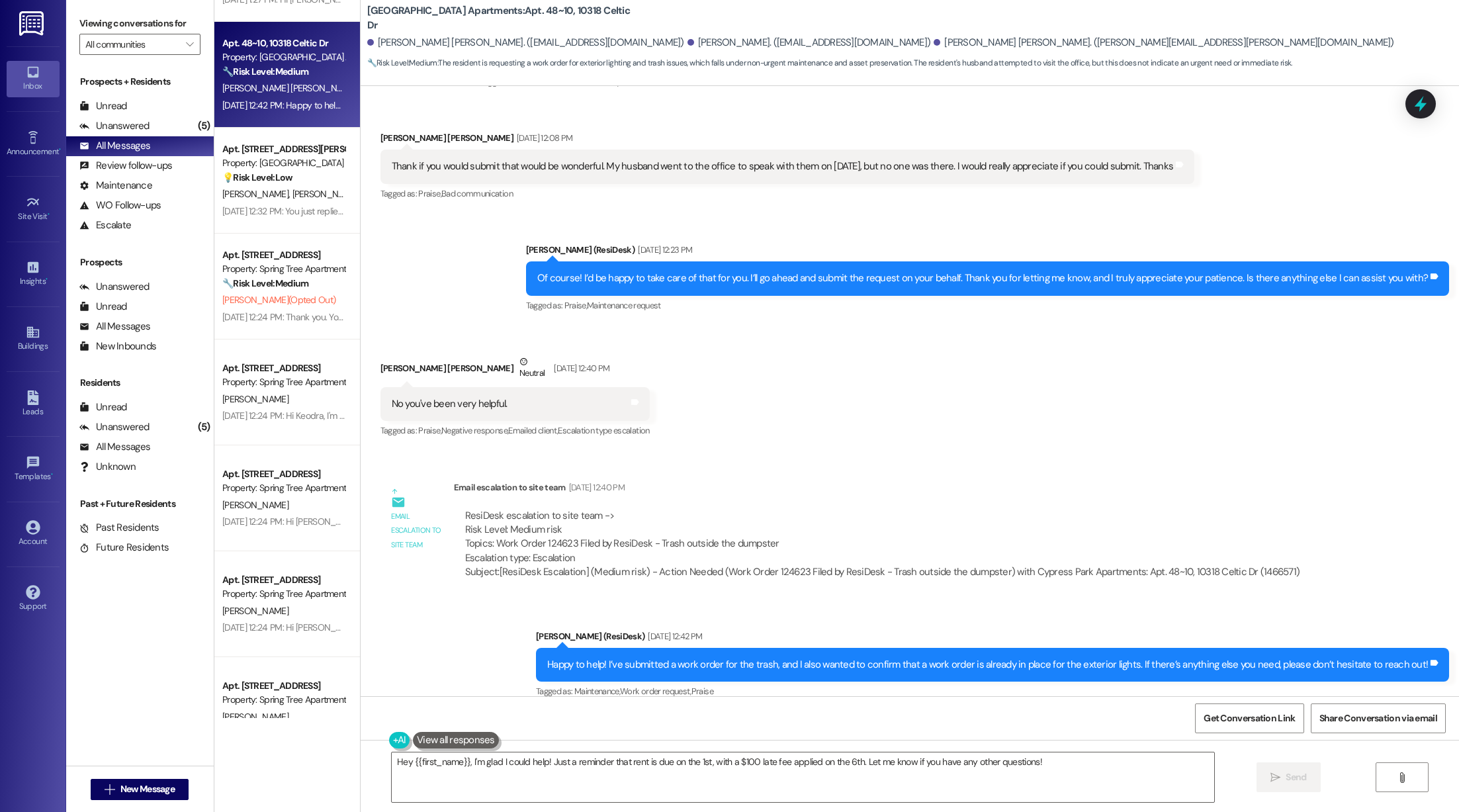
scroll to position [3478, 0]
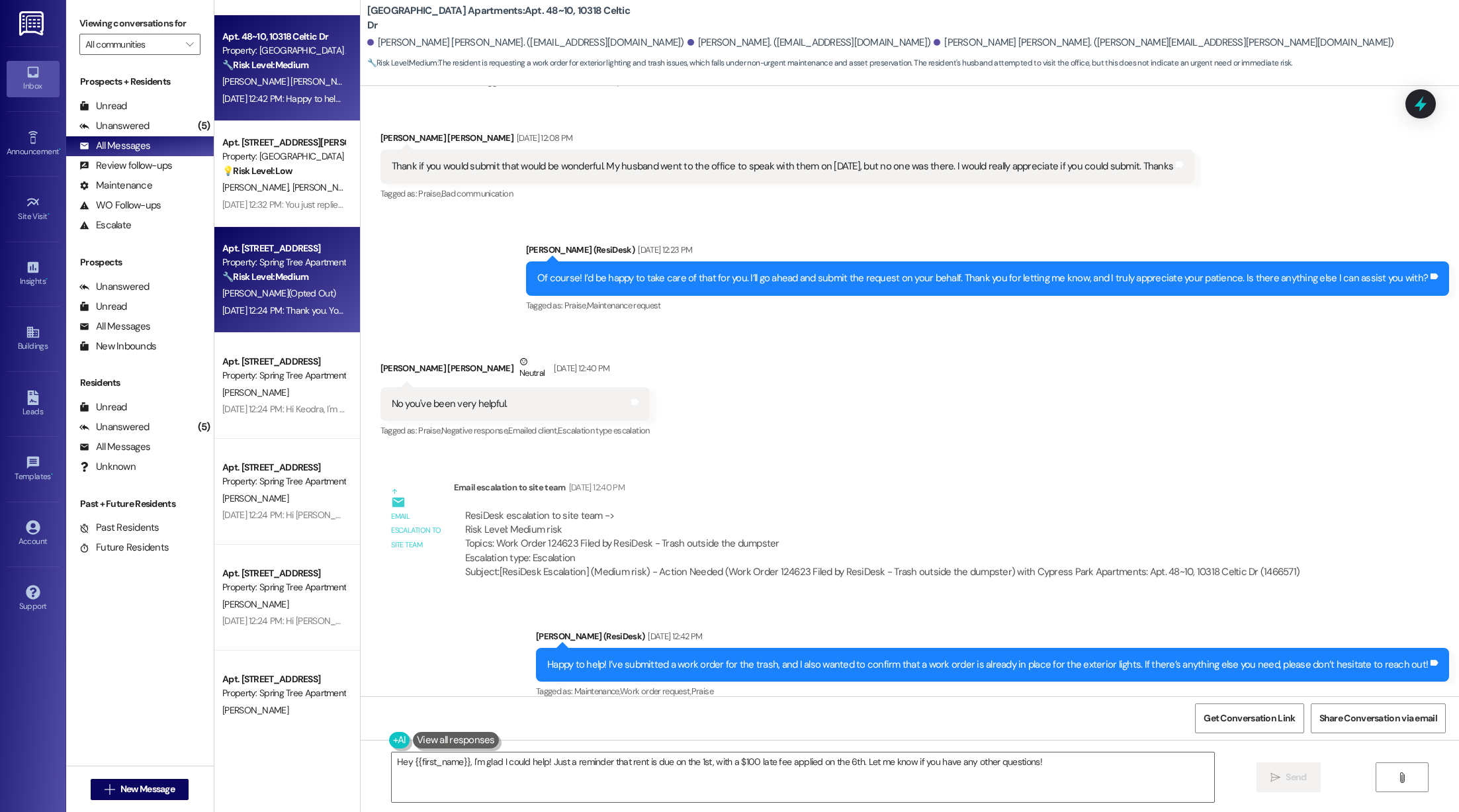
click at [267, 287] on span "[PERSON_NAME] (Opted Out)" at bounding box center [279, 293] width 114 height 12
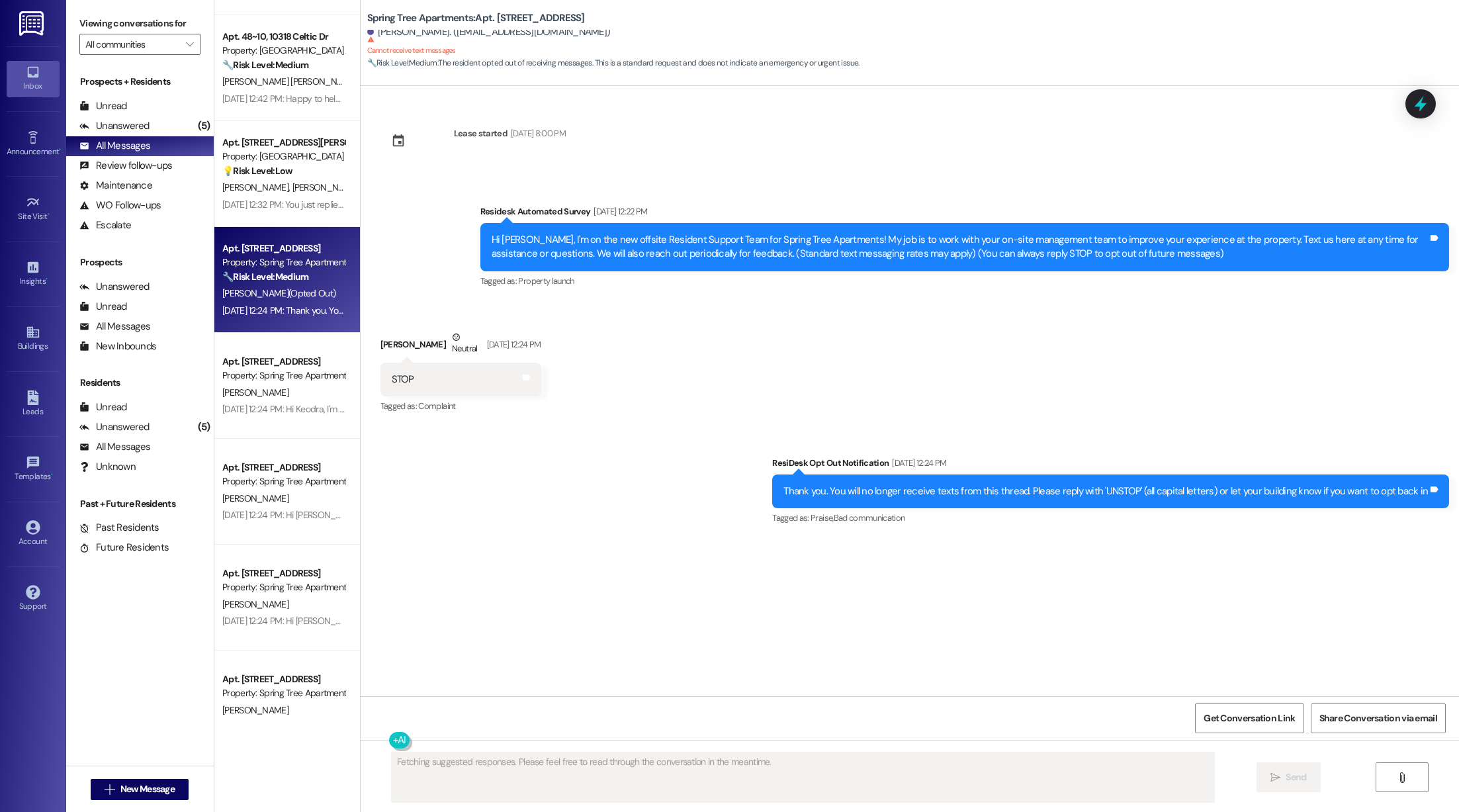
scroll to position [0, 0]
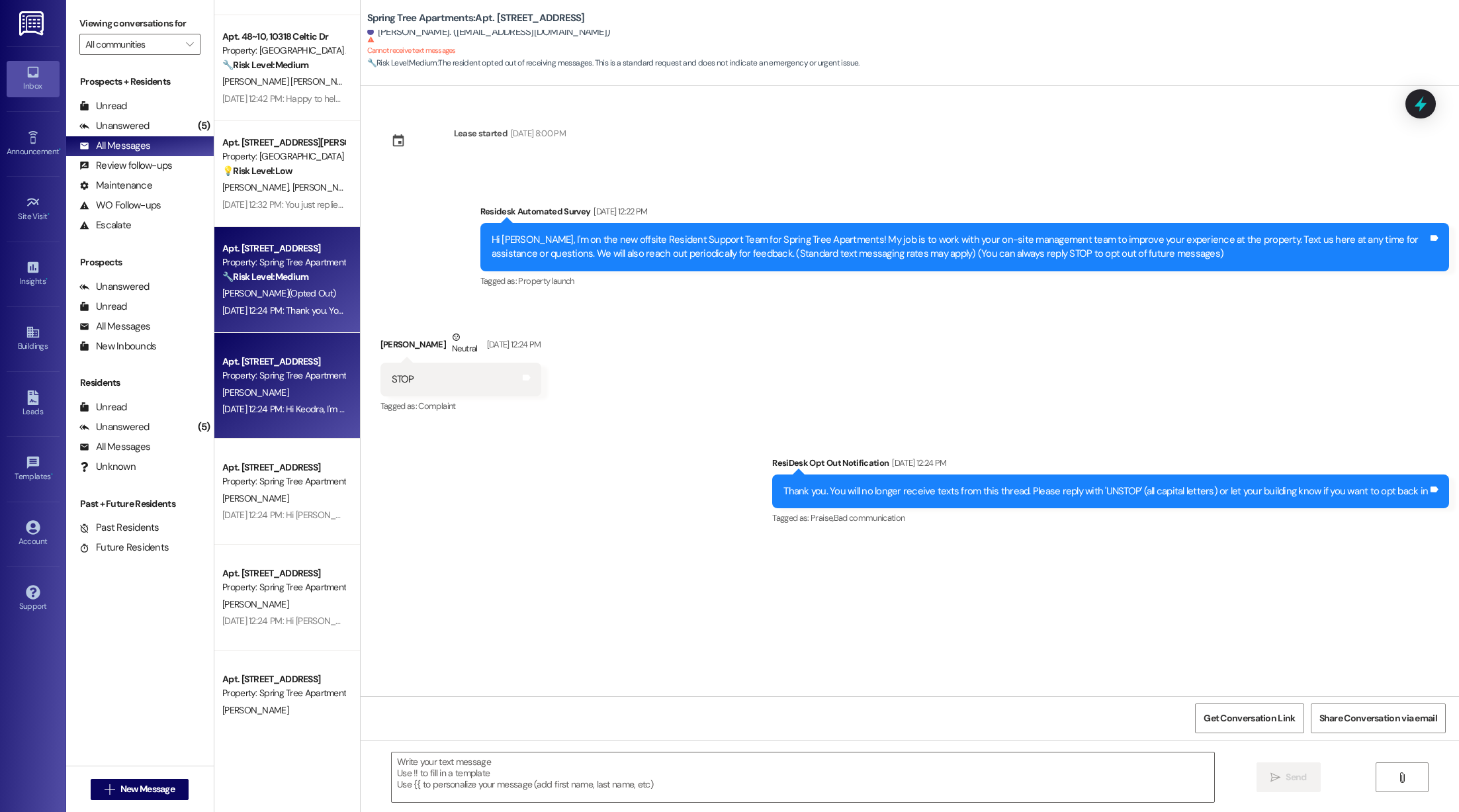
click at [301, 388] on div "[PERSON_NAME]" at bounding box center [283, 392] width 125 height 17
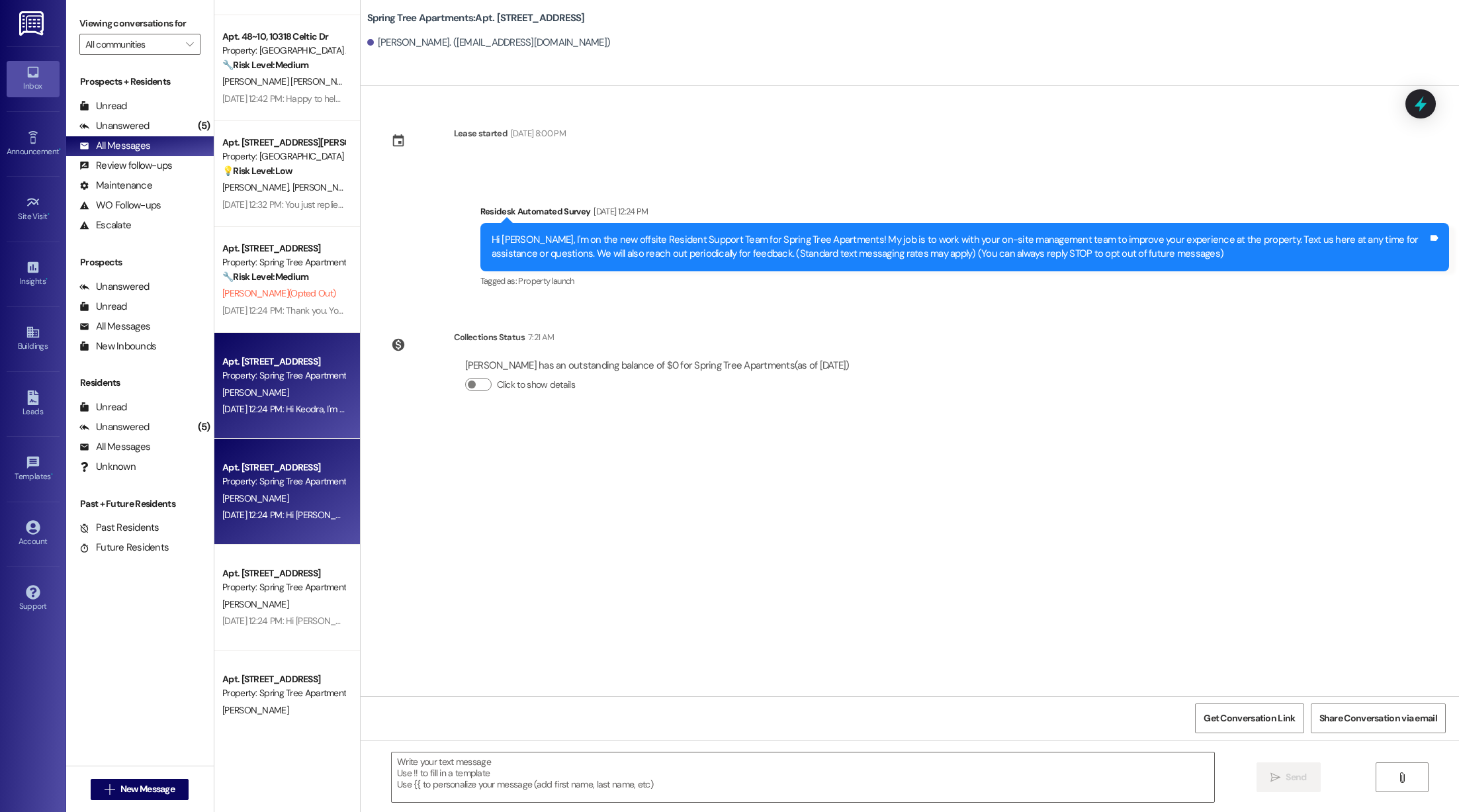
click at [284, 490] on div "[PERSON_NAME]" at bounding box center [283, 498] width 125 height 17
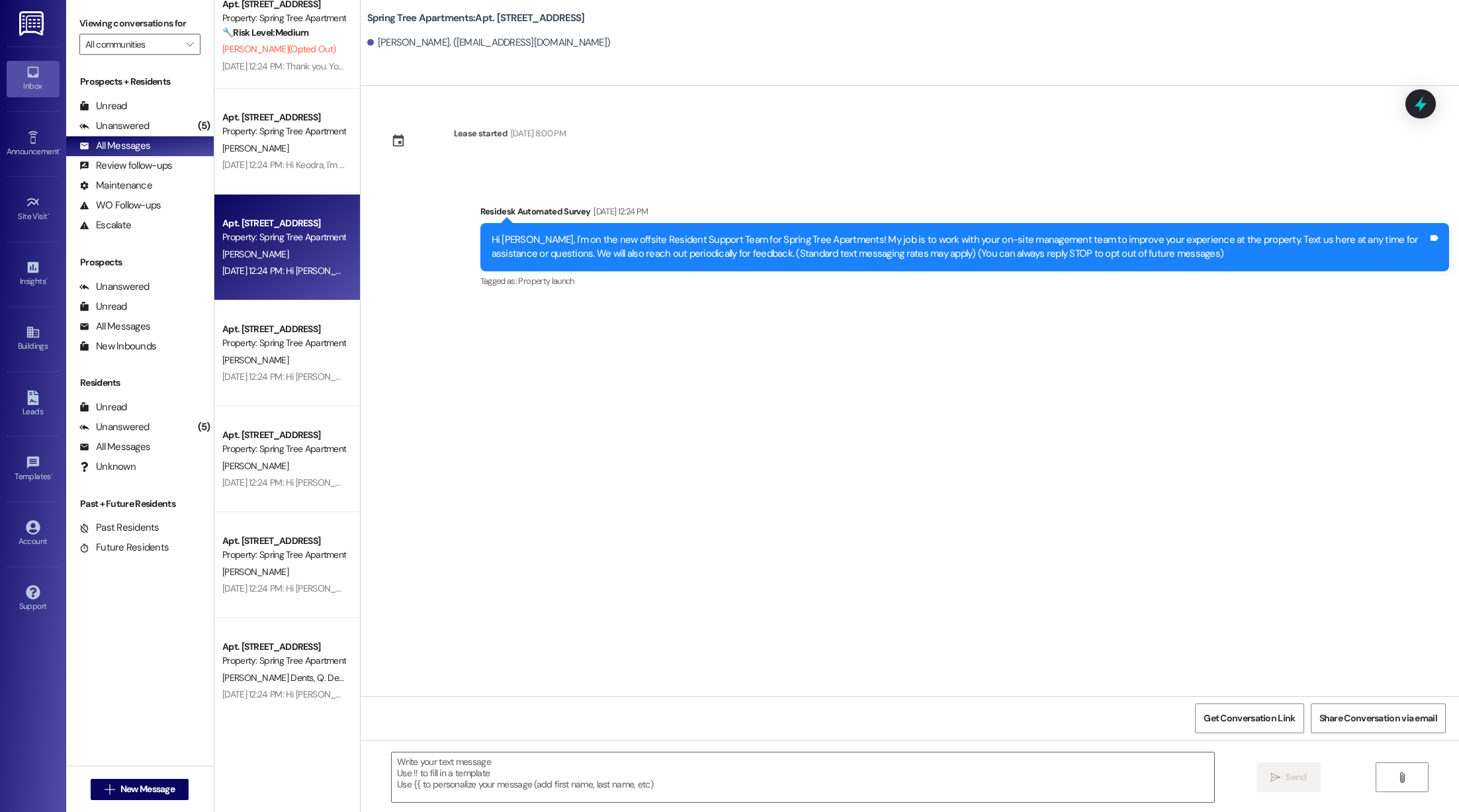
scroll to position [3723, 0]
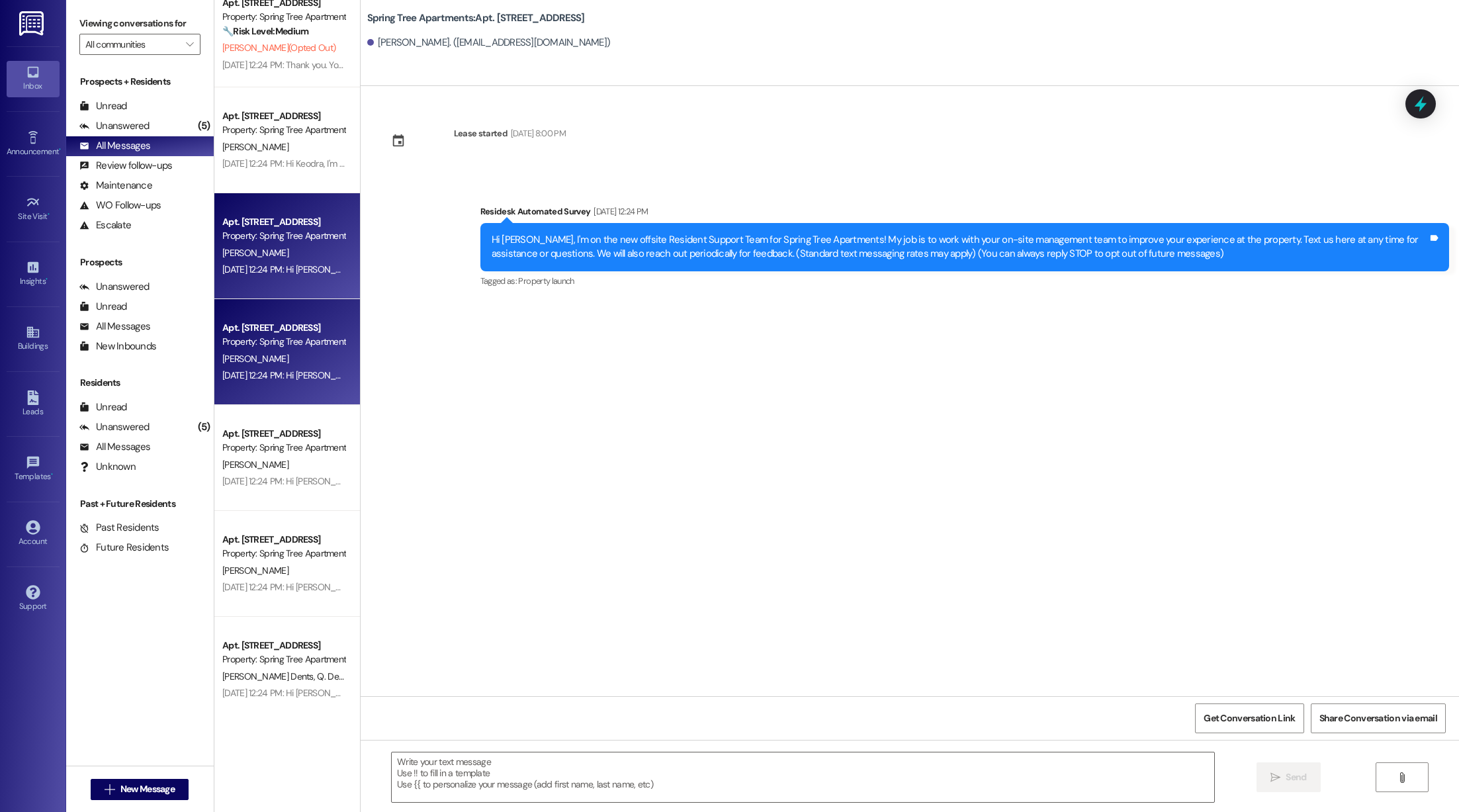
click at [268, 363] on div "[PERSON_NAME]" at bounding box center [283, 359] width 125 height 17
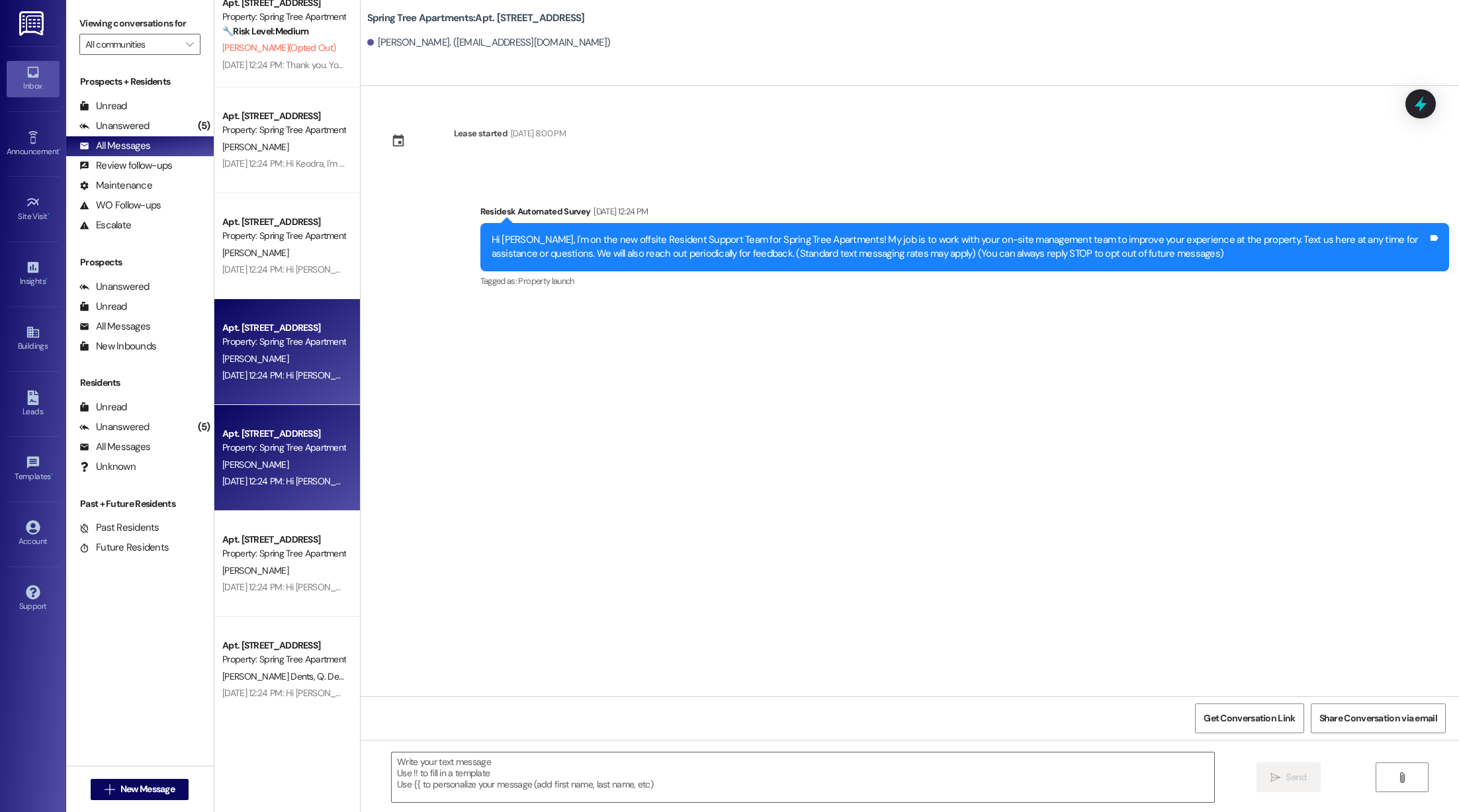
click at [264, 464] on div "[PERSON_NAME]" at bounding box center [283, 465] width 125 height 17
type textarea "Fetching suggested responses. Please feel free to read through the conversation…"
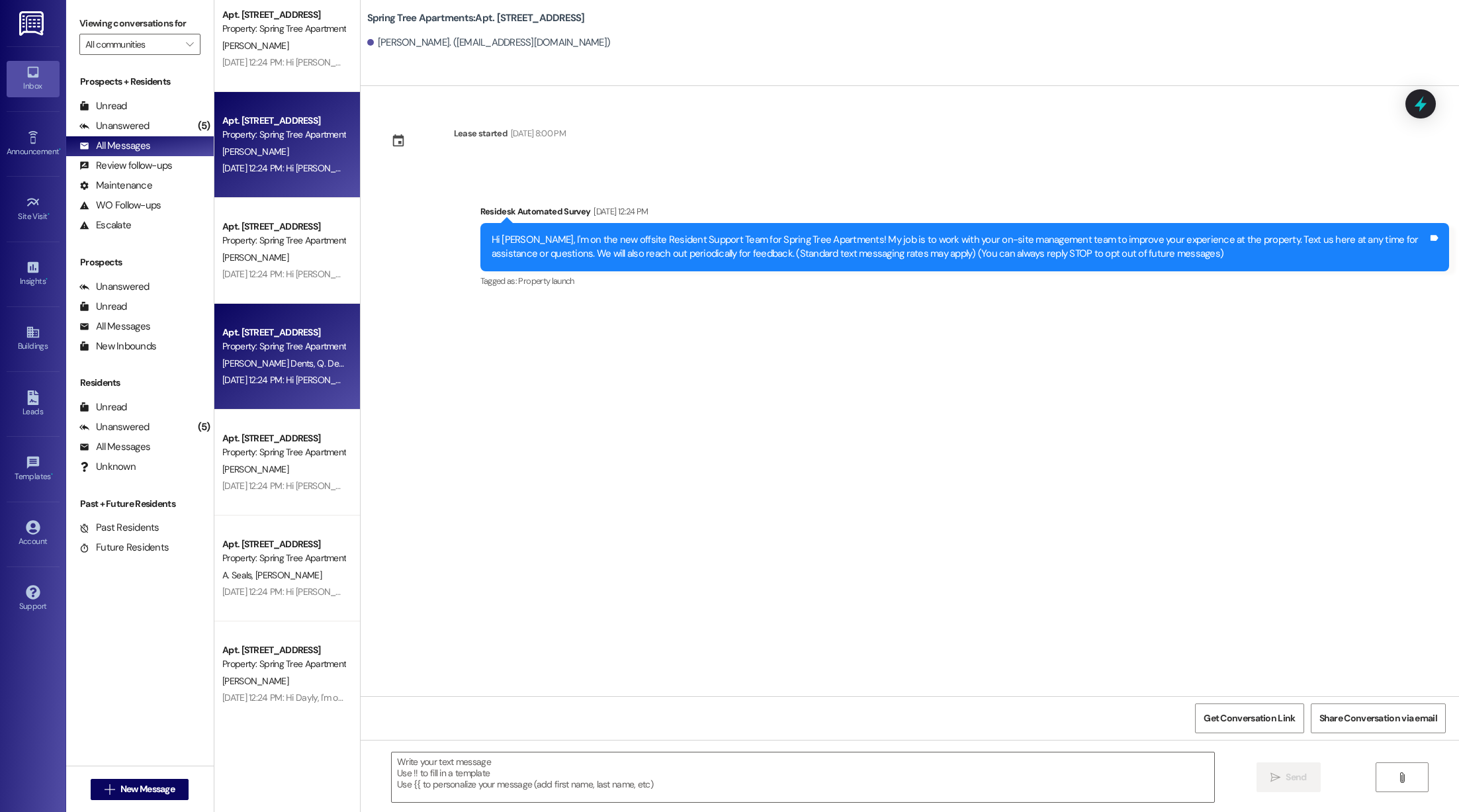
scroll to position [4065, 0]
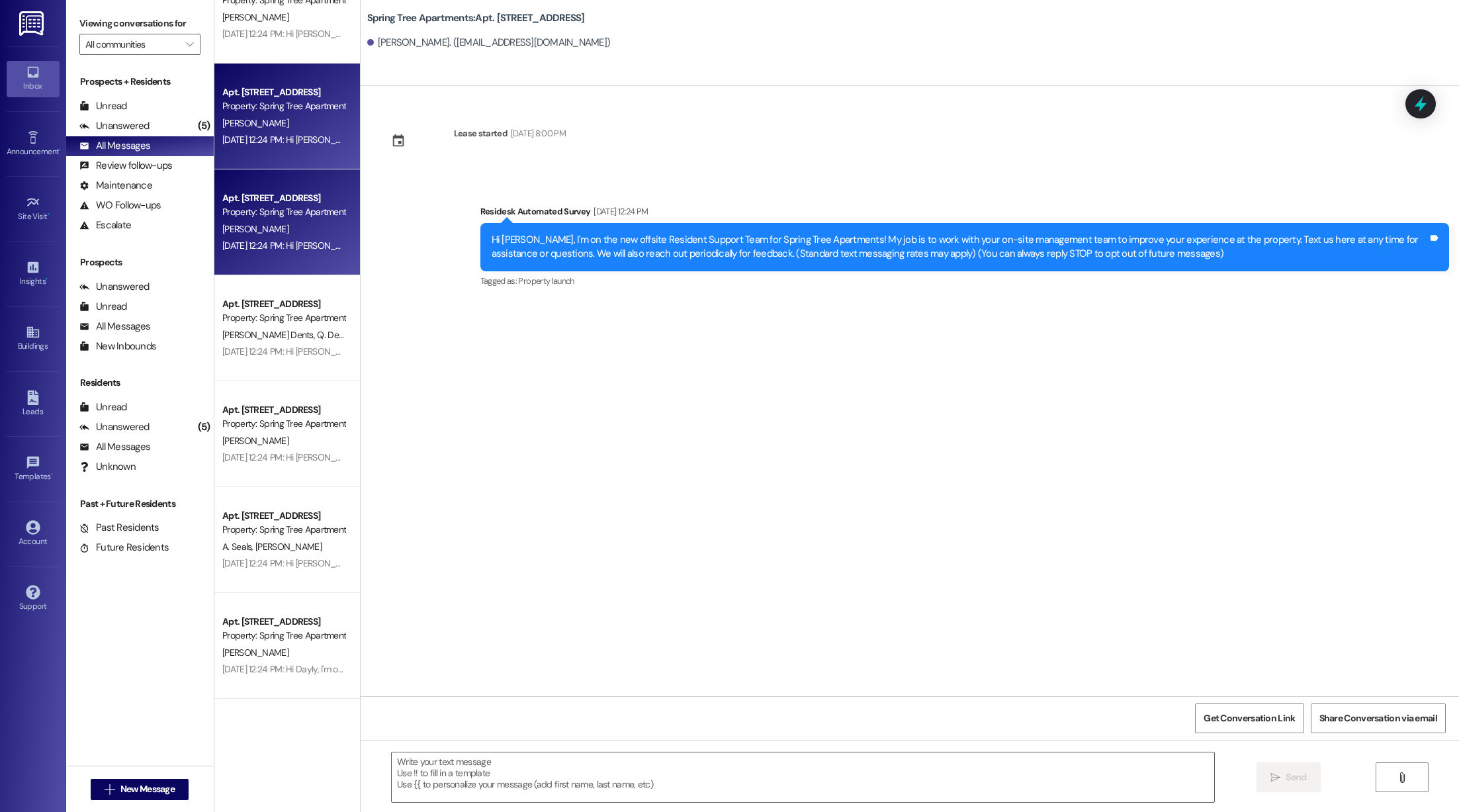
click at [233, 185] on div "Apt. [STREET_ADDRESS] Property: Spring Tree Apartments [PERSON_NAME] [DATE] 12:…" at bounding box center [286, 222] width 146 height 106
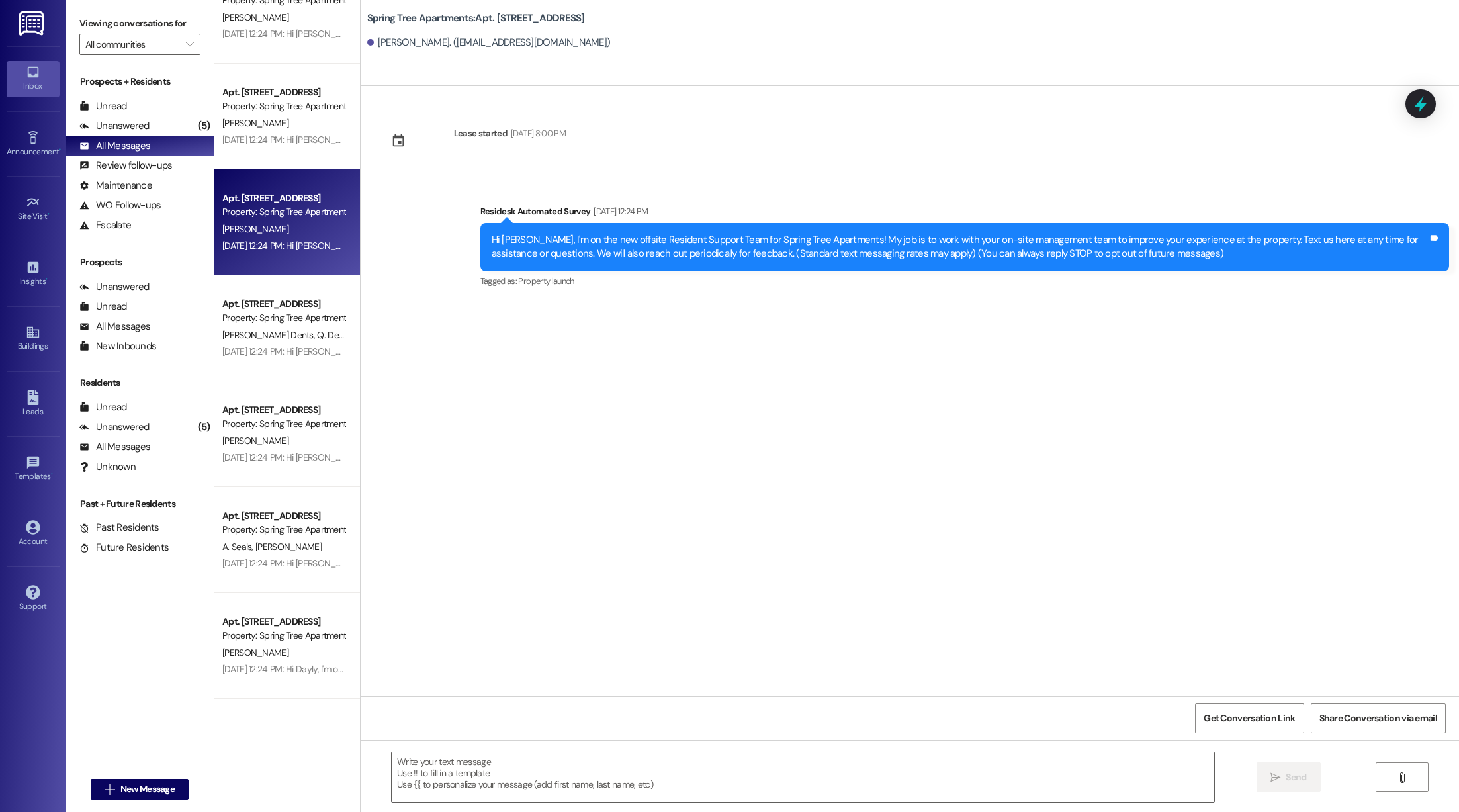
type textarea "Fetching suggested responses. Please feel free to read through the conversation…"
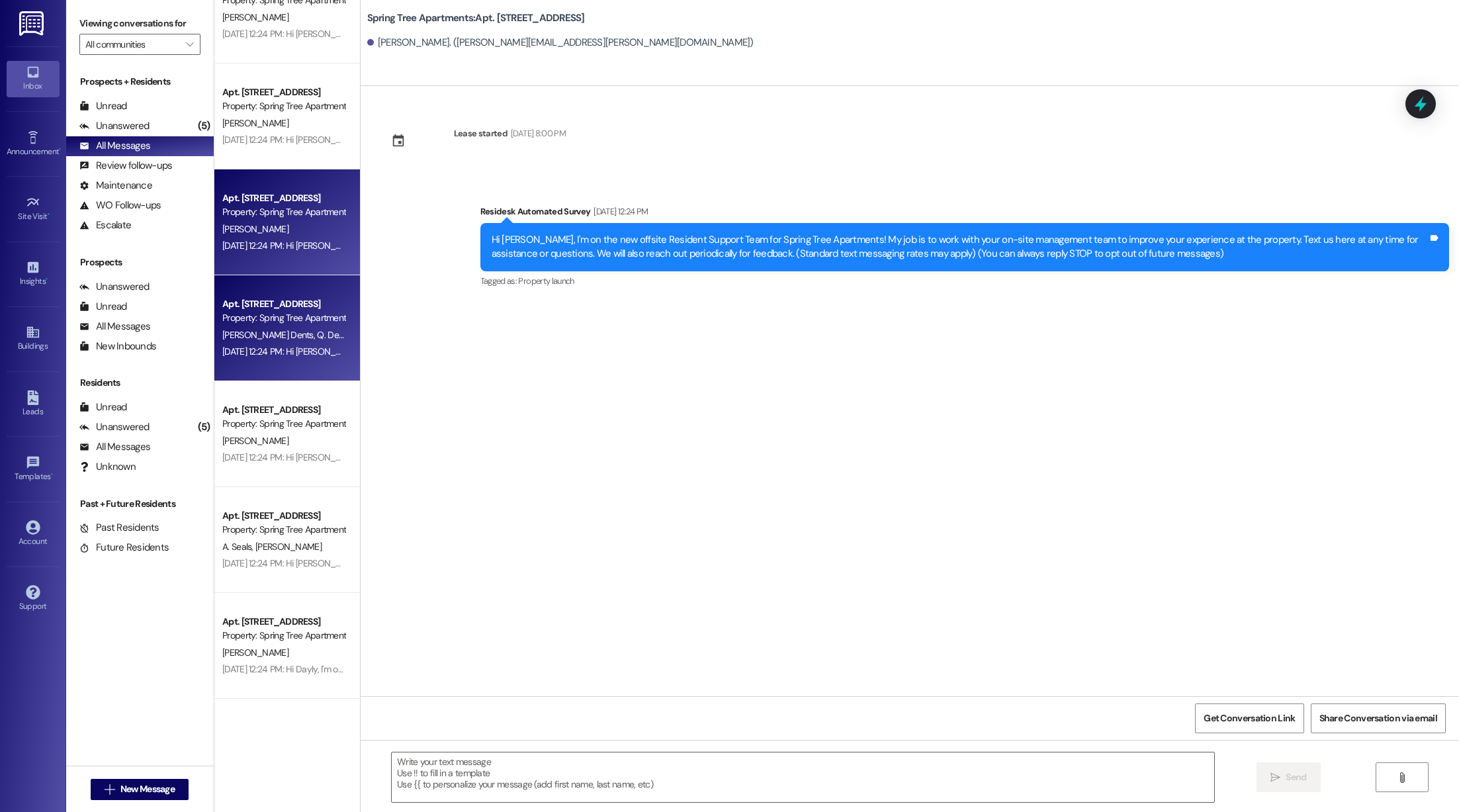
click at [286, 324] on div "Property: Spring Tree Apartments" at bounding box center [284, 317] width 122 height 14
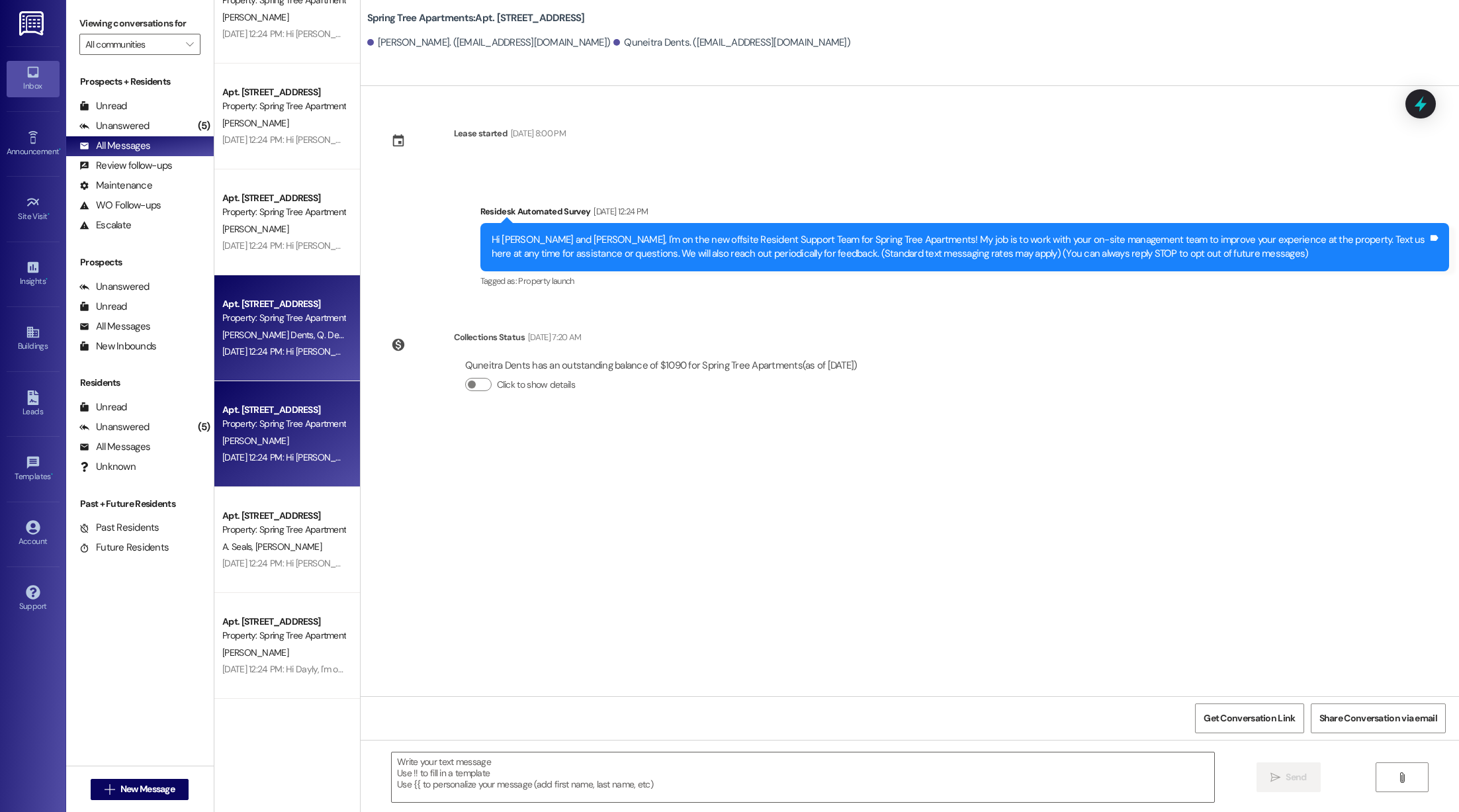
click at [282, 419] on div "Property: Spring Tree Apartments" at bounding box center [284, 423] width 122 height 14
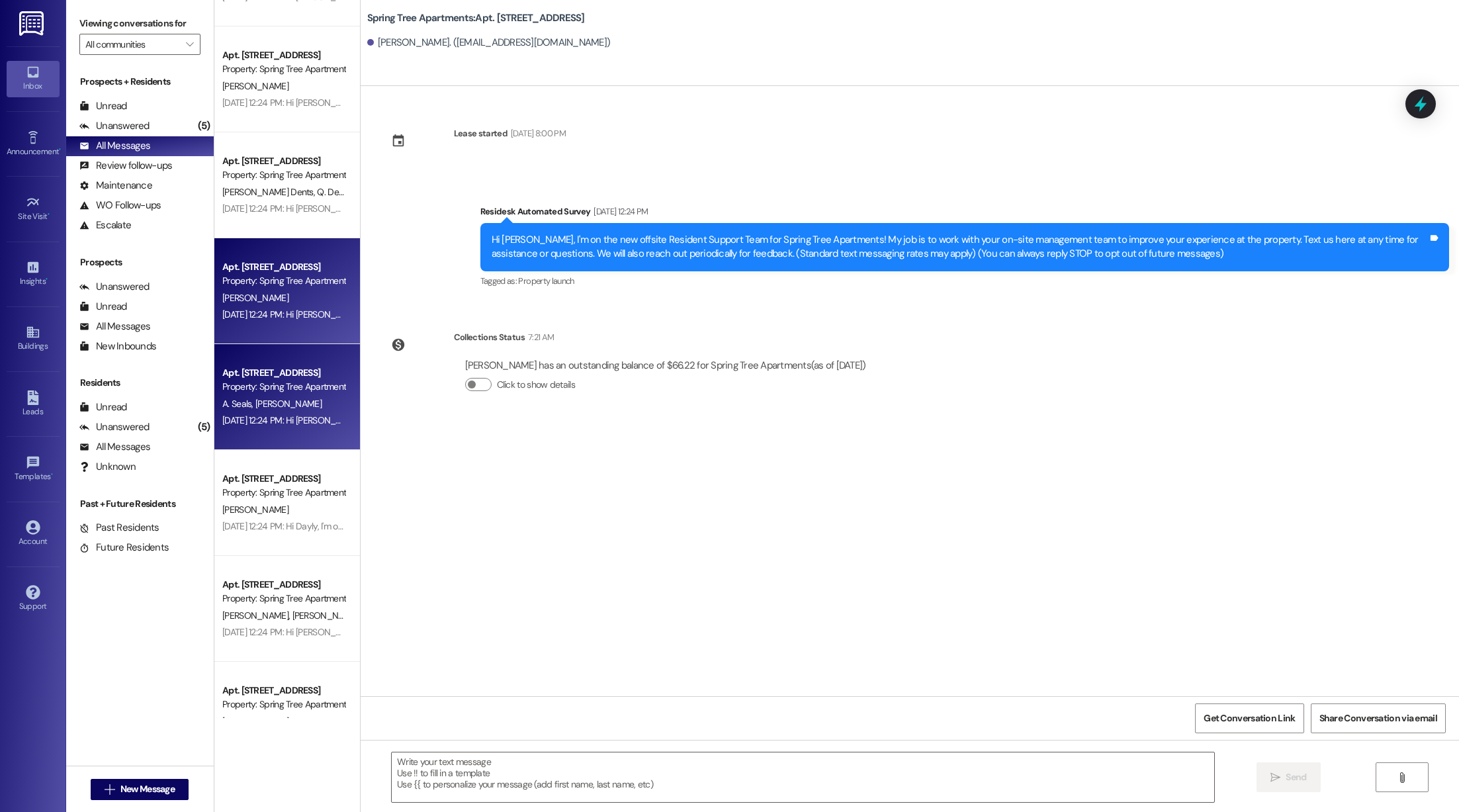
click at [268, 410] on div "A. Seals [PERSON_NAME]" at bounding box center [283, 404] width 125 height 17
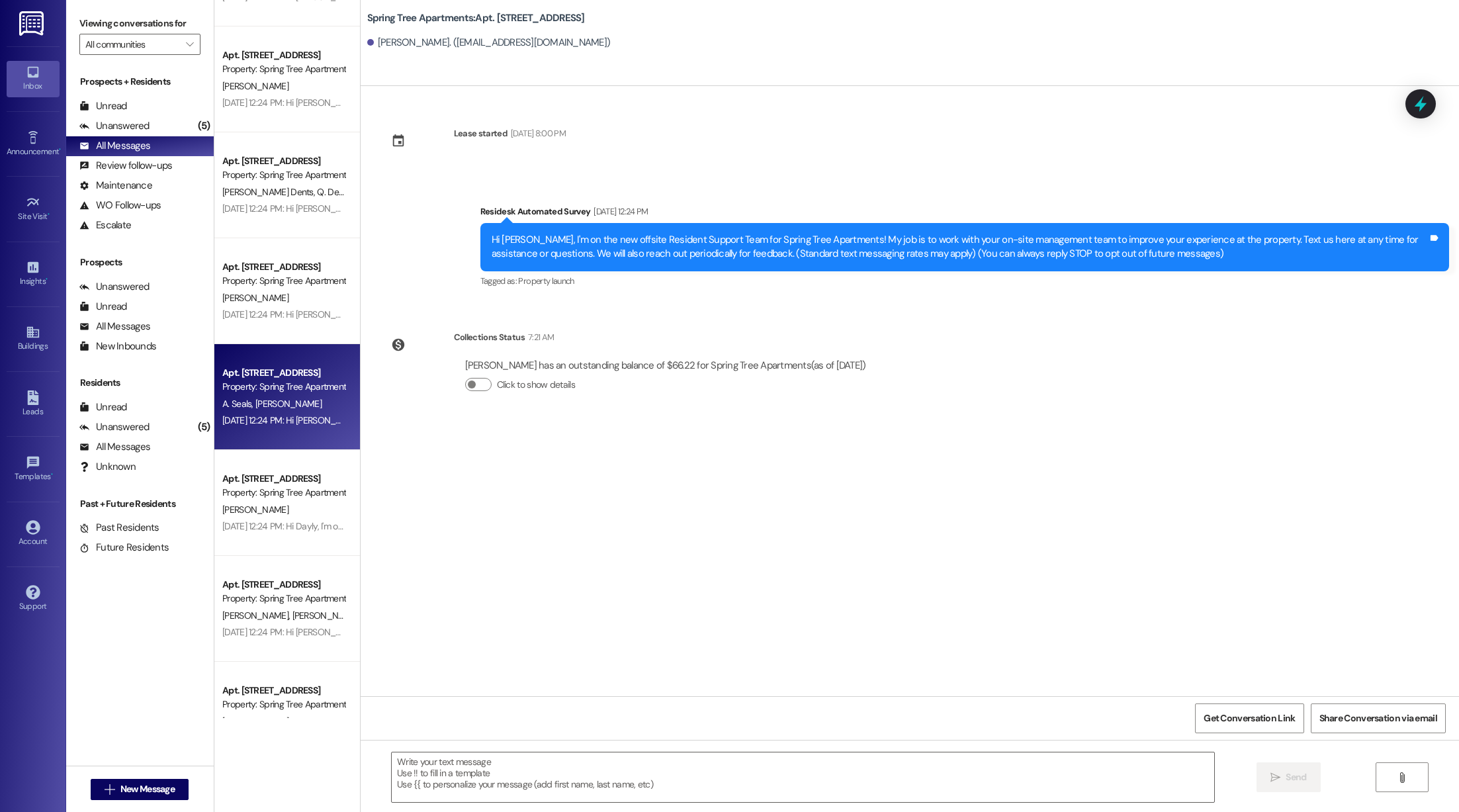
type textarea "Fetching suggested responses. Please feel free to read through the conversation…"
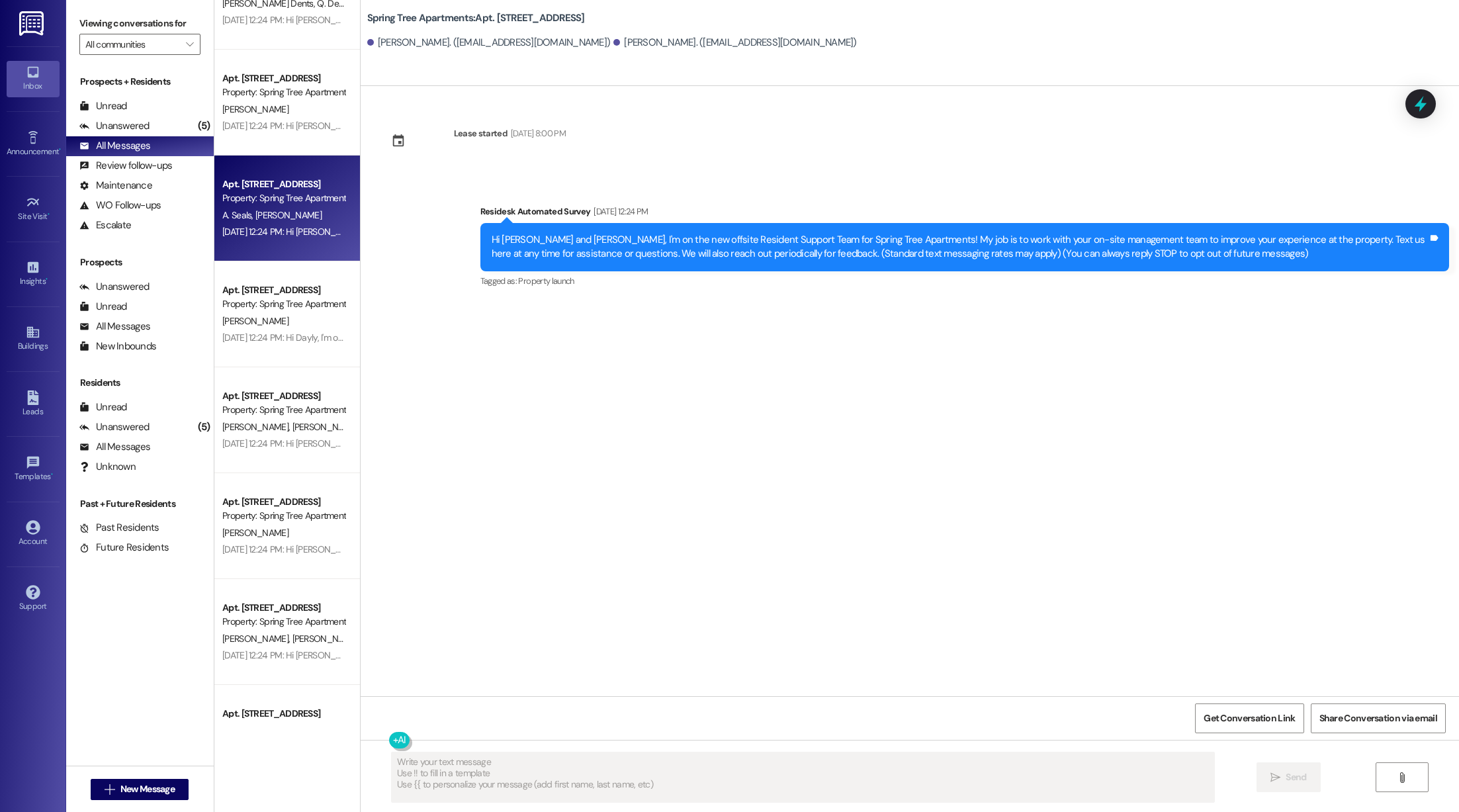
scroll to position [4448, 0]
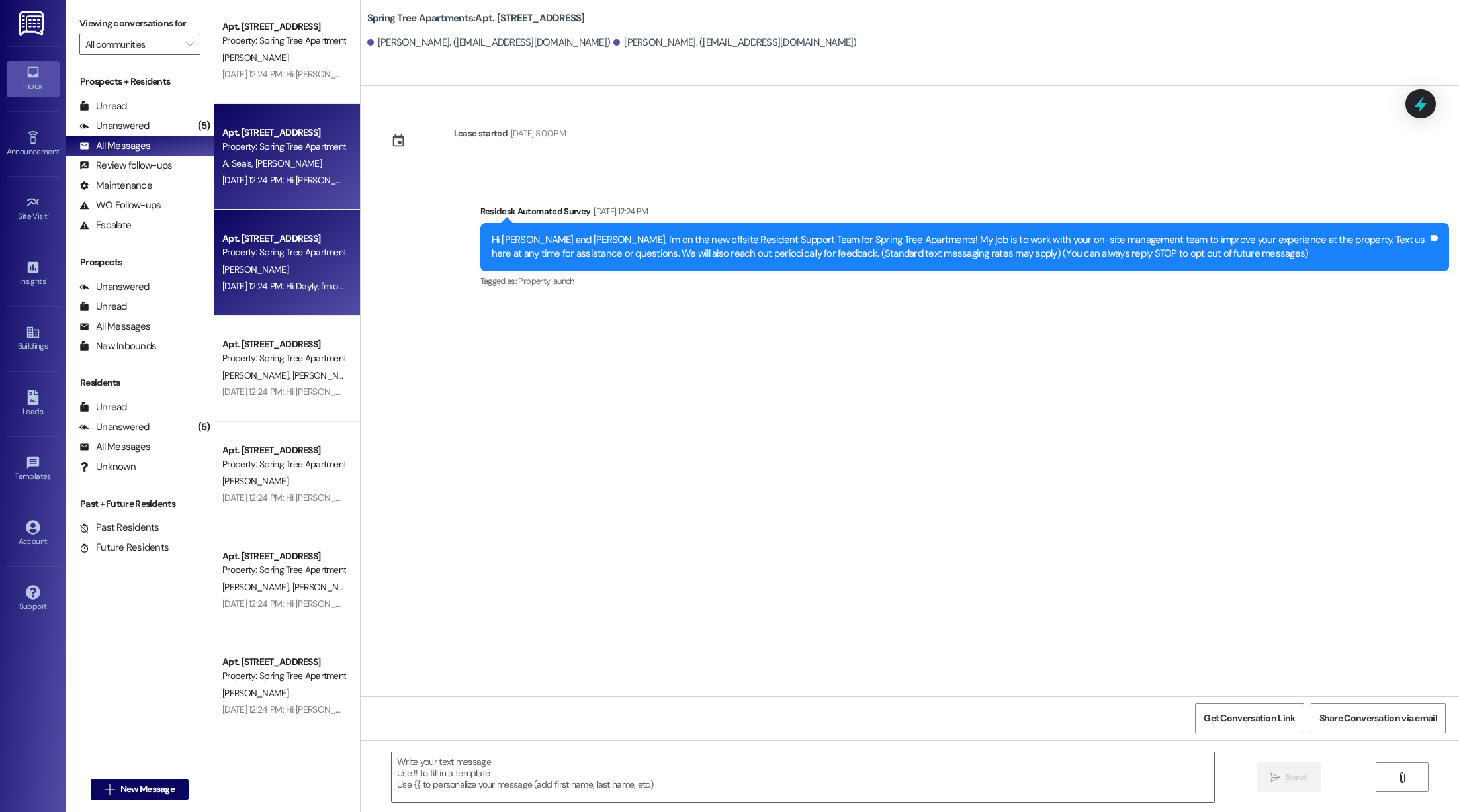
click at [237, 278] on div "[DATE] 12:24 PM: Hi Dayly, I'm on the new offsite Resident Support Team for Spr…" at bounding box center [283, 286] width 125 height 17
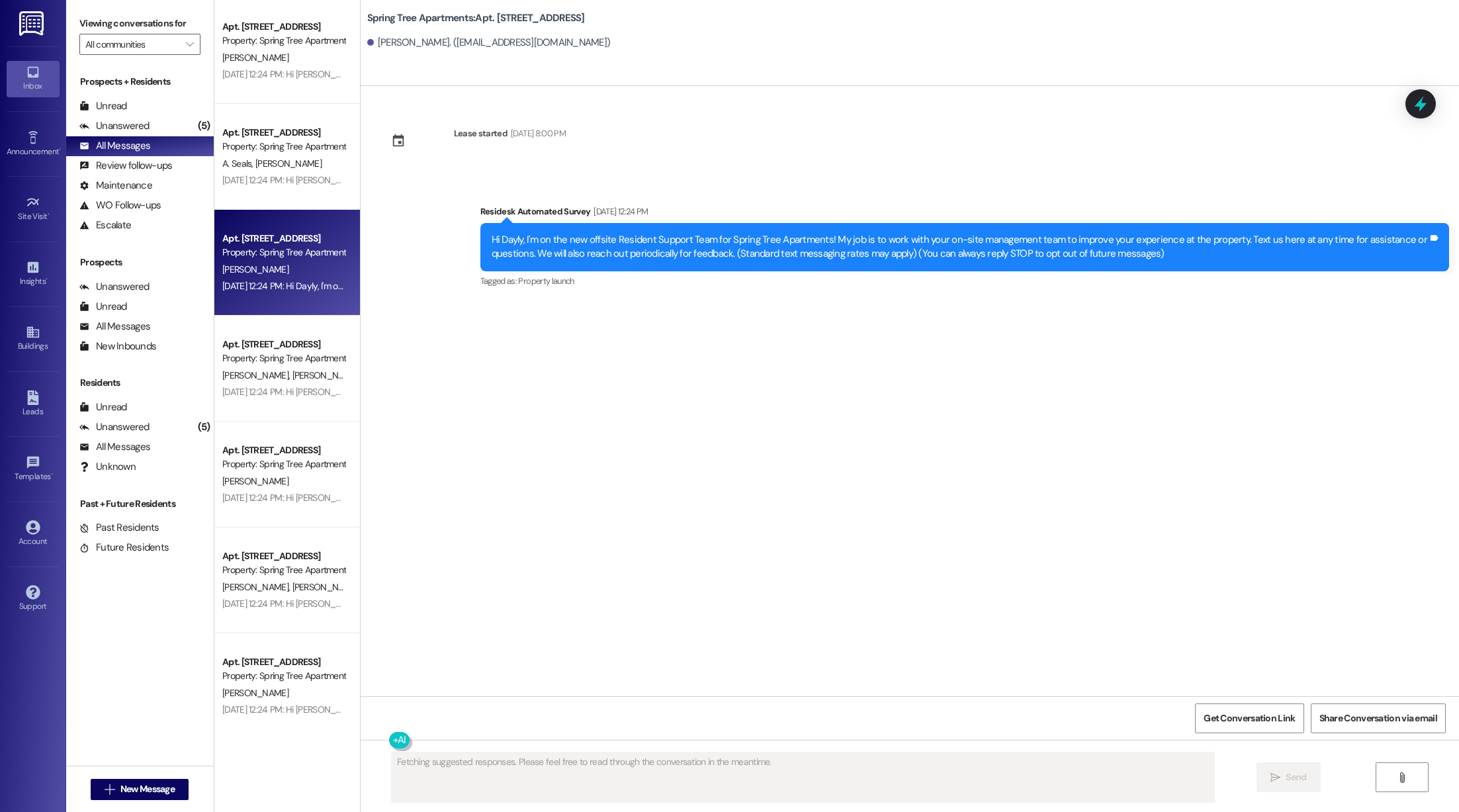
click at [248, 380] on div "[PERSON_NAME] [PERSON_NAME]" at bounding box center [283, 375] width 125 height 17
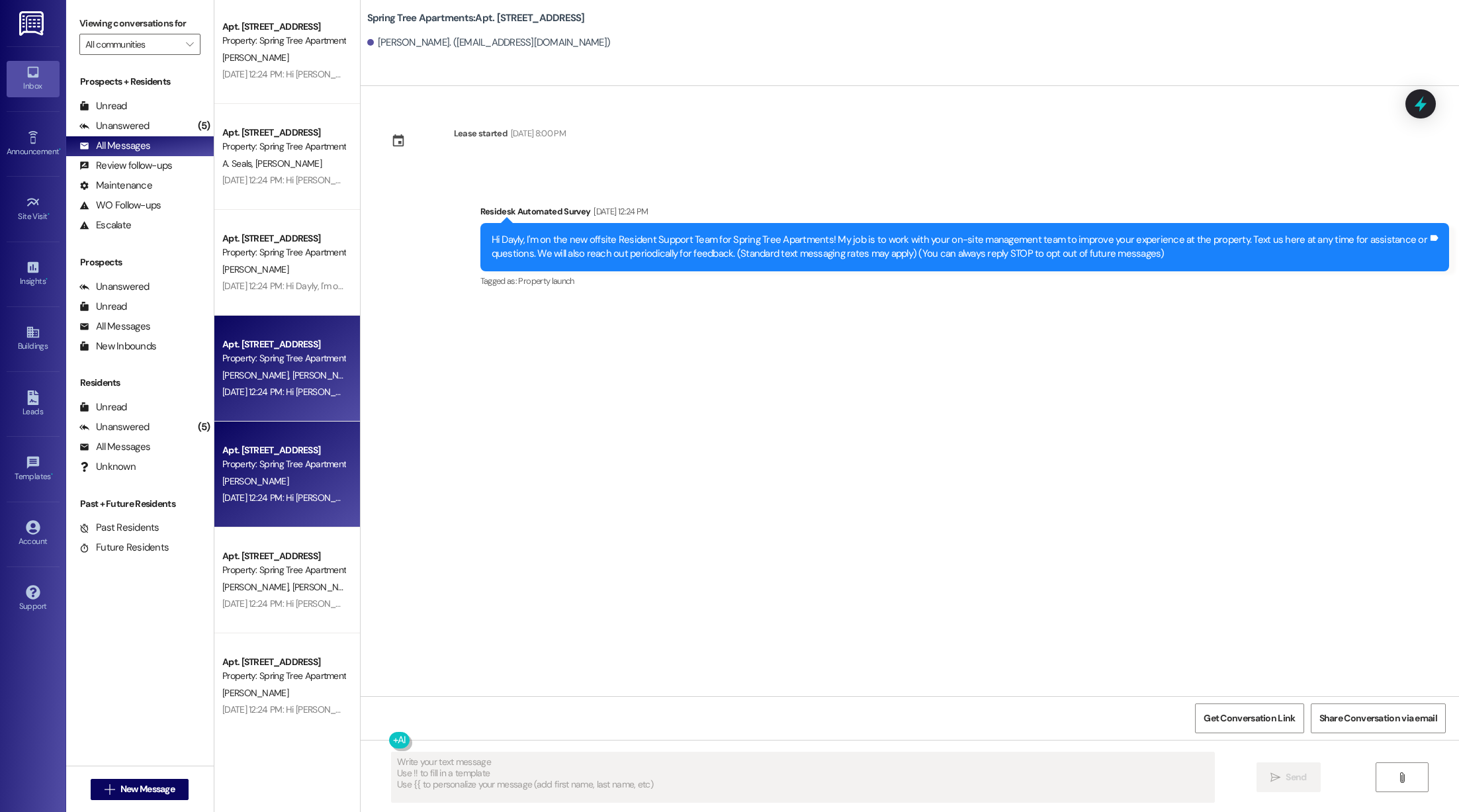
click at [265, 473] on div "[PERSON_NAME]" at bounding box center [283, 482] width 125 height 17
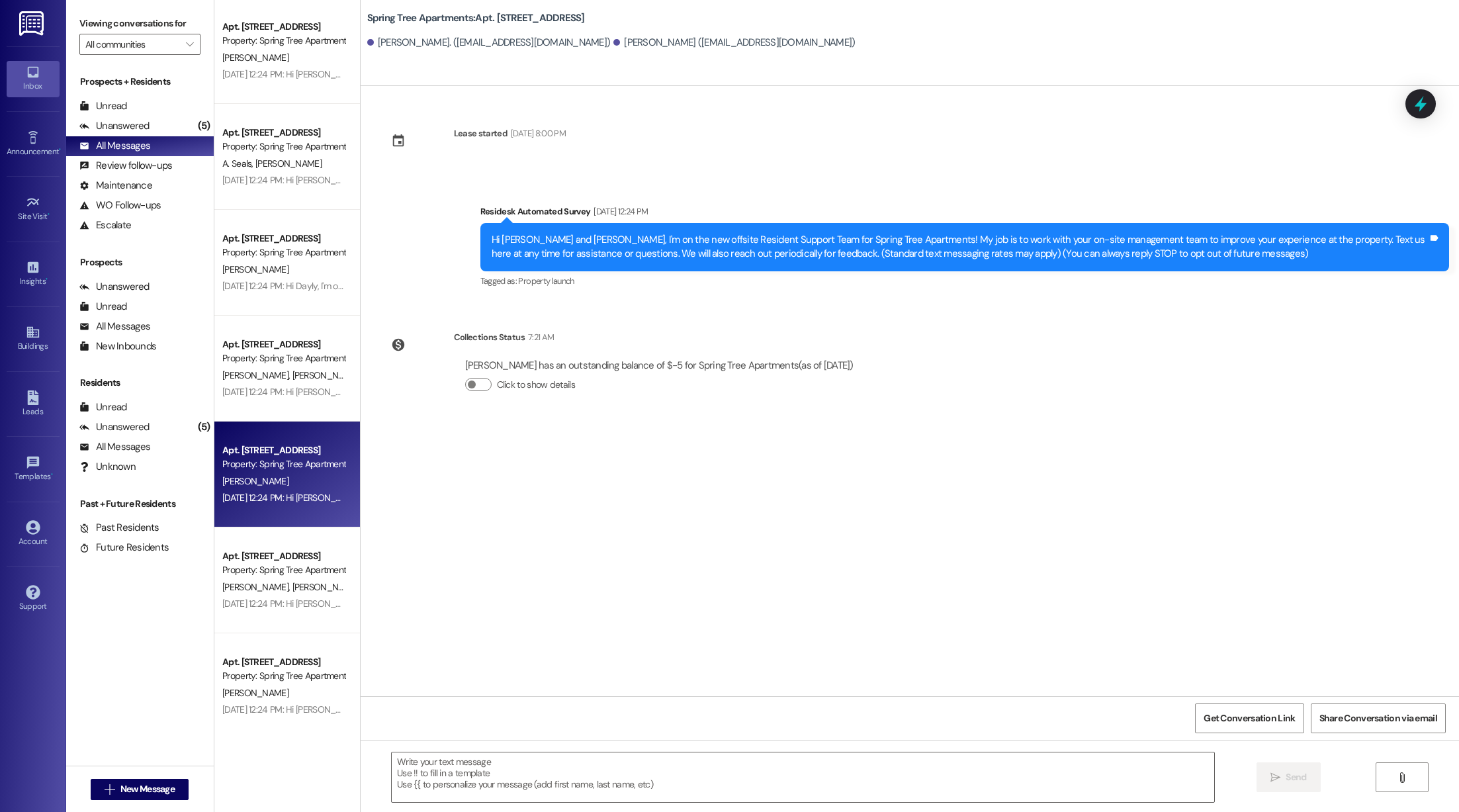
type textarea "Fetching suggested responses. Please feel free to read through the conversation…"
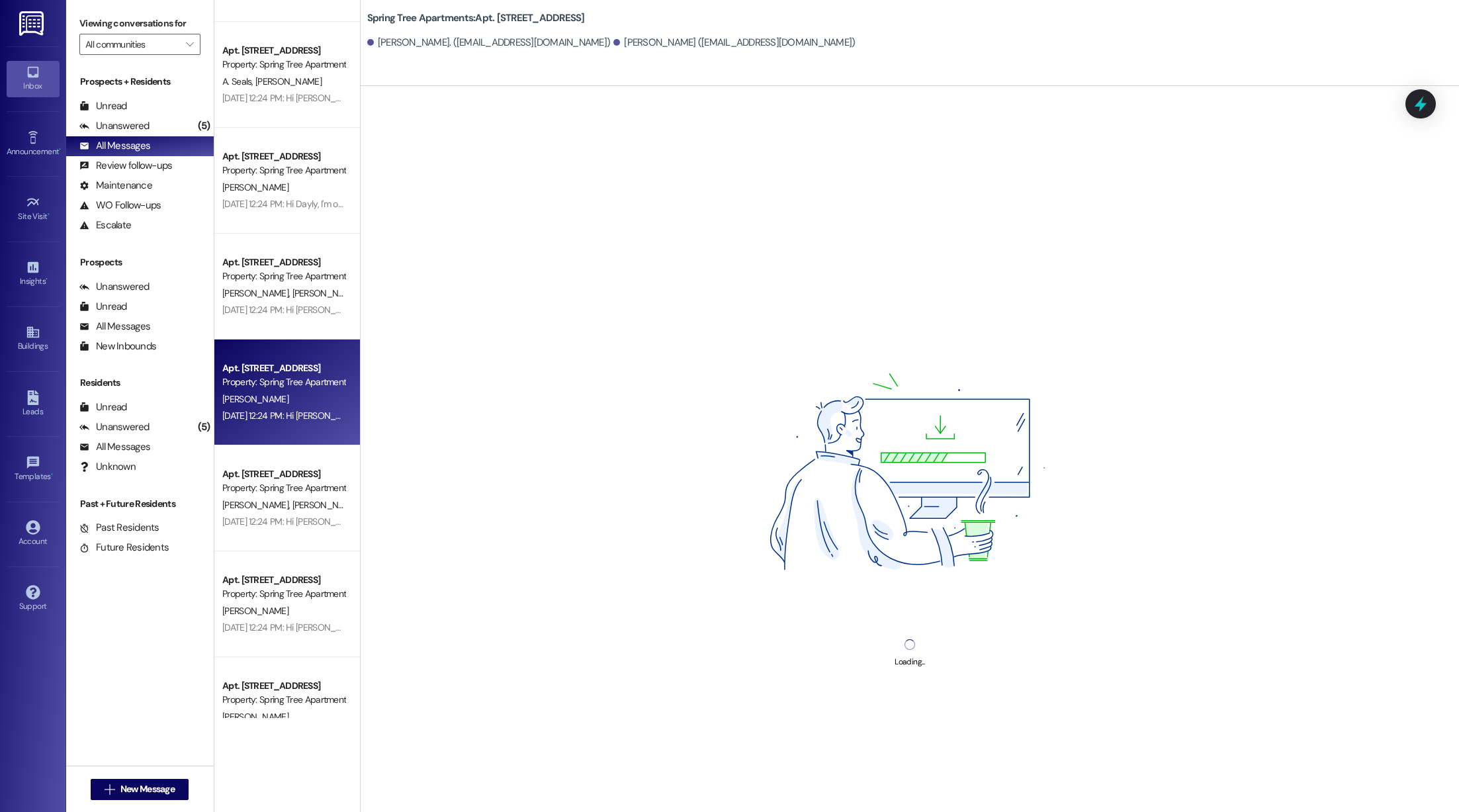
scroll to position [4574, 0]
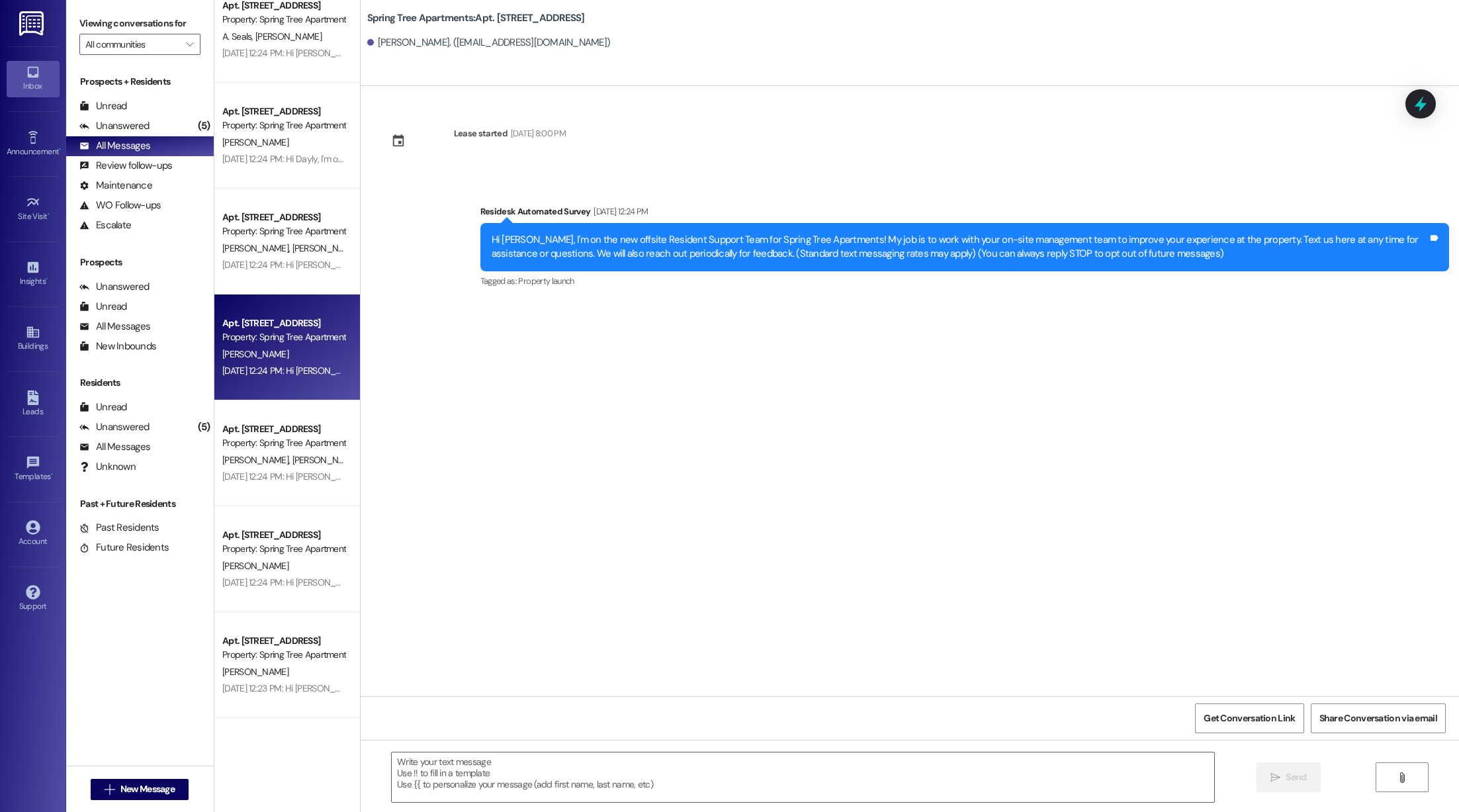
type textarea "Fetching suggested responses. Please feel free to read through the conversation…"
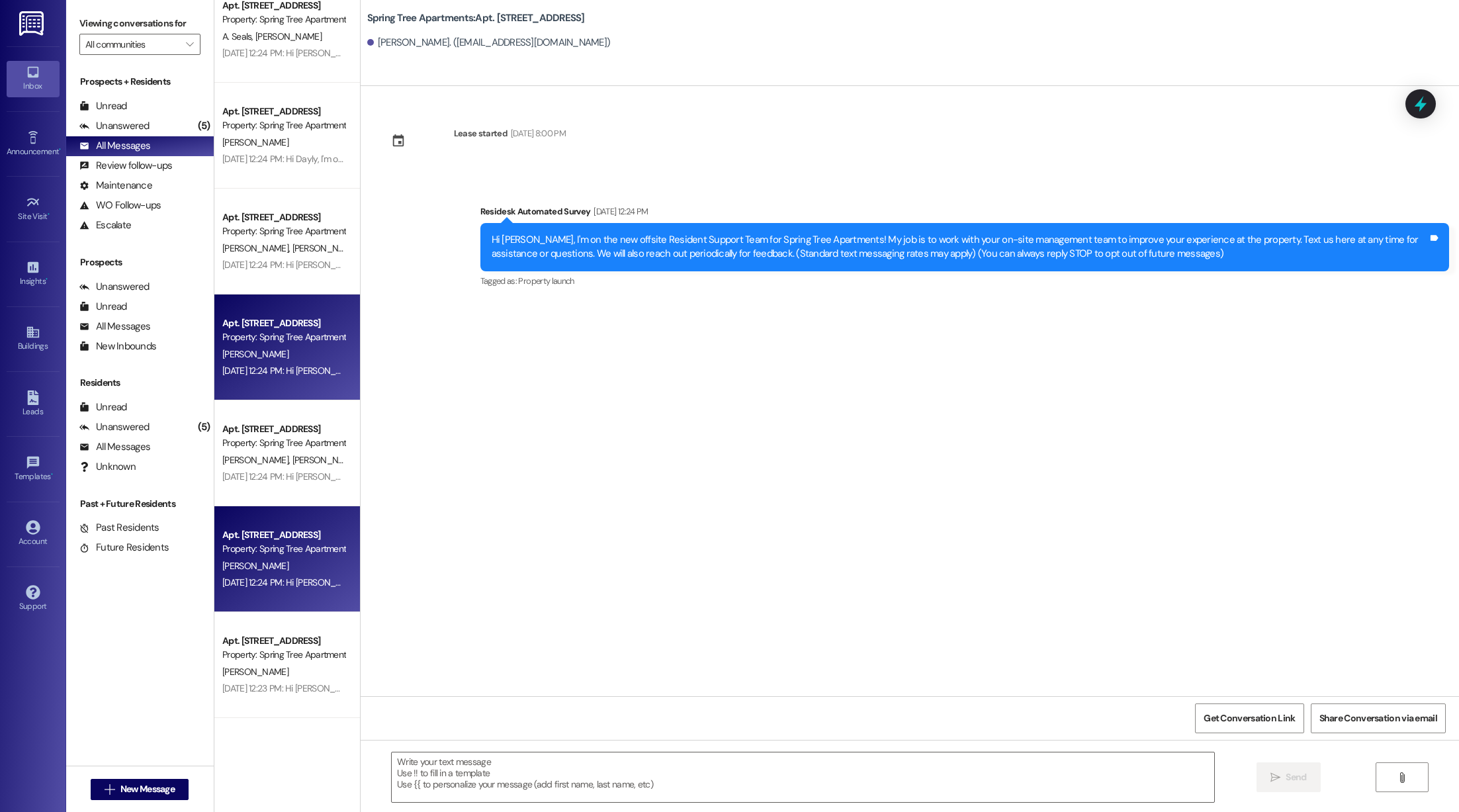
click at [262, 519] on div "Apt. [STREET_ADDRESS] Property: Spring Tree Apartments [PERSON_NAME] [DATE] 12:…" at bounding box center [286, 559] width 146 height 106
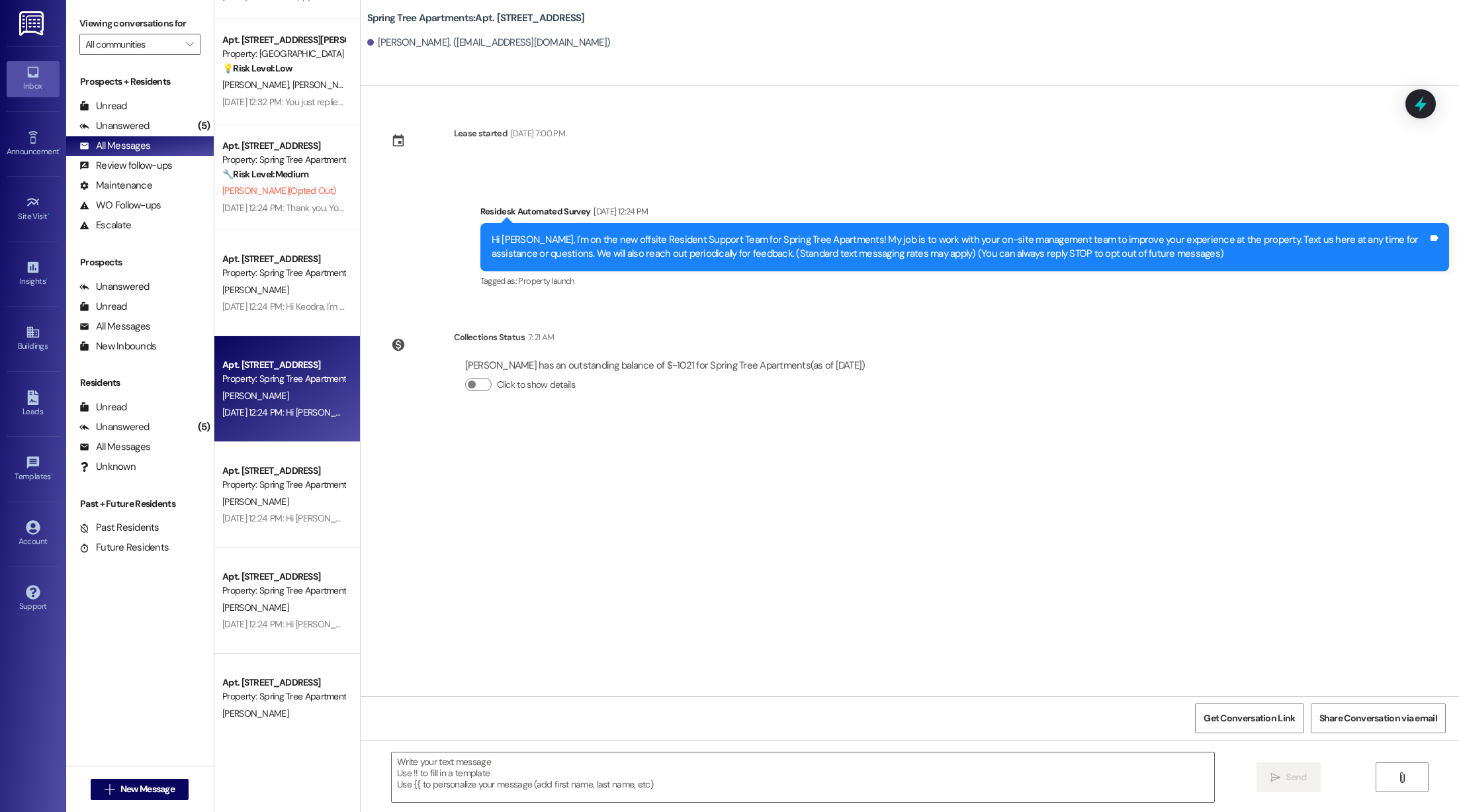
scroll to position [3152, 0]
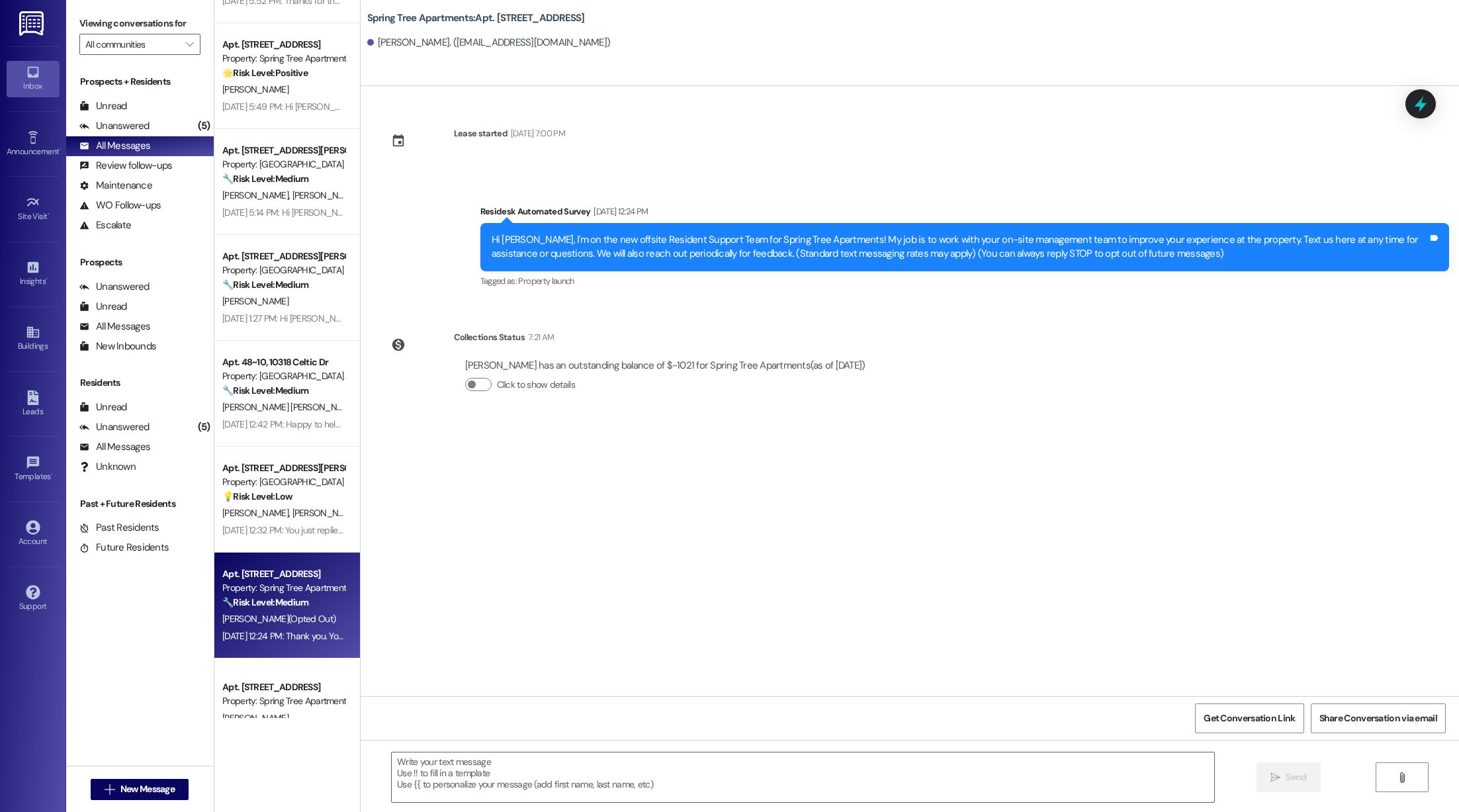
click at [266, 628] on div "[DATE] 12:24 PM: Thank you. You will no longer receive texts from this thread. …" at bounding box center [283, 636] width 125 height 17
type textarea "Fetching suggested responses. Please feel free to read through the conversation…"
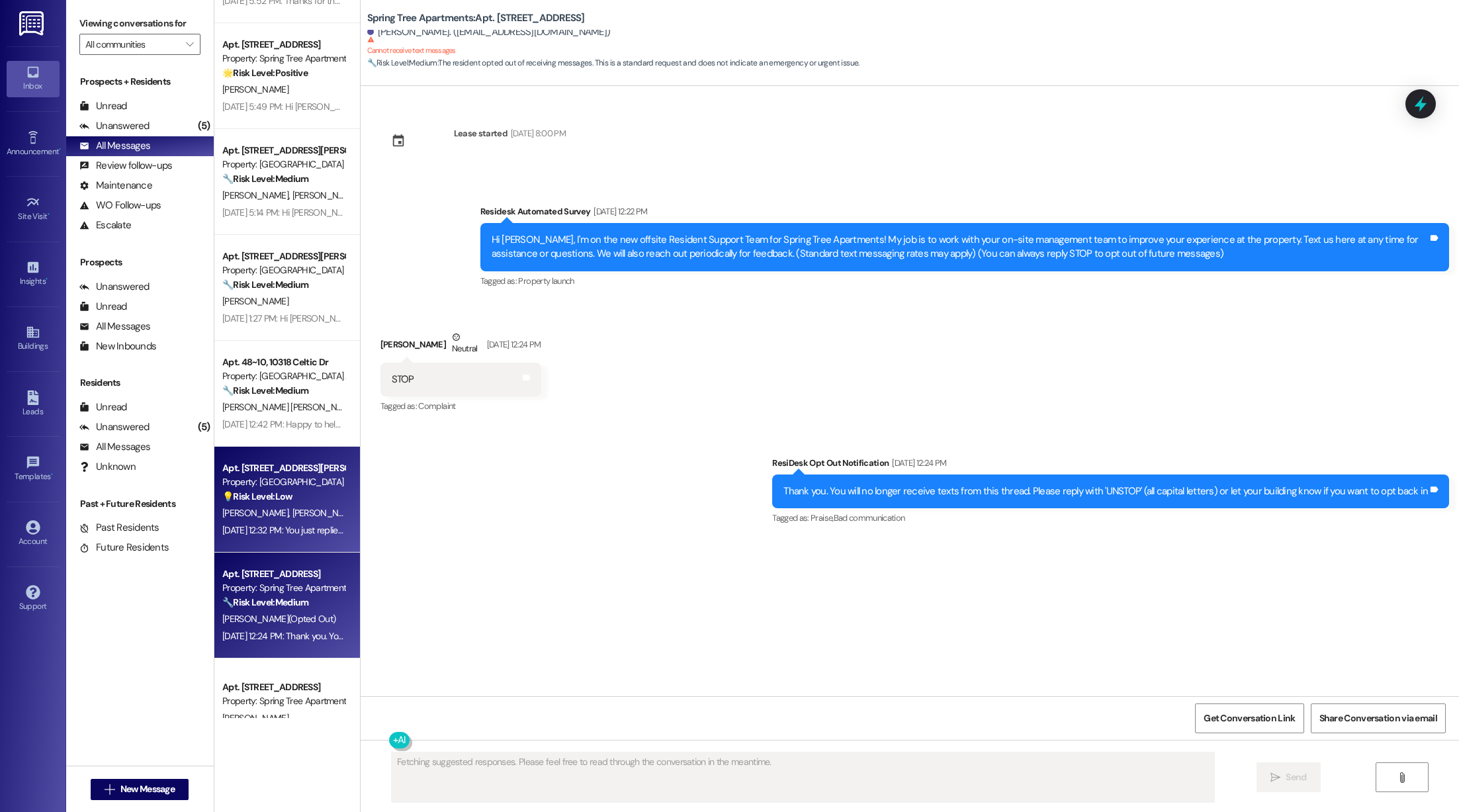
click at [266, 505] on div "[PERSON_NAME] [PERSON_NAME]" at bounding box center [283, 513] width 125 height 17
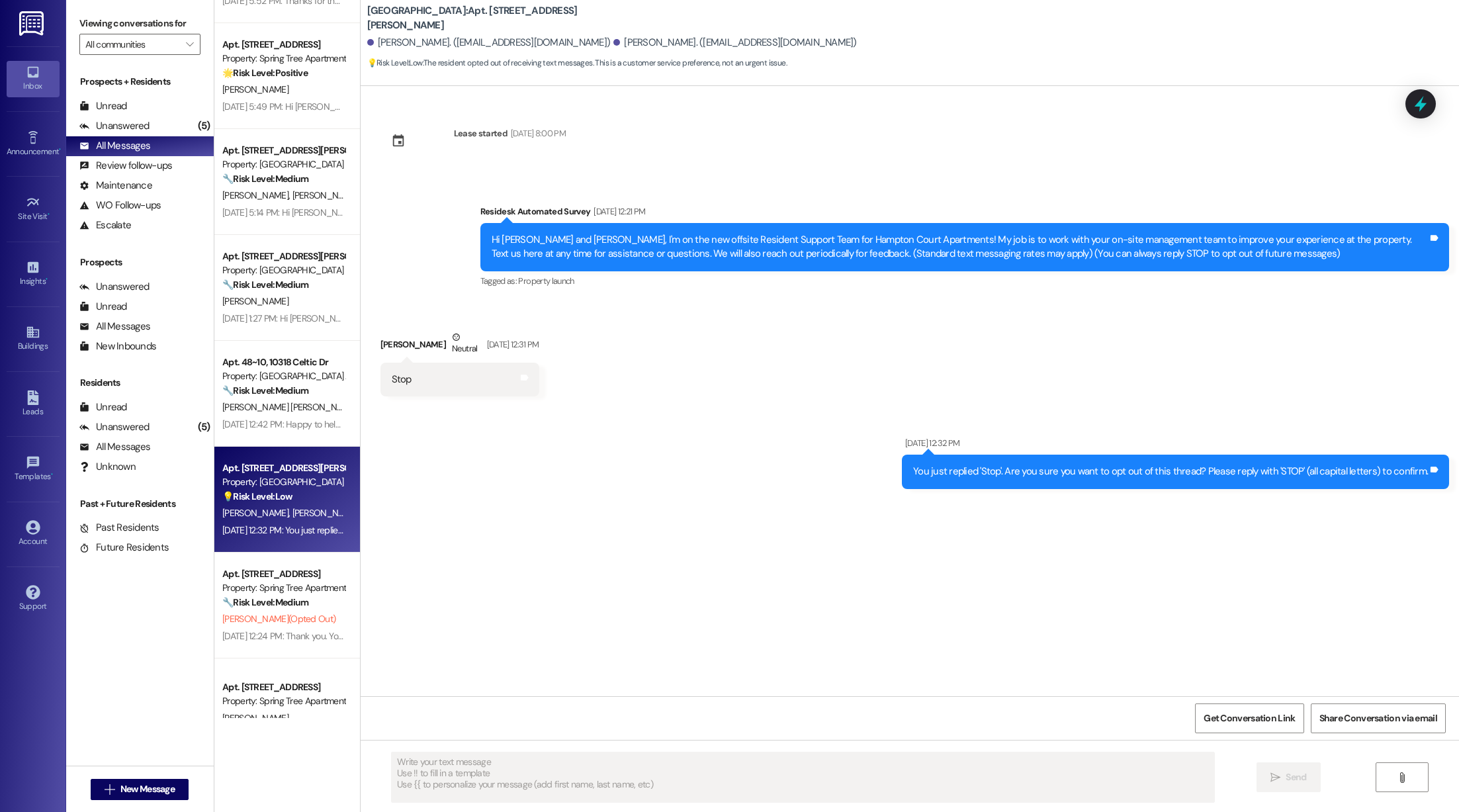
click at [280, 425] on div "[DATE] 12:42 PM: Happy to help! I’ve submitted a work order for the trash, and …" at bounding box center [658, 423] width 871 height 12
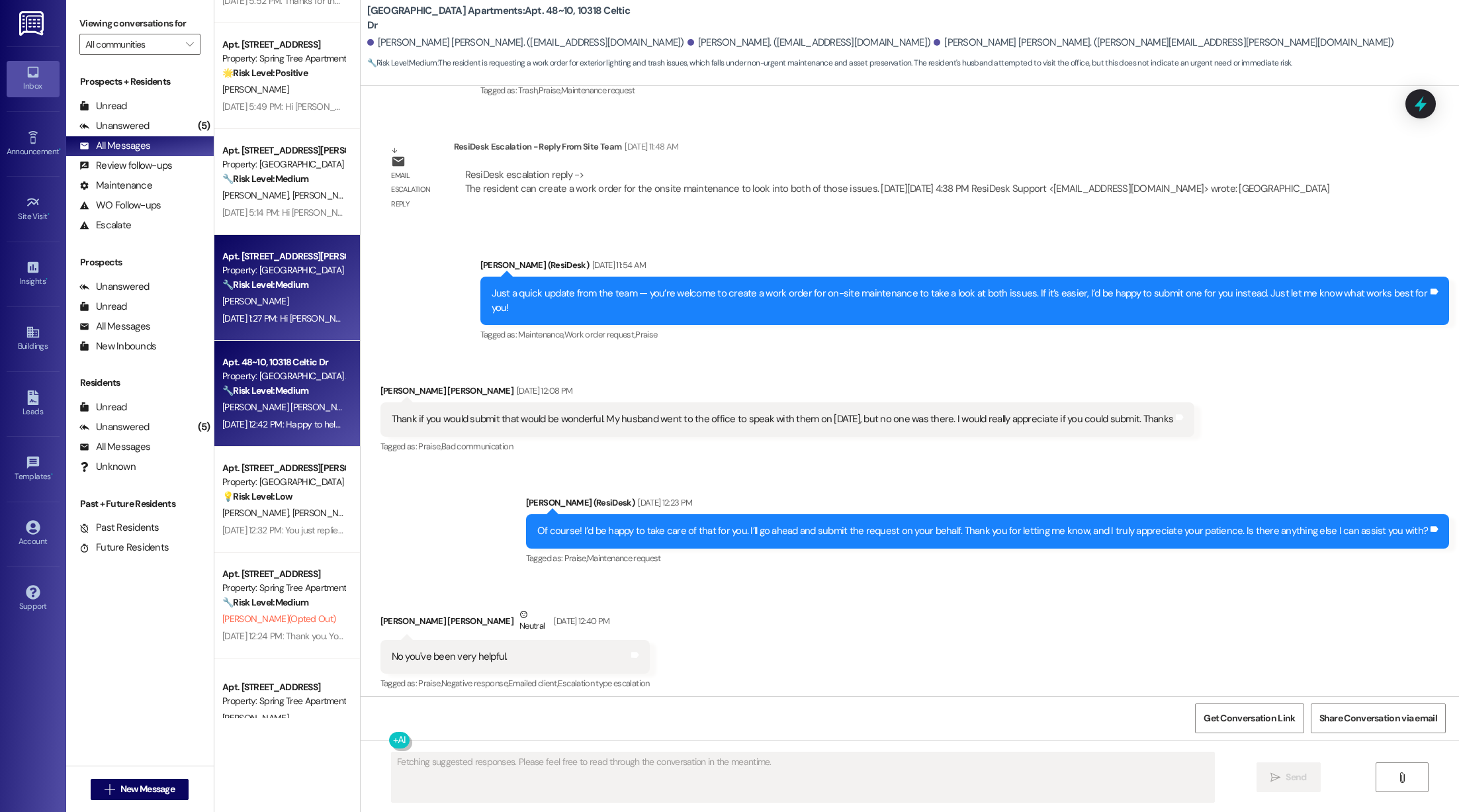
scroll to position [1715, 0]
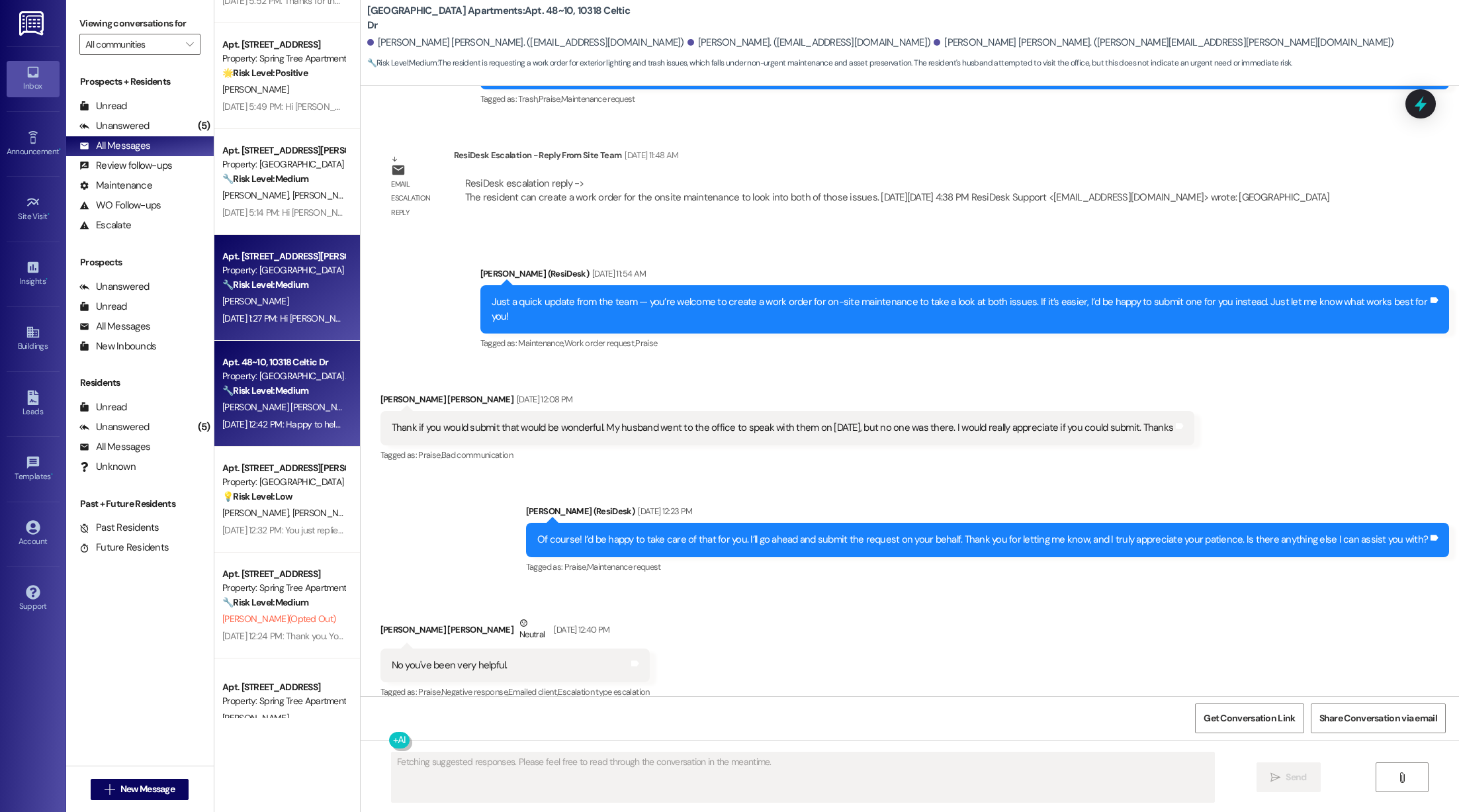
click at [282, 308] on div "[PERSON_NAME]" at bounding box center [283, 301] width 125 height 17
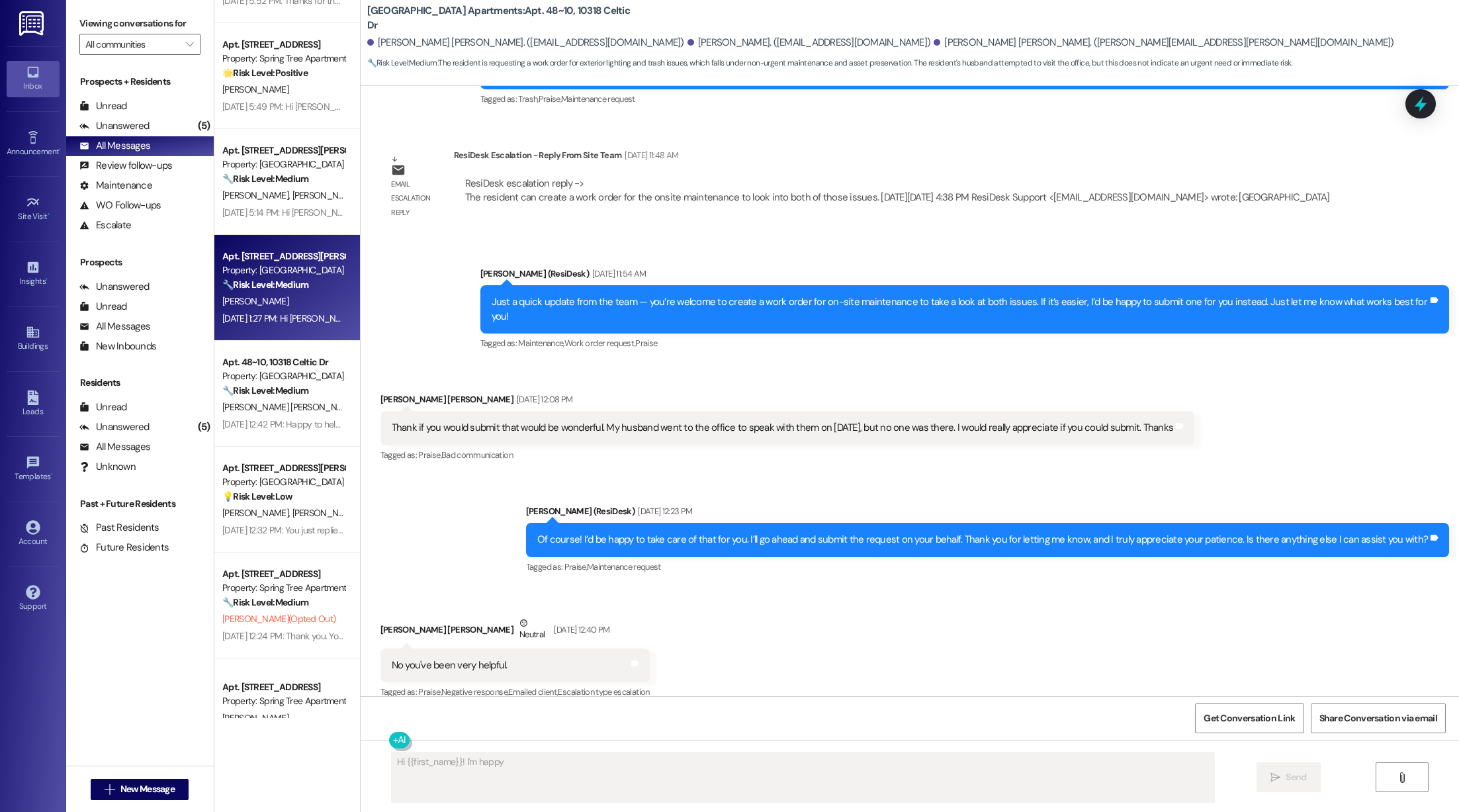
scroll to position [285, 0]
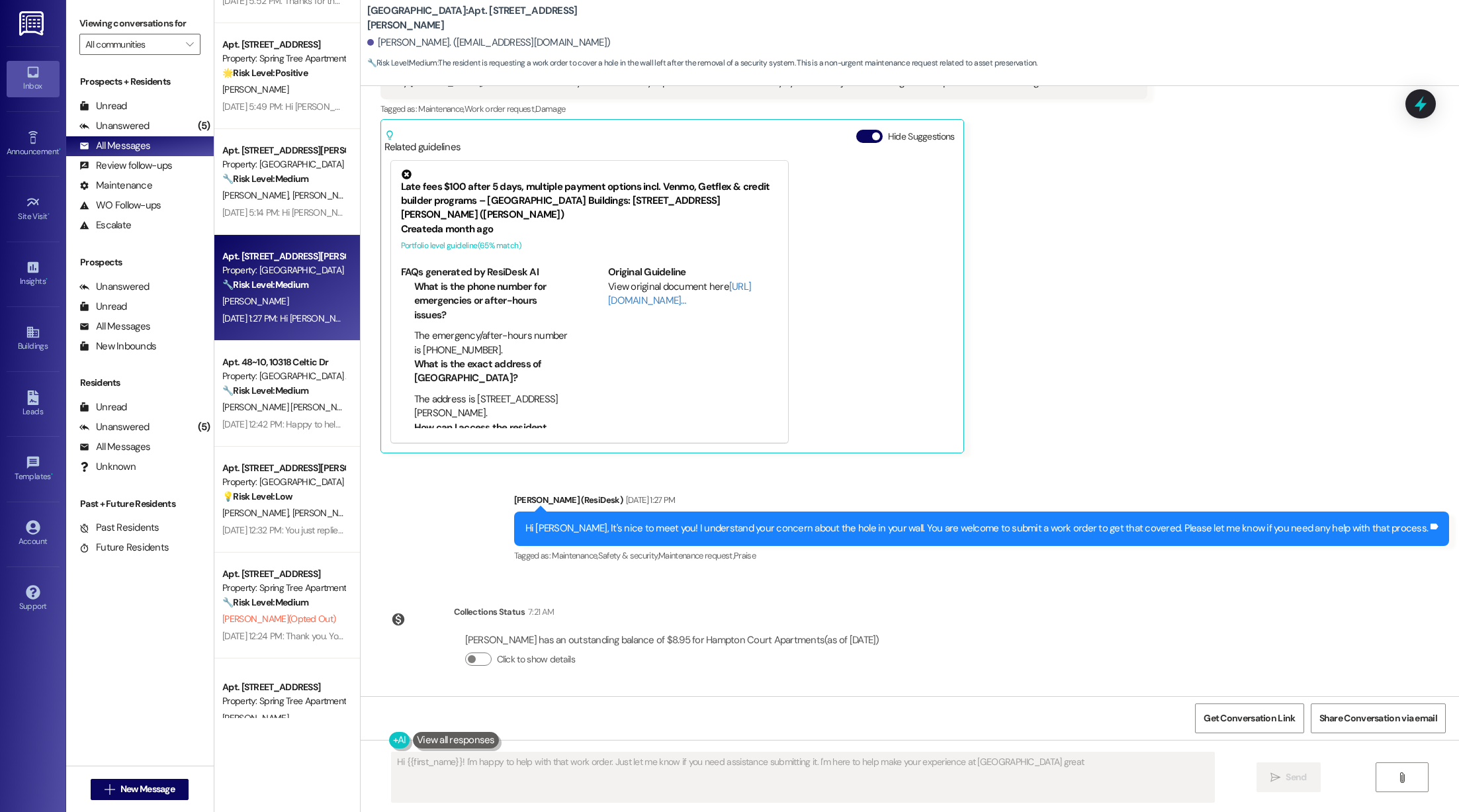
type textarea "Hi {{first_name}}! I'm happy to help with that work order. Just let me know if …"
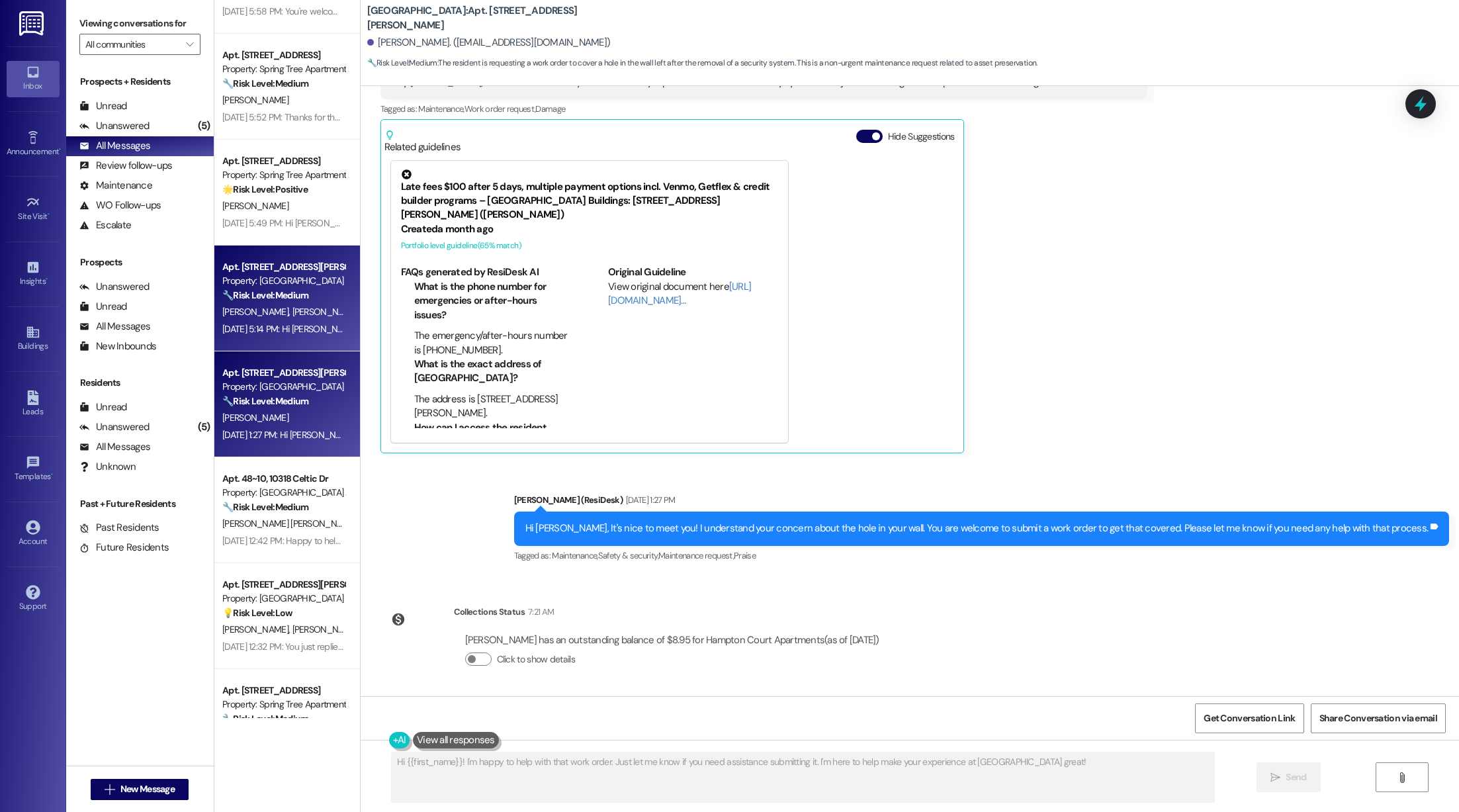
click at [277, 325] on div "[DATE] 5:14 PM: Hi [PERSON_NAME] and [PERSON_NAME], it’s so nice to meet you! I…" at bounding box center [927, 329] width 1409 height 12
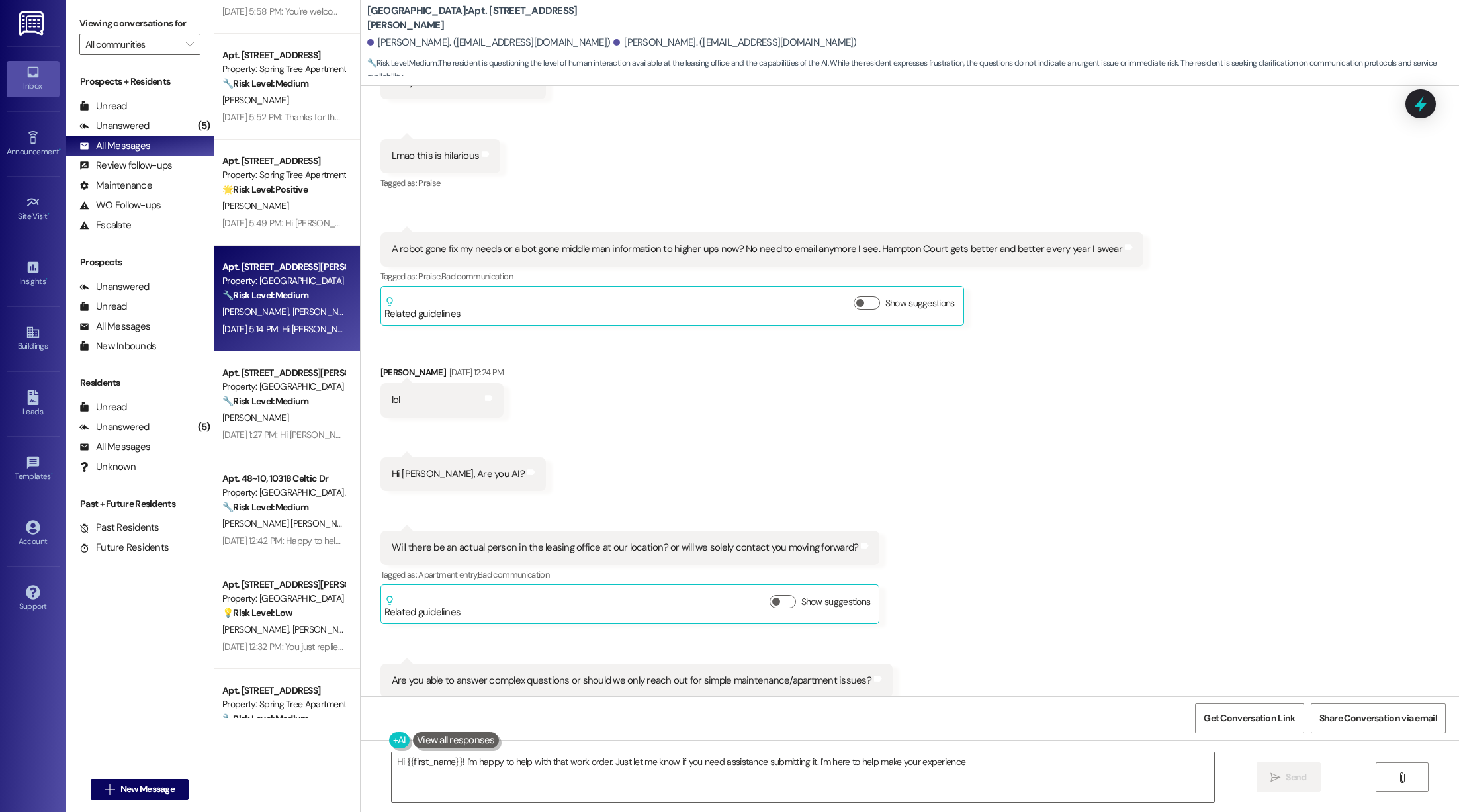
scroll to position [2857, 0]
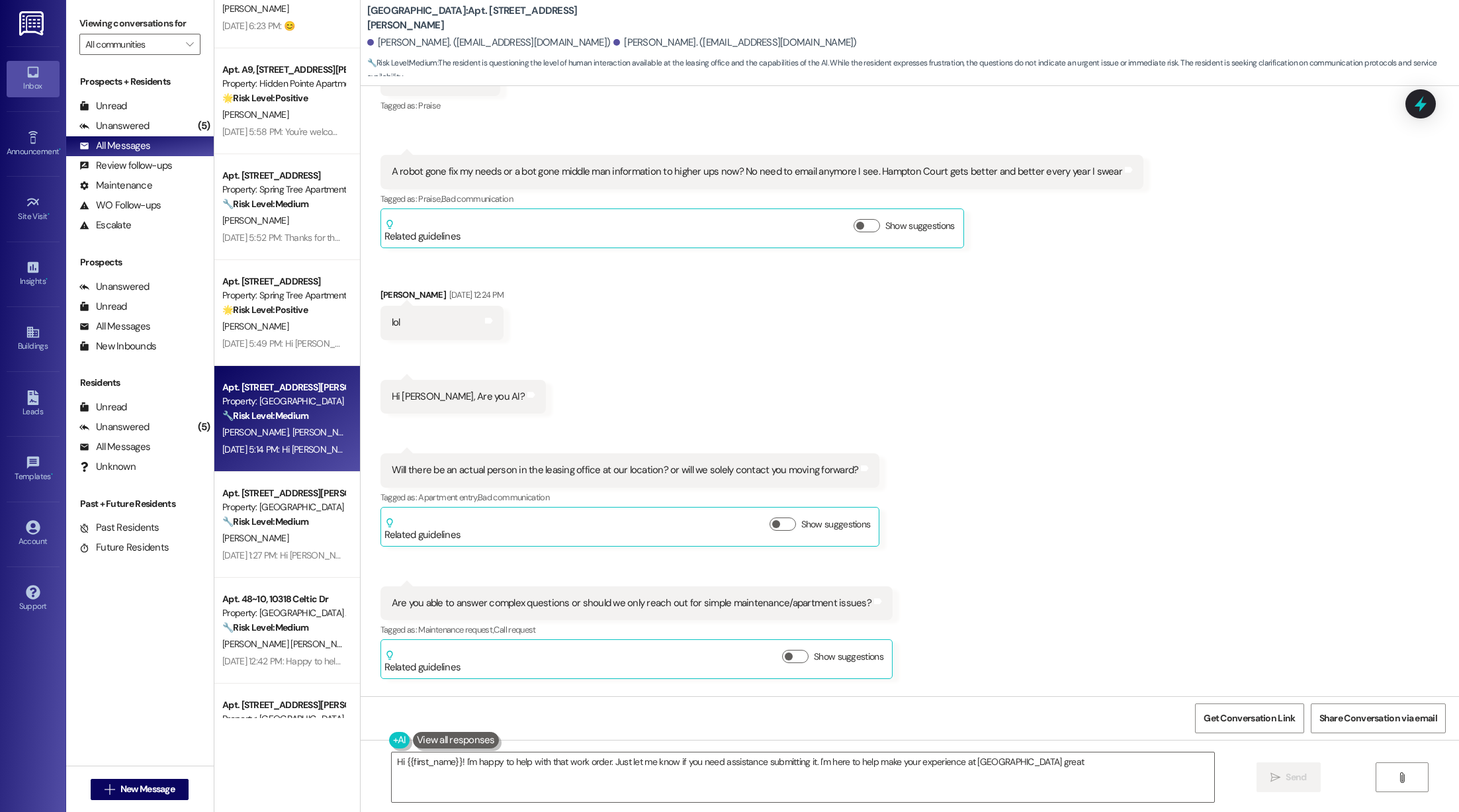
type textarea "Hi {{first_name}}! I'm happy to help with that work order. Just let me know if …"
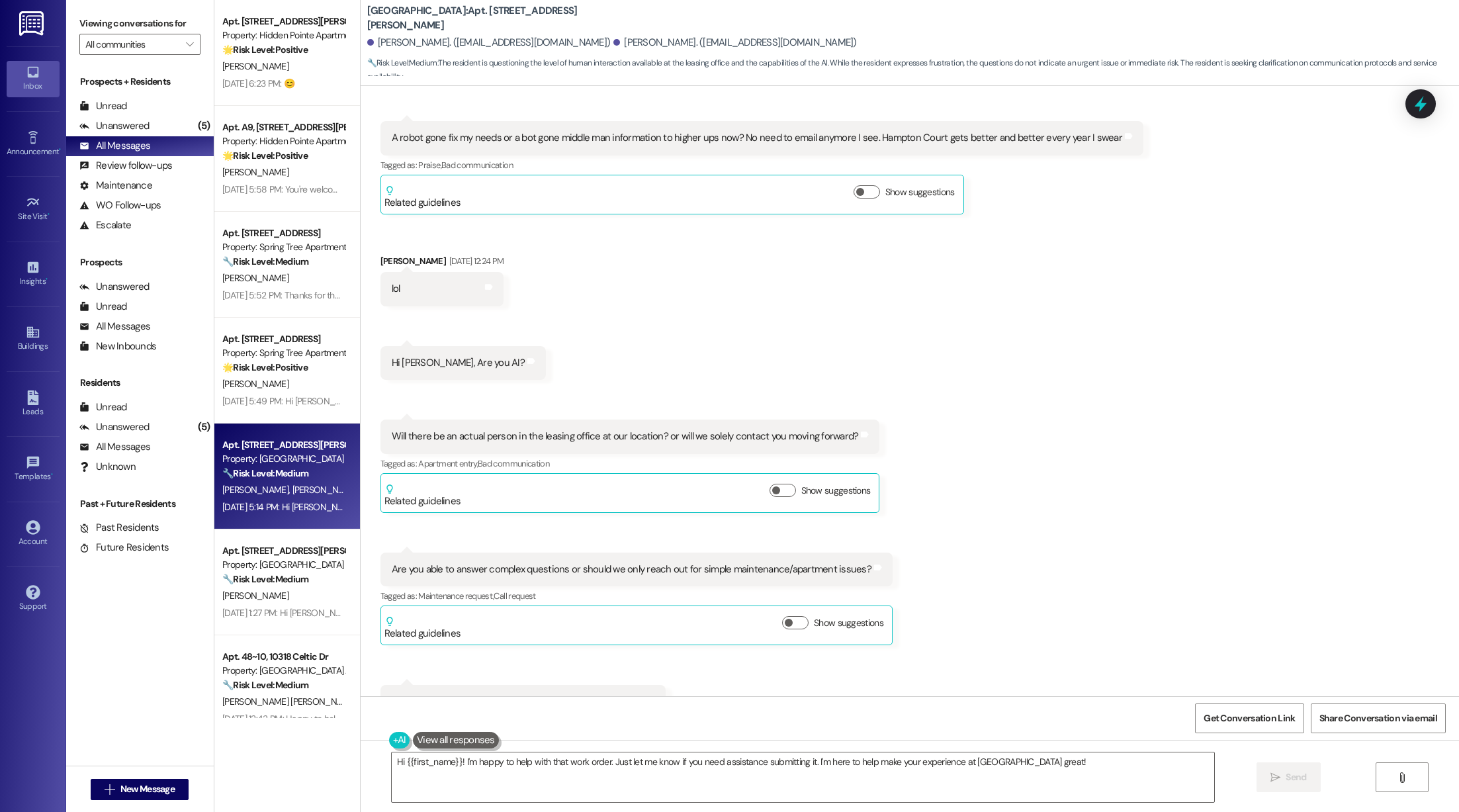
scroll to position [448, 0]
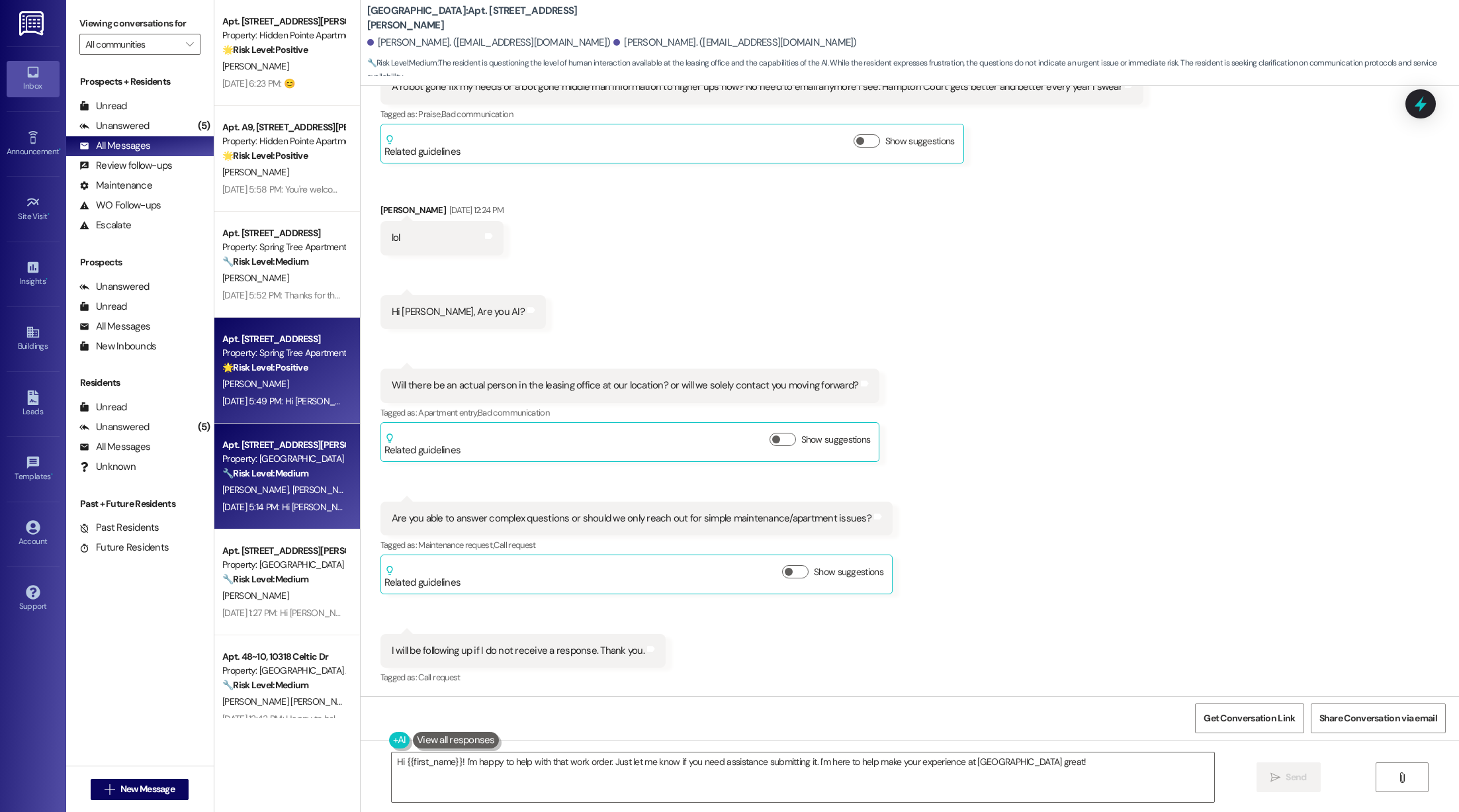
click at [274, 368] on strong "🌟 Risk Level: Positive" at bounding box center [265, 367] width 85 height 12
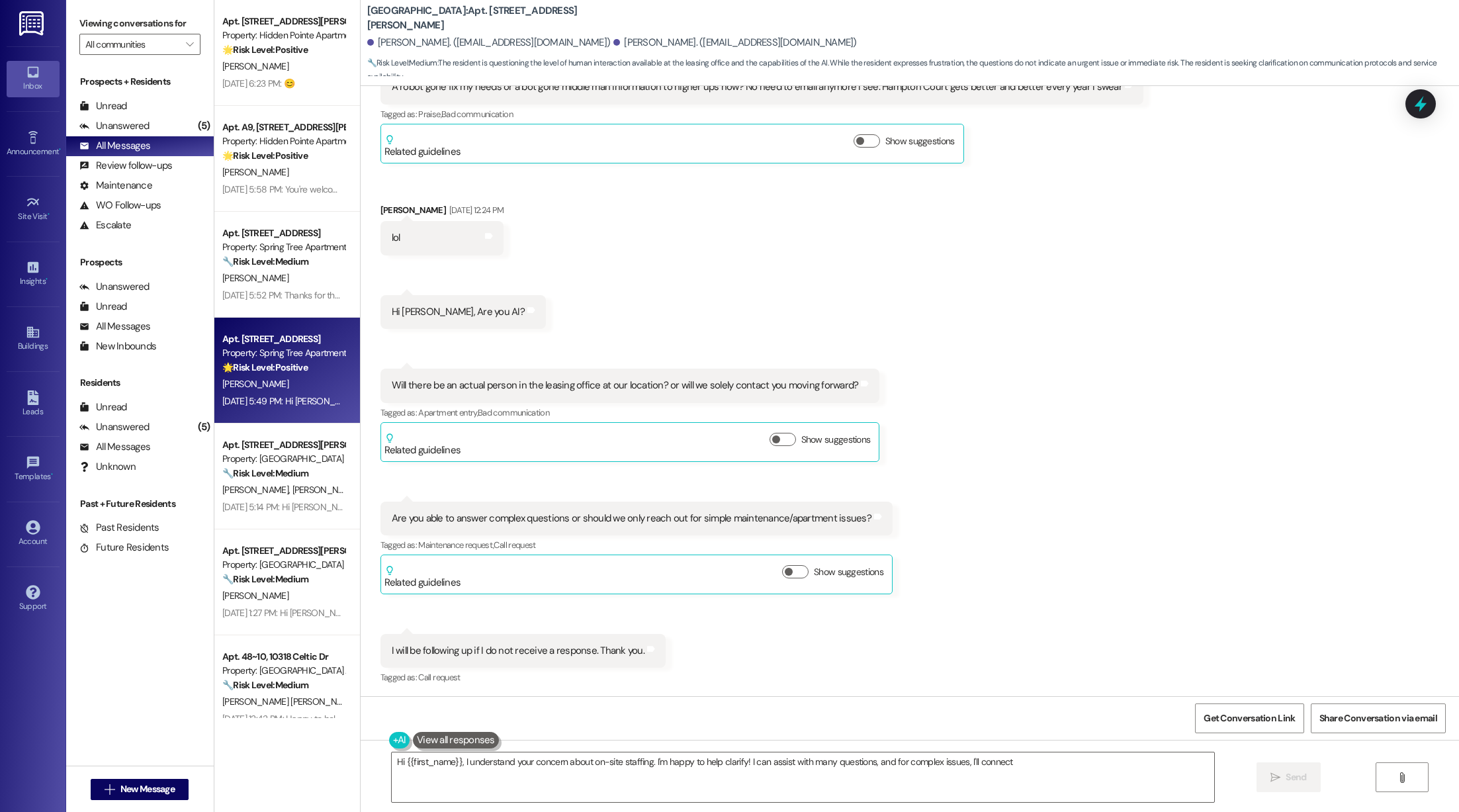
scroll to position [0, 0]
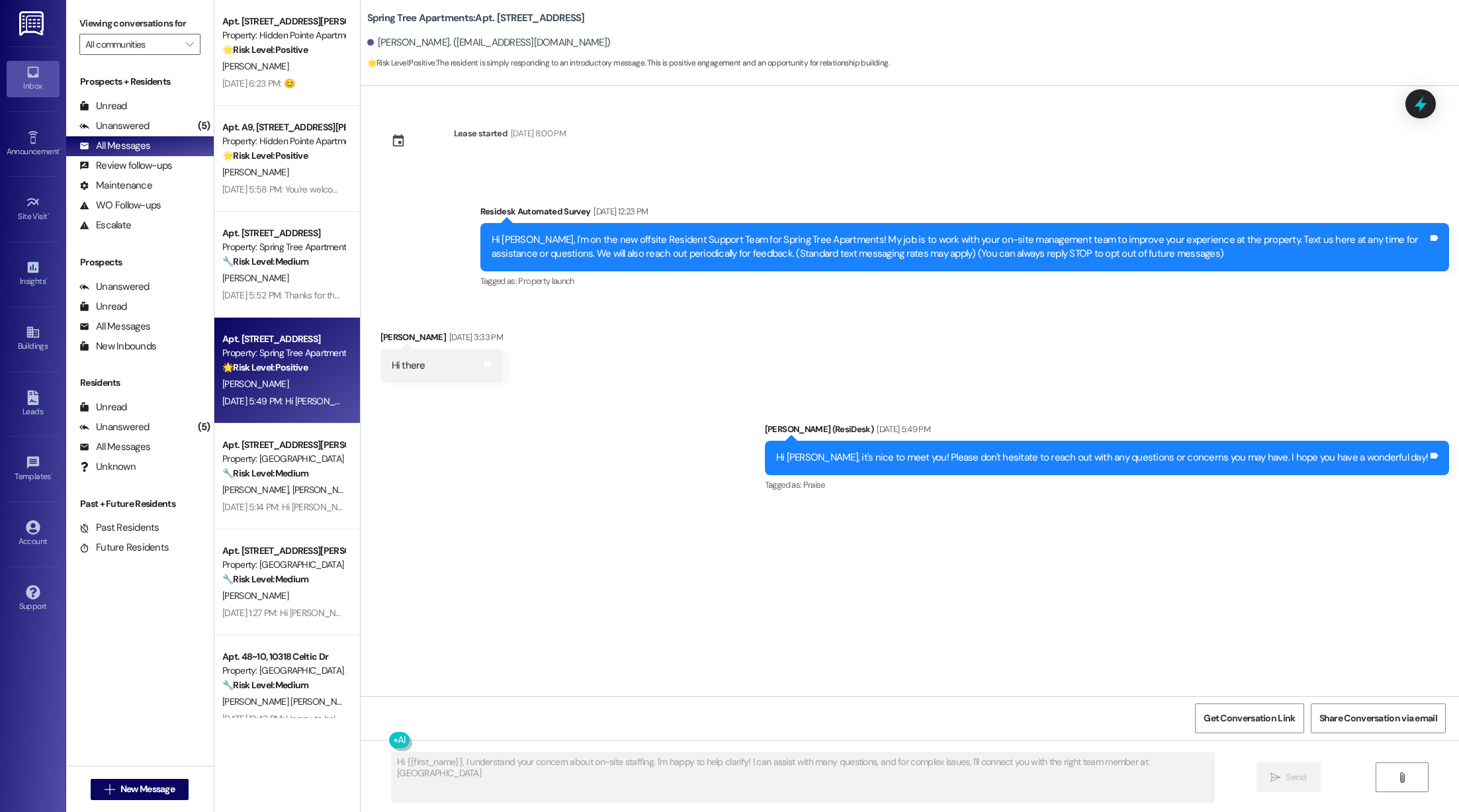
type textarea "Hi {{first_name}}, I understand your concern about on-site staffing. I'm happy …"
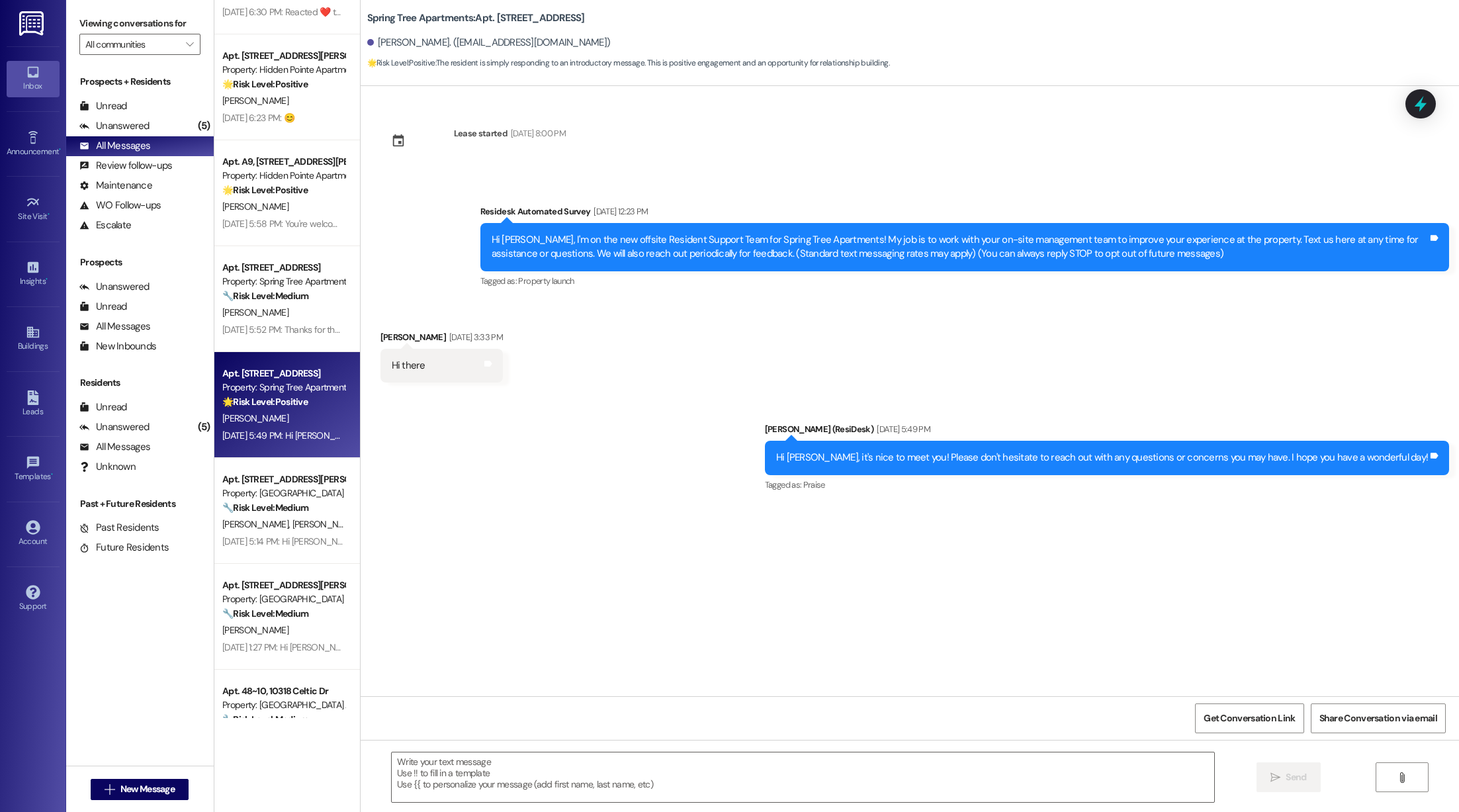
scroll to position [2793, 0]
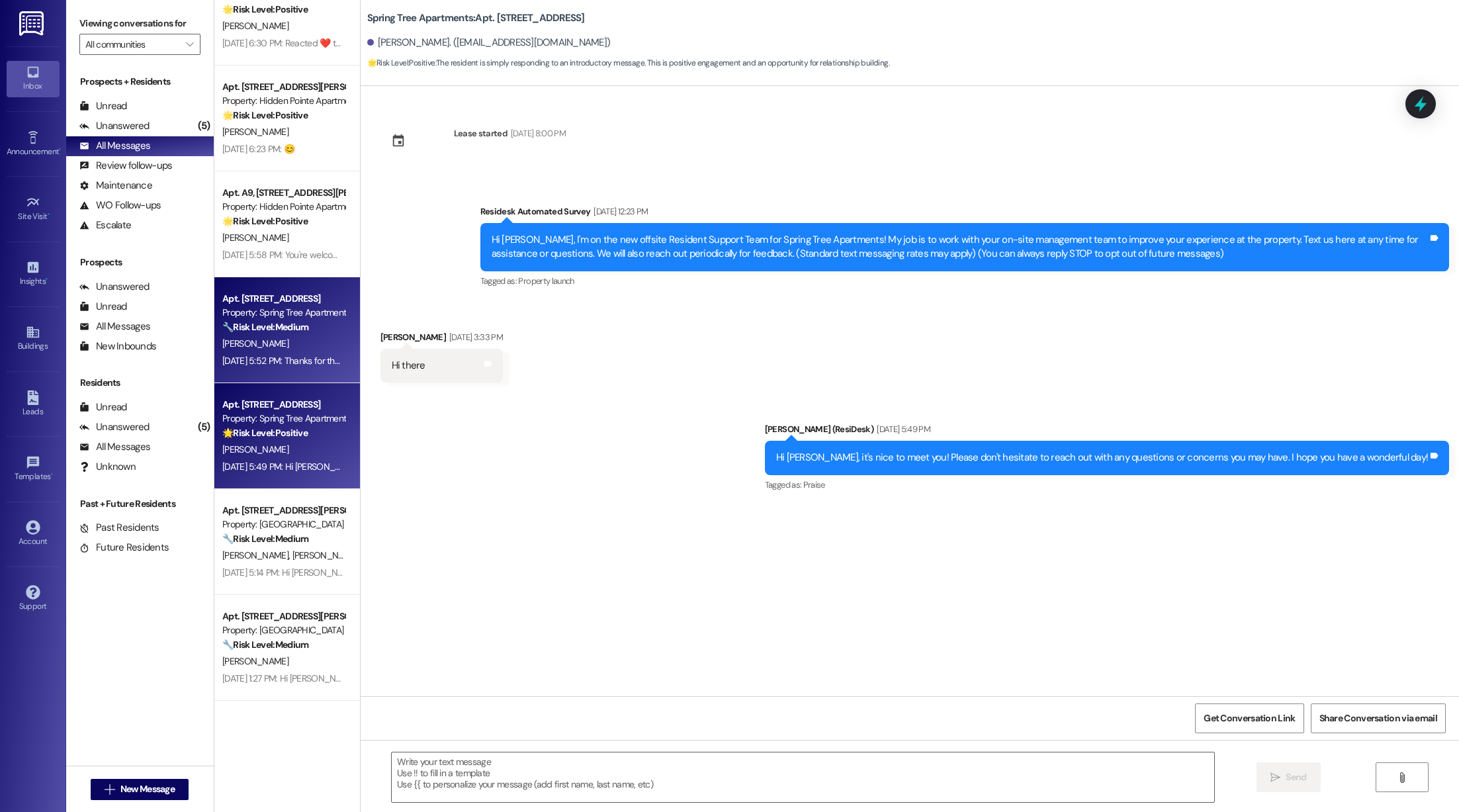
click at [301, 337] on div "[PERSON_NAME]" at bounding box center [283, 344] width 125 height 17
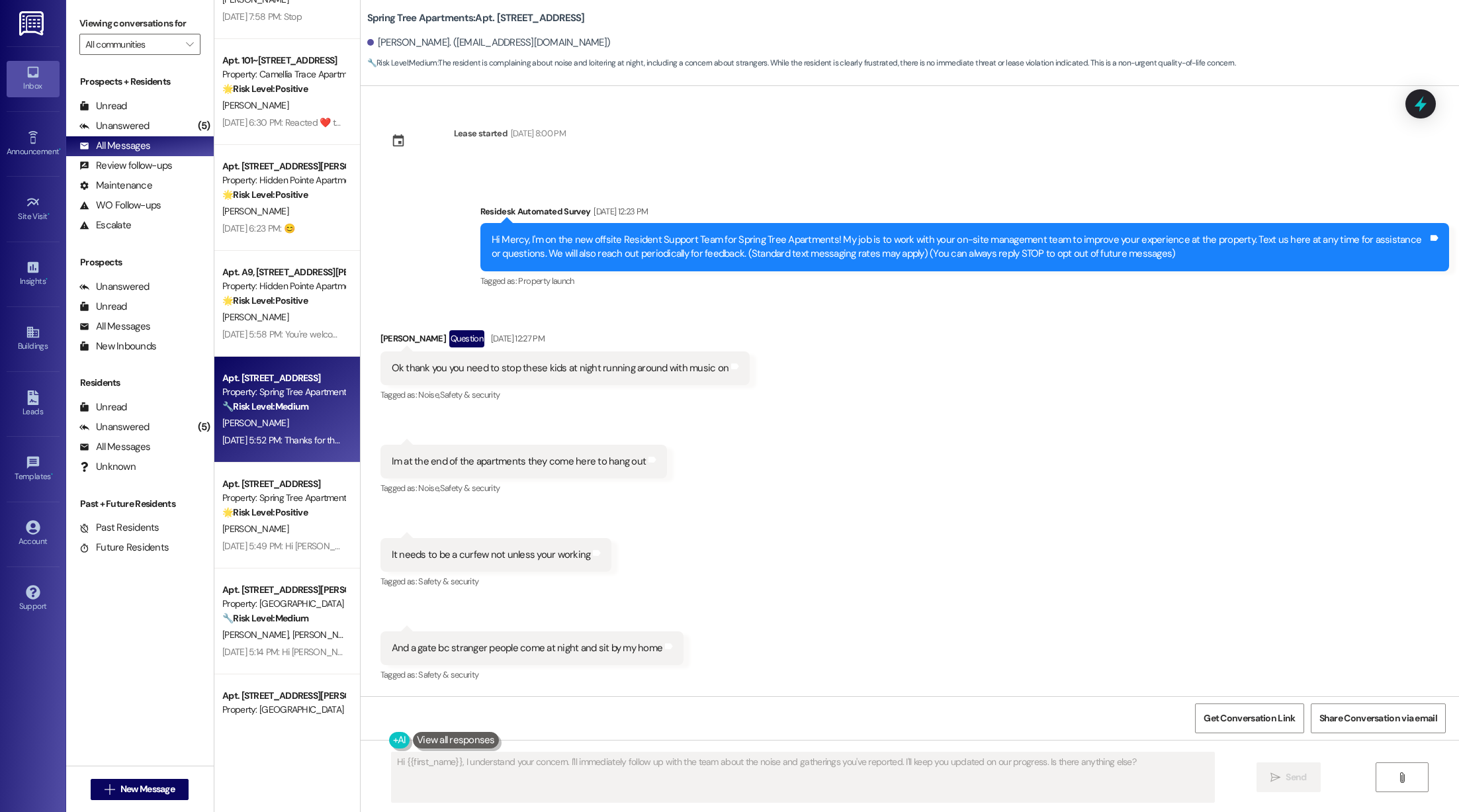
scroll to position [2638, 0]
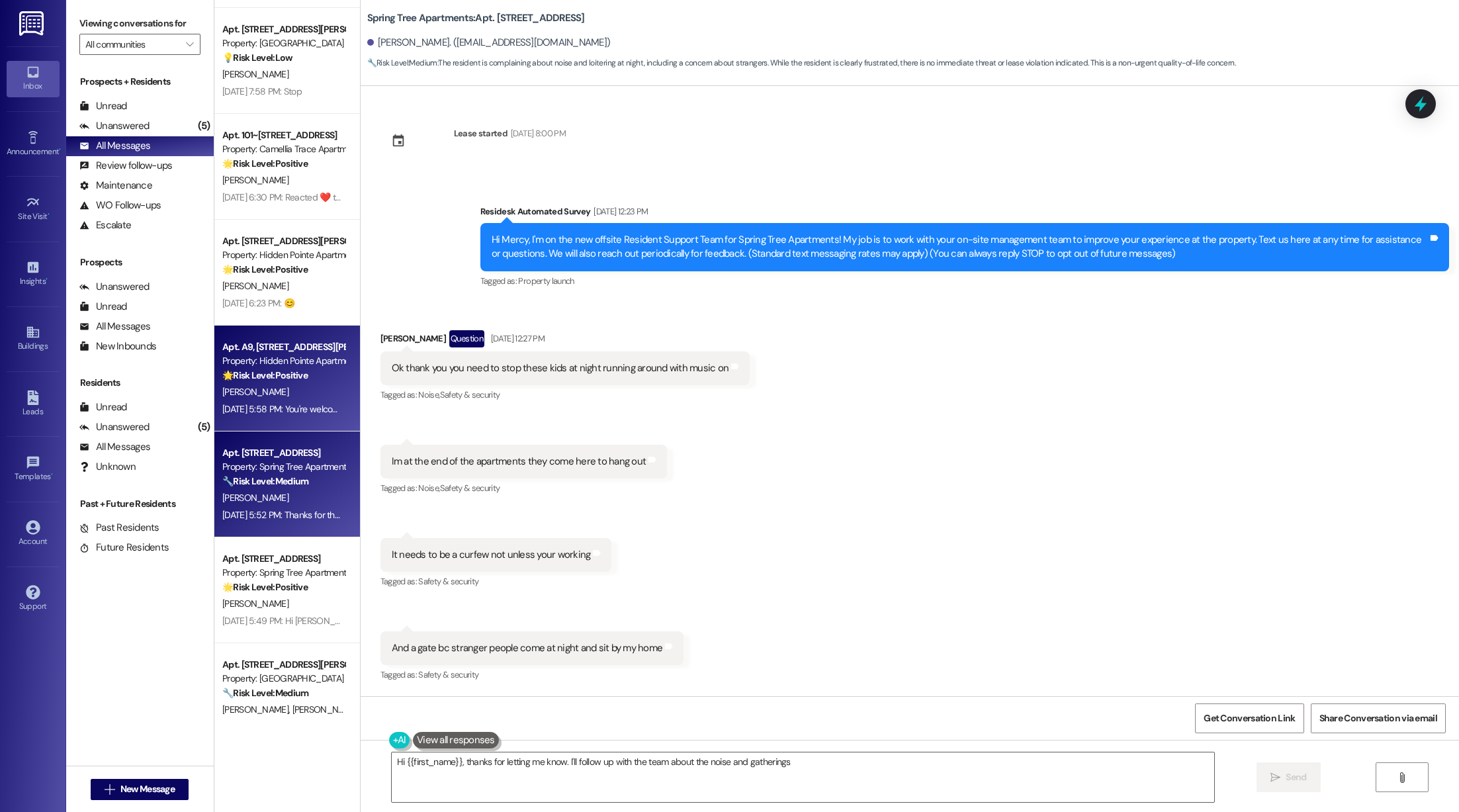
type textarea "Hi {{first_name}}, thanks for letting me know. I'll follow up with the team abo…"
click at [280, 406] on div "[DATE] 5:58 PM: You're welcome, [PERSON_NAME]! Please don't hesitate to reach o…" at bounding box center [540, 408] width 635 height 12
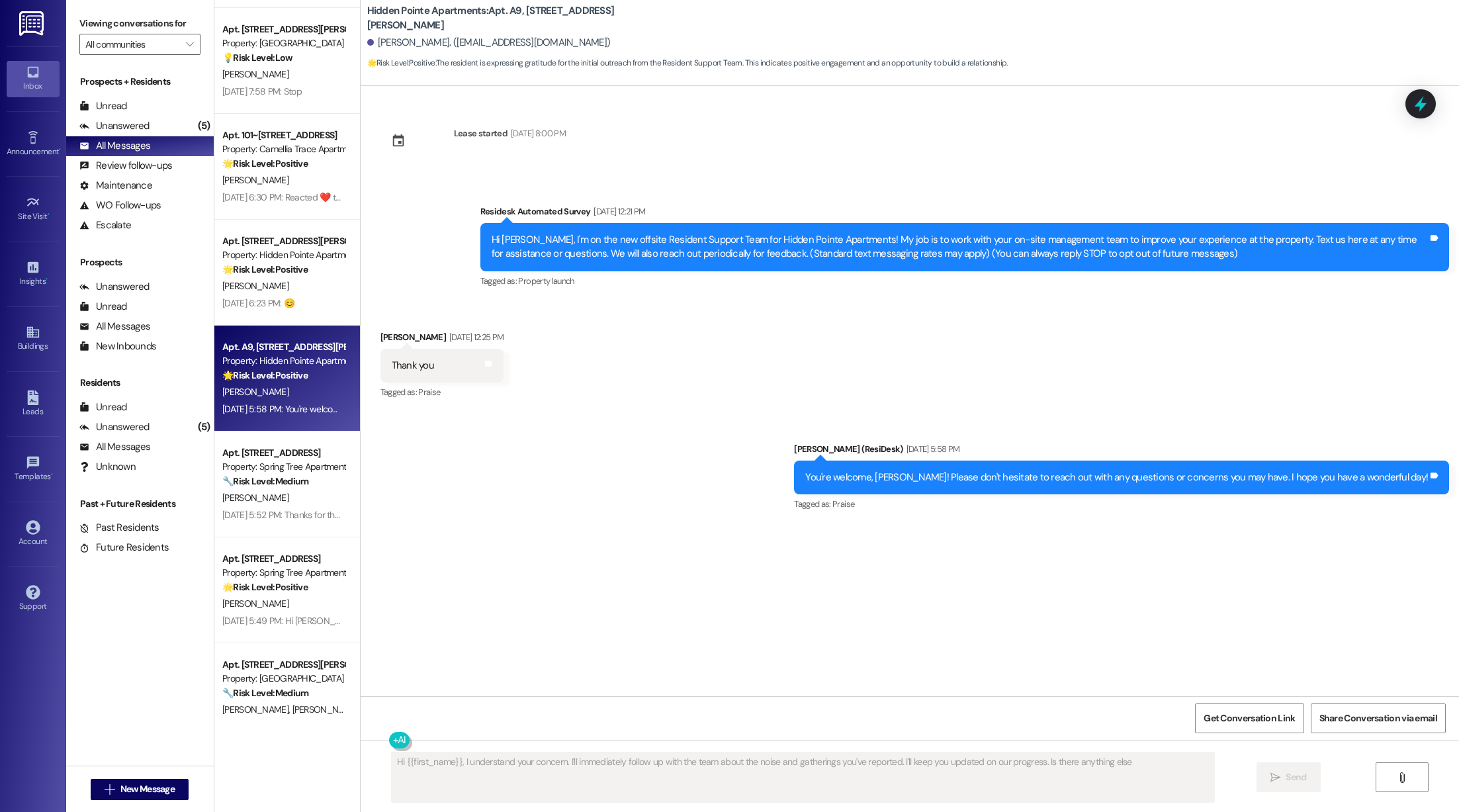
type textarea "Hi {{first_name}}, I understand your concern. I'll immediately follow up with t…"
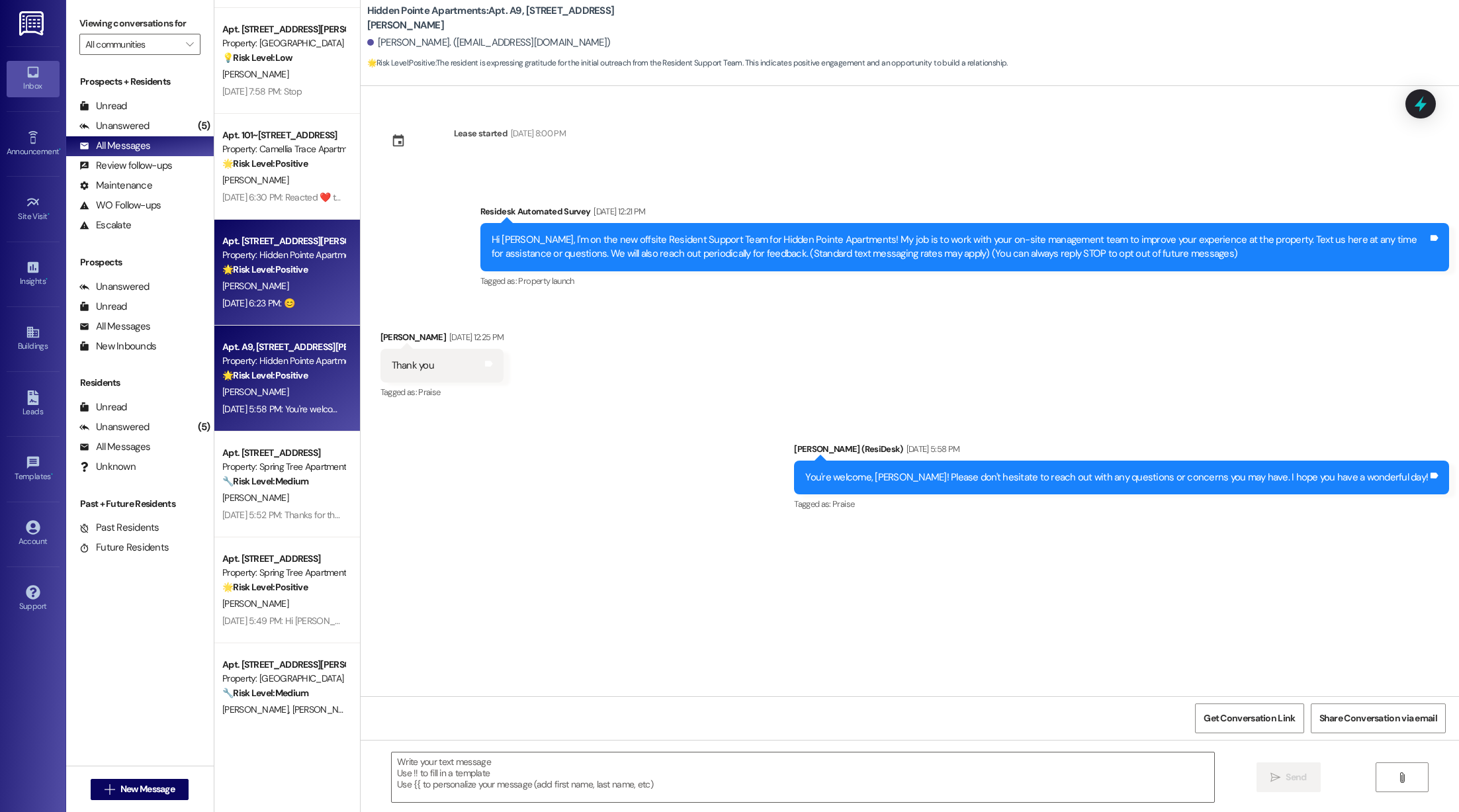
click at [231, 261] on div "Property: Hidden Pointe Apartments" at bounding box center [284, 254] width 122 height 14
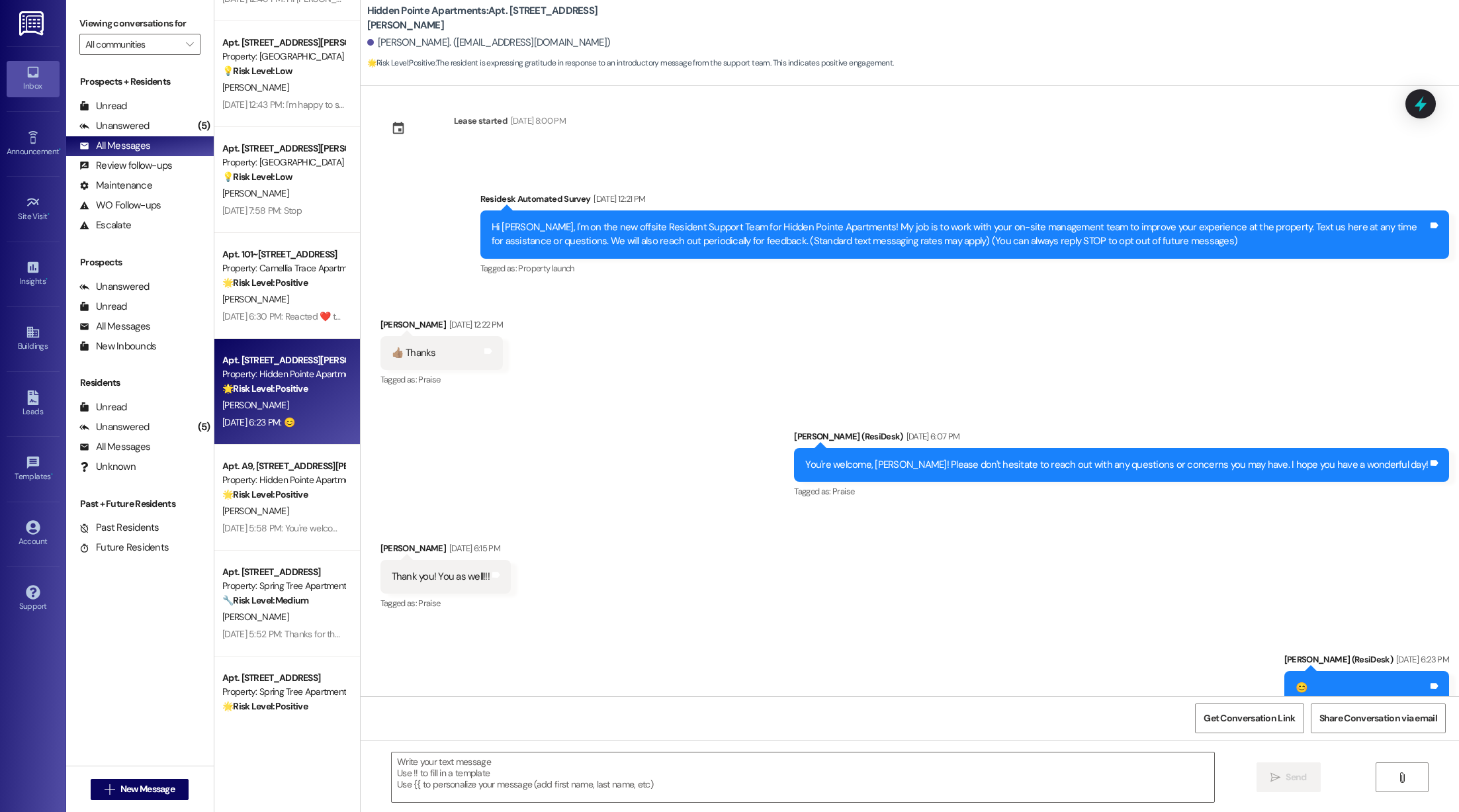
scroll to position [32, 0]
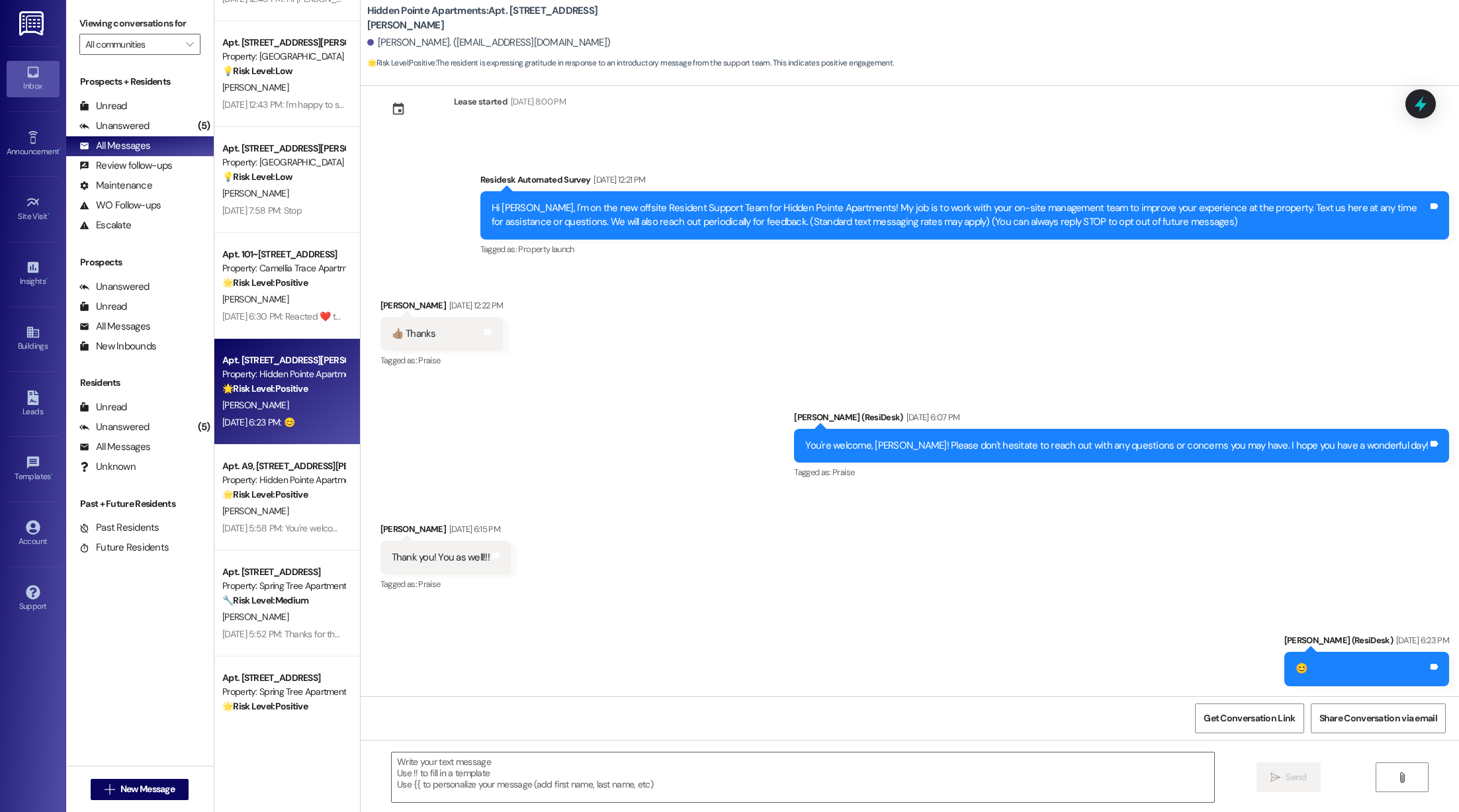
click at [852, 340] on div "Received via SMS [PERSON_NAME] [DATE] 12:22 PM 👍🏽 Thanks Tags and notes Tagged …" at bounding box center [910, 324] width 1098 height 112
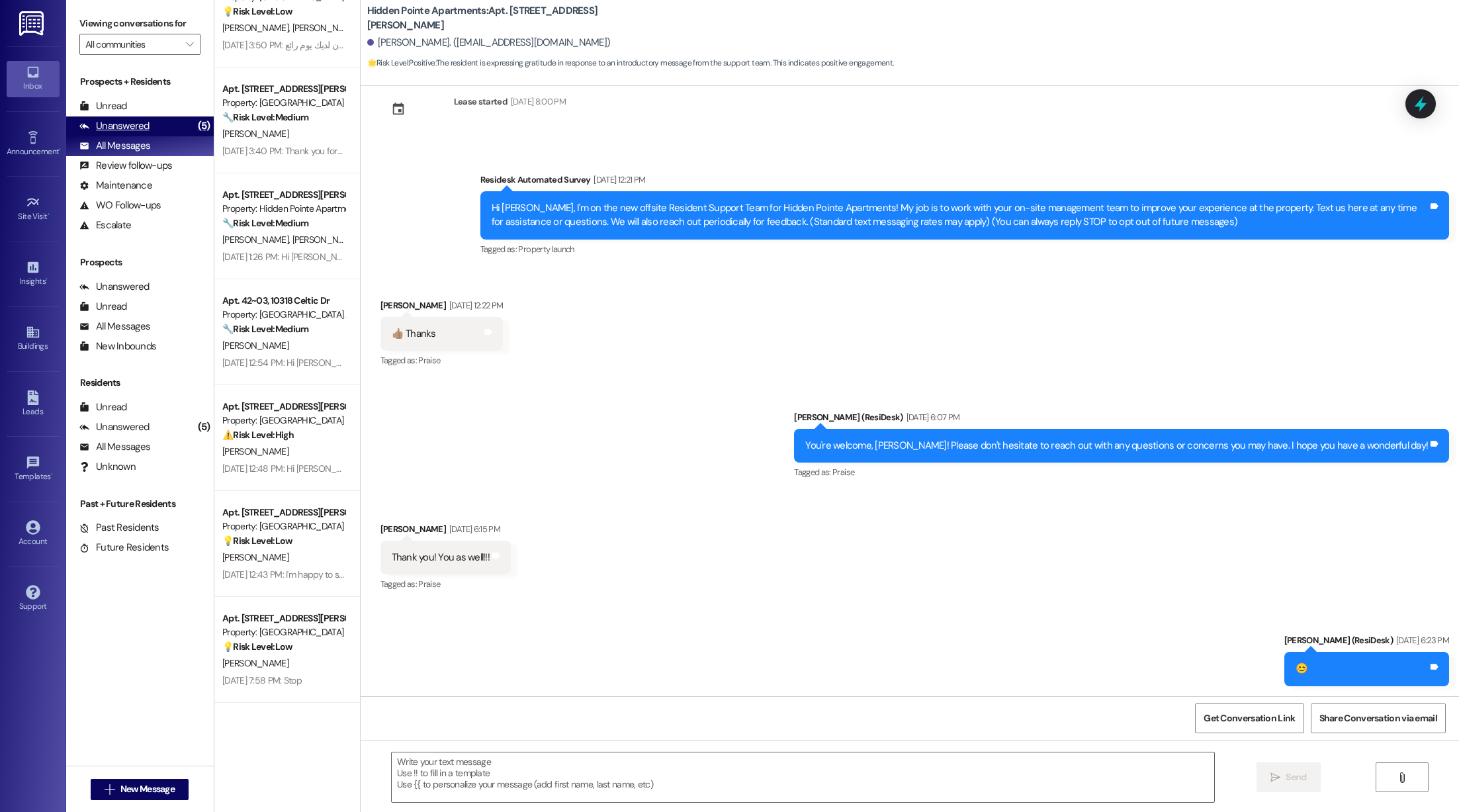
scroll to position [1558, 0]
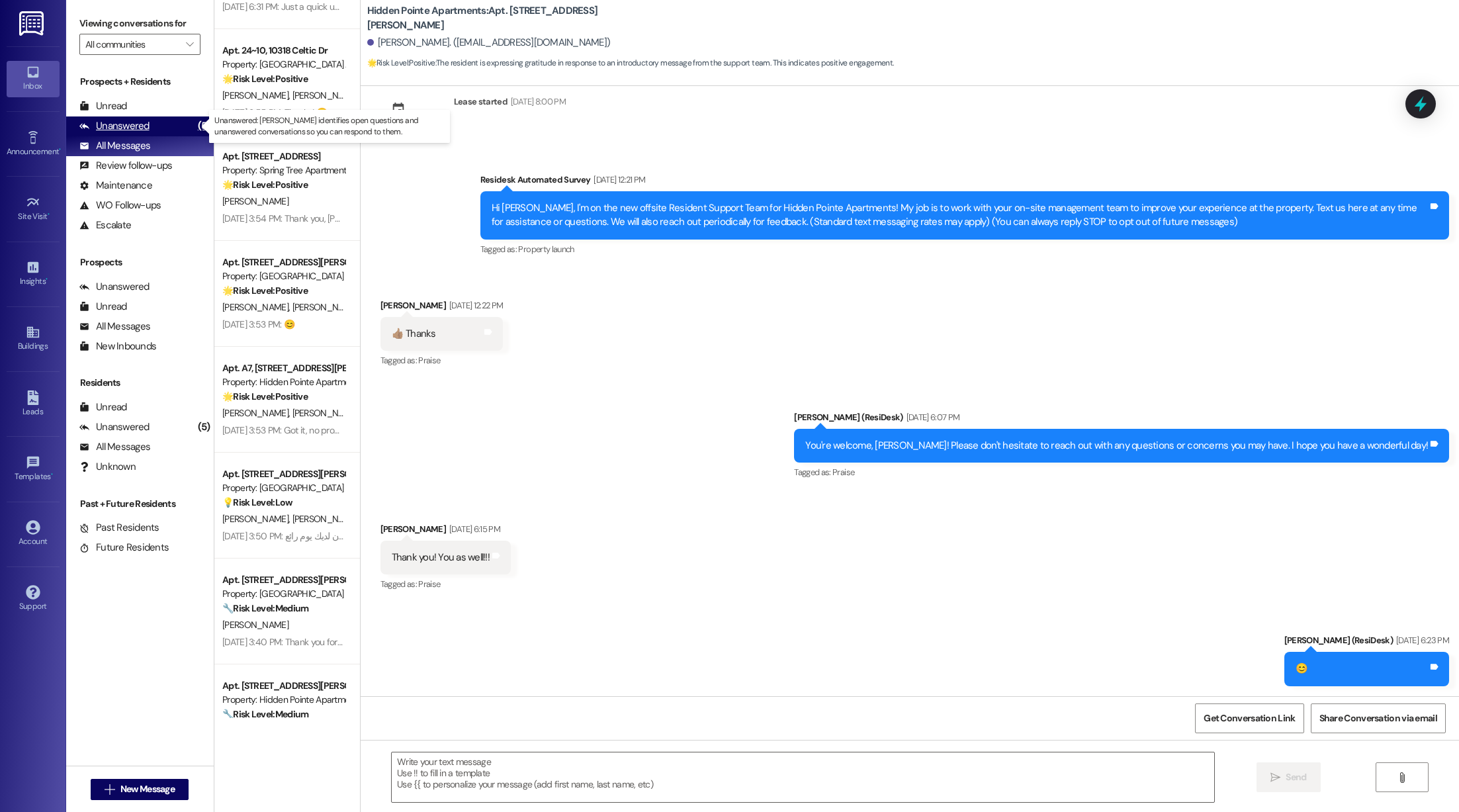
click at [148, 120] on div "Unanswered (5)" at bounding box center [139, 126] width 147 height 20
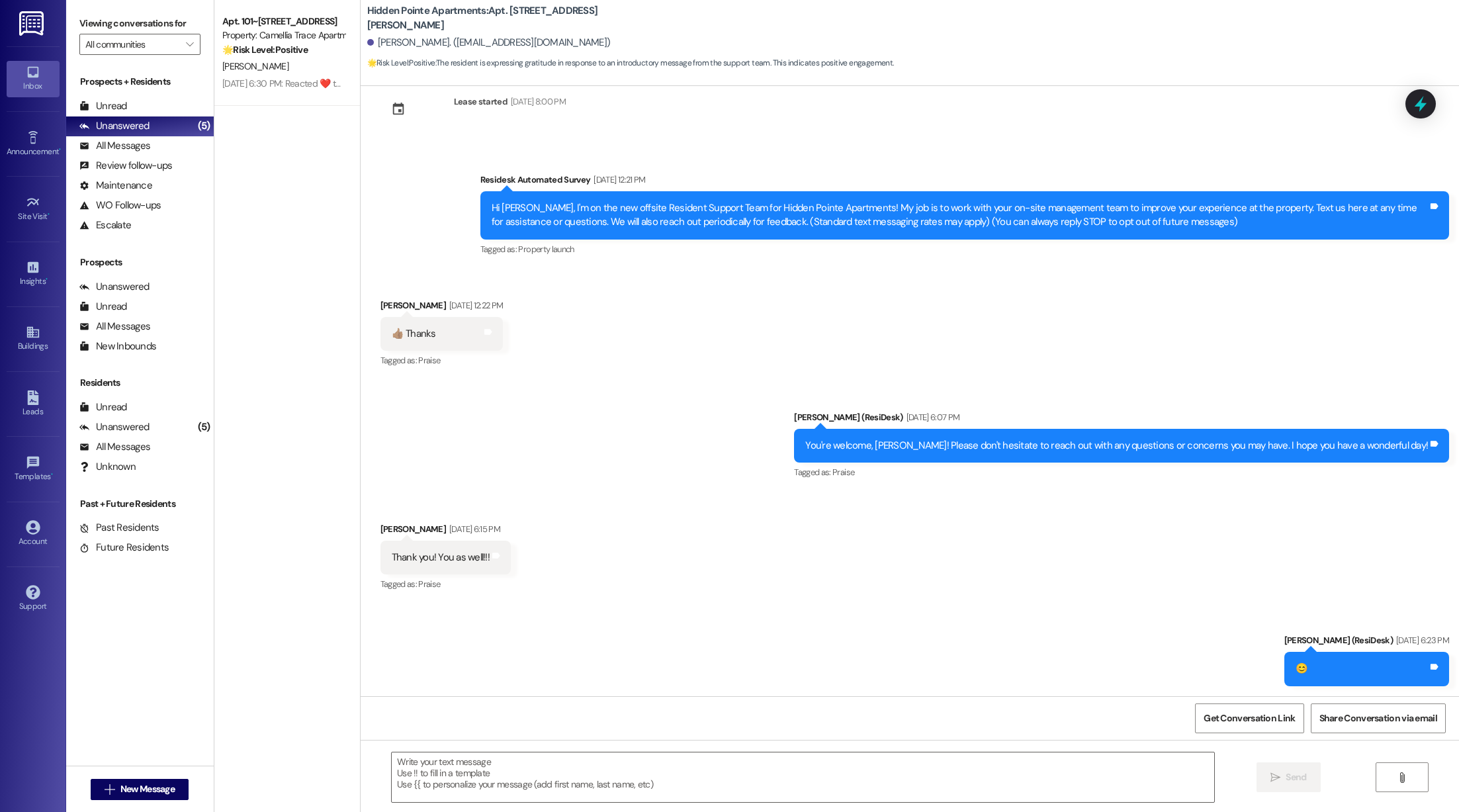
click at [129, 93] on div "Prospects + Residents Unread (0) Unread: Any message you haven't read yet will …" at bounding box center [139, 155] width 147 height 161
click at [313, 282] on div "Apt. 101~1, [STREET_ADDRESS] Property: Camellia Trace Apartments 🌟 Risk Level: …" at bounding box center [286, 359] width 146 height 718
